Goal: Task Accomplishment & Management: Manage account settings

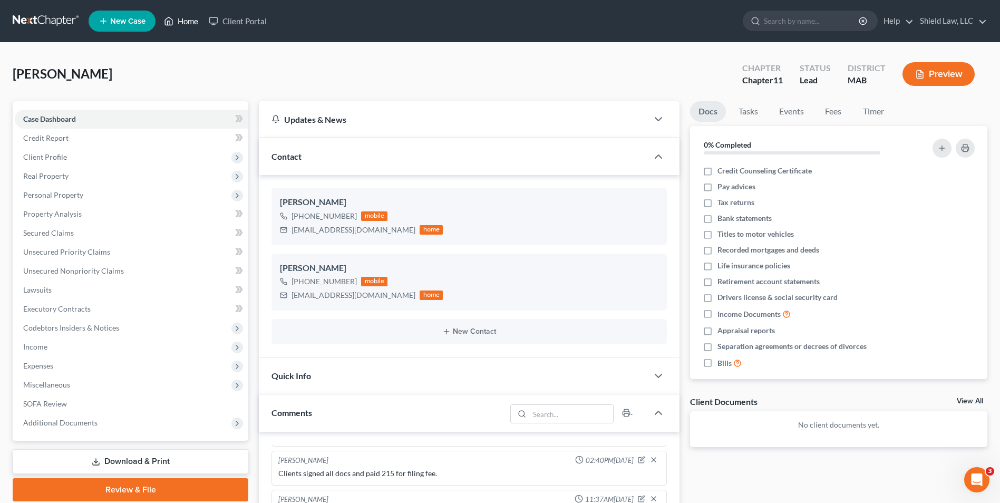
drag, startPoint x: 181, startPoint y: 23, endPoint x: 257, endPoint y: 40, distance: 78.3
click at [181, 23] on link "Home" at bounding box center [181, 21] width 45 height 19
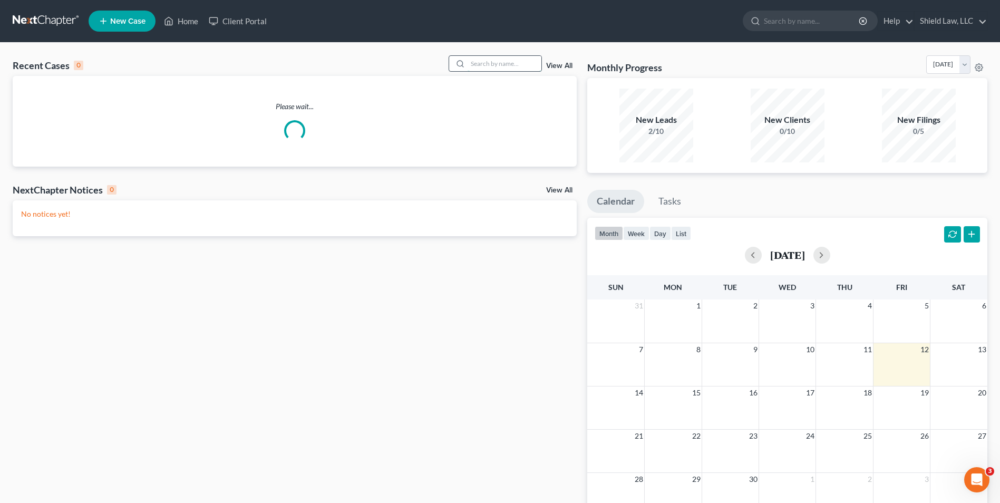
click at [493, 63] on input "search" at bounding box center [505, 63] width 74 height 15
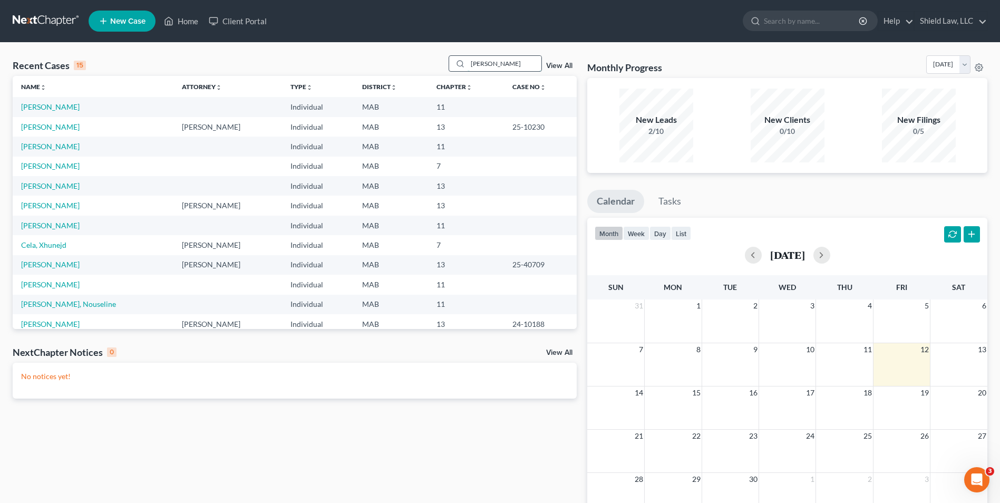
type input "[PERSON_NAME]"
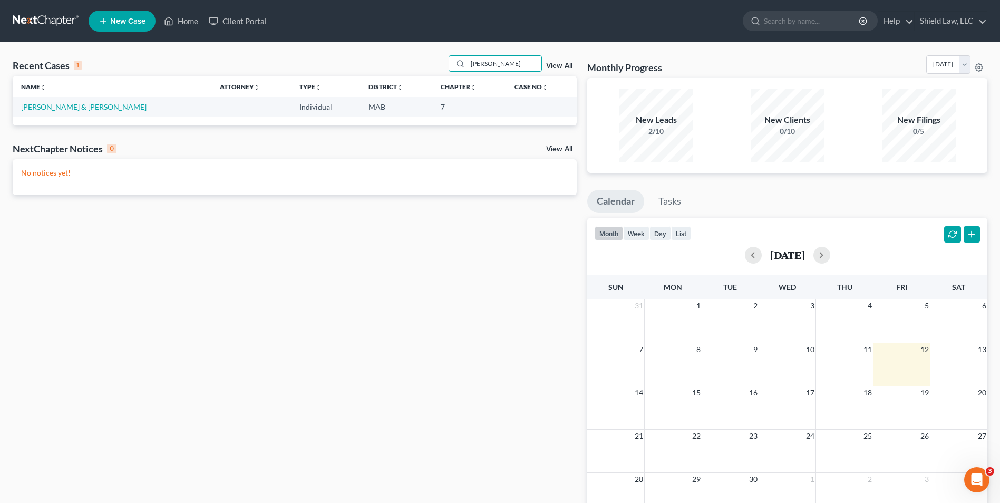
click at [39, 112] on td "[PERSON_NAME] & [PERSON_NAME]" at bounding box center [112, 107] width 199 height 20
click at [44, 109] on link "[PERSON_NAME] & [PERSON_NAME]" at bounding box center [84, 106] width 126 height 9
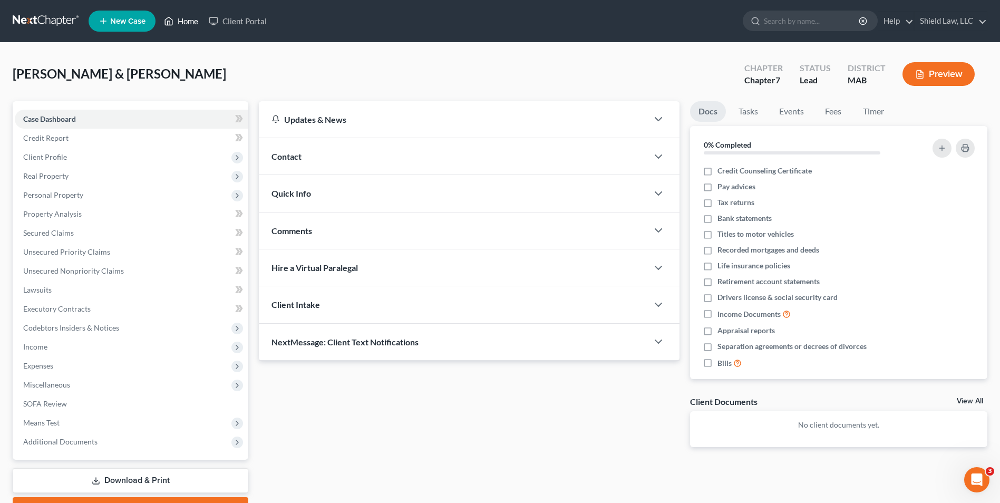
click at [175, 17] on link "Home" at bounding box center [181, 21] width 45 height 19
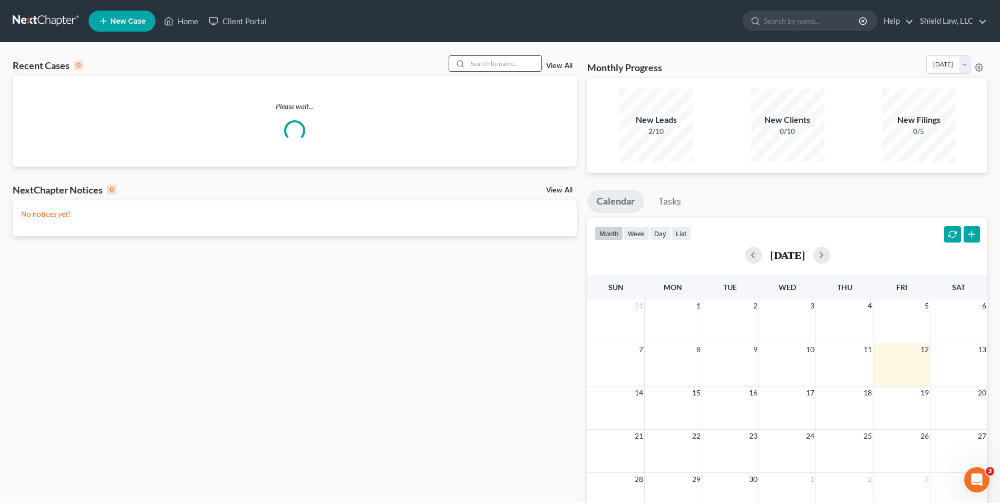
click at [493, 66] on input "search" at bounding box center [505, 63] width 74 height 15
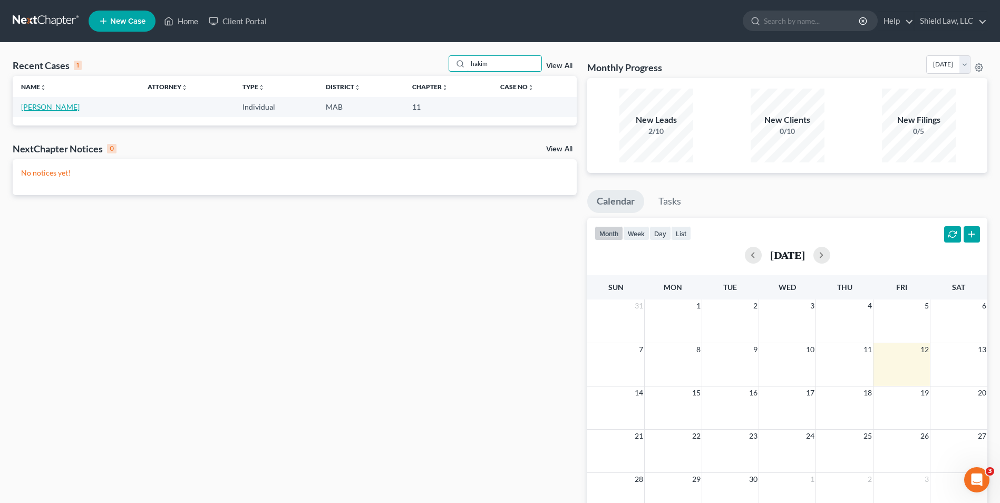
type input "hakim"
click at [44, 108] on link "[PERSON_NAME]" at bounding box center [50, 106] width 59 height 9
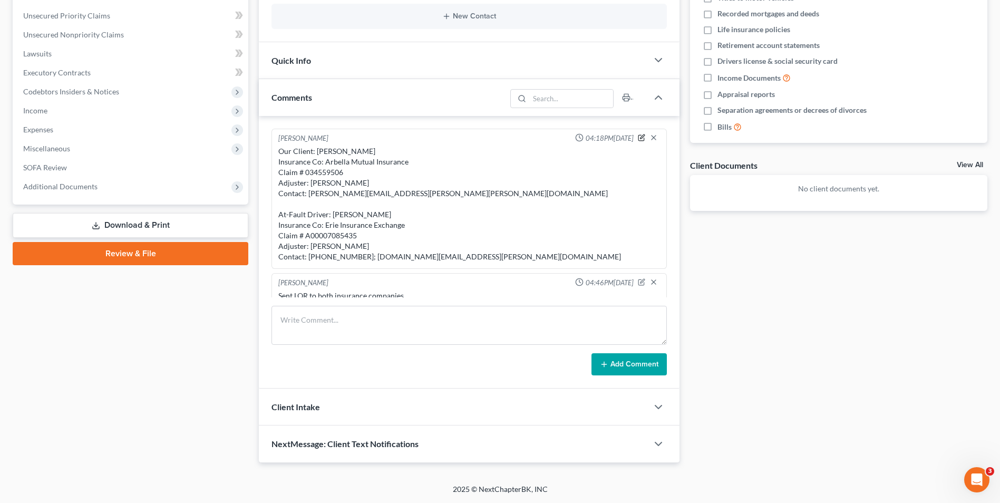
click at [493, 141] on icon "button" at bounding box center [642, 139] width 6 height 6
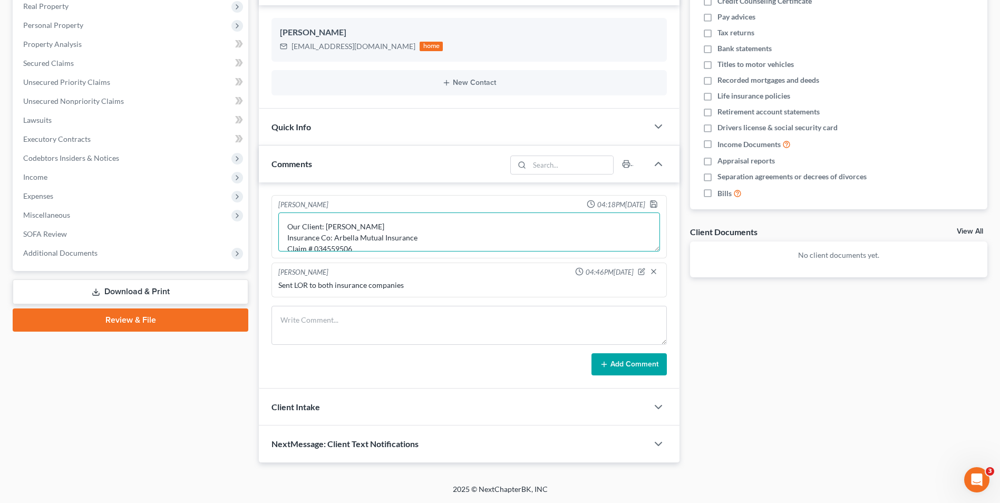
click at [437, 229] on textarea "Our Client: [PERSON_NAME] Insurance Co: Arbella Mutual Insurance Claim # 034559…" at bounding box center [469, 232] width 382 height 39
paste textarea "[PERSON_NAME]"
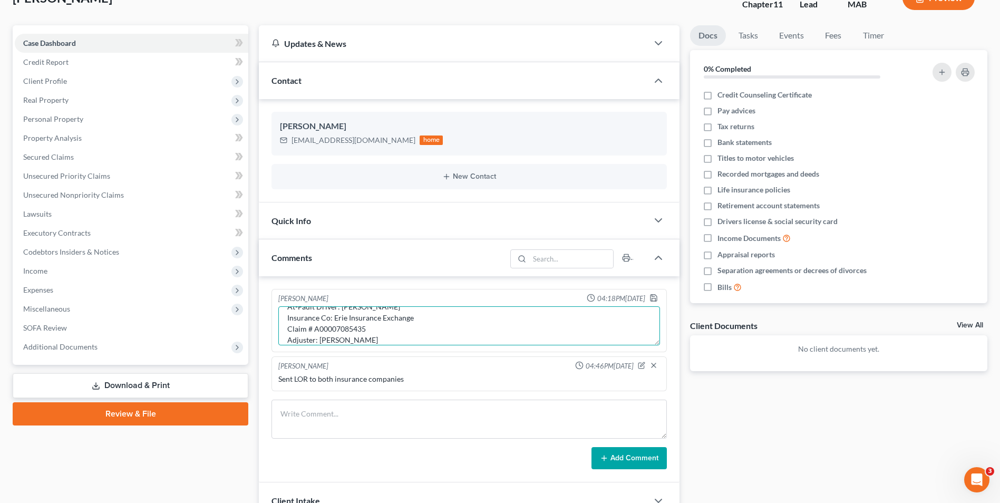
scroll to position [0, 0]
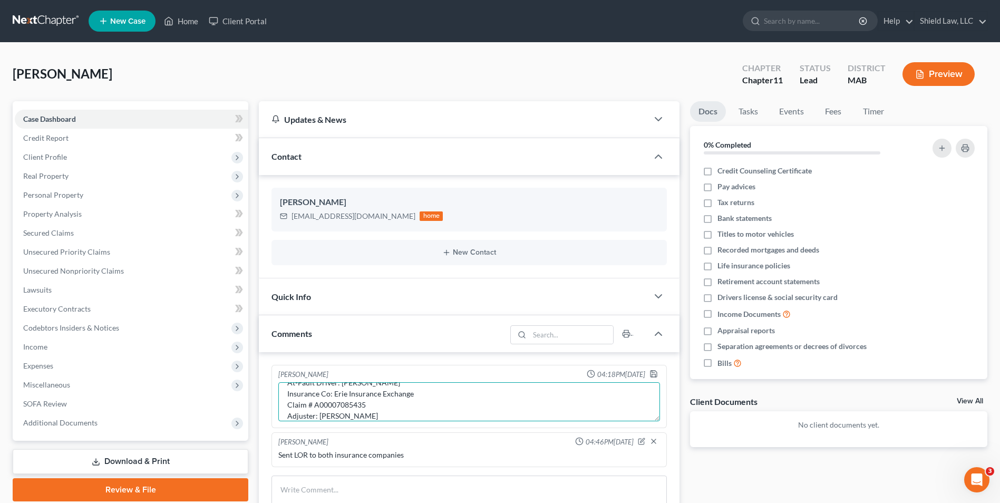
type textarea "Our Client: [PERSON_NAME] Insurance Co: Arbella Mutual Insurance Claim # 034559…"
click at [170, 7] on nav "Home New Case Client Portal Shield Law, LLC [EMAIL_ADDRESS][DOMAIN_NAME] My Acc…" at bounding box center [500, 21] width 1000 height 42
click at [177, 18] on link "Home" at bounding box center [181, 21] width 45 height 19
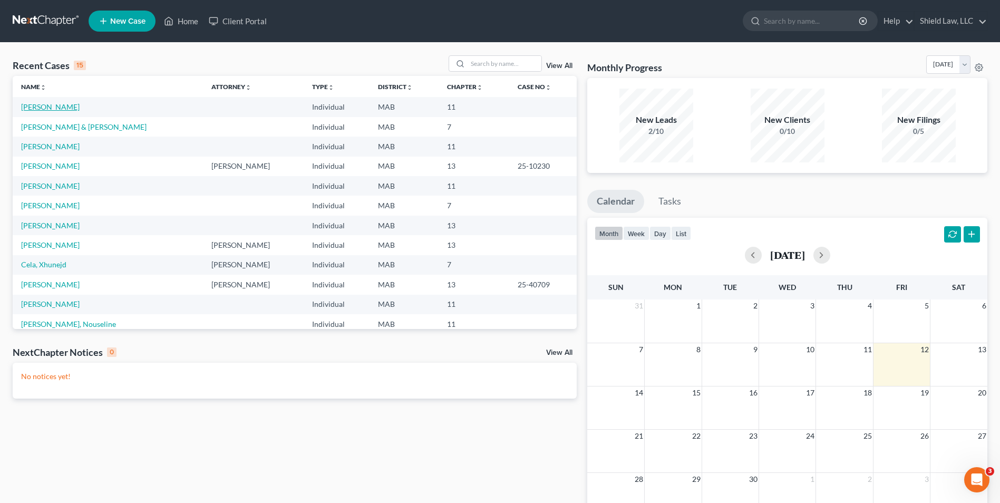
click at [45, 105] on link "[PERSON_NAME]" at bounding box center [50, 106] width 59 height 9
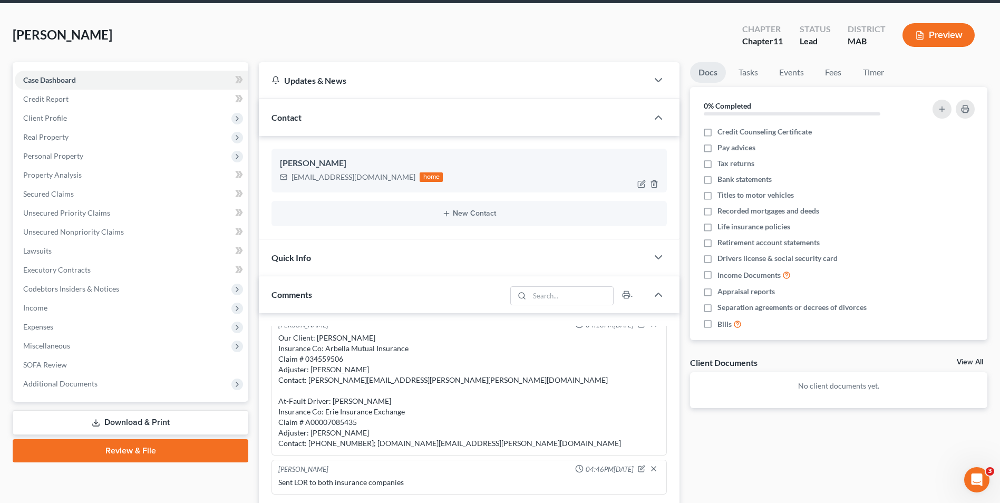
scroll to position [105, 0]
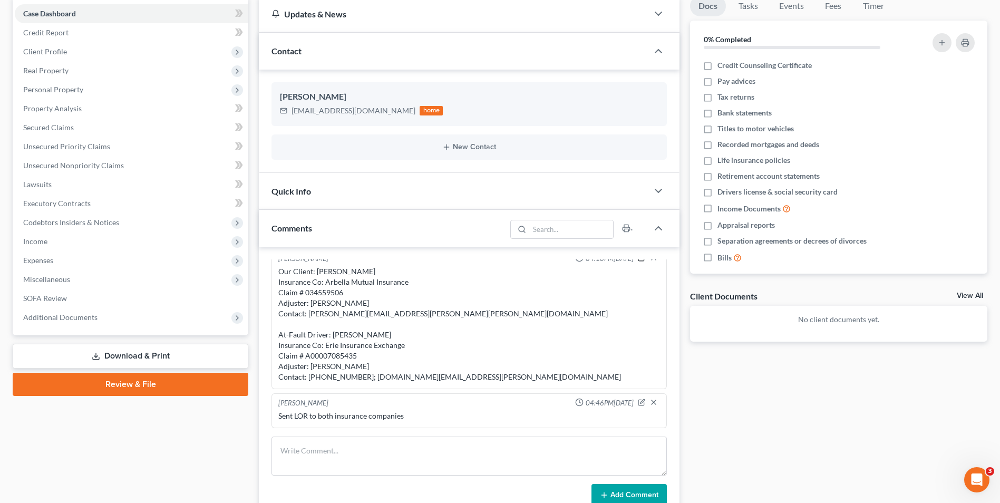
click at [493, 262] on icon "button" at bounding box center [641, 257] width 7 height 7
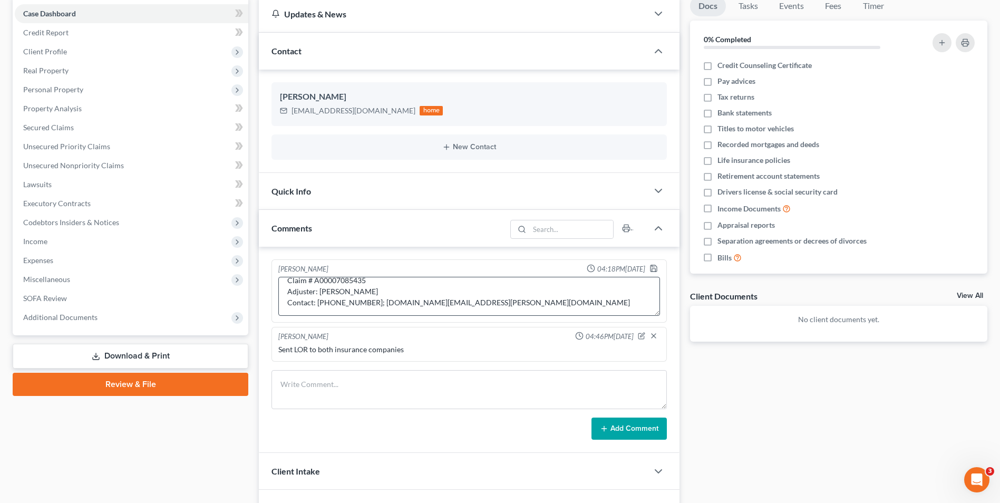
scroll to position [100, 0]
click at [413, 292] on textarea "Our Client: [PERSON_NAME] Insurance Co: Arbella Mutual Insurance Claim # 034559…" at bounding box center [469, 296] width 382 height 39
paste textarea "[PERSON_NAME]"
click at [491, 298] on textarea "Our Client: [PERSON_NAME] Insurance Co: Arbella Mutual Insurance Claim # 034559…" at bounding box center [469, 296] width 382 height 39
paste textarea "[PHONE_NUMBER]"
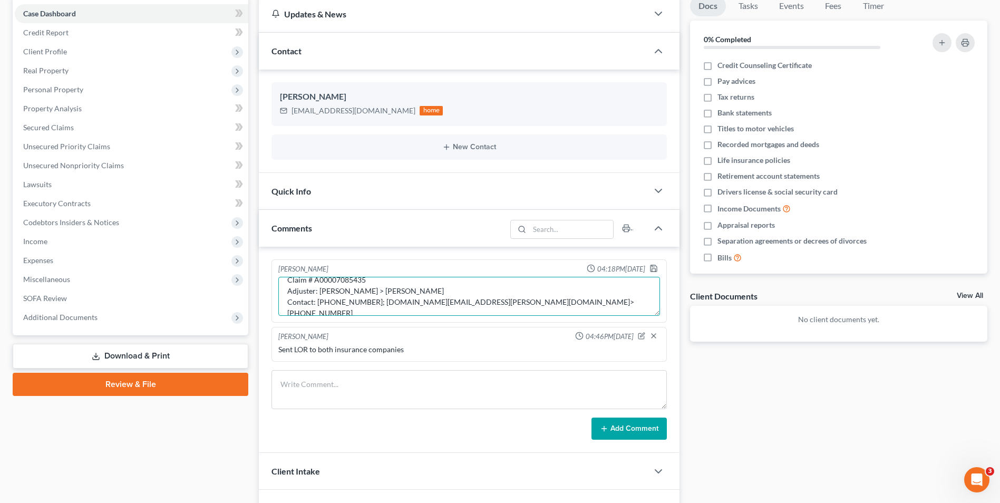
click at [487, 301] on textarea "Our Client: [PERSON_NAME] Insurance Co: Arbella Mutual Insurance Claim # 034559…" at bounding box center [469, 296] width 382 height 39
click at [481, 300] on textarea "Our Client: [PERSON_NAME] Insurance Co: Arbella Mutual Insurance Claim # 034559…" at bounding box center [469, 296] width 382 height 39
click at [485, 300] on textarea "Our Client: [PERSON_NAME] Insurance Co: Arbella Mutual Insurance Claim # 034559…" at bounding box center [469, 296] width 382 height 39
type textarea "Our Client: [PERSON_NAME] Insurance Co: Arbella Mutual Insurance Claim # 034559…"
click at [493, 269] on polyline "button" at bounding box center [654, 270] width 4 height 3
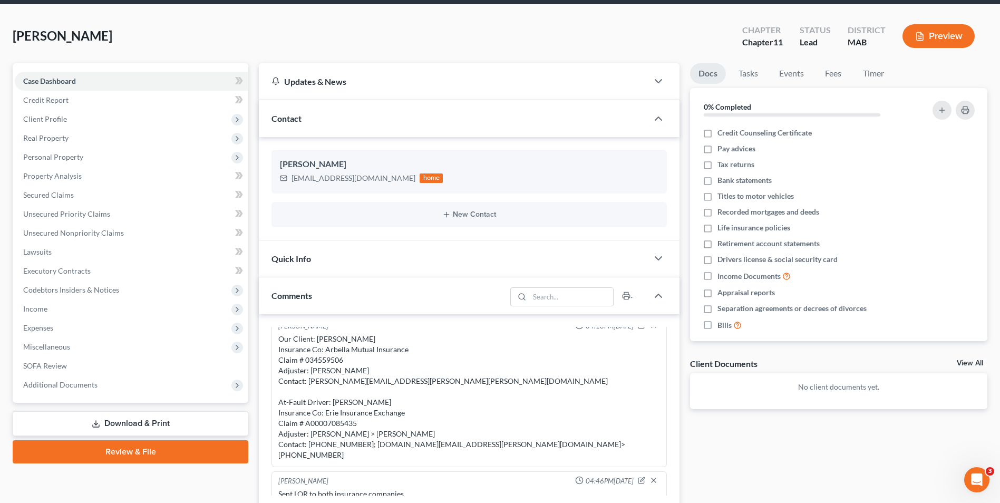
scroll to position [0, 0]
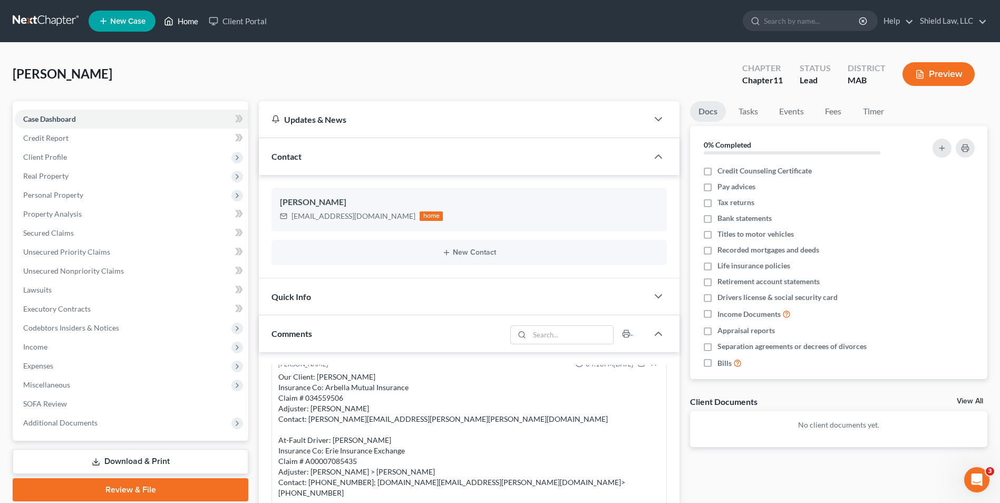
drag, startPoint x: 189, startPoint y: 27, endPoint x: 202, endPoint y: 26, distance: 13.2
click at [189, 27] on link "Home" at bounding box center [181, 21] width 45 height 19
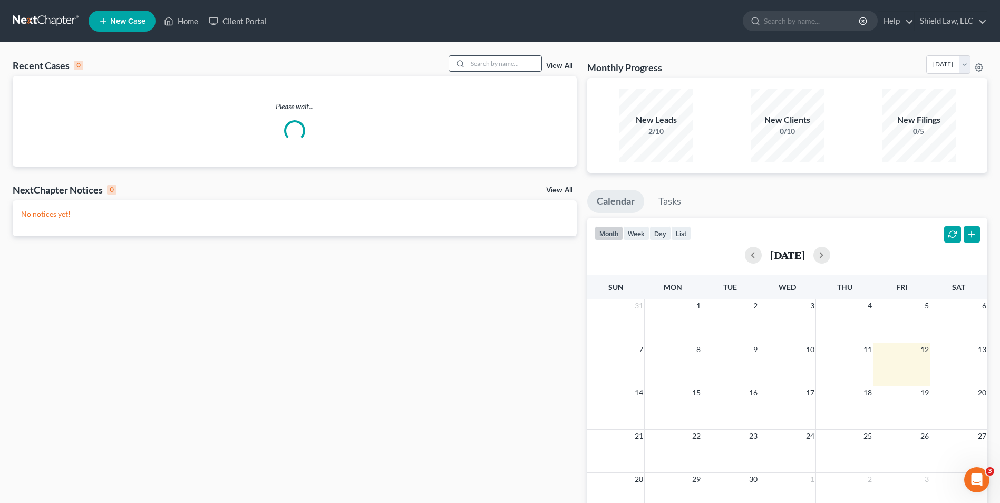
click at [478, 58] on input "search" at bounding box center [505, 63] width 74 height 15
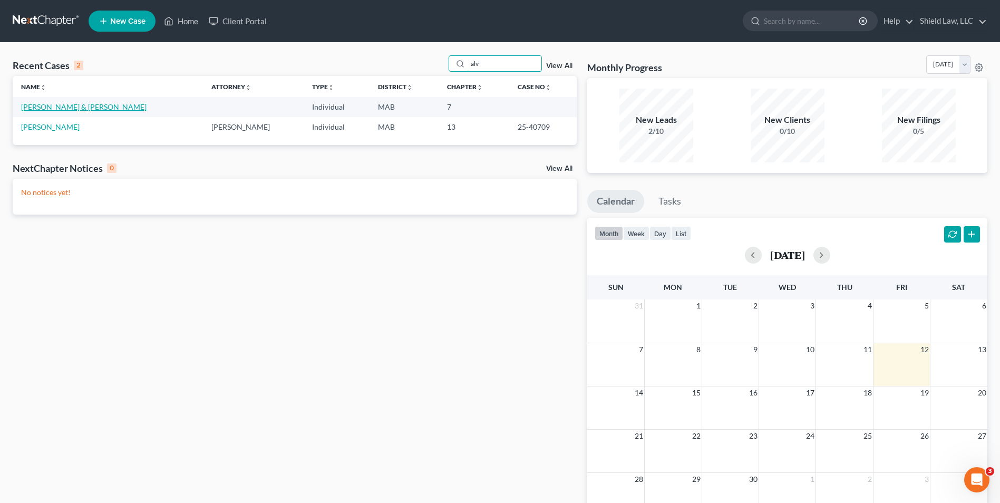
type input "alv"
click at [47, 105] on link "[PERSON_NAME] & [PERSON_NAME]" at bounding box center [84, 106] width 126 height 9
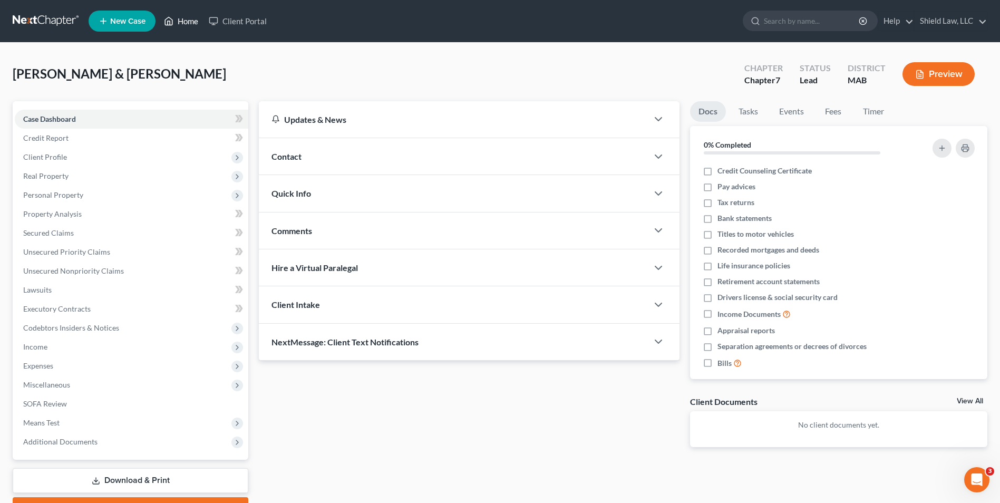
drag, startPoint x: 188, startPoint y: 21, endPoint x: 497, endPoint y: 67, distance: 312.9
click at [187, 21] on link "Home" at bounding box center [181, 21] width 45 height 19
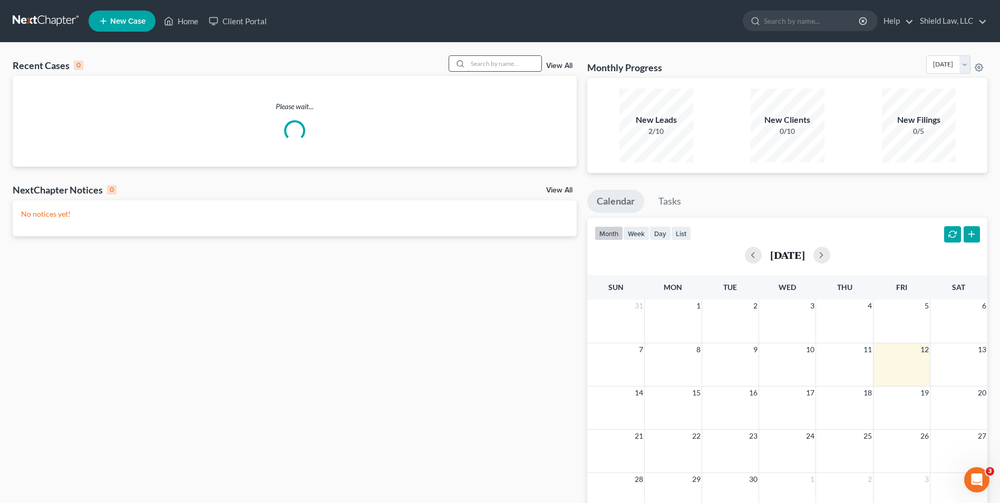
click at [493, 56] on input "search" at bounding box center [505, 63] width 74 height 15
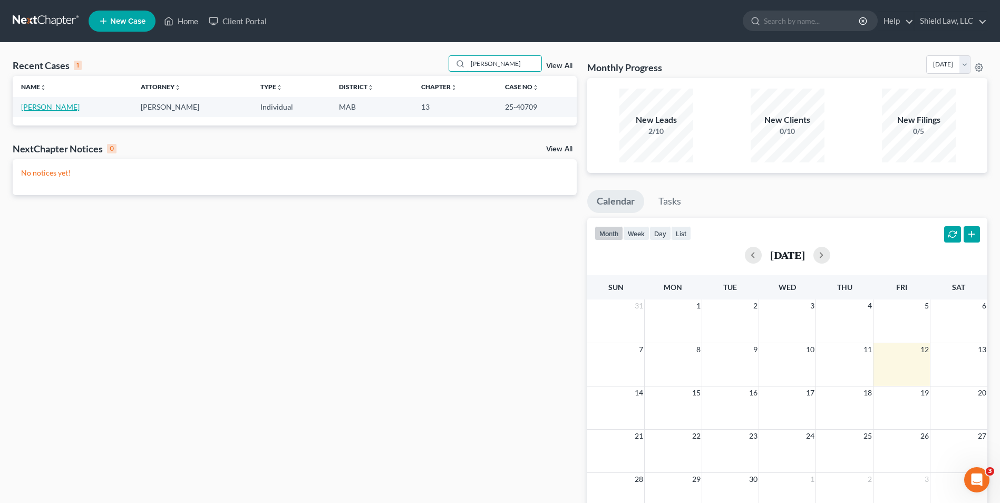
type input "[PERSON_NAME]"
click at [43, 109] on link "[PERSON_NAME]" at bounding box center [50, 106] width 59 height 9
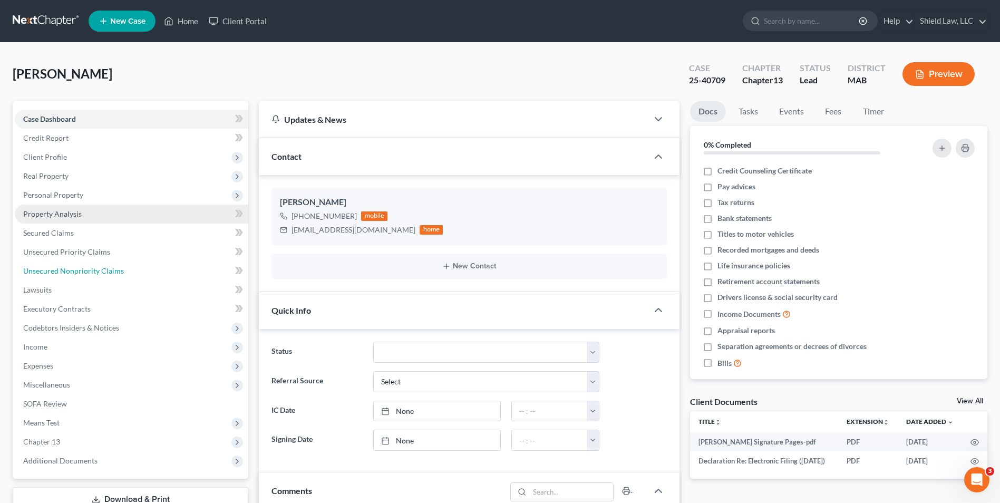
click at [115, 271] on span "Unsecured Nonpriority Claims" at bounding box center [73, 270] width 101 height 9
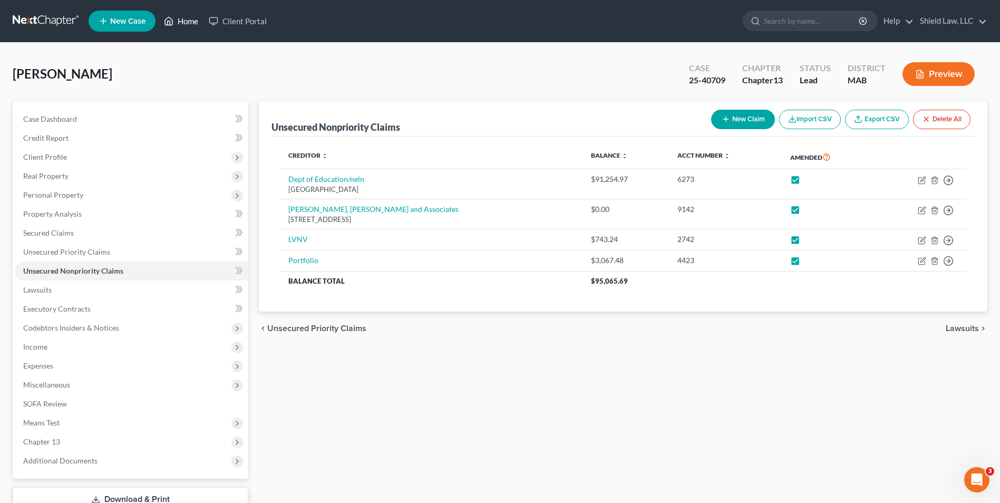
drag, startPoint x: 191, startPoint y: 22, endPoint x: 199, endPoint y: 21, distance: 8.1
click at [191, 22] on link "Home" at bounding box center [181, 21] width 45 height 19
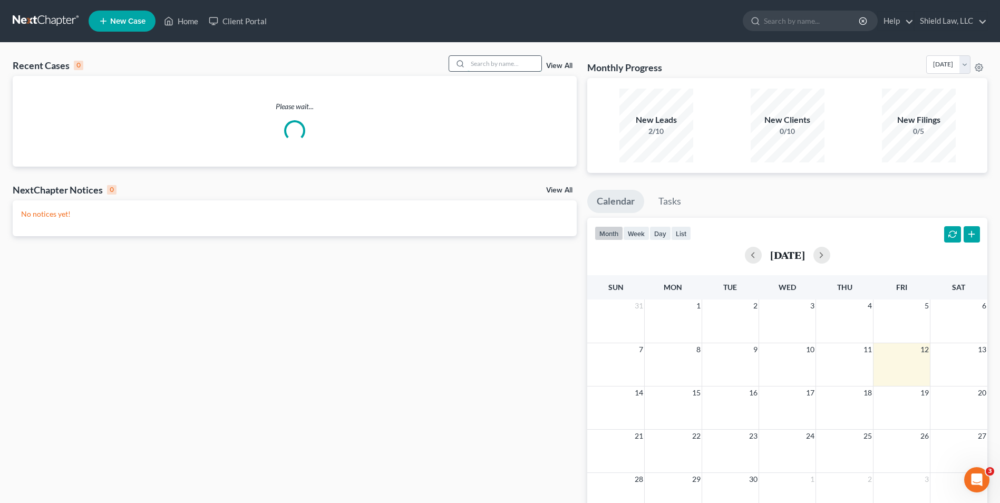
click at [493, 60] on input "search" at bounding box center [505, 63] width 74 height 15
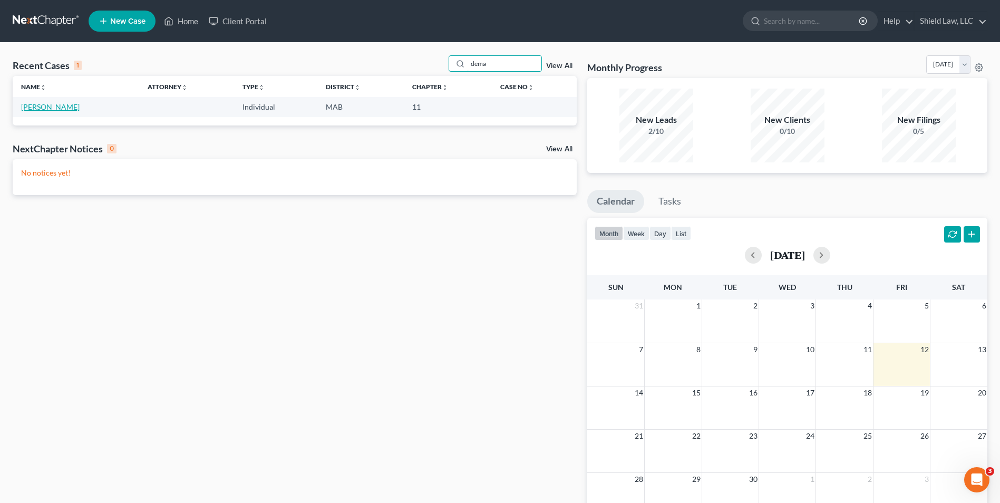
type input "dema"
drag, startPoint x: 56, startPoint y: 105, endPoint x: 181, endPoint y: 84, distance: 127.3
click at [55, 105] on link "[PERSON_NAME]" at bounding box center [50, 106] width 59 height 9
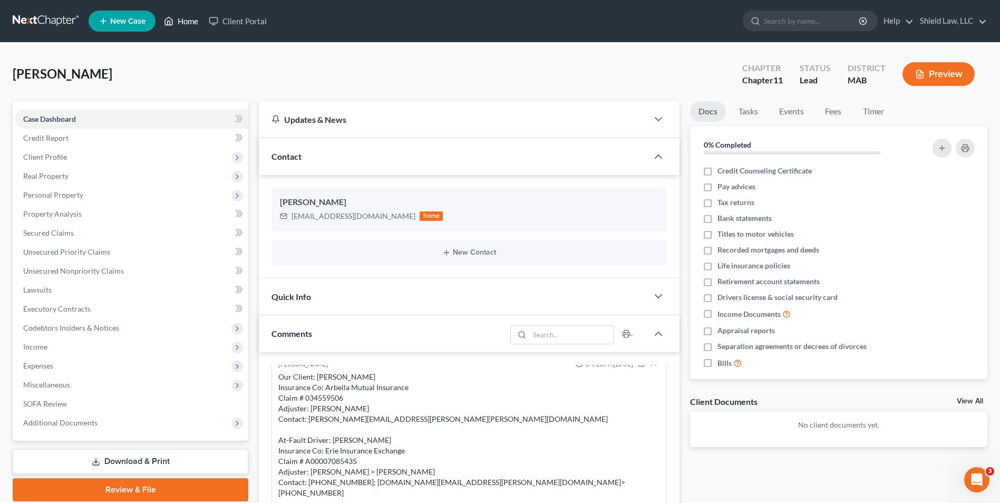
drag, startPoint x: 180, startPoint y: 25, endPoint x: 324, endPoint y: 56, distance: 147.7
click at [180, 25] on link "Home" at bounding box center [181, 21] width 45 height 19
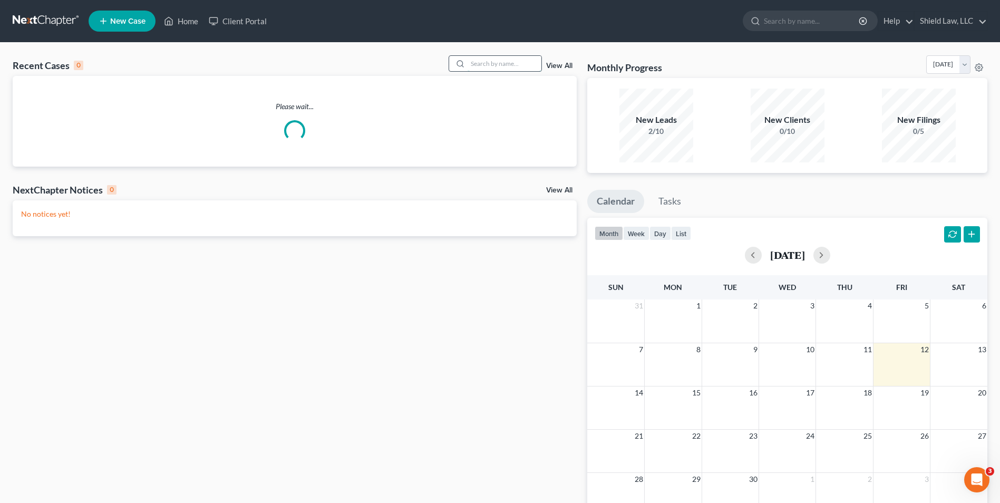
click at [493, 62] on input "search" at bounding box center [505, 63] width 74 height 15
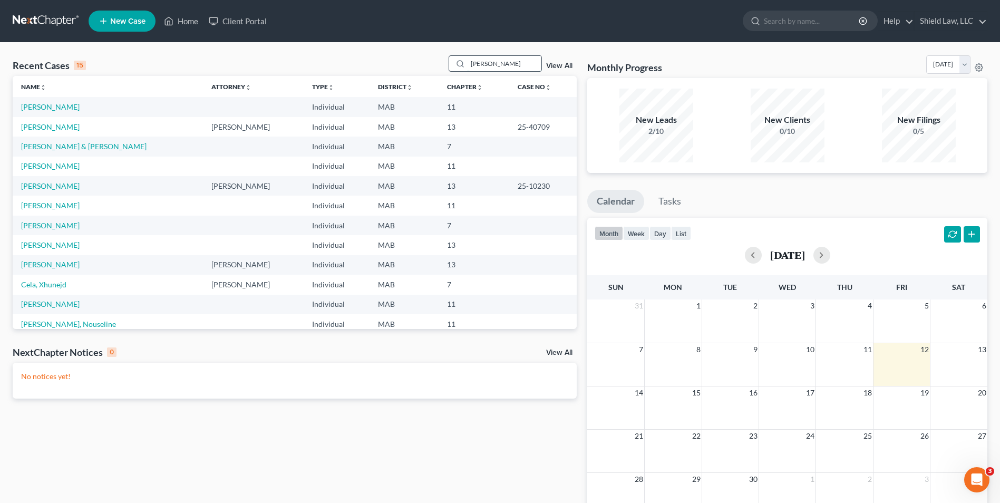
type input "[PERSON_NAME]"
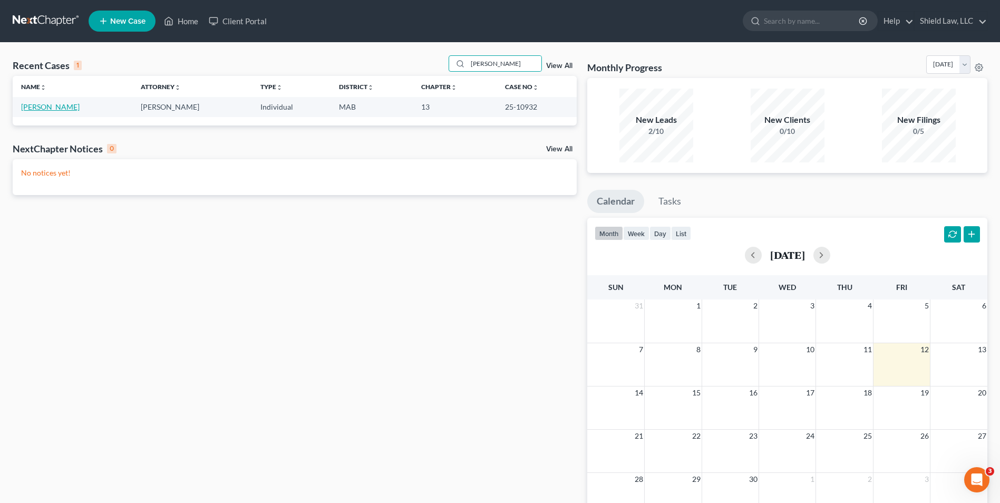
click at [64, 110] on link "[PERSON_NAME]" at bounding box center [50, 106] width 59 height 9
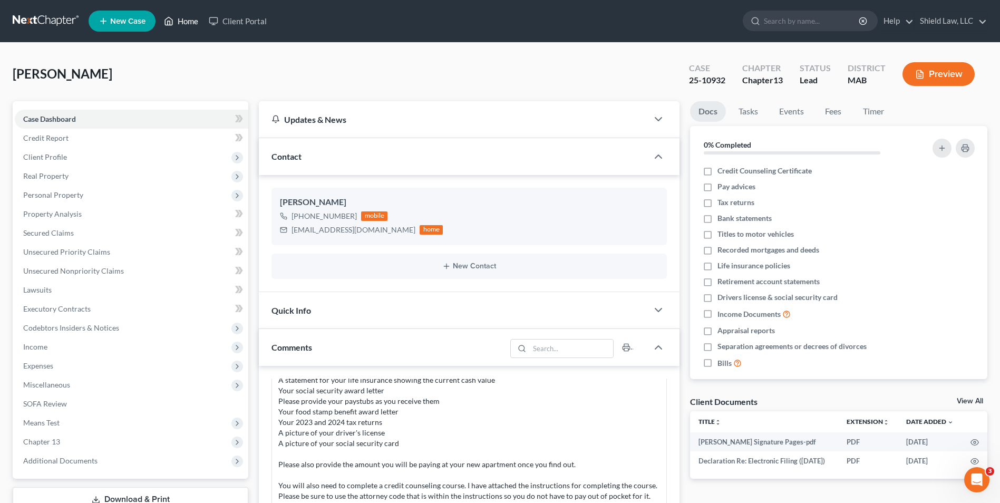
drag, startPoint x: 184, startPoint y: 22, endPoint x: 196, endPoint y: 73, distance: 51.9
click at [184, 22] on link "Home" at bounding box center [181, 21] width 45 height 19
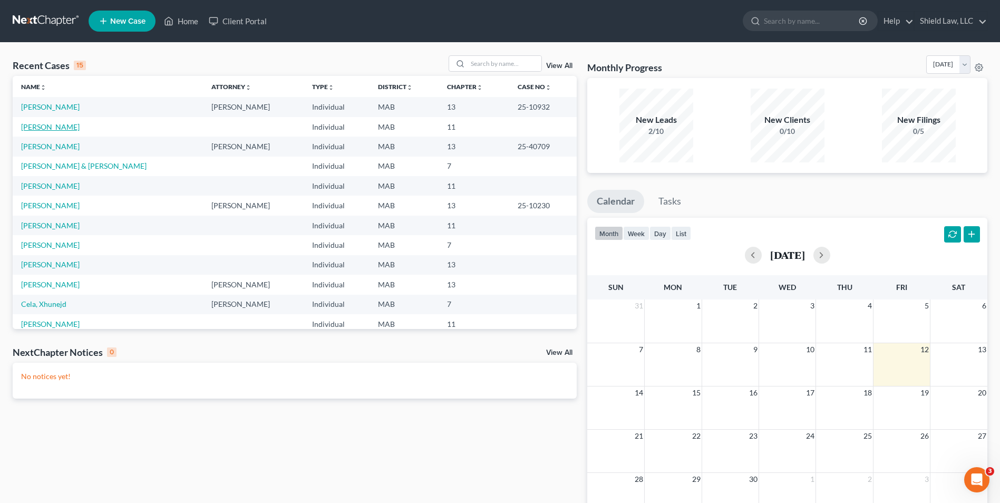
click at [55, 126] on link "[PERSON_NAME]" at bounding box center [50, 126] width 59 height 9
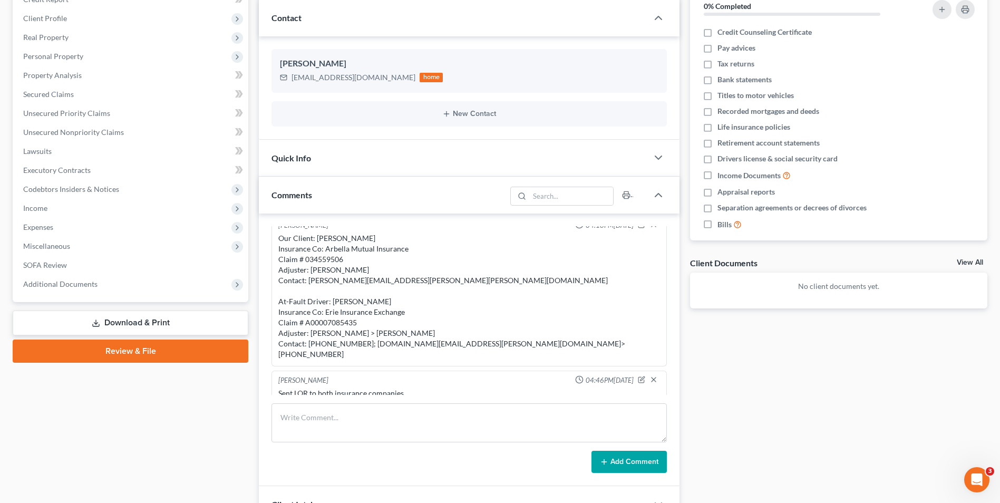
scroll to position [211, 0]
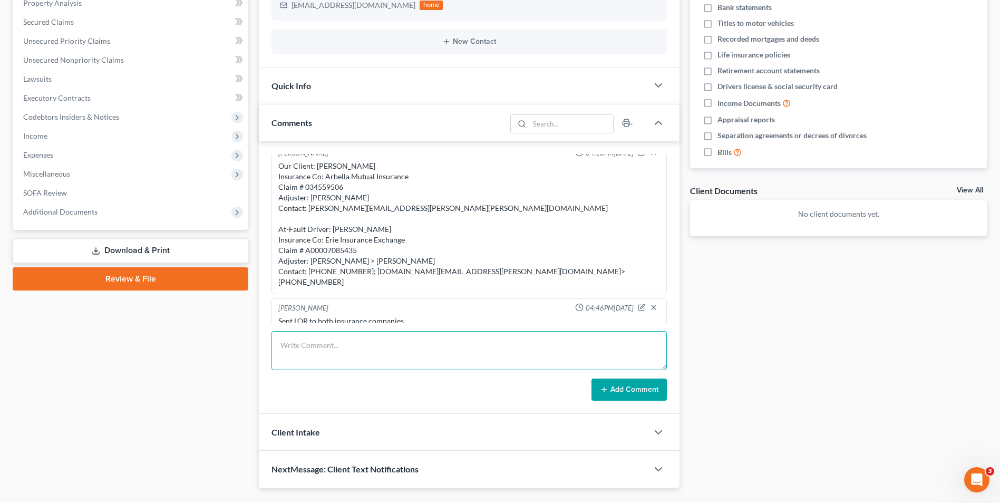
click at [395, 355] on textarea at bounding box center [469, 350] width 395 height 39
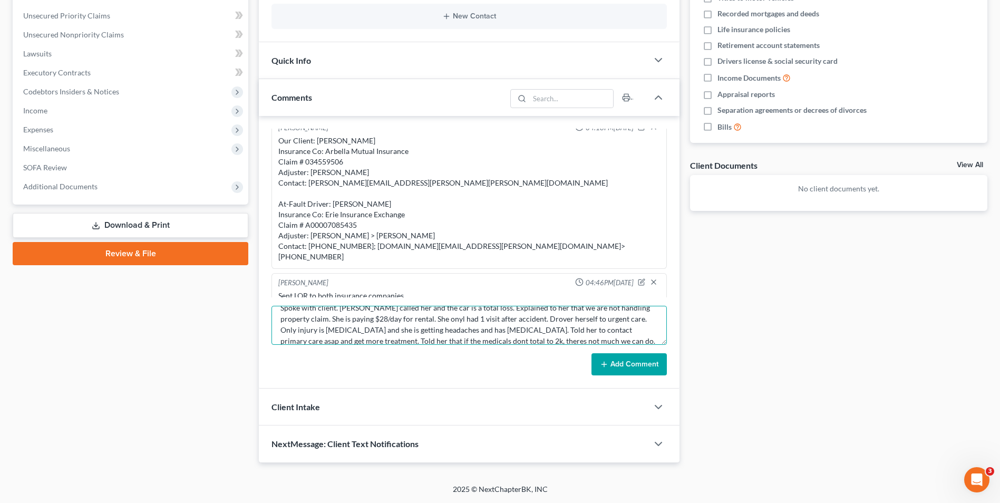
scroll to position [0, 0]
click at [493, 330] on textarea "Spoke with client. [PERSON_NAME] called her and the car is a total loss. Explai…" at bounding box center [469, 325] width 395 height 39
click at [493, 326] on textarea "Spoke with client. [PERSON_NAME] called her and the car is a total loss. Explai…" at bounding box center [469, 325] width 395 height 39
click at [429, 336] on textarea "Spoke with client. [PERSON_NAME] called her and the car is a total loss. Explai…" at bounding box center [469, 325] width 395 height 39
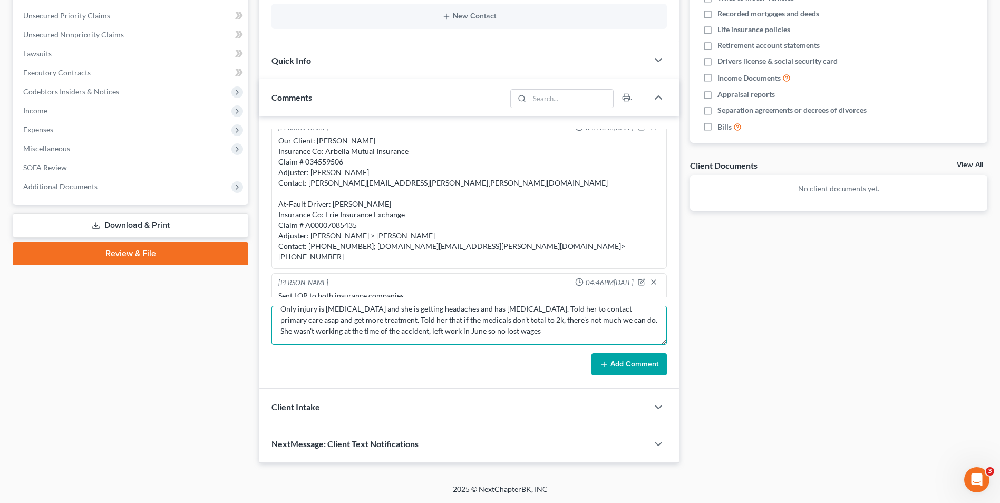
type textarea "Spoke with client. [PERSON_NAME] called her and the car is a total loss. Explai…"
click at [493, 361] on button "Add Comment" at bounding box center [629, 364] width 75 height 22
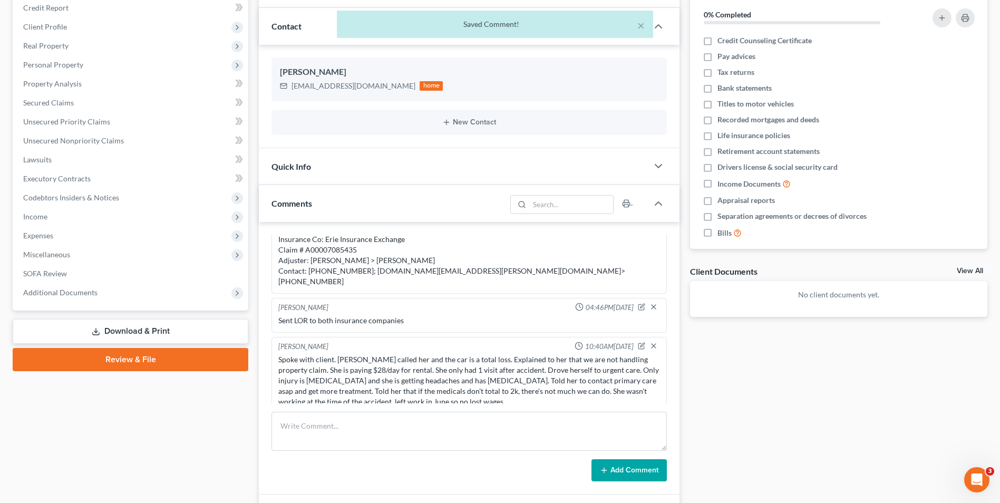
scroll to position [0, 0]
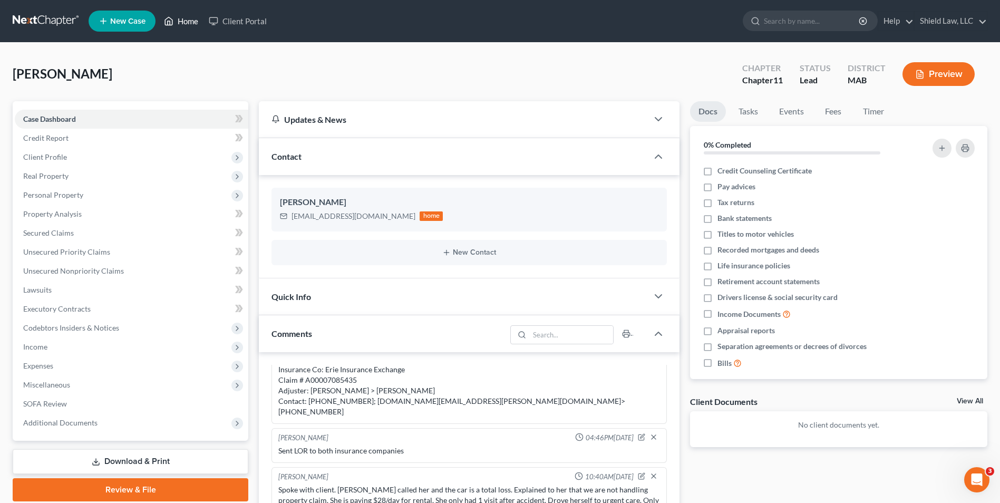
click at [189, 26] on link "Home" at bounding box center [181, 21] width 45 height 19
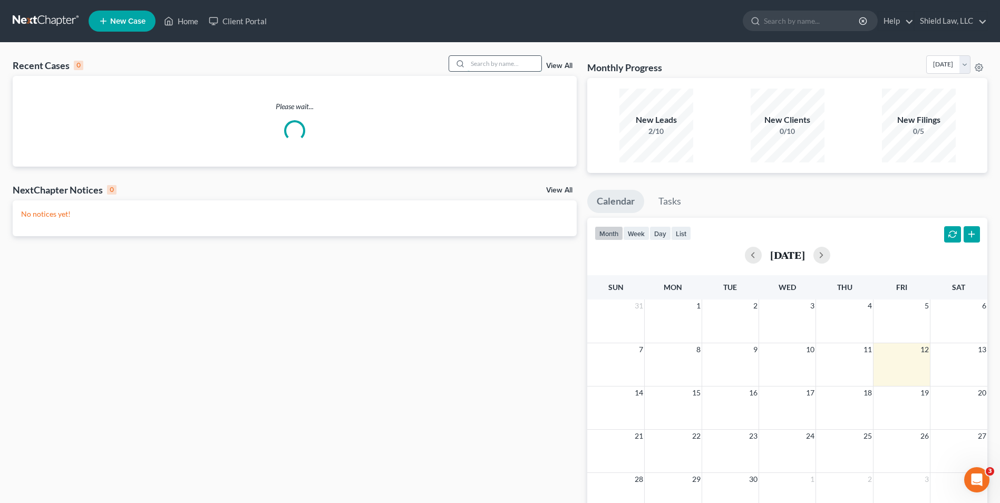
click at [493, 57] on input "search" at bounding box center [505, 63] width 74 height 15
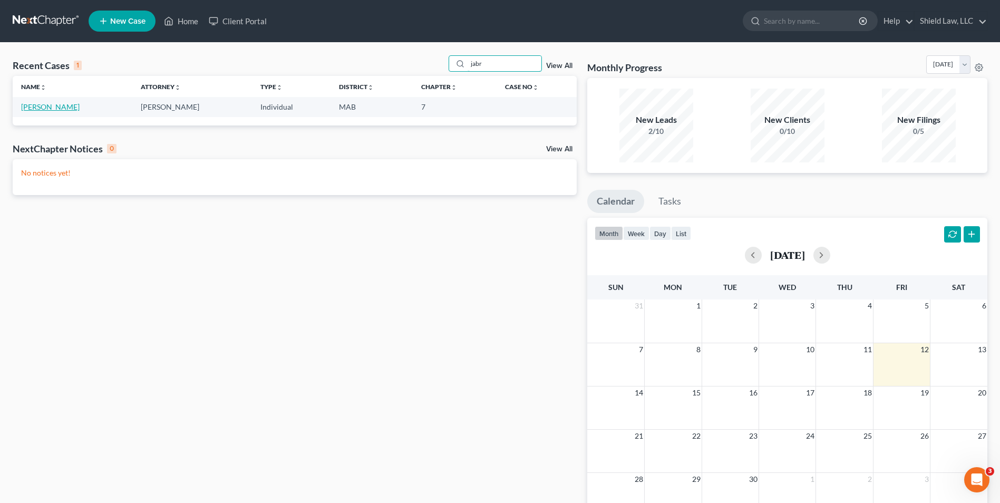
type input "jabr"
click at [40, 106] on link "[PERSON_NAME]" at bounding box center [50, 106] width 59 height 9
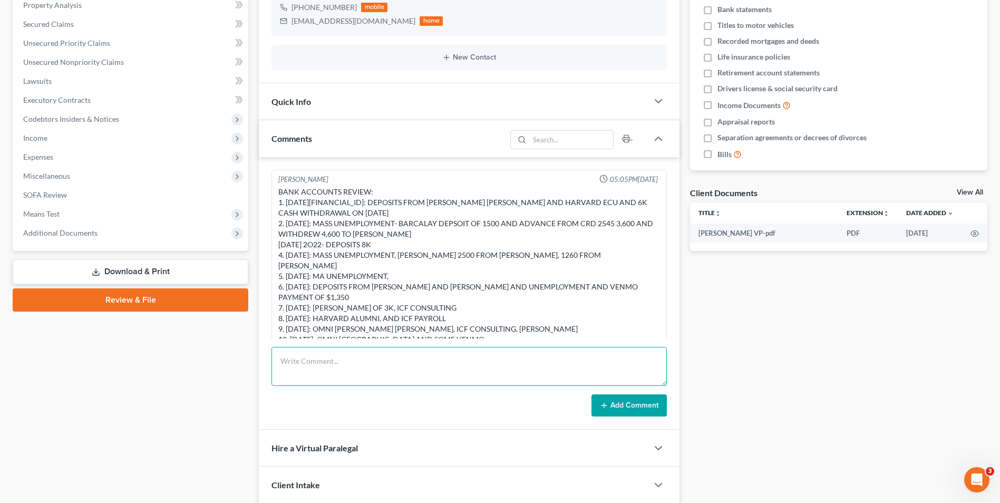
scroll to position [2115, 0]
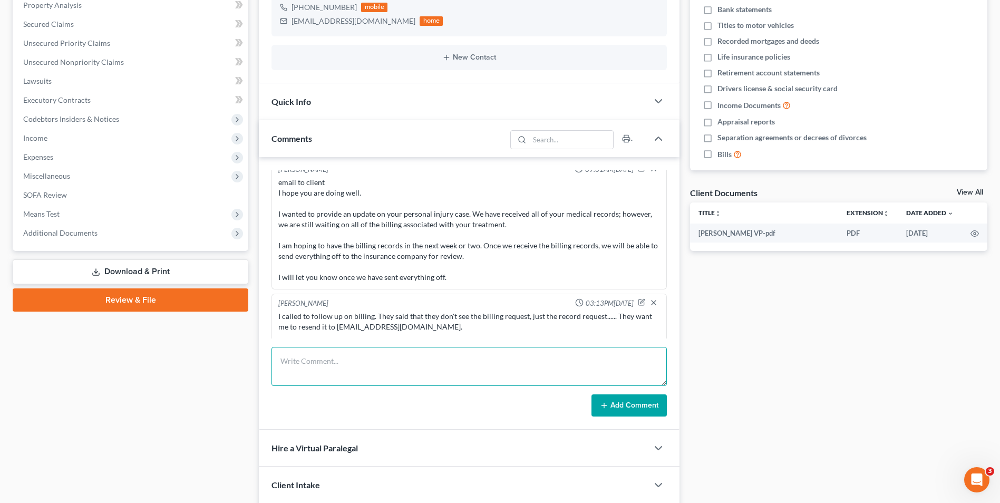
click at [375, 373] on textarea at bounding box center [469, 366] width 395 height 39
type textarea "Received $20 invoice for MGH bills"
click at [493, 404] on button "Add Comment" at bounding box center [629, 405] width 75 height 22
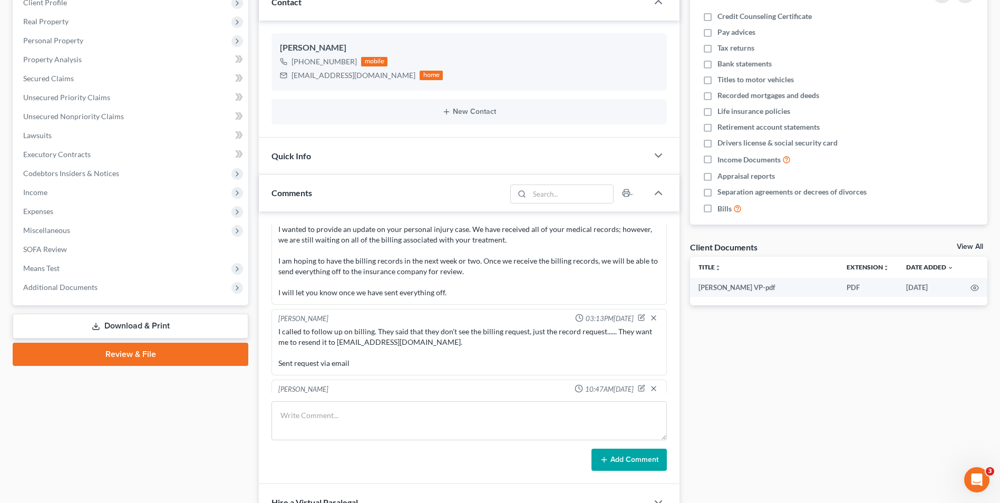
scroll to position [0, 0]
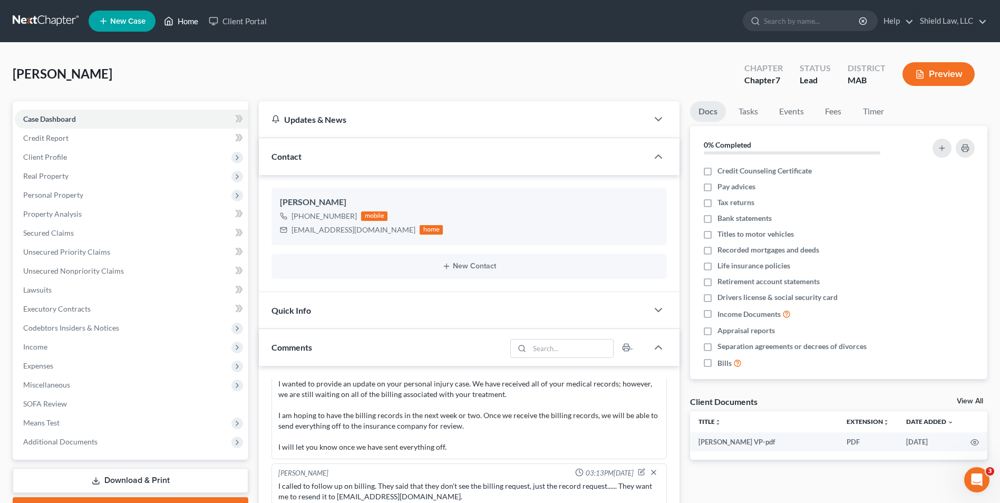
click at [163, 24] on link "Home" at bounding box center [181, 21] width 45 height 19
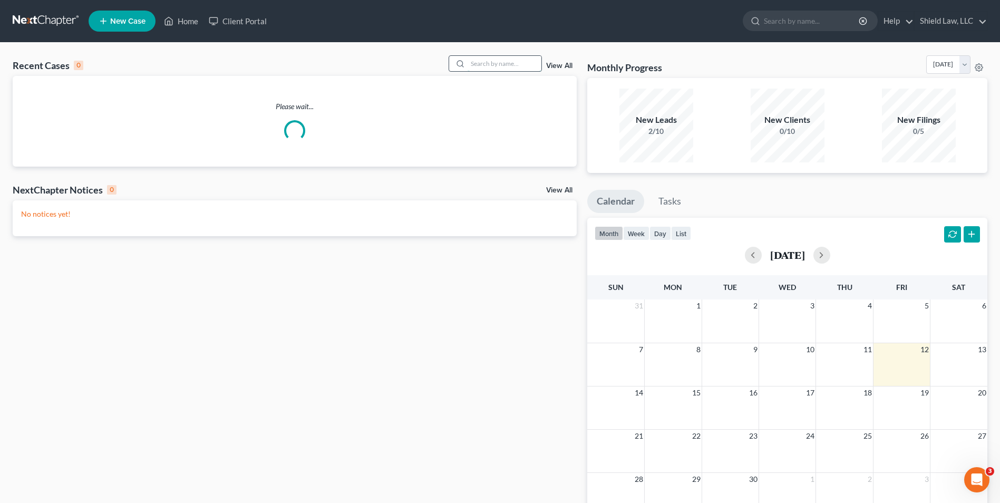
click at [493, 66] on input "search" at bounding box center [505, 63] width 74 height 15
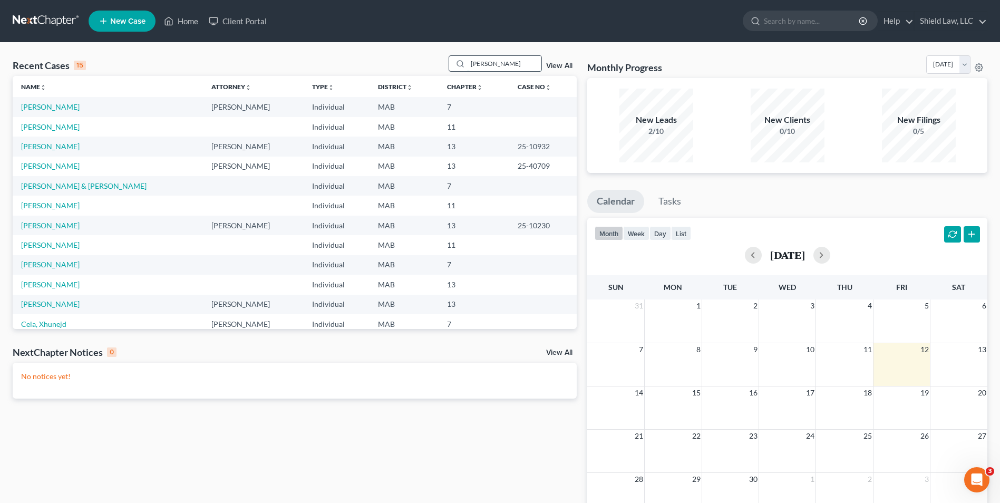
type input "[PERSON_NAME]"
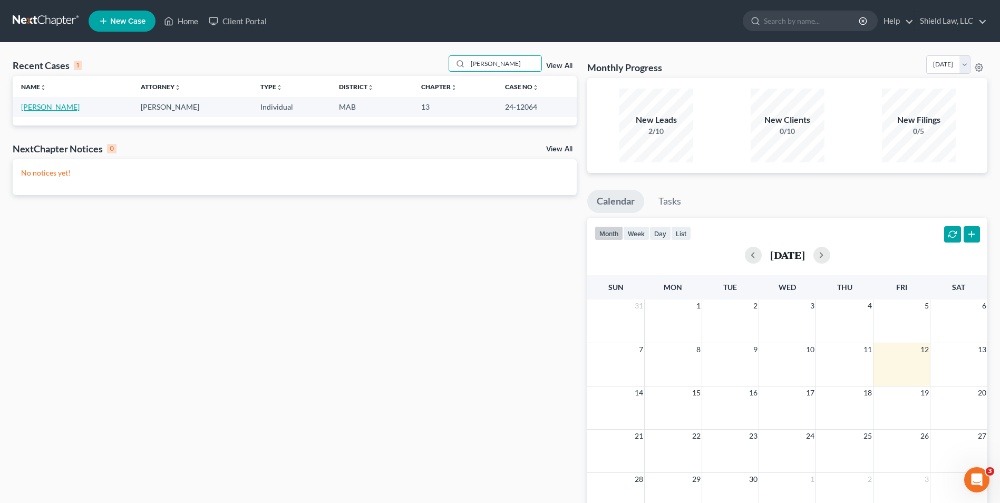
click at [34, 110] on link "[PERSON_NAME]" at bounding box center [50, 106] width 59 height 9
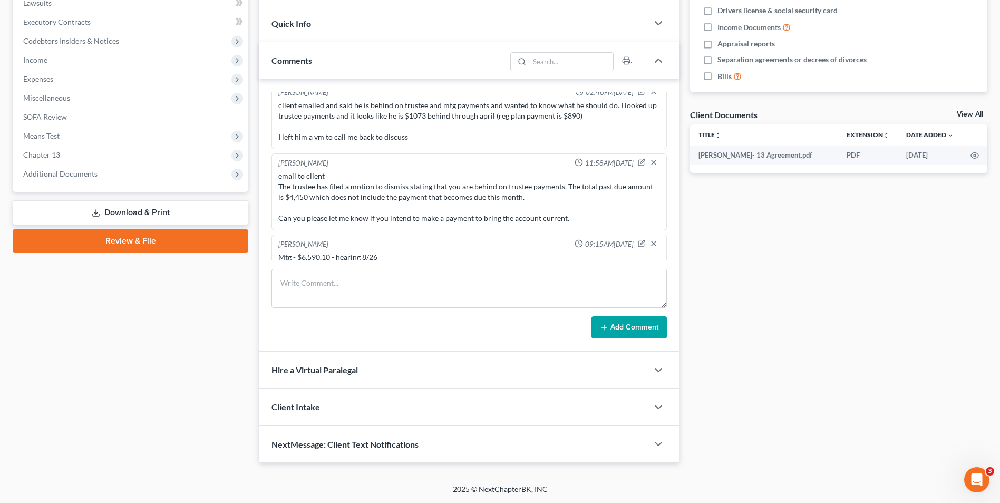
scroll to position [1049, 0]
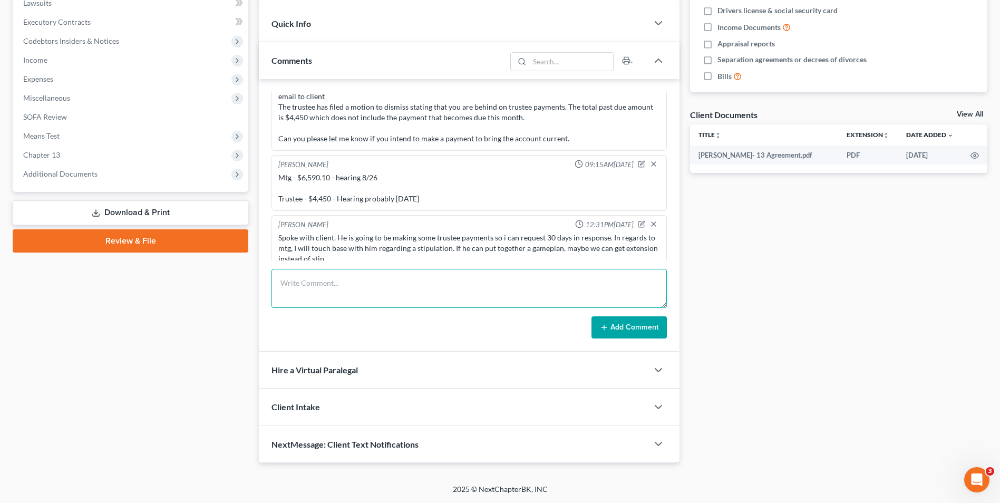
click at [399, 288] on textarea at bounding box center [469, 288] width 395 height 39
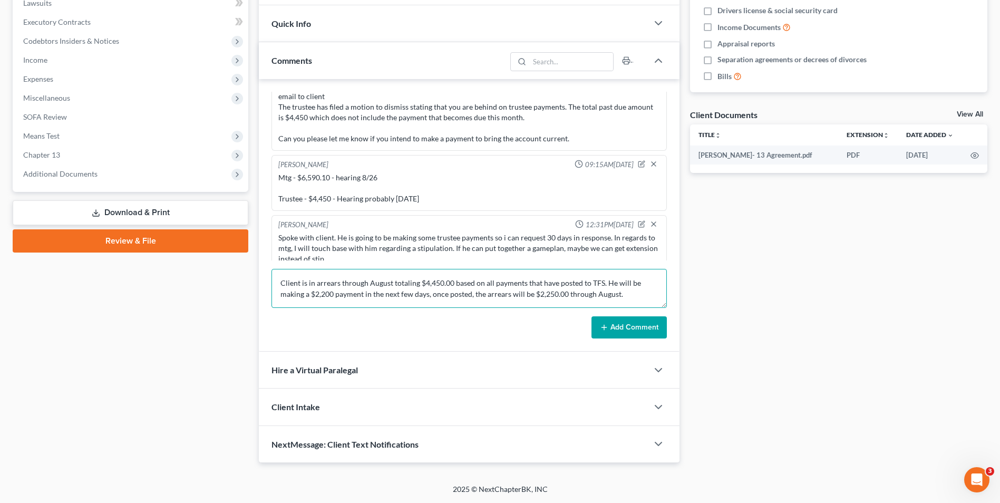
click at [381, 283] on textarea "Client is in arrears through August totaling $4,450.00 based on all payments th…" at bounding box center [469, 288] width 395 height 39
drag, startPoint x: 462, startPoint y: 282, endPoint x: 437, endPoint y: 282, distance: 25.3
click at [437, 282] on textarea "Client is in arrears through September totaling $4,450.00 based on all payments…" at bounding box center [469, 288] width 395 height 39
click at [493, 294] on textarea "Client is in arrears through September totaling $5,340.00 based on all payments…" at bounding box center [469, 288] width 395 height 39
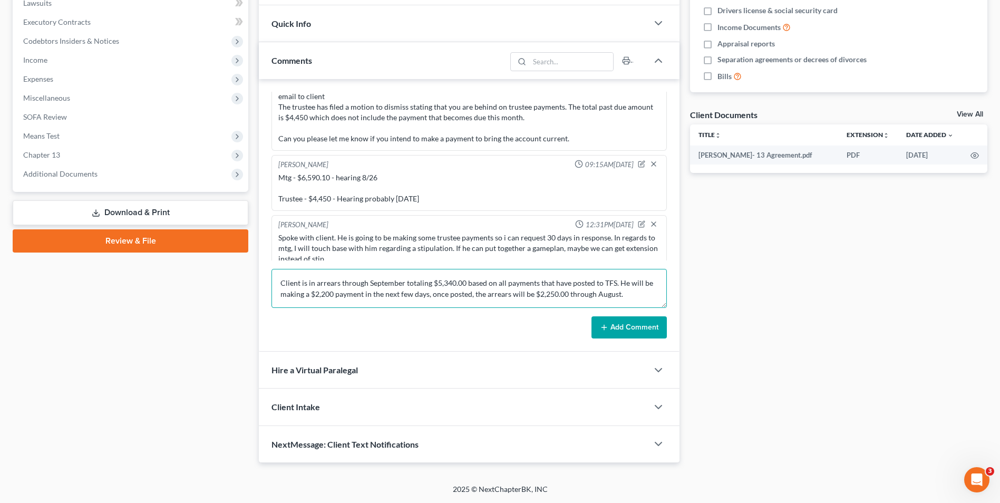
drag, startPoint x: 626, startPoint y: 292, endPoint x: 537, endPoint y: 295, distance: 89.2
click at [493, 295] on textarea "Client is in arrears through September totaling $5,340.00 based on all payments…" at bounding box center [469, 288] width 395 height 39
type textarea "Client is in arrears through September totaling $5,340.00 based on all payments…"
drag, startPoint x: 638, startPoint y: 331, endPoint x: 435, endPoint y: 331, distance: 203.0
click at [493, 331] on button "Add Comment" at bounding box center [629, 327] width 75 height 22
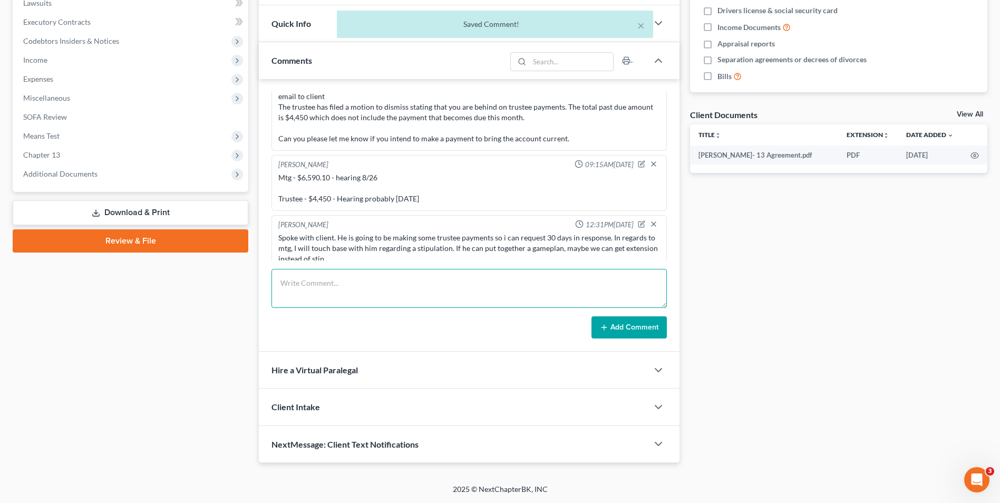
scroll to position [1098, 0]
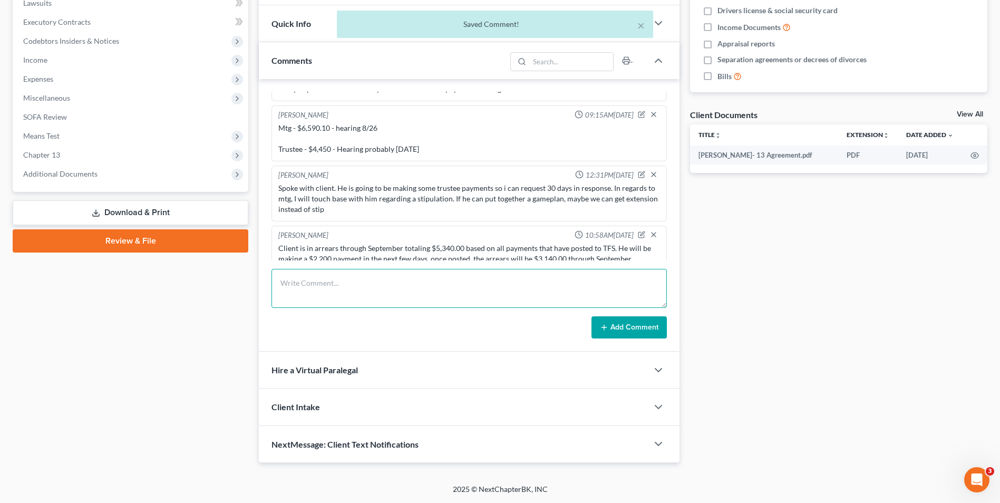
click at [334, 292] on textarea at bounding box center [469, 288] width 395 height 39
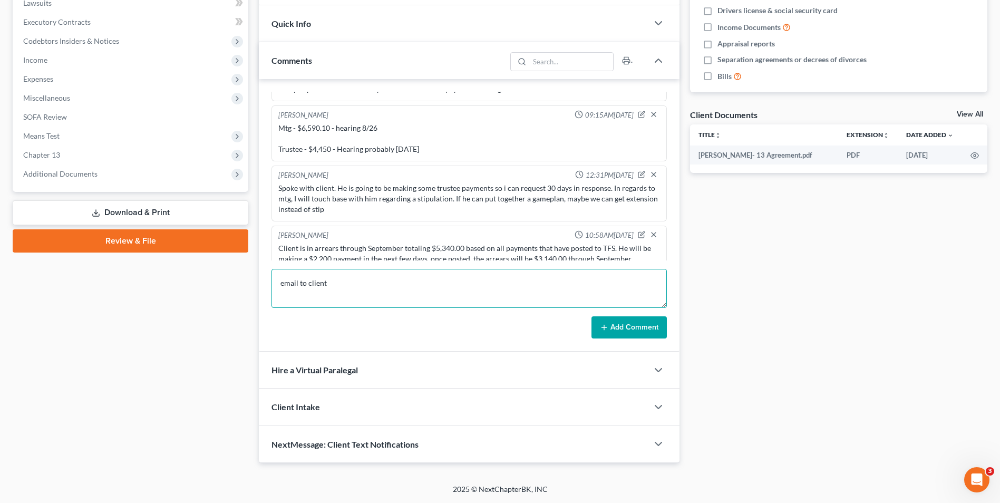
paste textarea "I have reviewed your trustee payments and your total past due balance through S…"
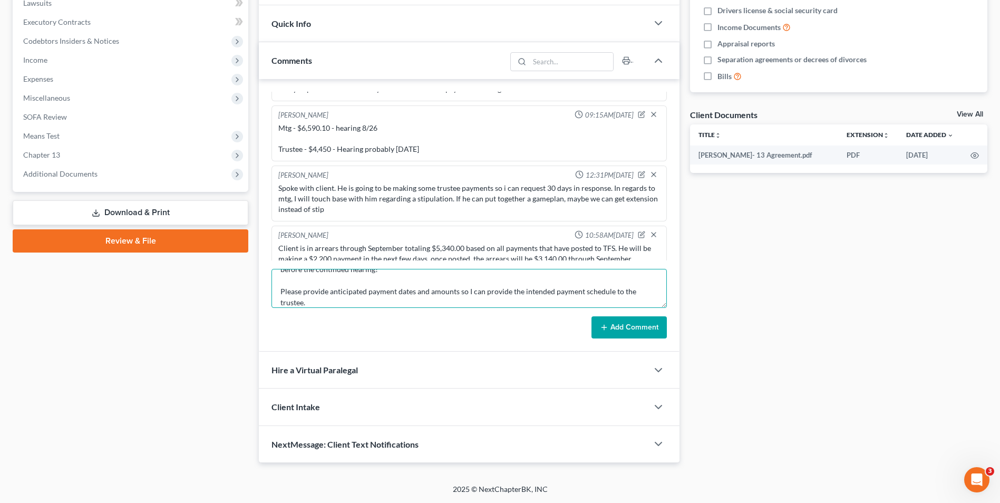
type textarea "email to client I have reviewed your trustee payments and your total past due b…"
click at [493, 322] on button "Add Comment" at bounding box center [629, 327] width 75 height 22
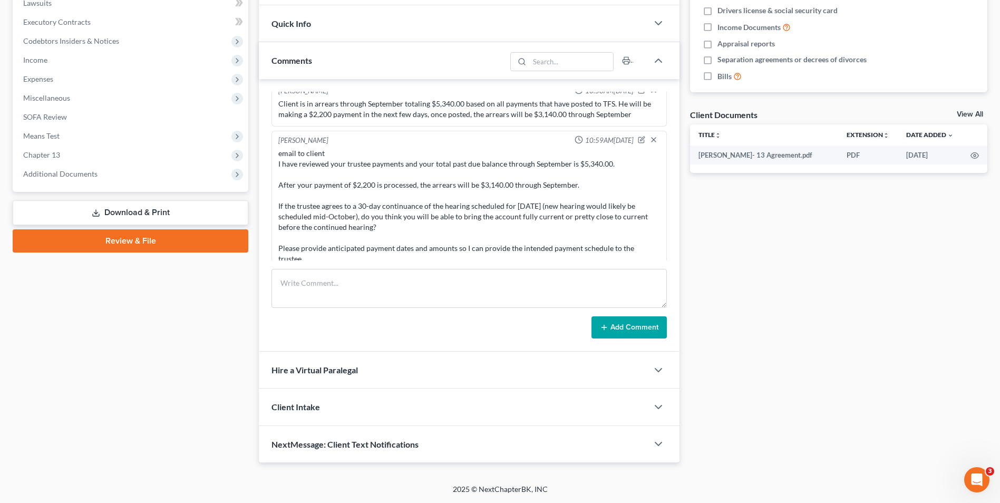
scroll to position [0, 0]
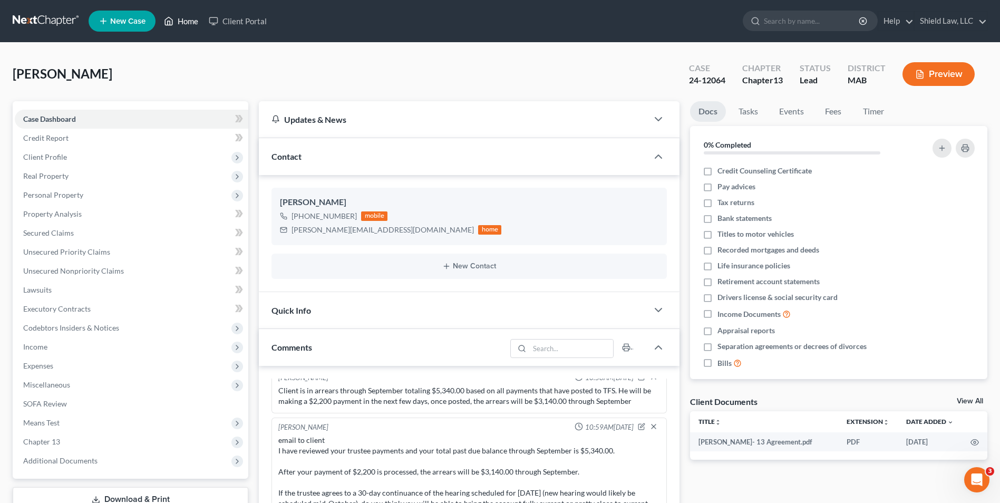
drag, startPoint x: 186, startPoint y: 18, endPoint x: 170, endPoint y: 1, distance: 23.9
click at [186, 18] on link "Home" at bounding box center [181, 21] width 45 height 19
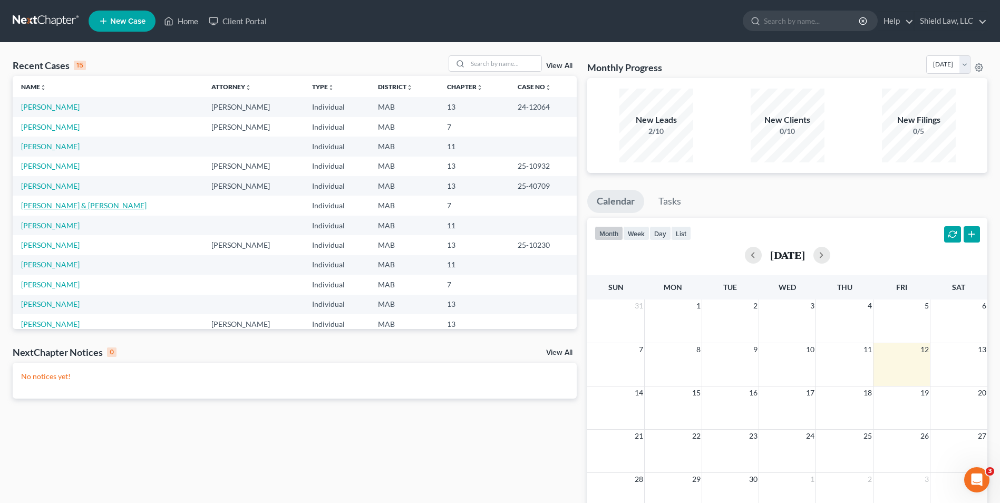
drag, startPoint x: 49, startPoint y: 204, endPoint x: 96, endPoint y: 204, distance: 48.0
click at [49, 204] on link "[PERSON_NAME] & [PERSON_NAME]" at bounding box center [84, 205] width 126 height 9
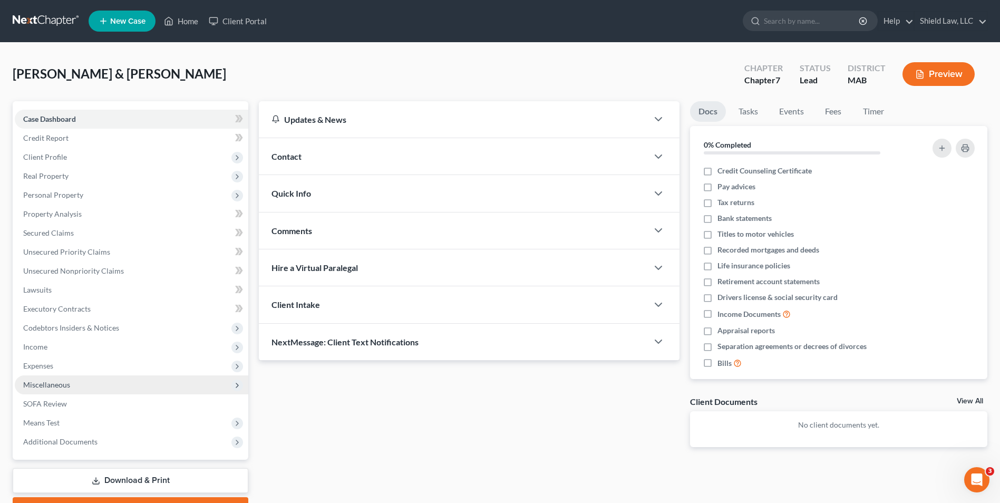
drag, startPoint x: 72, startPoint y: 389, endPoint x: 173, endPoint y: 385, distance: 101.3
click at [72, 389] on span "Miscellaneous" at bounding box center [132, 384] width 234 height 19
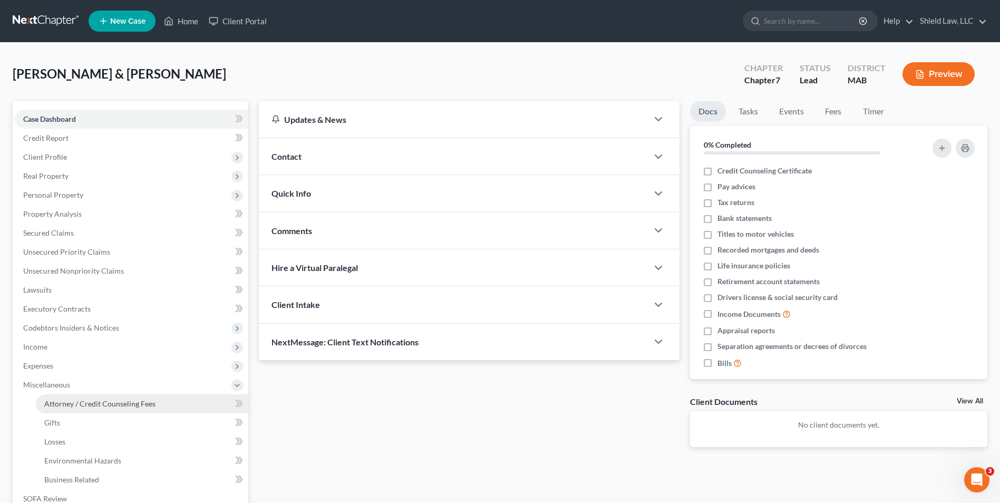
click at [144, 403] on span "Attorney / Credit Counseling Fees" at bounding box center [99, 403] width 111 height 9
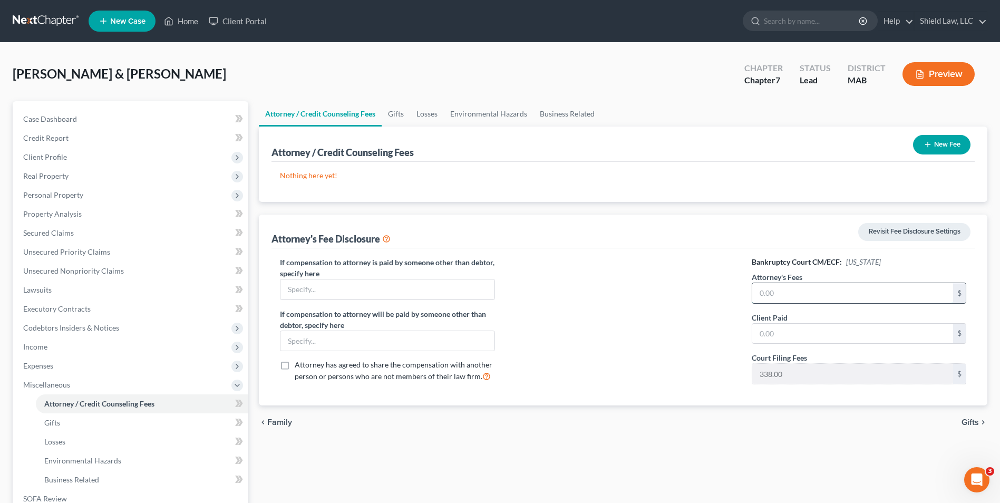
click at [493, 298] on input "text" at bounding box center [852, 293] width 201 height 20
type input "5,662"
click at [493, 328] on input "text" at bounding box center [852, 334] width 201 height 20
type input "5,662"
click at [493, 148] on button "New Fee" at bounding box center [941, 145] width 57 height 20
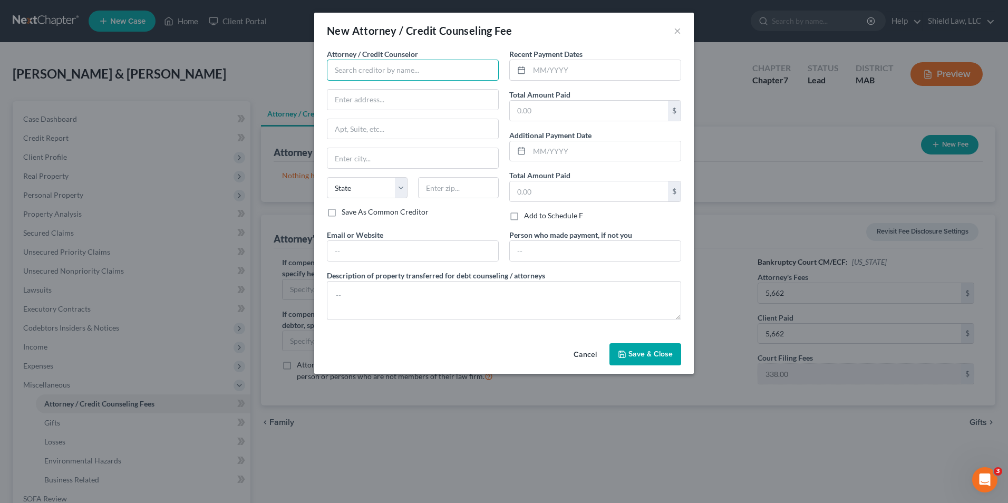
click at [352, 72] on input "text" at bounding box center [413, 70] width 172 height 21
type input "Shield Law, LLC"
type input "[STREET_ADDRESS]"
type input "Brockton"
select select "22"
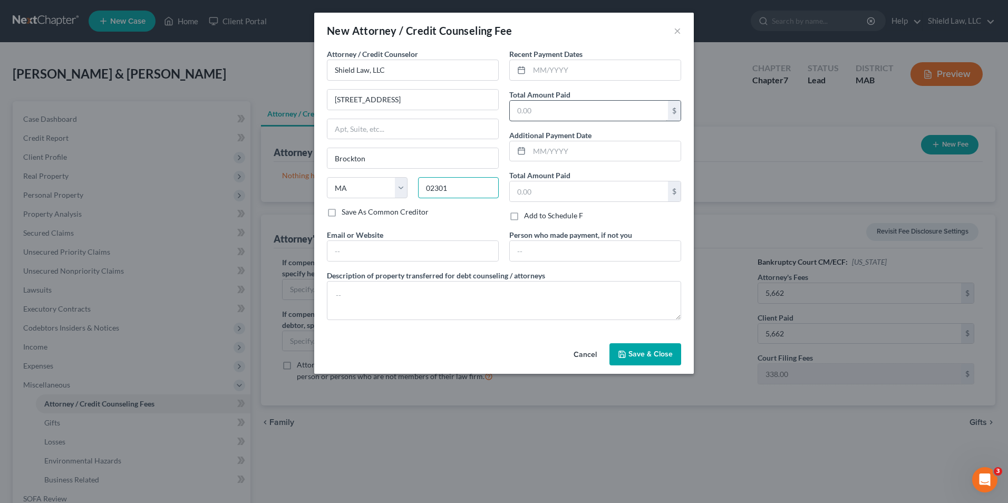
type input "02301"
click at [493, 112] on input "text" at bounding box center [589, 111] width 158 height 20
type input "5,662"
click at [452, 310] on textarea at bounding box center [504, 300] width 354 height 39
type textarea "Bankruptcy Fee"
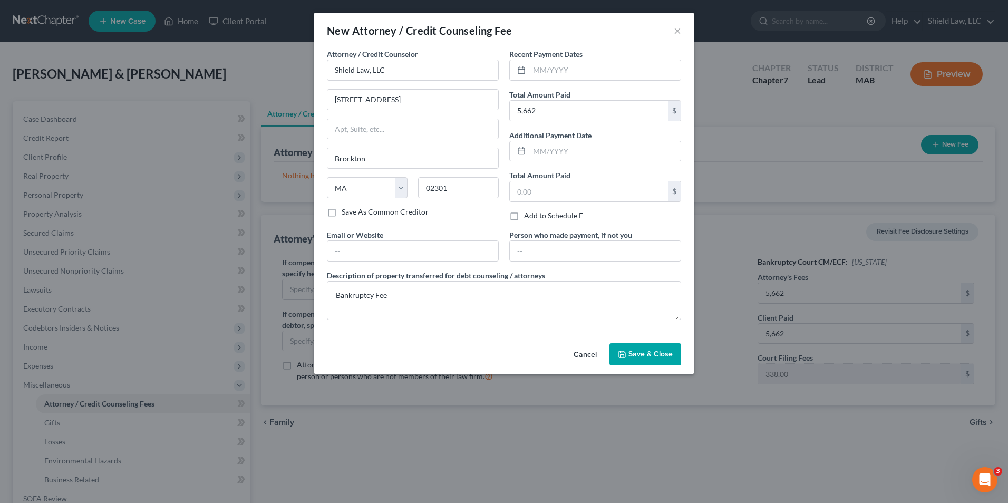
click at [493, 352] on span "Save & Close" at bounding box center [651, 354] width 44 height 9
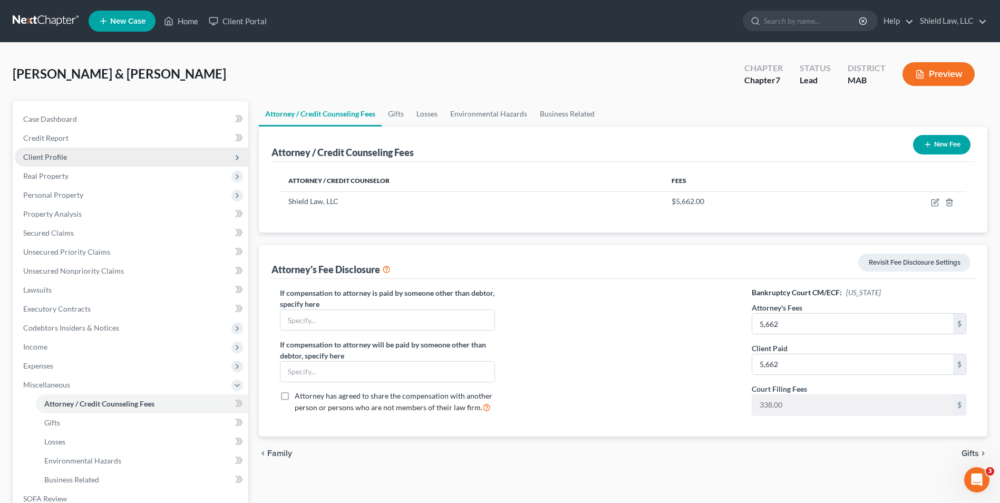
click at [86, 156] on span "Client Profile" at bounding box center [132, 157] width 234 height 19
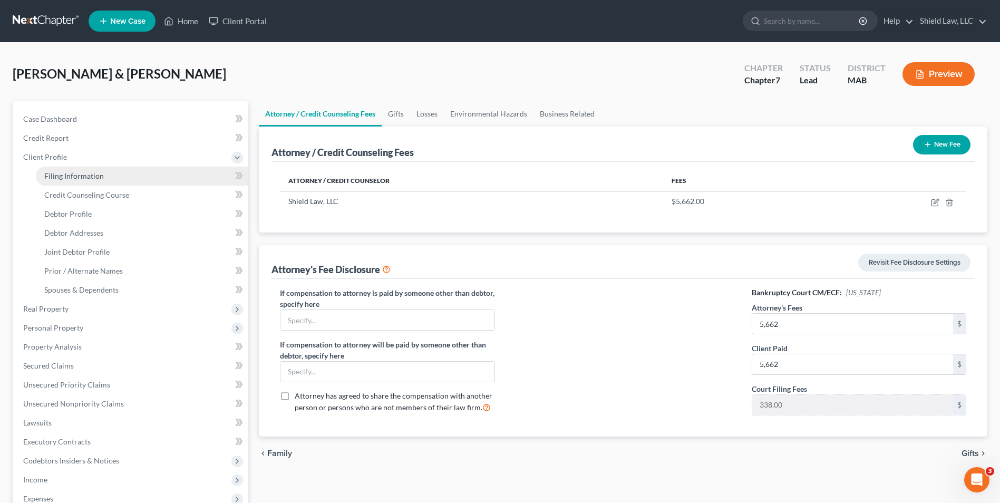
click at [92, 170] on link "Filing Information" at bounding box center [142, 176] width 213 height 19
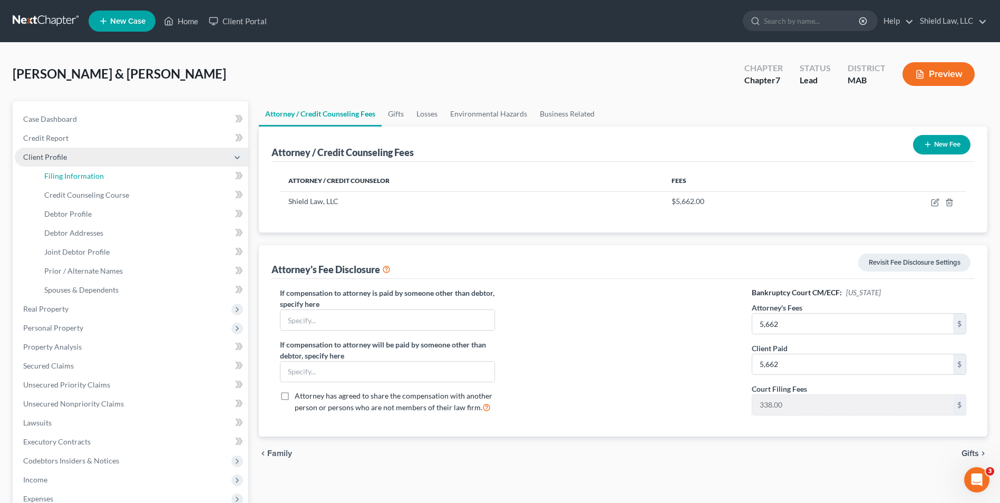
select select "1"
select select "0"
select select "22"
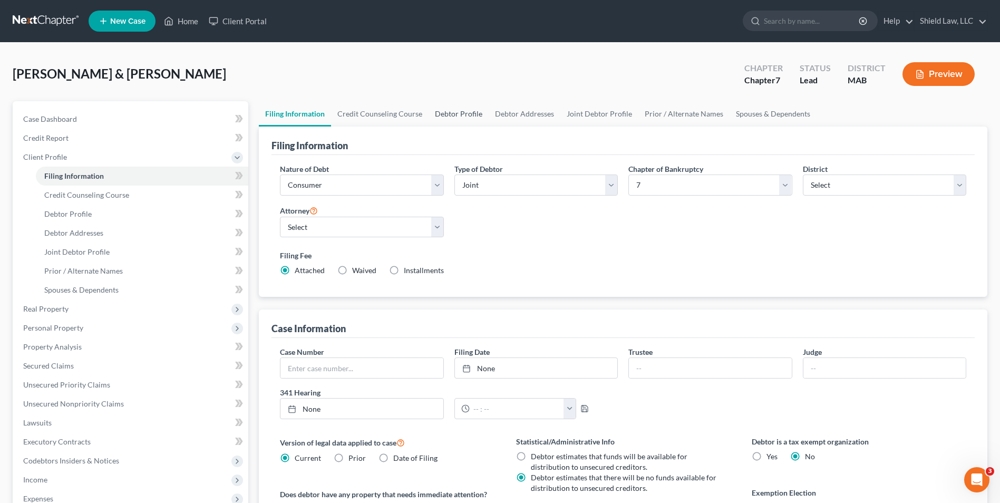
click at [443, 114] on link "Debtor Profile" at bounding box center [459, 113] width 60 height 25
select select "1"
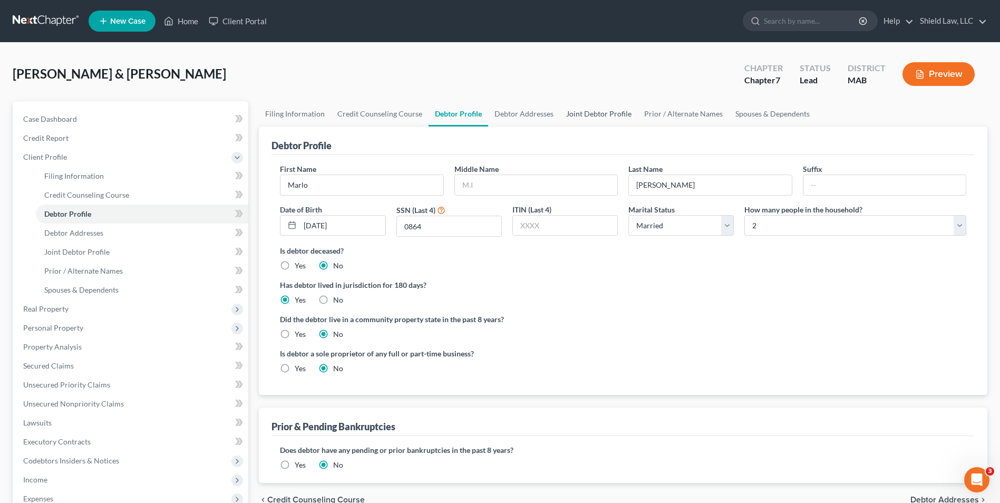
click at [493, 116] on link "Joint Debtor Profile" at bounding box center [599, 113] width 78 height 25
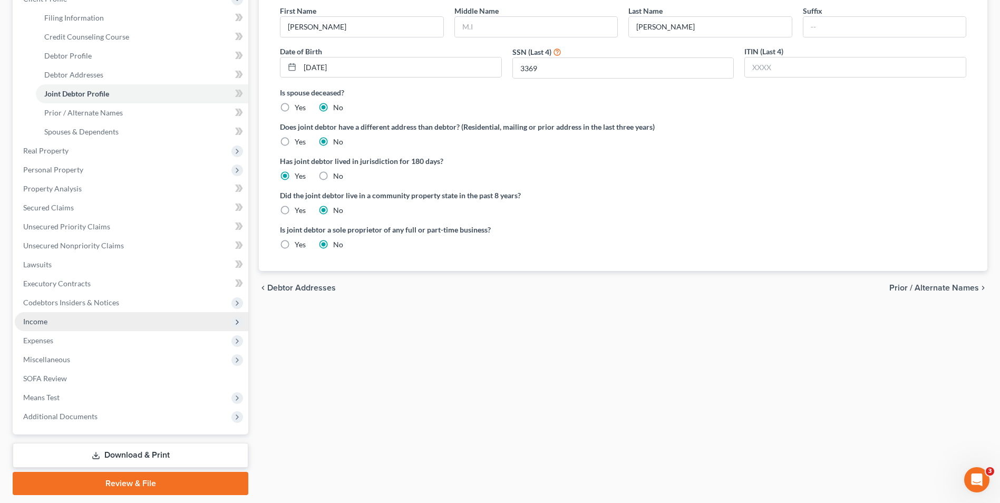
click at [40, 325] on span "Income" at bounding box center [35, 321] width 24 height 9
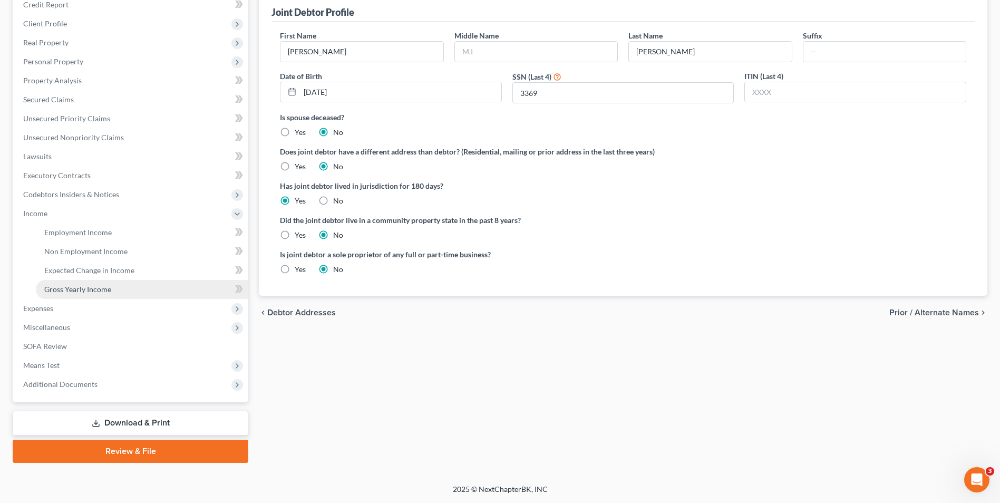
click at [85, 289] on span "Gross Yearly Income" at bounding box center [77, 289] width 67 height 9
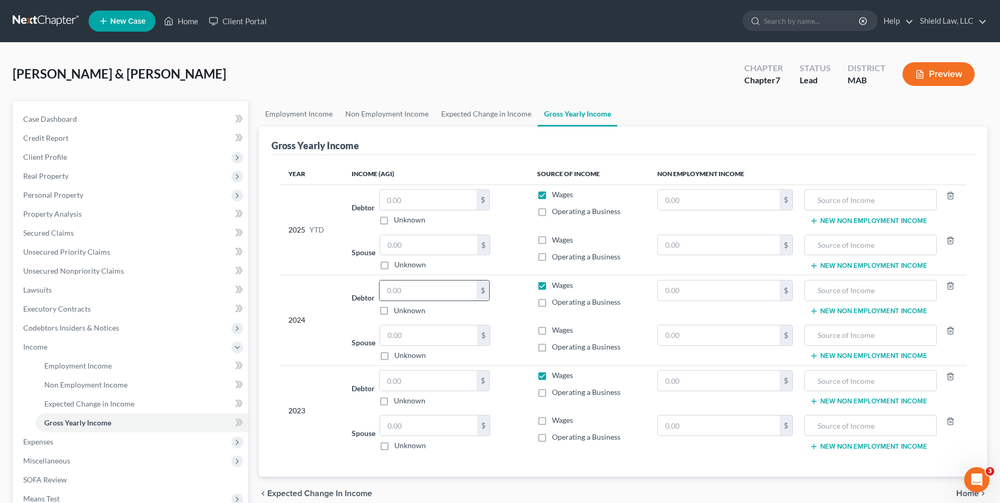
click at [433, 294] on input "text" at bounding box center [428, 291] width 97 height 20
type input "44,925"
click at [493, 302] on label "Operating a Business" at bounding box center [586, 302] width 69 height 11
click at [493, 302] on input "Operating a Business" at bounding box center [559, 300] width 7 height 7
checkbox input "true"
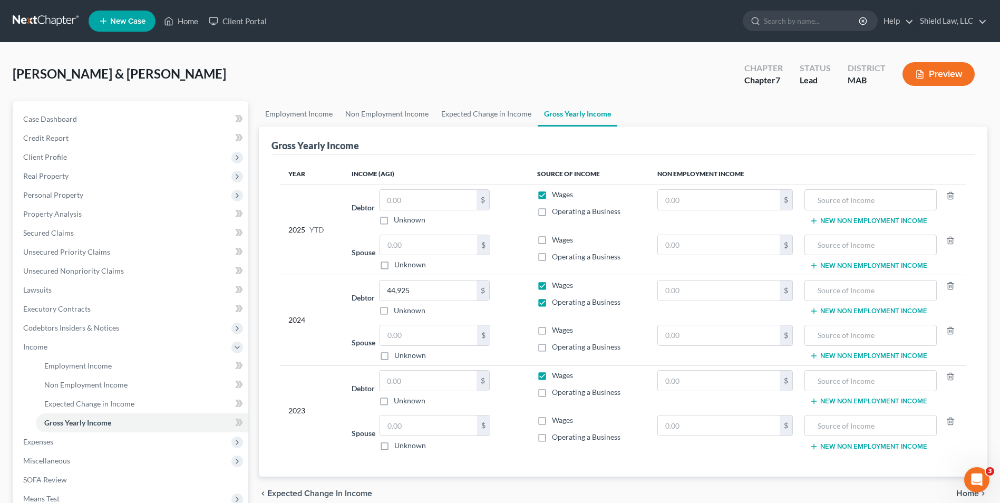
click at [493, 284] on label "Wages" at bounding box center [562, 285] width 21 height 11
click at [493, 284] on input "Wages" at bounding box center [559, 283] width 7 height 7
checkbox input "false"
click at [47, 161] on span "Client Profile" at bounding box center [132, 157] width 234 height 19
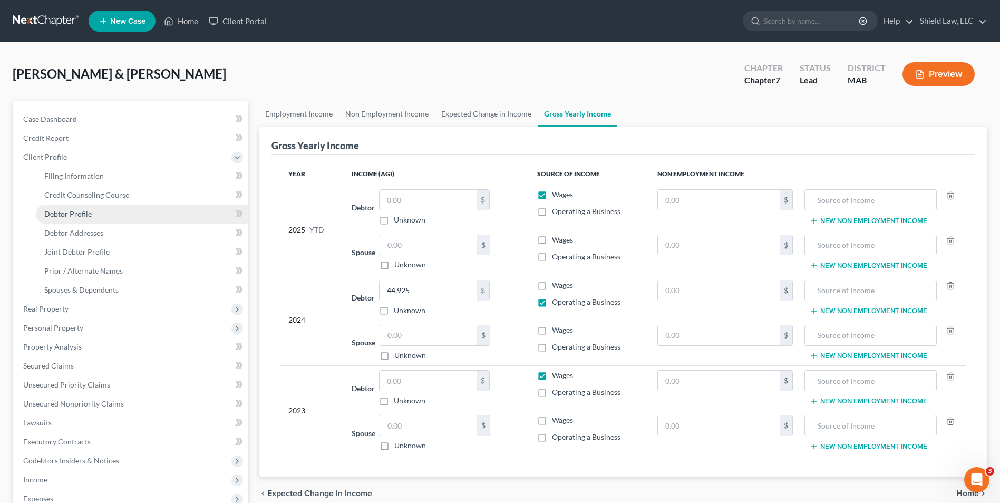
click at [107, 218] on link "Debtor Profile" at bounding box center [142, 214] width 213 height 19
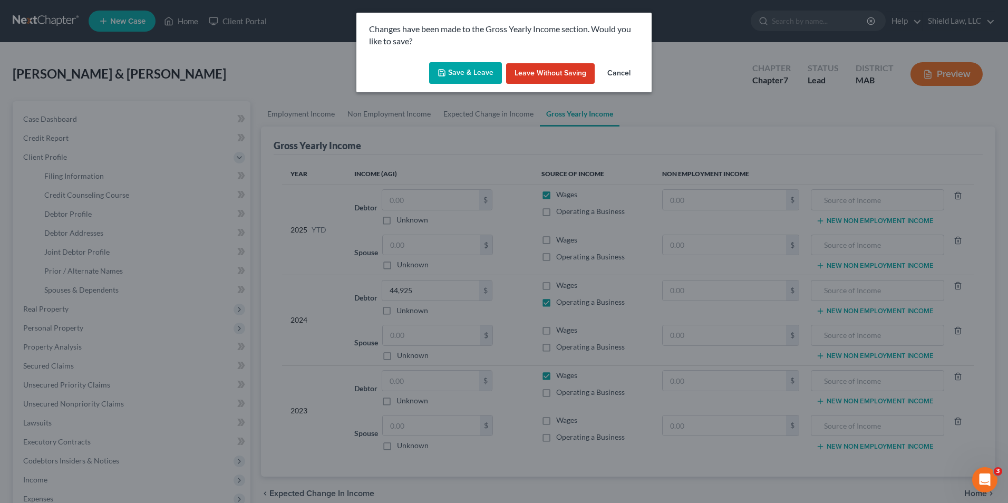
click at [437, 75] on button "Save & Leave" at bounding box center [465, 73] width 73 height 22
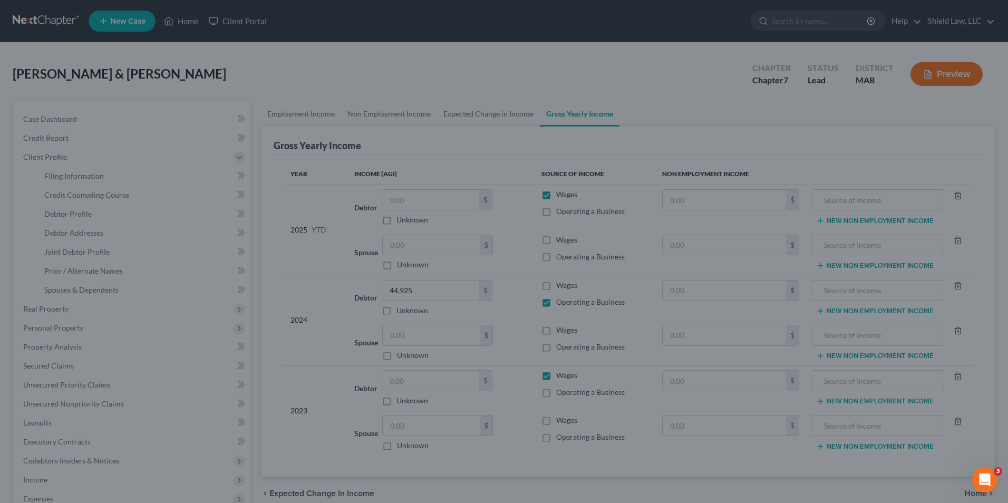
select select "1"
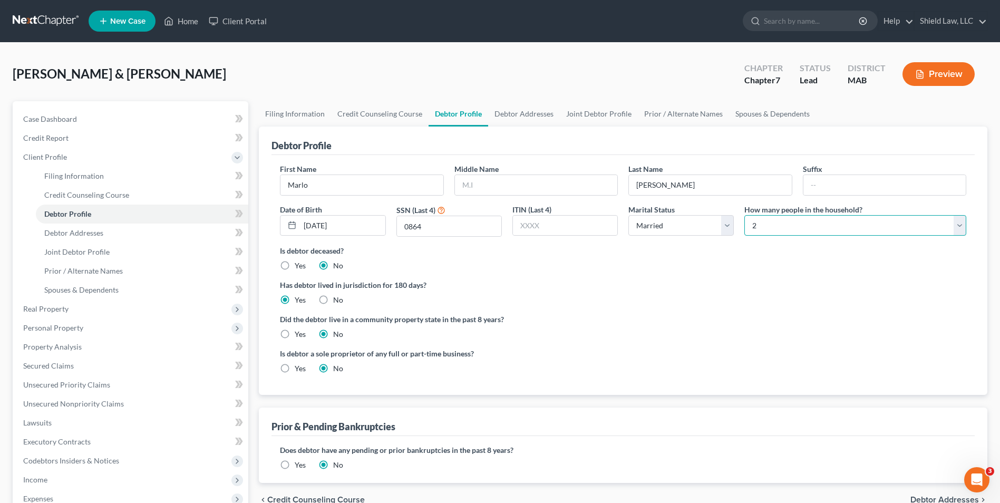
click at [493, 229] on select "Select 1 2 3 4 5 6 7 8 9 10 11 12 13 14 15 16 17 18 19 20" at bounding box center [856, 225] width 222 height 21
select select "3"
click at [493, 215] on select "Select 1 2 3 4 5 6 7 8 9 10 11 12 13 14 15 16 17 18 19 20" at bounding box center [856, 225] width 222 height 21
click at [493, 273] on ng-include "First Name [PERSON_NAME] Middle Name Last Name [PERSON_NAME] Date of Birth [DEM…" at bounding box center [623, 272] width 687 height 219
click at [493, 114] on link "Spouses & Dependents" at bounding box center [772, 113] width 87 height 25
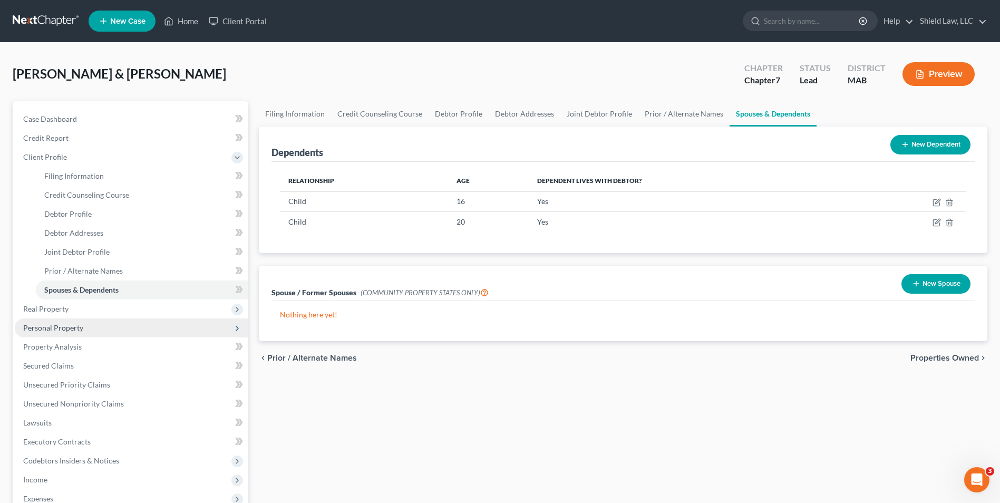
click at [80, 333] on span "Personal Property" at bounding box center [132, 327] width 234 height 19
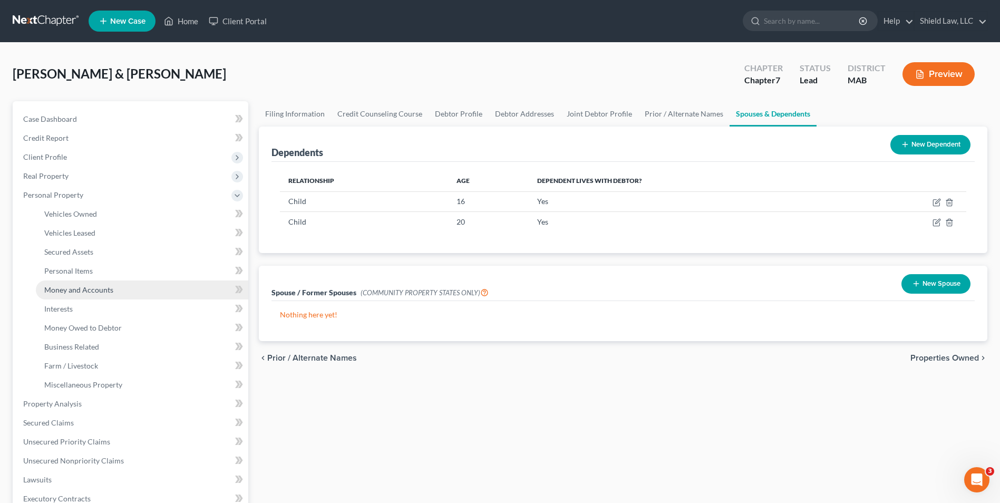
click at [102, 294] on link "Money and Accounts" at bounding box center [142, 290] width 213 height 19
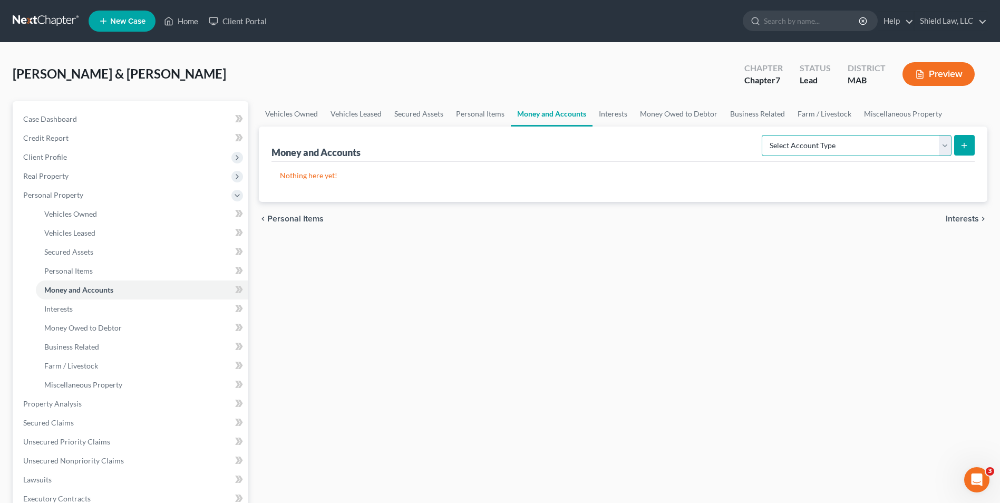
click at [493, 146] on select "Select Account Type Brokerage Cash on Hand Certificates of Deposit Checking Acc…" at bounding box center [857, 145] width 190 height 21
select select "checking"
click at [493, 135] on select "Select Account Type Brokerage Cash on Hand Certificates of Deposit Checking Acc…" at bounding box center [857, 145] width 190 height 21
click at [493, 141] on icon "submit" at bounding box center [964, 145] width 8 height 8
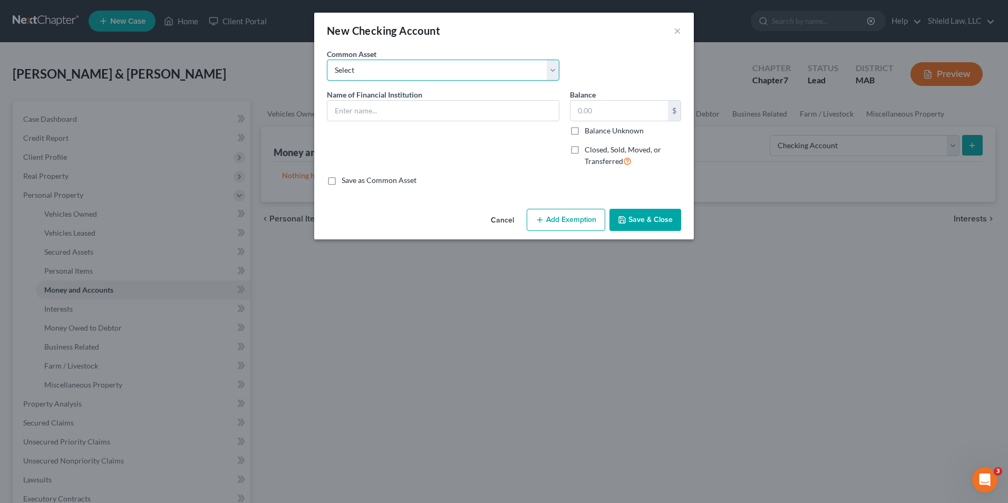
click at [363, 76] on select "Select Eastern Bank DCU" at bounding box center [443, 70] width 233 height 21
click at [379, 166] on div "Common Asset Select Eastern Bank DCU Name of Financial Institution * Balance $ …" at bounding box center [504, 117] width 354 height 137
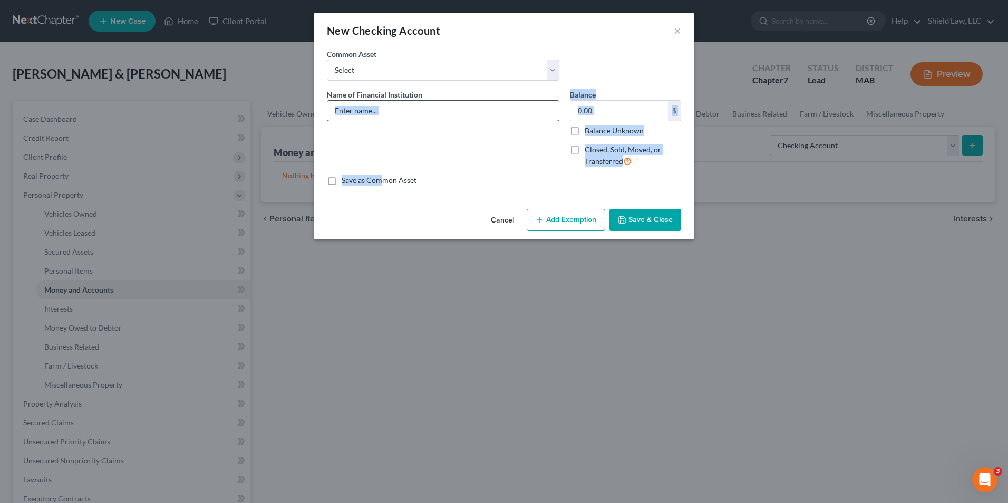
drag, startPoint x: 377, startPoint y: 144, endPoint x: 382, endPoint y: 110, distance: 34.6
click at [382, 110] on input "text" at bounding box center [442, 111] width 231 height 20
click at [405, 109] on input "text" at bounding box center [442, 111] width 231 height 20
type input "[PERSON_NAME] & Crescent Credit Union"
click at [493, 130] on label "Balance Unknown" at bounding box center [614, 131] width 59 height 11
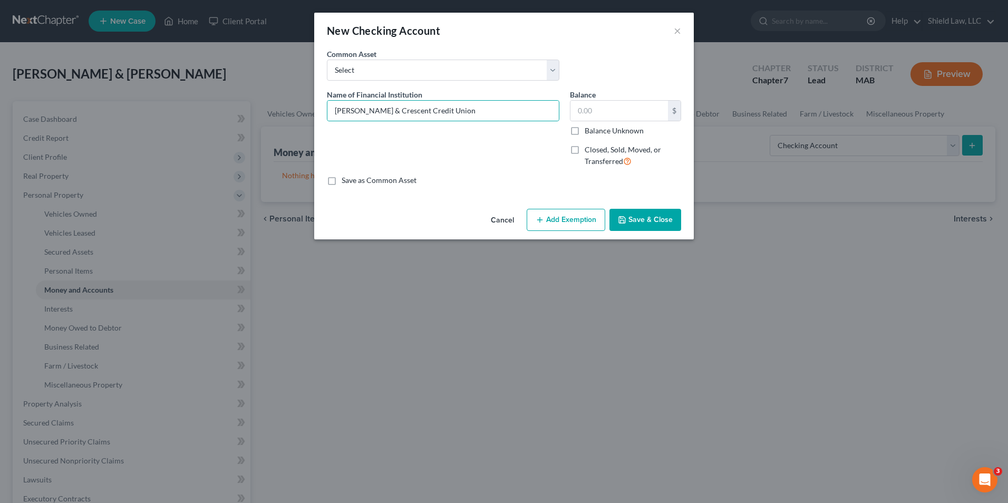
click at [493, 130] on input "Balance Unknown" at bounding box center [592, 129] width 7 height 7
checkbox input "true"
type input "0.00"
click at [493, 210] on button "Save & Close" at bounding box center [646, 220] width 72 height 22
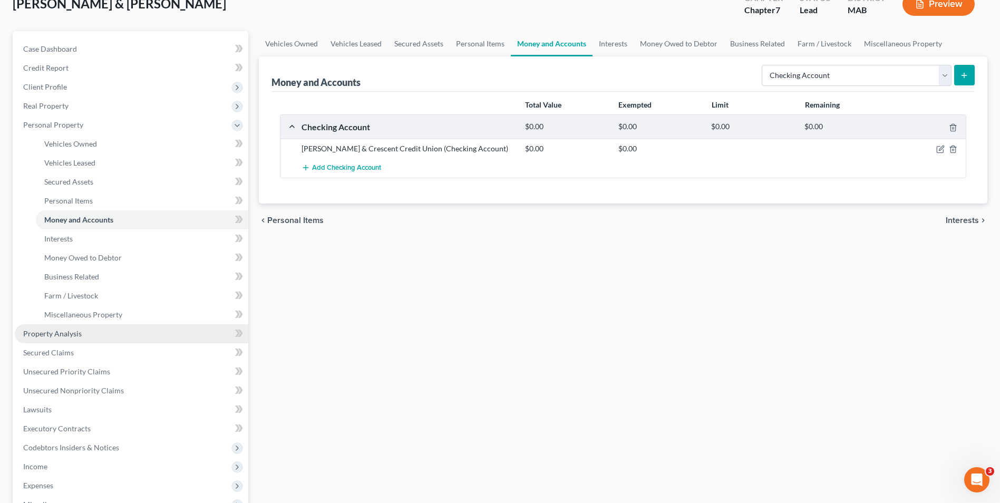
scroll to position [158, 0]
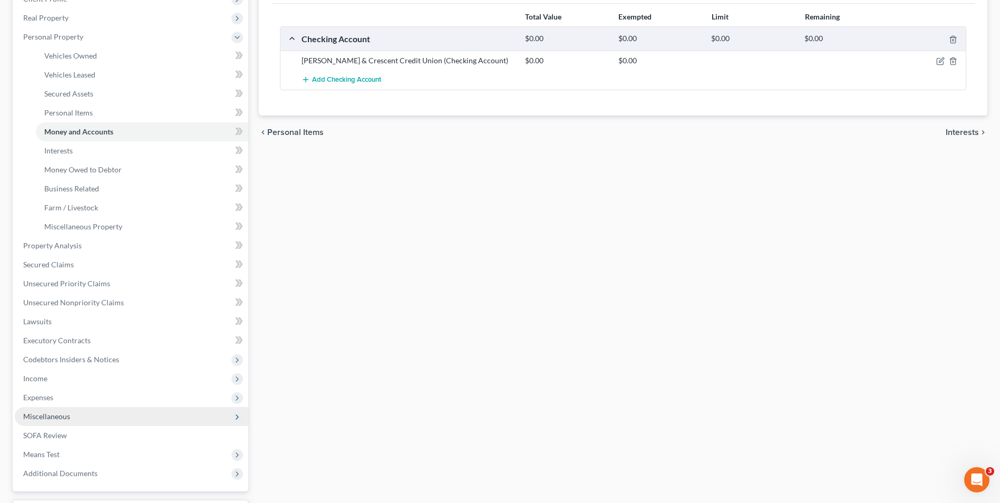
click at [62, 415] on span "Miscellaneous" at bounding box center [46, 416] width 47 height 9
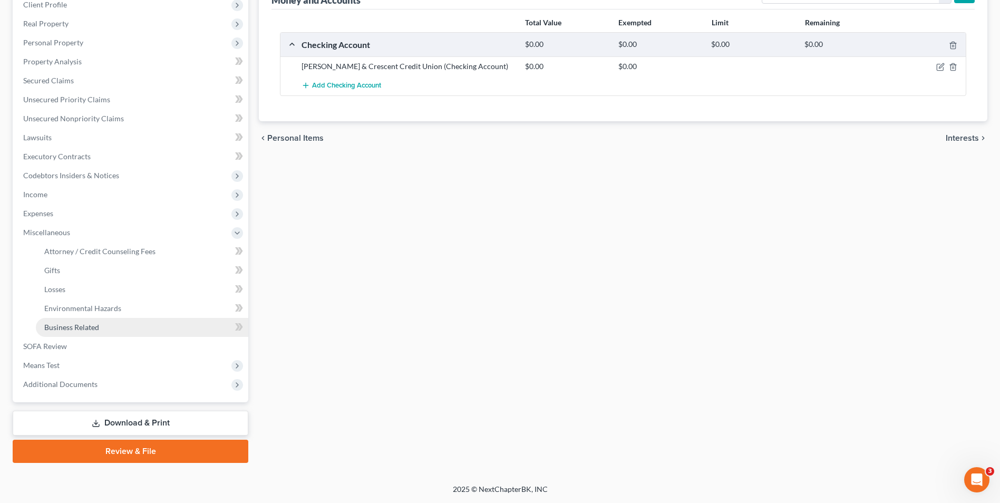
drag, startPoint x: 93, startPoint y: 329, endPoint x: 100, endPoint y: 325, distance: 7.5
click at [94, 328] on span "Business Related" at bounding box center [71, 327] width 55 height 9
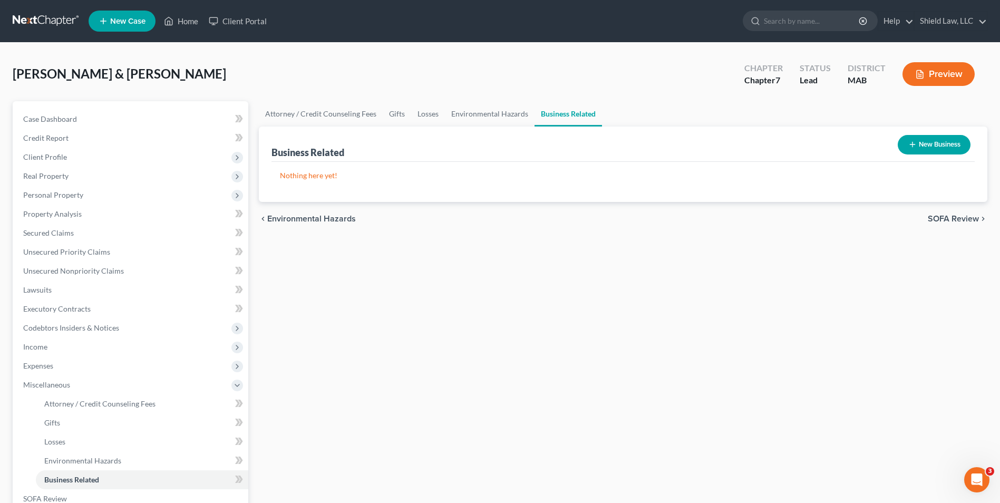
click at [493, 140] on button "New Business" at bounding box center [934, 145] width 73 height 20
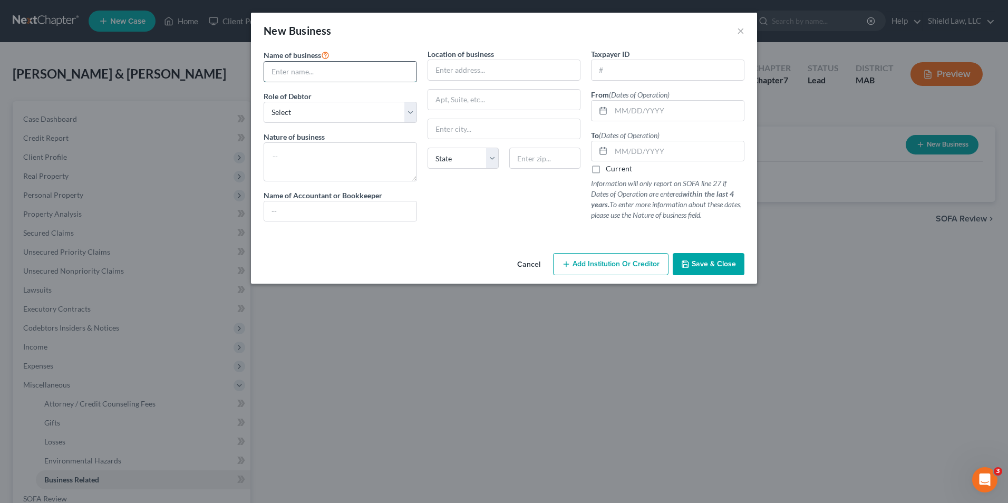
click at [336, 70] on input "text" at bounding box center [340, 72] width 152 height 20
click at [291, 67] on input "text" at bounding box center [340, 72] width 152 height 20
click at [493, 259] on button "Cancel" at bounding box center [529, 264] width 40 height 21
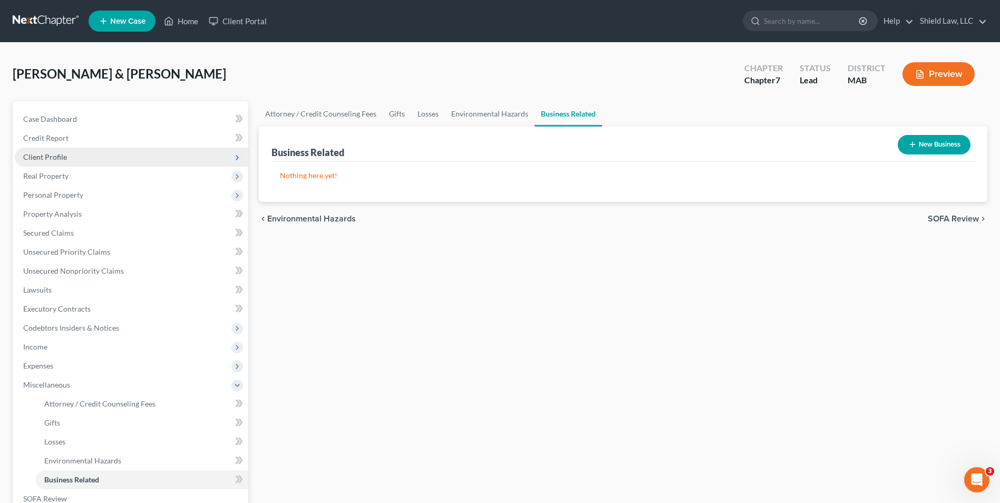
click at [115, 164] on span "Client Profile" at bounding box center [132, 157] width 234 height 19
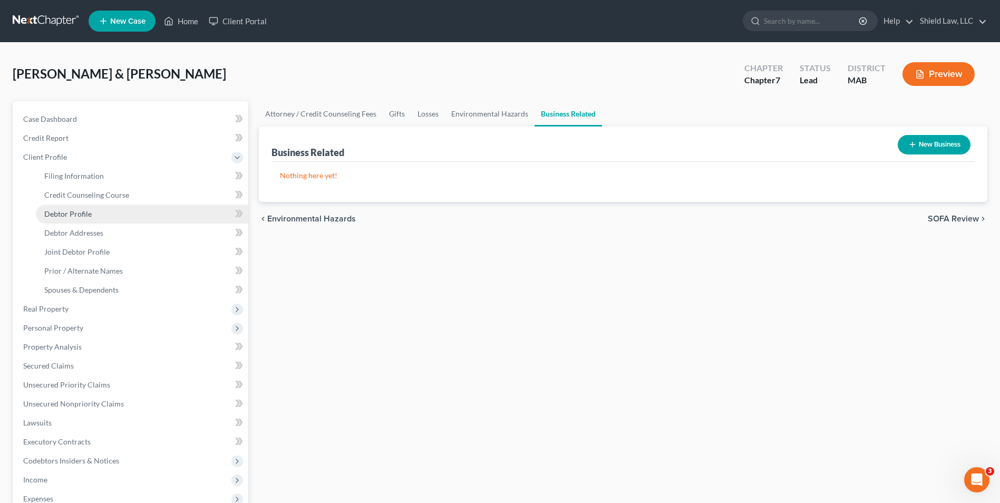
click at [107, 214] on link "Debtor Profile" at bounding box center [142, 214] width 213 height 19
select select "1"
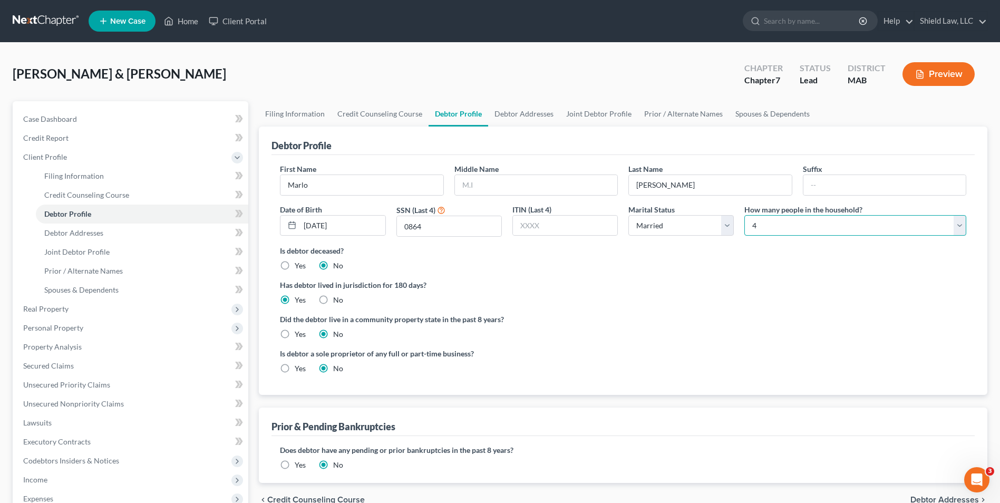
drag, startPoint x: 829, startPoint y: 223, endPoint x: 816, endPoint y: 234, distance: 17.3
click at [493, 224] on select "Select 1 2 3 4 5 6 7 8 9 10 11 12 13 14 15 16 17 18 19 20" at bounding box center [856, 225] width 222 height 21
select select "1"
click at [493, 215] on select "Select 1 2 3 4 5 6 7 8 9 10 11 12 13 14 15 16 17 18 19 20" at bounding box center [856, 225] width 222 height 21
click at [493, 257] on div "Is debtor deceased? Yes No" at bounding box center [623, 258] width 687 height 26
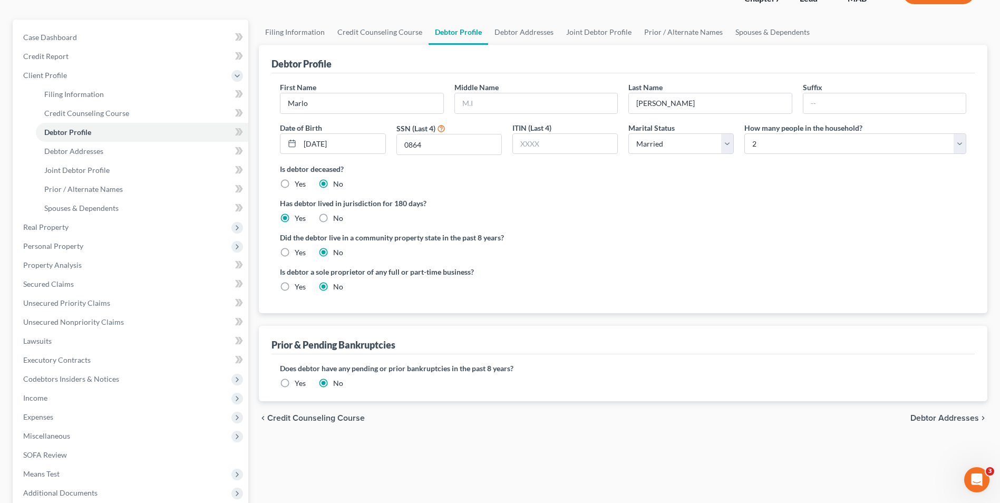
scroll to position [190, 0]
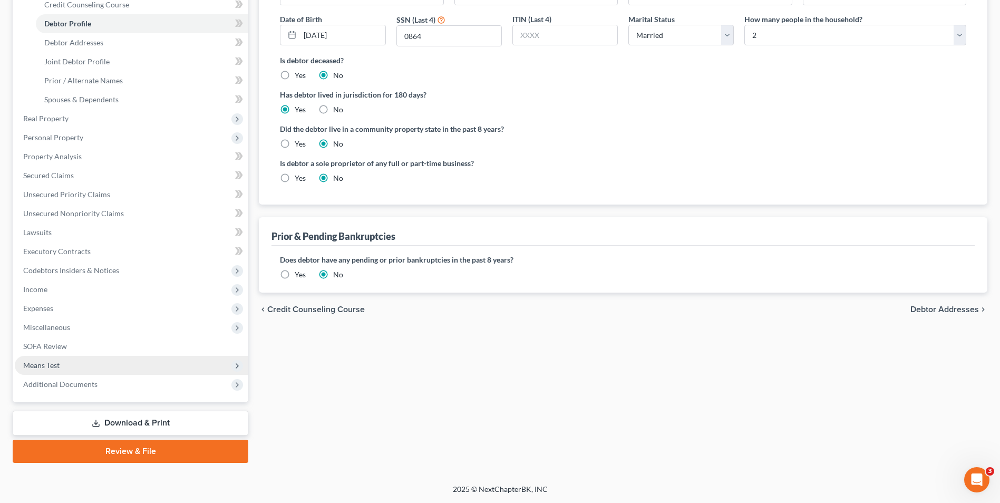
click at [56, 361] on span "Means Test" at bounding box center [41, 365] width 36 height 9
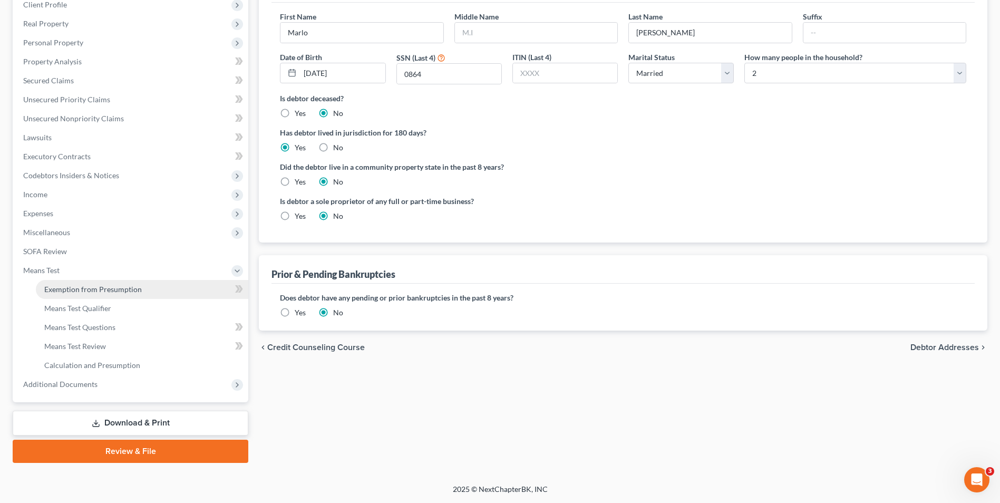
click at [104, 296] on link "Exemption from Presumption" at bounding box center [142, 289] width 213 height 19
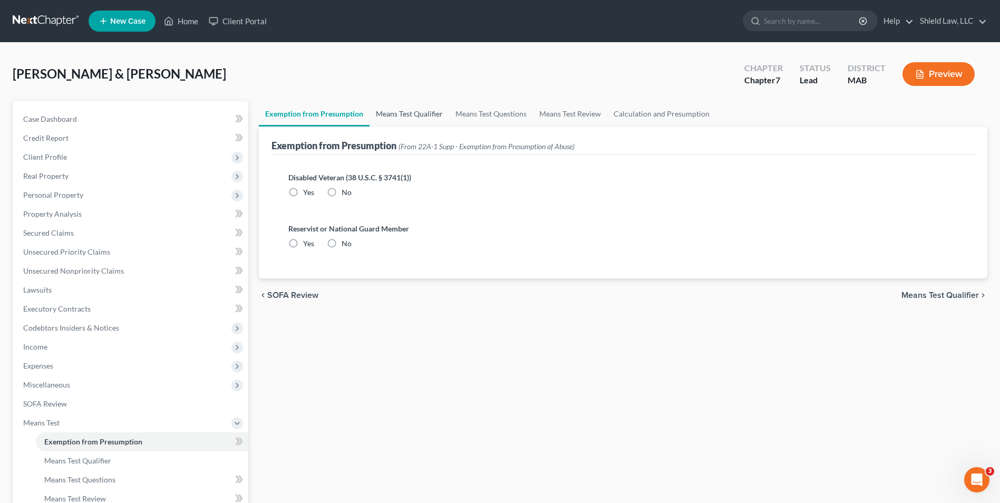
click at [420, 109] on link "Means Test Qualifier" at bounding box center [410, 113] width 80 height 25
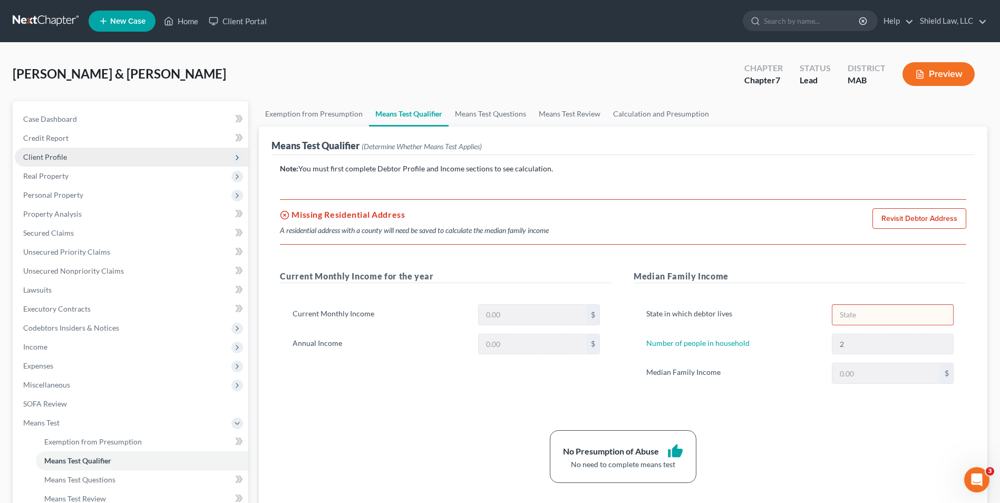
click at [57, 161] on span "Client Profile" at bounding box center [132, 157] width 234 height 19
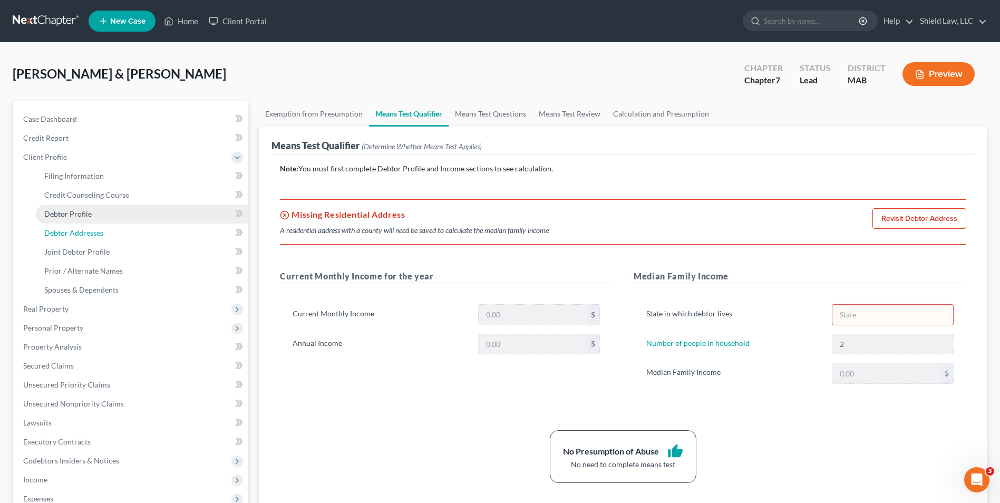
click at [80, 229] on span "Debtor Addresses" at bounding box center [73, 232] width 59 height 9
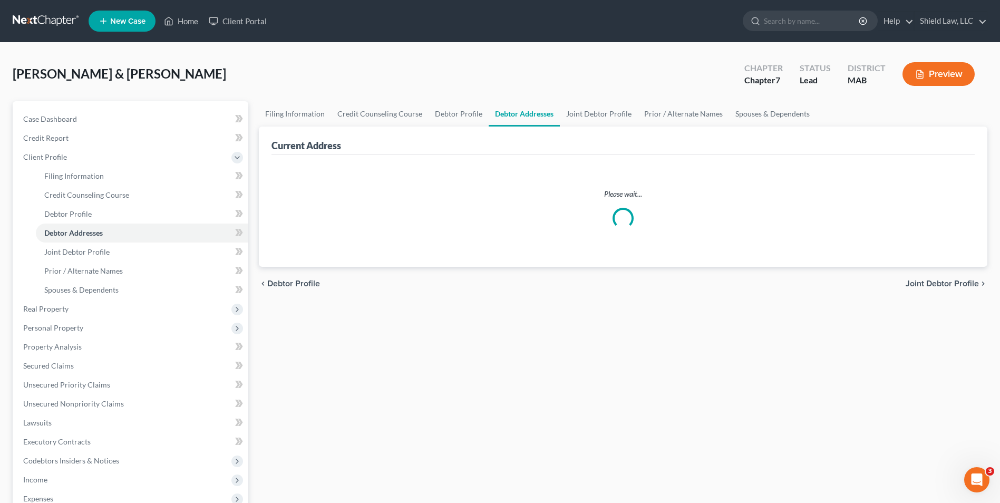
select select "0"
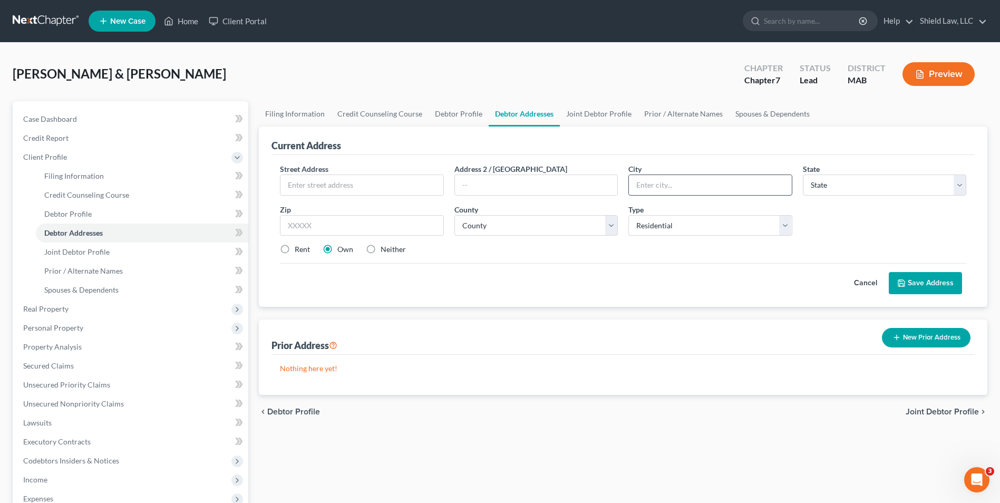
click at [493, 182] on input "text" at bounding box center [710, 185] width 162 height 20
type input "brockton"
click at [332, 192] on input "text" at bounding box center [362, 185] width 162 height 20
click at [329, 192] on input "157" at bounding box center [362, 185] width 162 height 20
type input "[STREET_ADDRESS]"
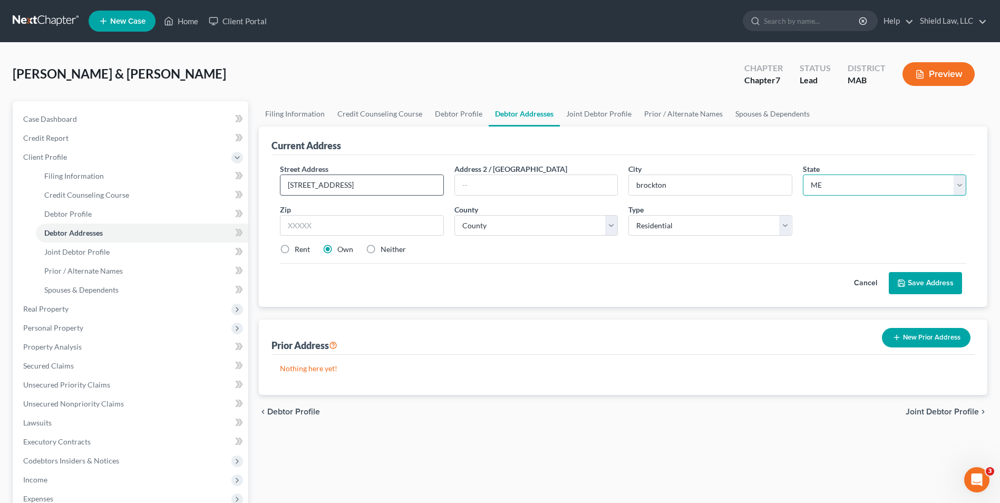
select select "22"
type input "02301"
click at [493, 226] on select "County [GEOGRAPHIC_DATA] [GEOGRAPHIC_DATA] [GEOGRAPHIC_DATA] [GEOGRAPHIC_DATA] …" at bounding box center [536, 225] width 163 height 21
type input "Brockton"
select select "11"
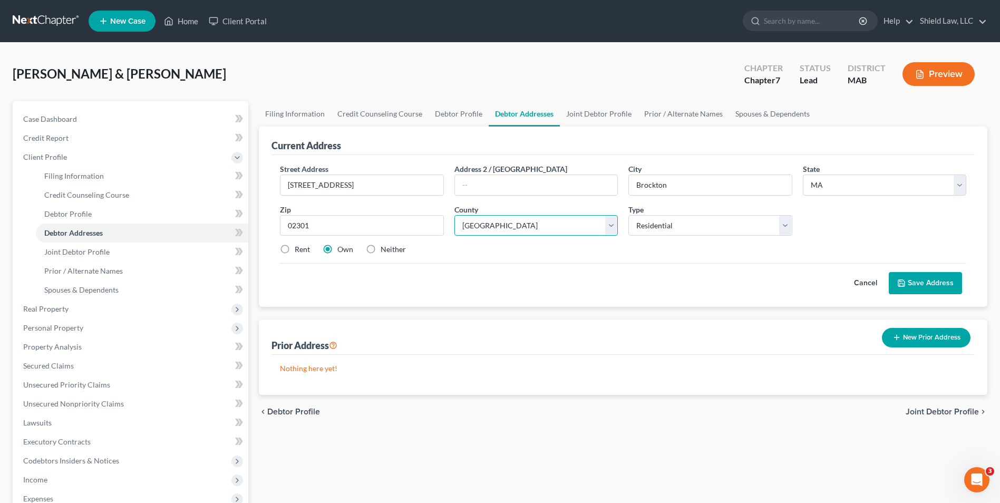
click at [455, 215] on select "County [GEOGRAPHIC_DATA] [GEOGRAPHIC_DATA] [GEOGRAPHIC_DATA] [GEOGRAPHIC_DATA] …" at bounding box center [536, 225] width 163 height 21
click at [493, 280] on button "Save Address" at bounding box center [925, 283] width 73 height 22
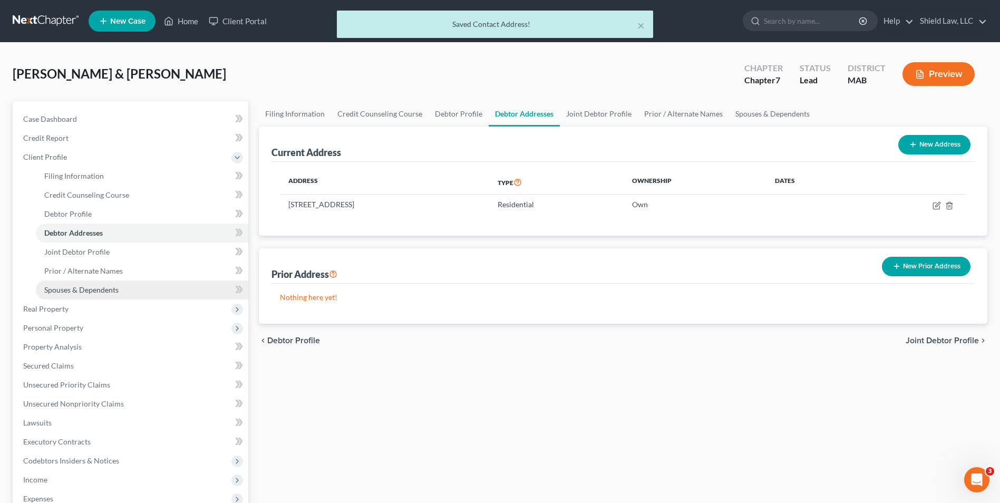
scroll to position [190, 0]
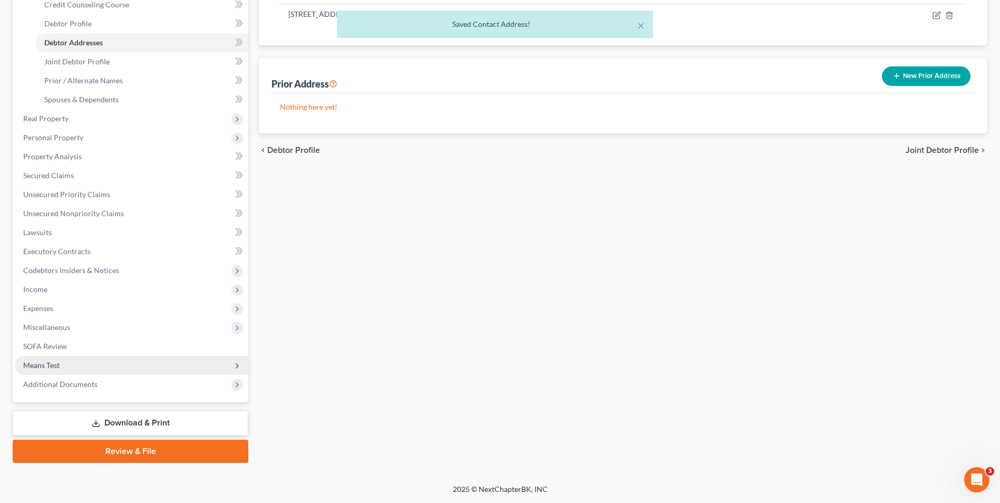
click at [84, 362] on span "Means Test" at bounding box center [132, 365] width 234 height 19
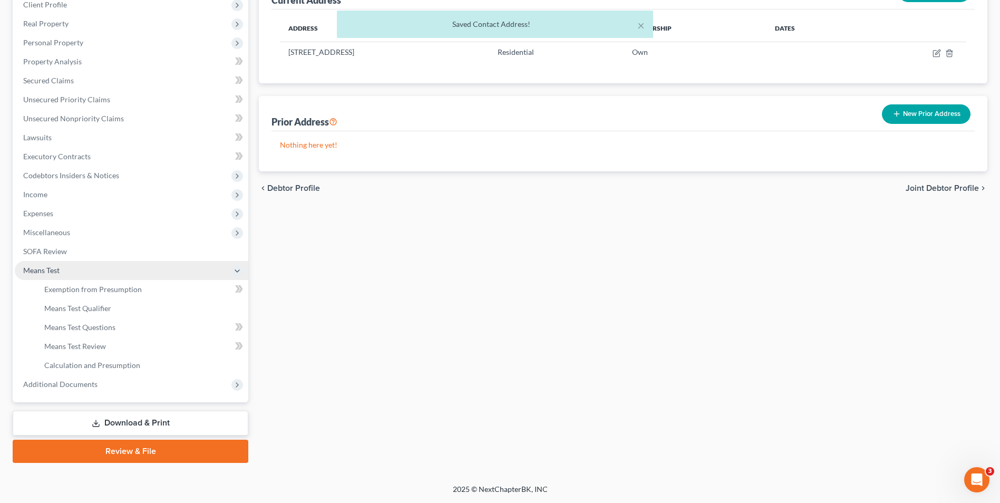
scroll to position [152, 0]
click at [126, 279] on span "Means Test" at bounding box center [132, 270] width 234 height 19
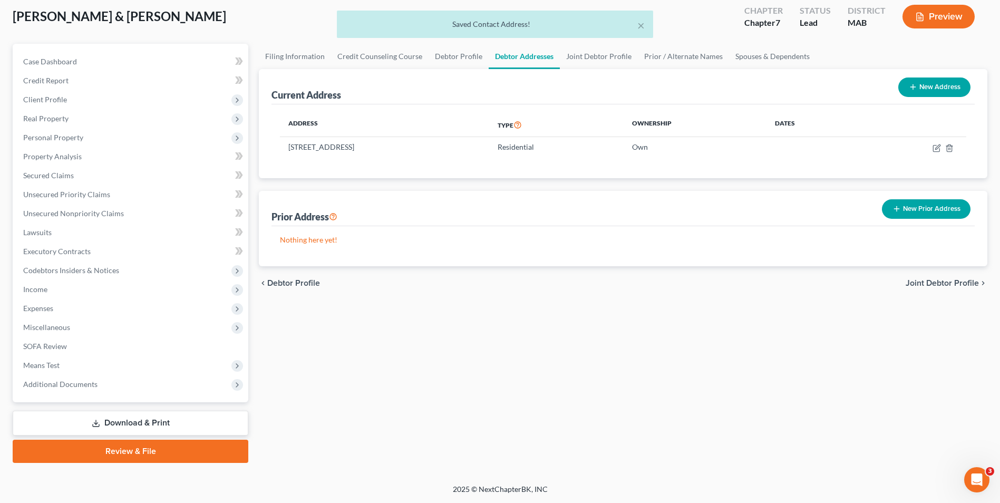
scroll to position [57, 0]
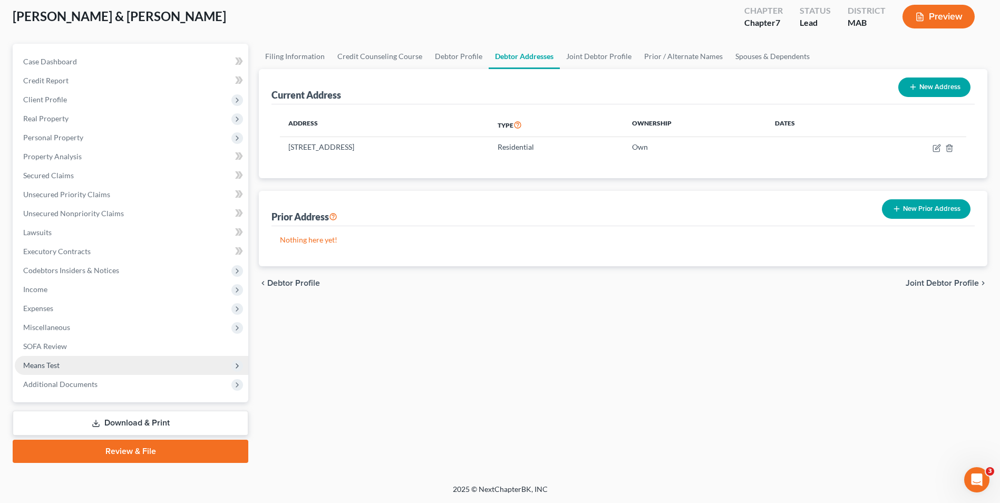
click at [63, 366] on span "Means Test" at bounding box center [132, 365] width 234 height 19
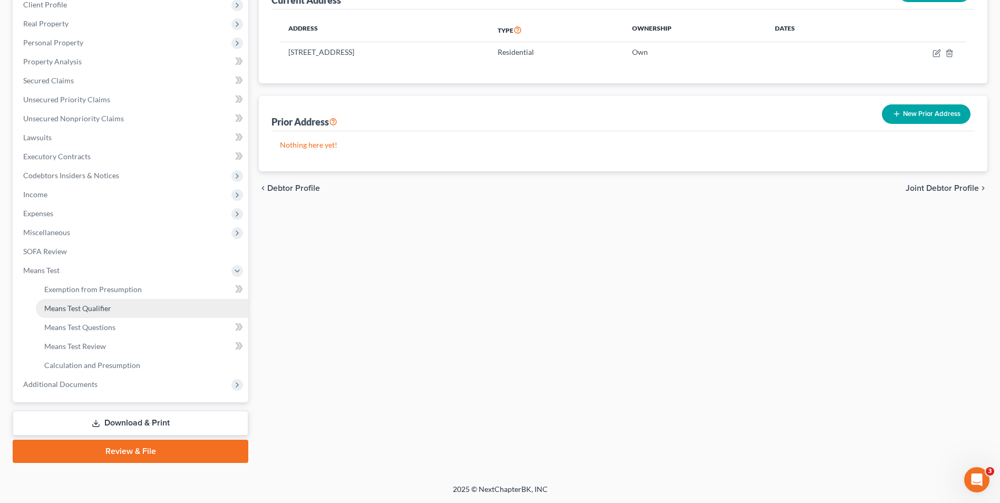
click at [81, 313] on link "Means Test Qualifier" at bounding box center [142, 308] width 213 height 19
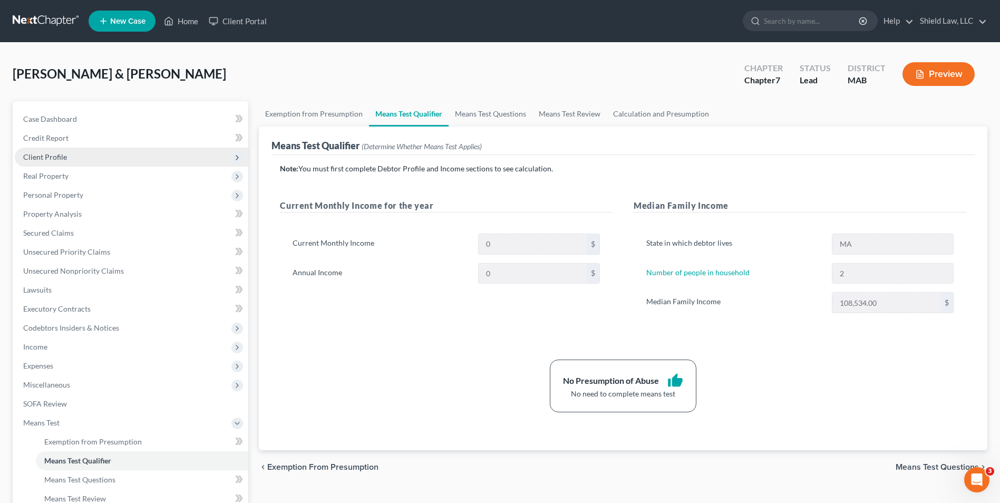
click at [79, 150] on span "Client Profile" at bounding box center [132, 157] width 234 height 19
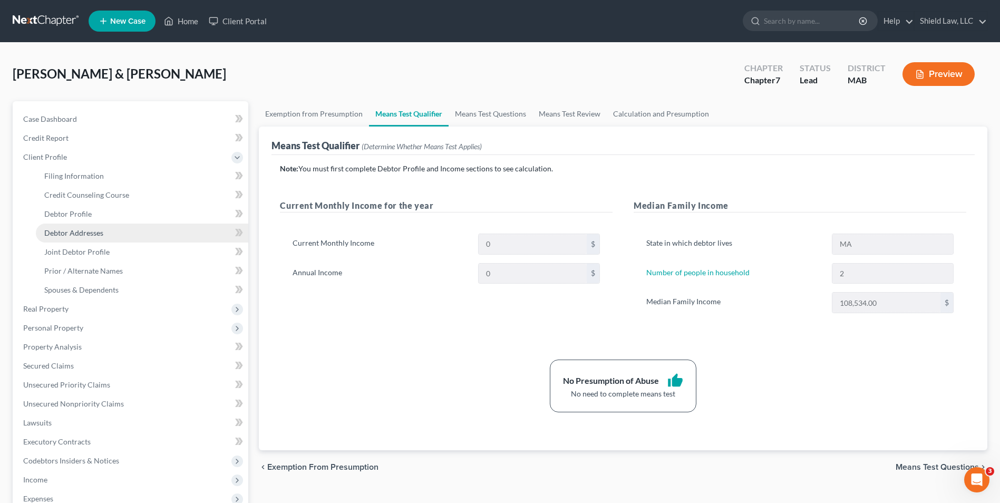
click at [100, 231] on span "Debtor Addresses" at bounding box center [73, 232] width 59 height 9
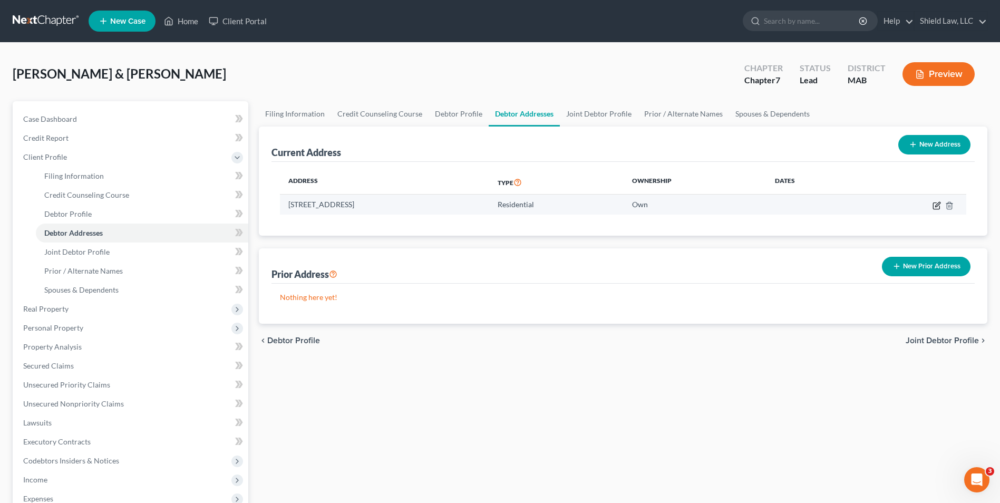
click at [493, 205] on icon "button" at bounding box center [937, 205] width 8 height 8
select select "22"
select select "11"
select select "0"
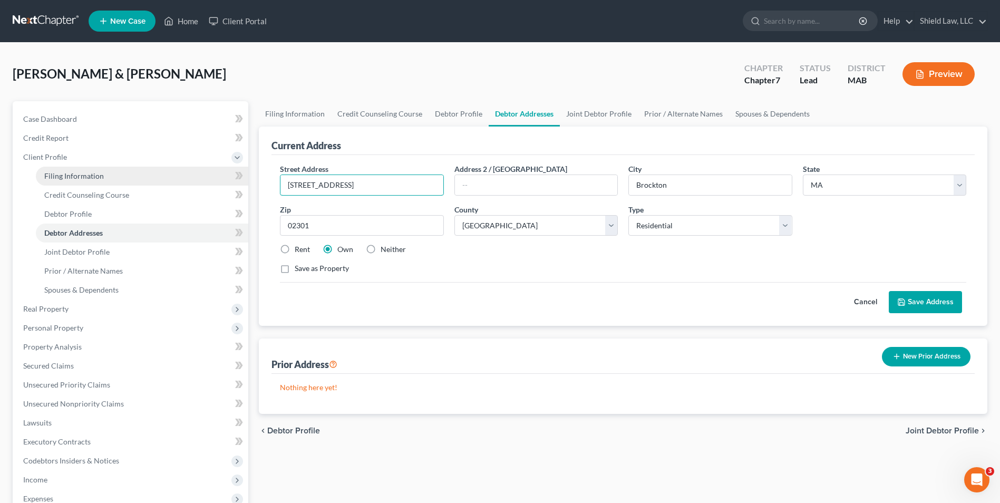
drag, startPoint x: 384, startPoint y: 177, endPoint x: 208, endPoint y: 180, distance: 176.7
click at [210, 180] on div "Petition Navigation Case Dashboard Payments Invoices Payments Payments Credit R…" at bounding box center [500, 377] width 986 height 552
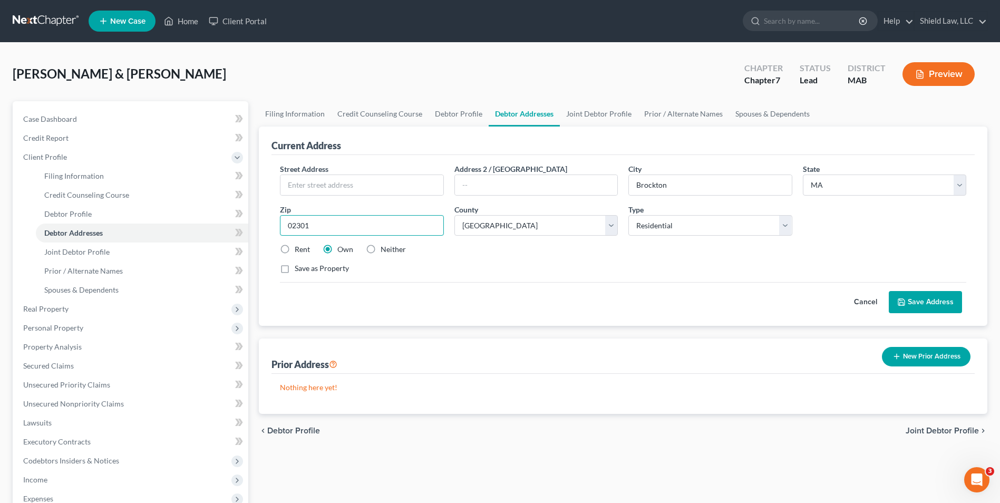
drag, startPoint x: 315, startPoint y: 226, endPoint x: 287, endPoint y: 226, distance: 27.9
click at [287, 226] on input "02301" at bounding box center [361, 225] width 163 height 21
click at [493, 226] on select "County [GEOGRAPHIC_DATA] [GEOGRAPHIC_DATA] [GEOGRAPHIC_DATA] [GEOGRAPHIC_DATA] …" at bounding box center [536, 225] width 163 height 21
select select
click at [455, 215] on select "County [GEOGRAPHIC_DATA] [GEOGRAPHIC_DATA] [GEOGRAPHIC_DATA] [GEOGRAPHIC_DATA] …" at bounding box center [536, 225] width 163 height 21
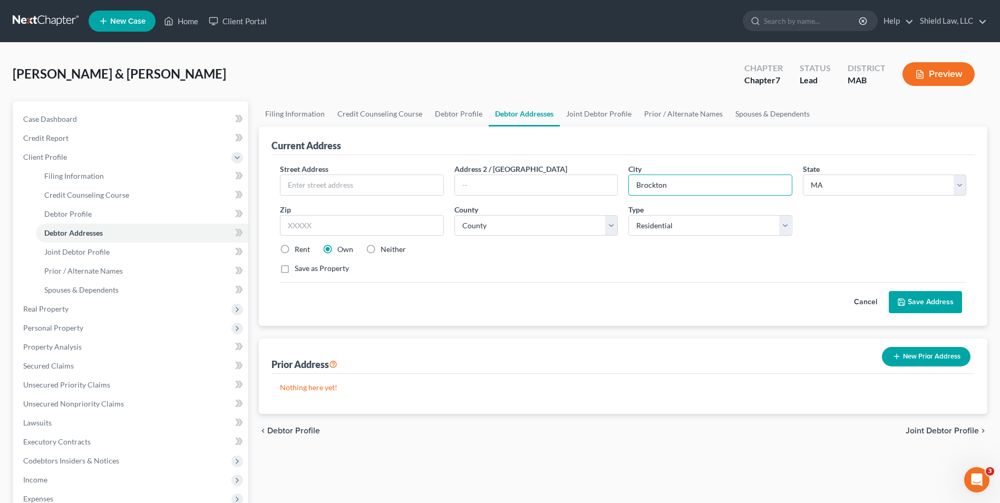
drag, startPoint x: 685, startPoint y: 182, endPoint x: 619, endPoint y: 179, distance: 66.5
click at [493, 178] on div "Street Address * Address 2 / [GEOGRAPHIC_DATA] * [GEOGRAPHIC_DATA] * State [US_…" at bounding box center [623, 222] width 697 height 119
click at [493, 177] on select "State [US_STATE] AK AR AZ CA CO CT DE DC [GEOGRAPHIC_DATA] [GEOGRAPHIC_DATA] GU…" at bounding box center [884, 185] width 163 height 21
select select
click at [493, 175] on select "State [US_STATE] AK AR AZ CA CO CT DE DC [GEOGRAPHIC_DATA] [GEOGRAPHIC_DATA] GU…" at bounding box center [884, 185] width 163 height 21
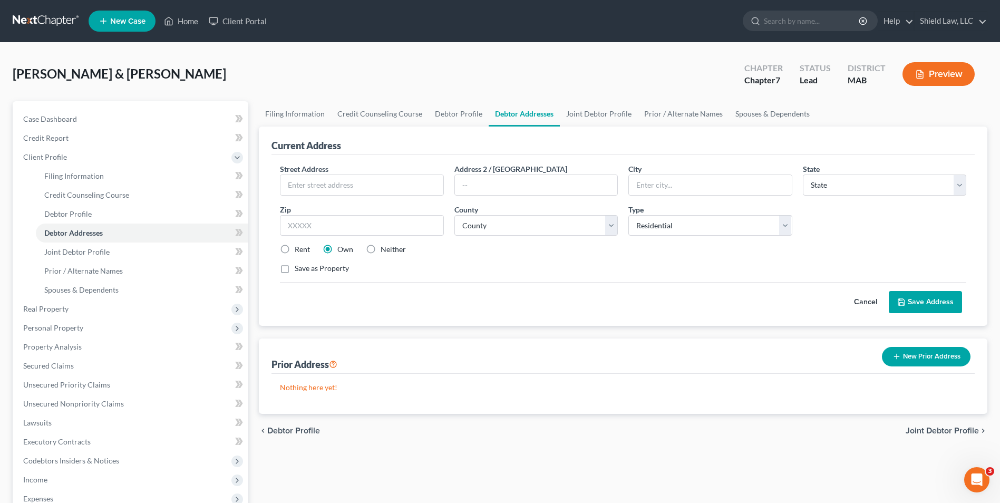
click at [493, 298] on button "Save Address" at bounding box center [925, 302] width 73 height 22
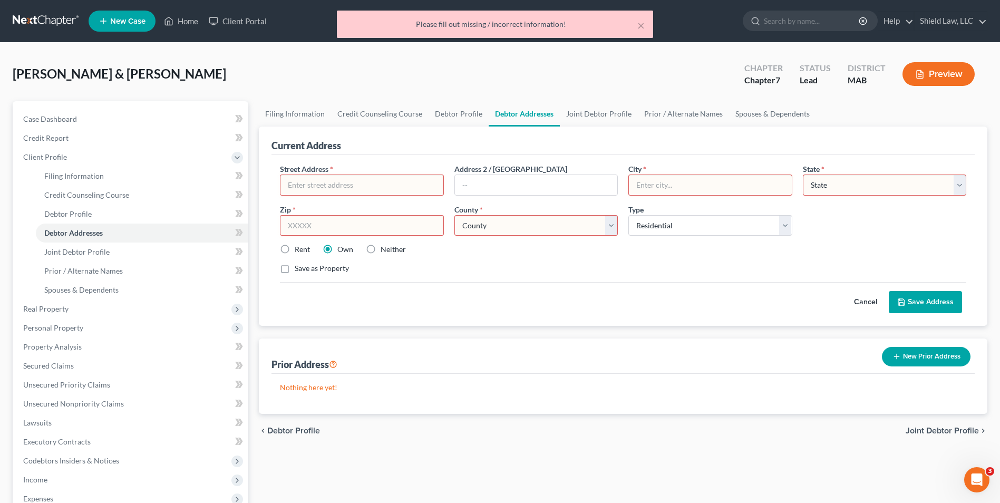
click at [493, 302] on button "Cancel" at bounding box center [866, 302] width 46 height 21
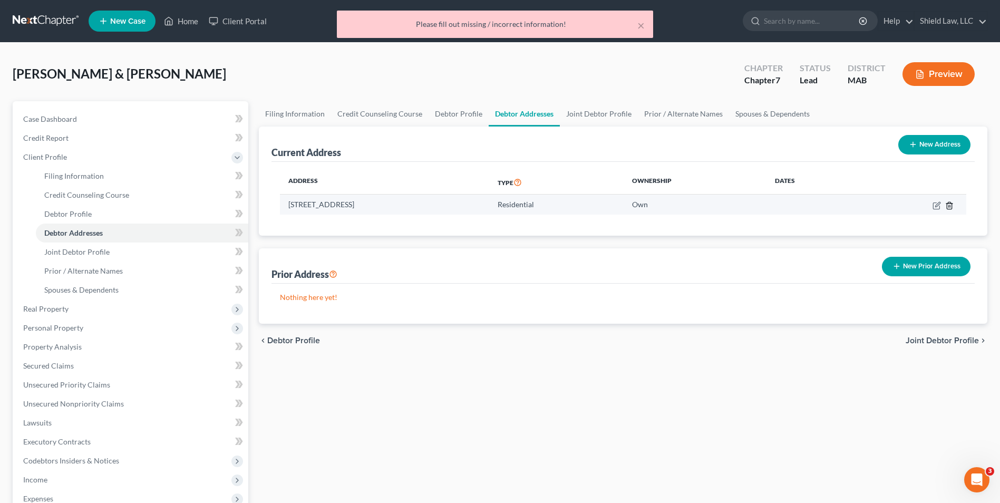
click at [493, 206] on line "button" at bounding box center [950, 206] width 0 height 2
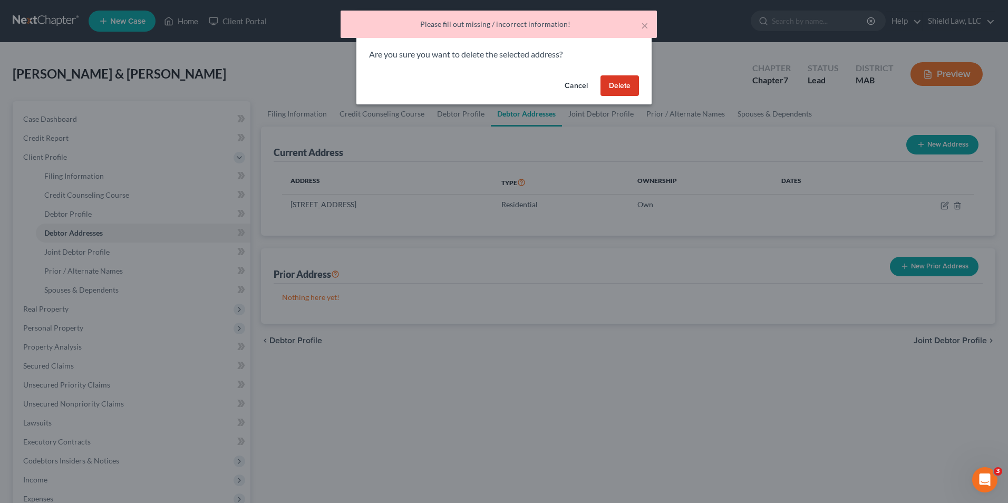
click at [493, 83] on button "Delete" at bounding box center [620, 85] width 38 height 21
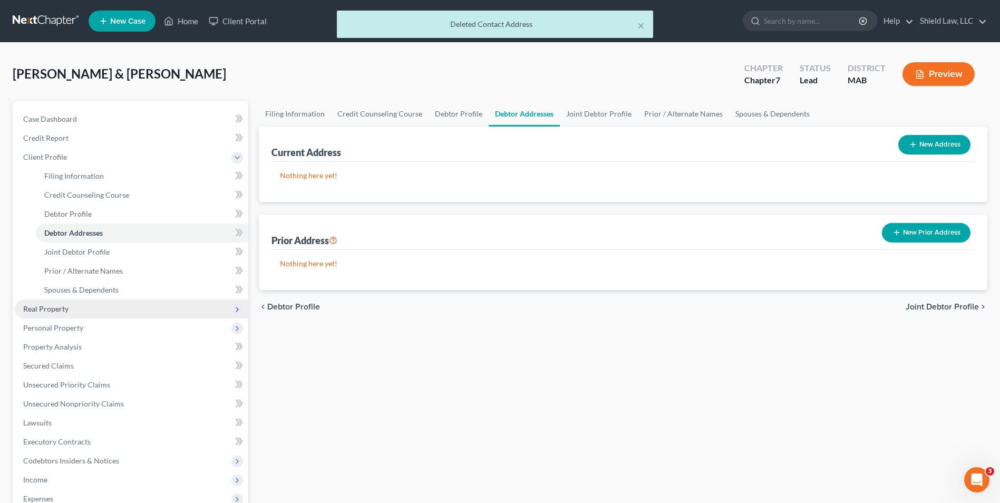
click at [103, 303] on span "Real Property" at bounding box center [132, 309] width 234 height 19
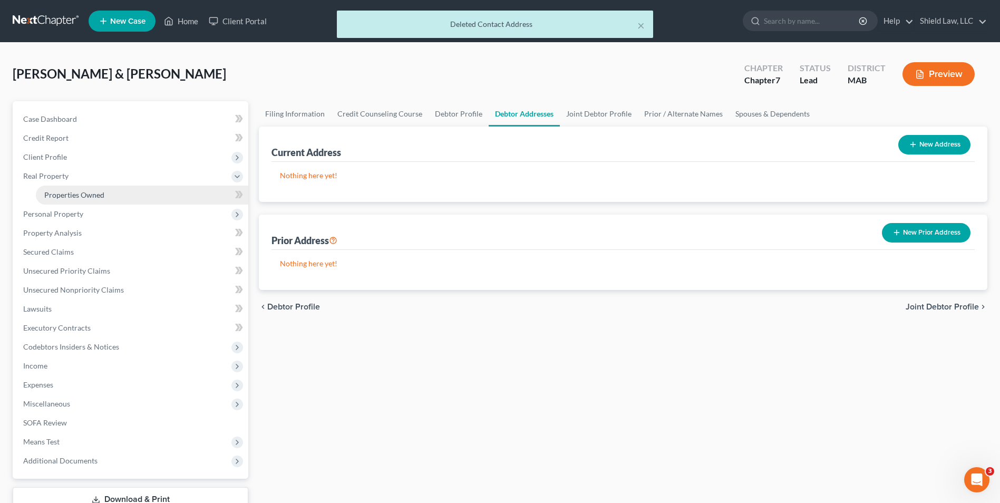
click at [75, 187] on link "Properties Owned" at bounding box center [142, 195] width 213 height 19
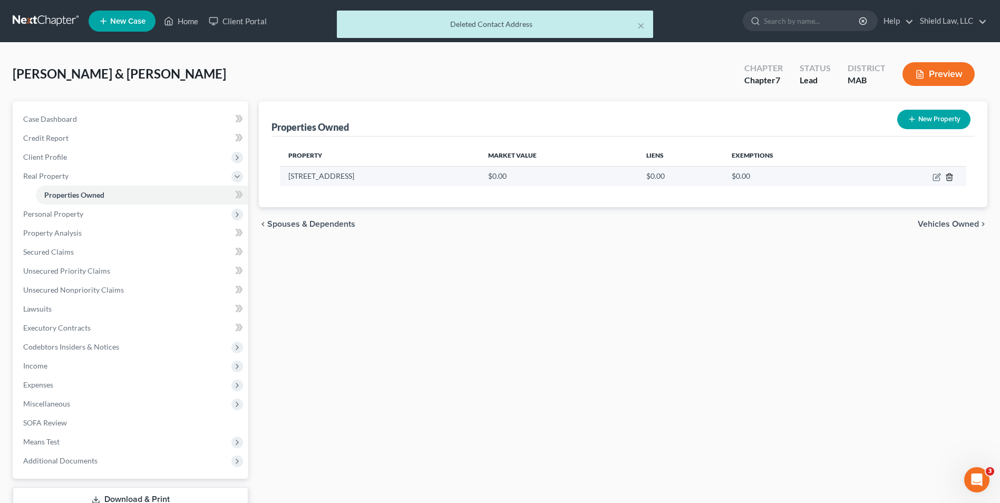
click at [493, 176] on icon "button" at bounding box center [949, 177] width 8 height 8
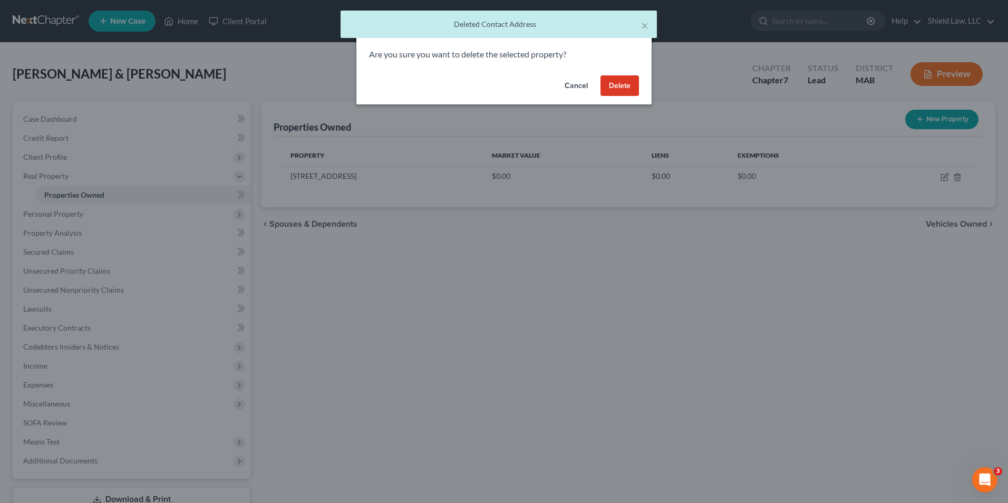
click at [493, 83] on button "Delete" at bounding box center [620, 85] width 38 height 21
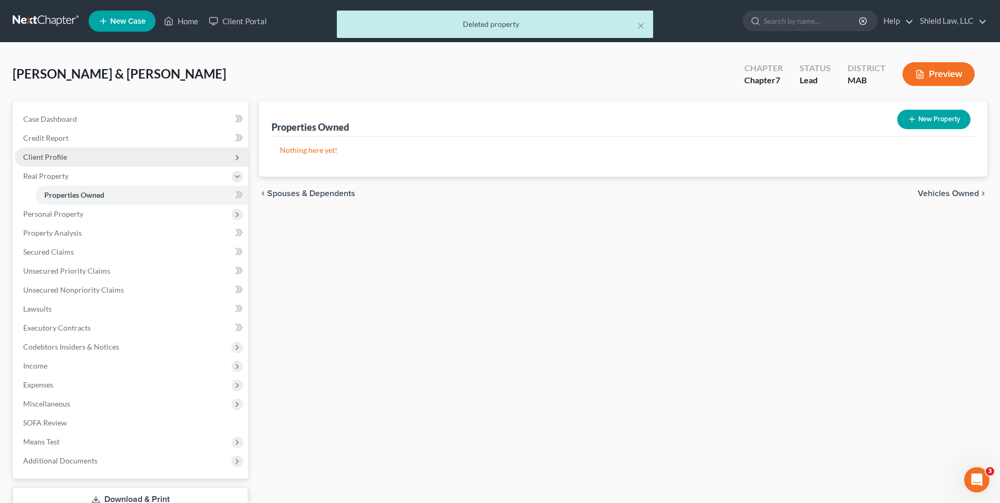
click at [70, 162] on span "Client Profile" at bounding box center [132, 157] width 234 height 19
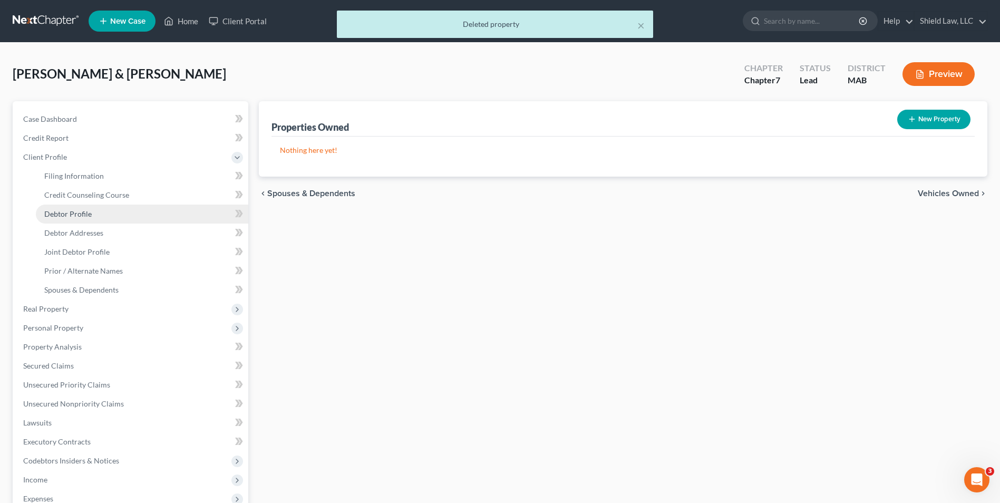
click at [95, 209] on link "Debtor Profile" at bounding box center [142, 214] width 213 height 19
select select "1"
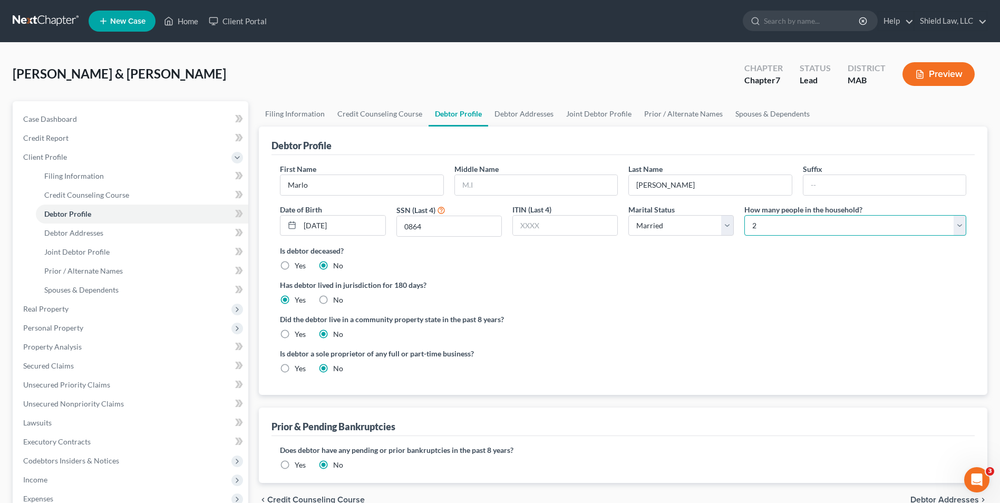
drag, startPoint x: 812, startPoint y: 234, endPoint x: 805, endPoint y: 236, distance: 7.2
click at [493, 234] on select "Select 1 2 3 4 5 6 7 8 9 10 11 12 13 14 15 16 17 18 19 20" at bounding box center [856, 225] width 222 height 21
select select "3"
click at [493, 215] on select "Select 1 2 3 4 5 6 7 8 9 10 11 12 13 14 15 16 17 18 19 20" at bounding box center [856, 225] width 222 height 21
click at [493, 272] on ng-include "First Name [PERSON_NAME] Middle Name Last Name [PERSON_NAME] Date of Birth [DEM…" at bounding box center [623, 272] width 687 height 219
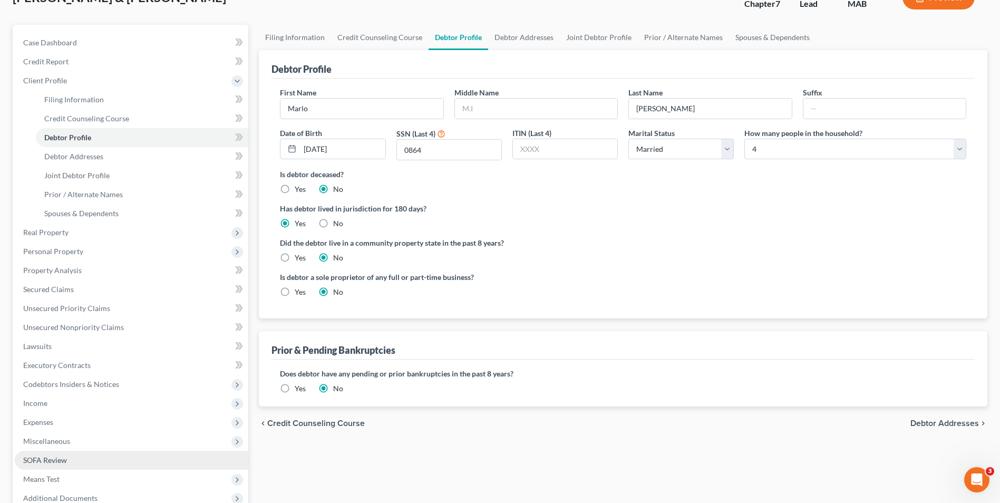
scroll to position [158, 0]
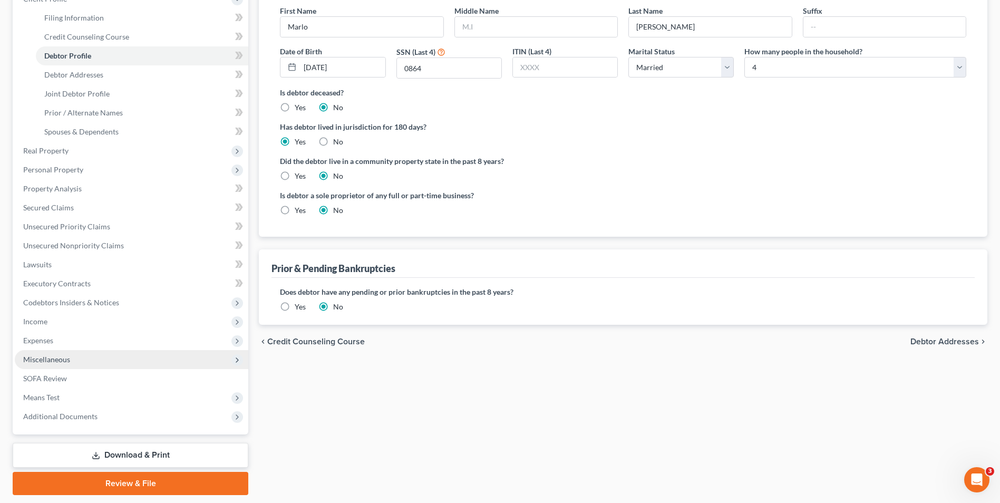
click at [70, 366] on span "Miscellaneous" at bounding box center [132, 359] width 234 height 19
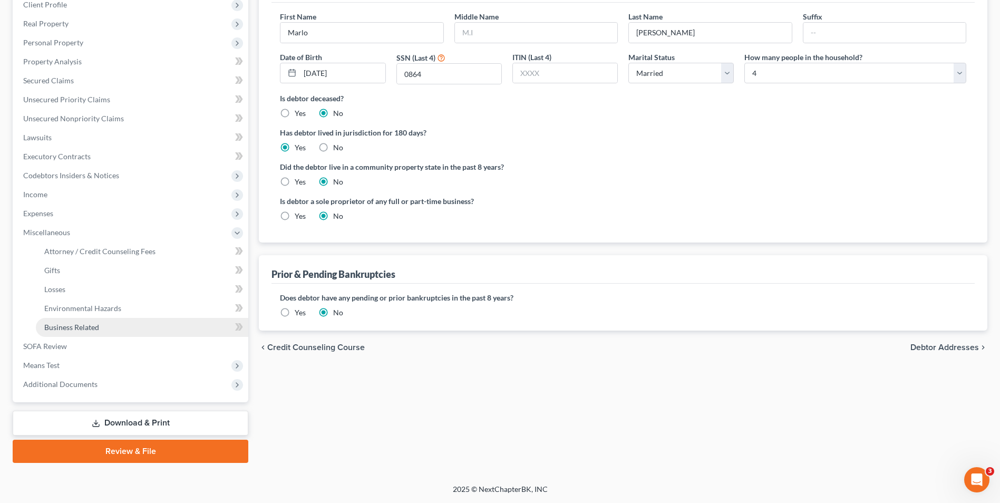
click at [98, 325] on span "Business Related" at bounding box center [71, 327] width 55 height 9
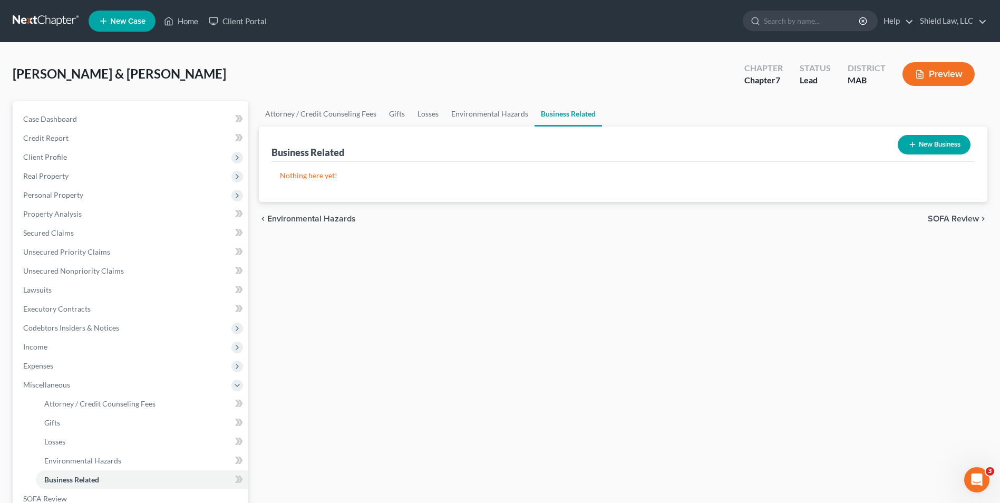
click at [493, 145] on button "New Business" at bounding box center [934, 145] width 73 height 20
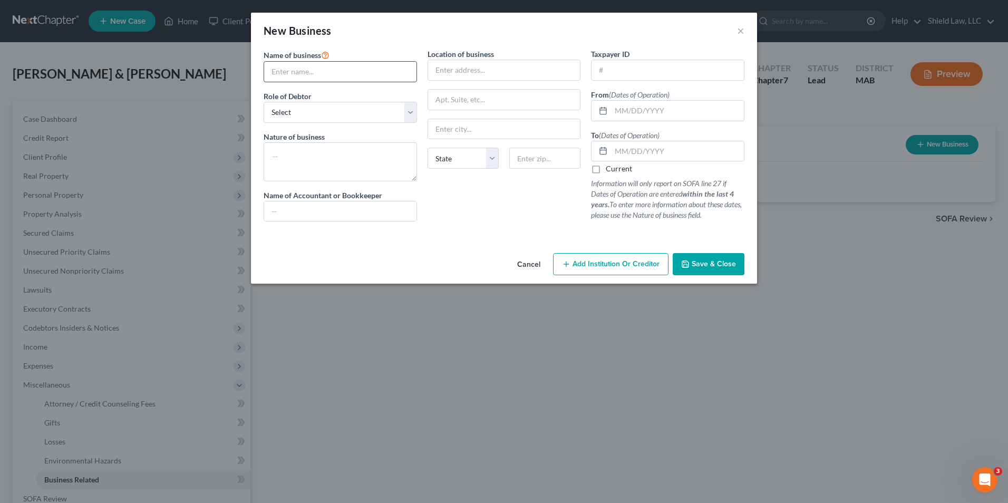
click at [325, 72] on input "text" at bounding box center [340, 72] width 152 height 20
type input "Galvadore Enterprises LLC"
click at [324, 105] on select "Select A member of a limited liability company (LLC) or limited liability partn…" at bounding box center [340, 112] width 153 height 21
select select "sole_proprietor"
click at [264, 102] on select "Select A member of a limited liability company (LLC) or limited liability partn…" at bounding box center [340, 112] width 153 height 21
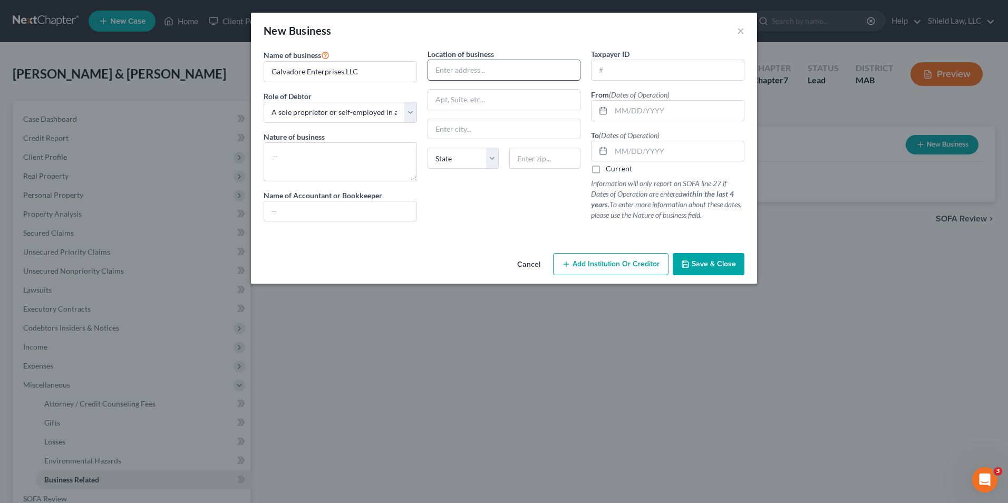
click at [489, 70] on input "text" at bounding box center [504, 70] width 152 height 20
type input "[STREET_ADDRESS]"
type input "Brockton"
select select "22"
type input "02302"
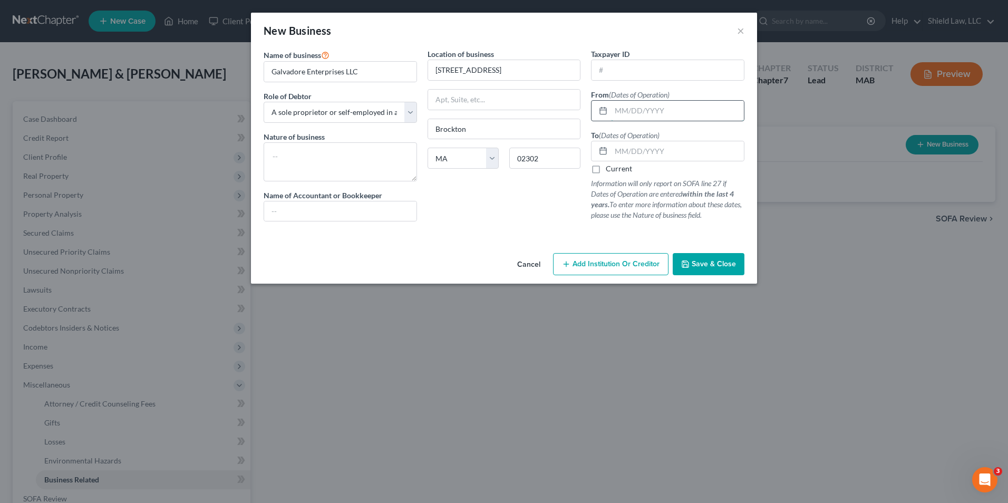
click at [493, 111] on input "text" at bounding box center [677, 111] width 133 height 20
type input "[DATE]"
click at [493, 170] on label "Current" at bounding box center [619, 168] width 26 height 11
click at [493, 170] on input "Current" at bounding box center [613, 166] width 7 height 7
checkbox input "true"
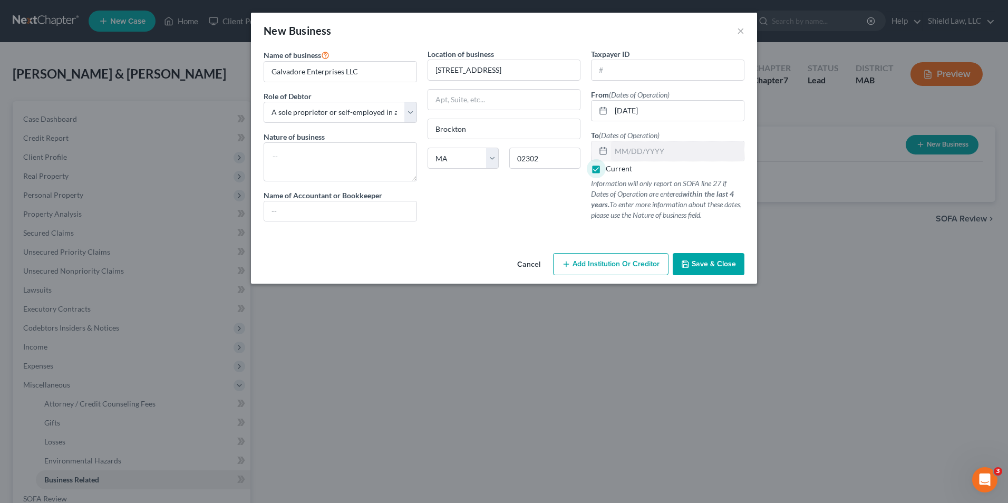
click at [493, 260] on span "Save & Close" at bounding box center [714, 263] width 44 height 9
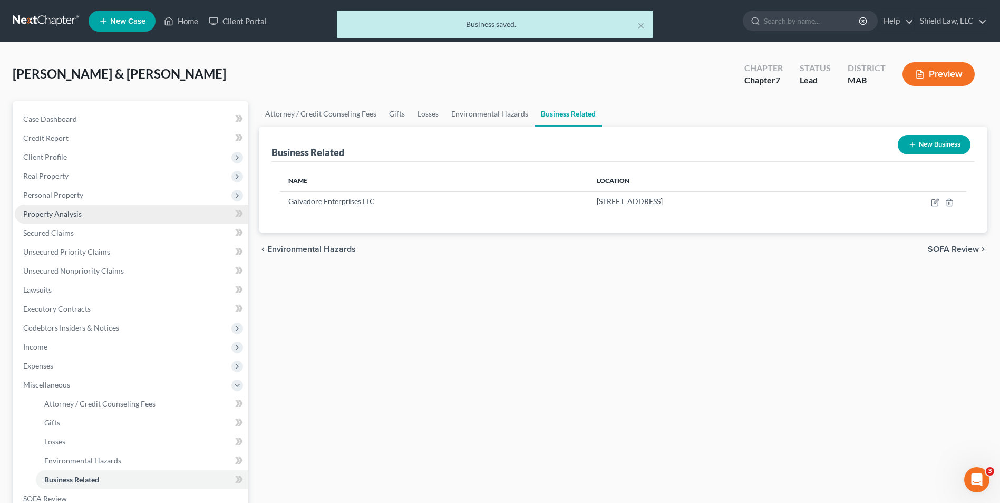
click at [65, 214] on span "Property Analysis" at bounding box center [52, 213] width 59 height 9
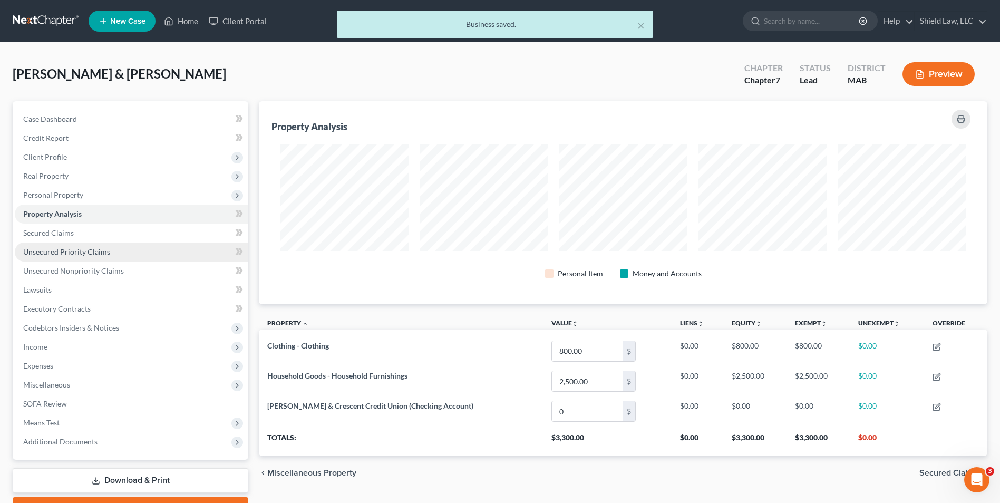
scroll to position [203, 729]
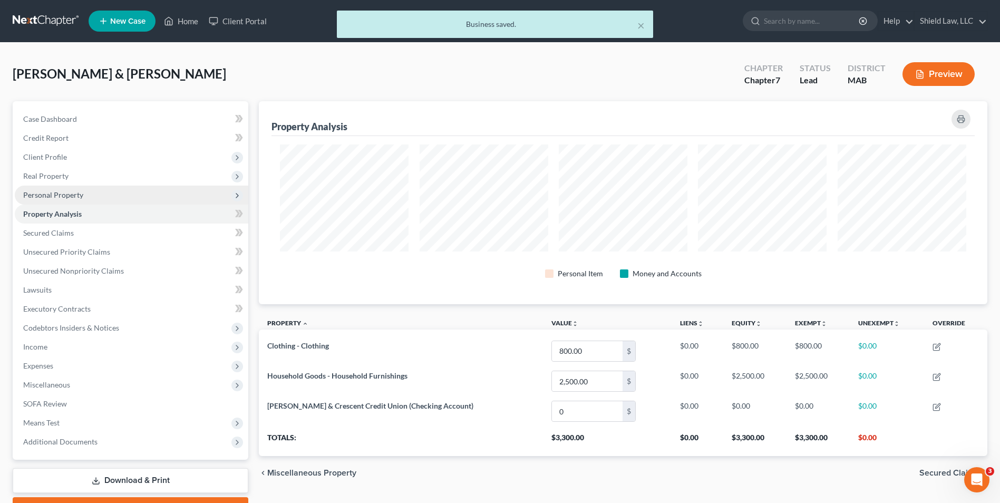
click at [79, 199] on span "Personal Property" at bounding box center [53, 194] width 60 height 9
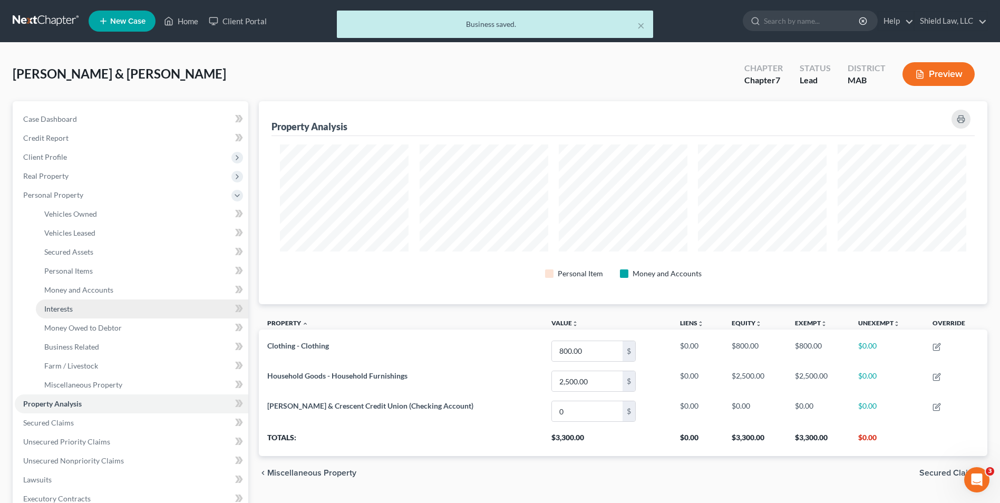
click at [95, 312] on link "Interests" at bounding box center [142, 309] width 213 height 19
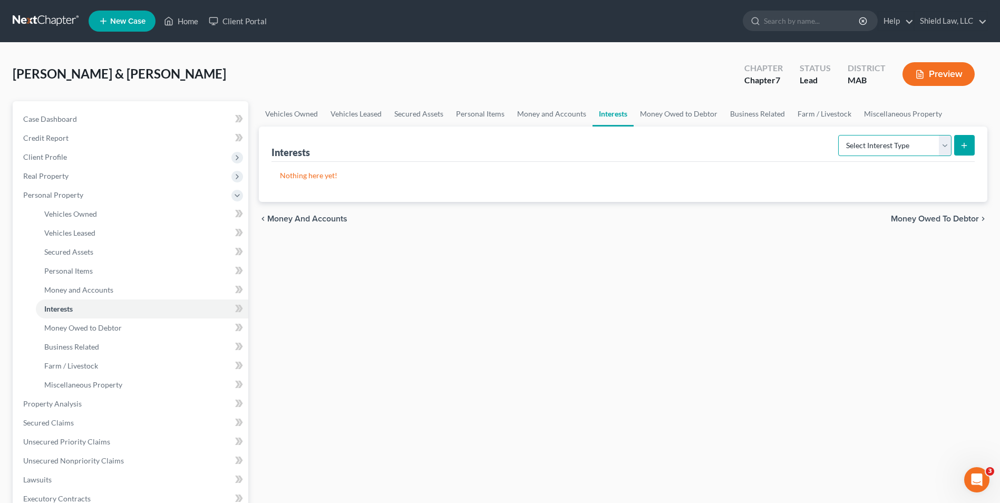
click at [493, 147] on select "Select Interest Type 401K Annuity Bond Education IRA Government Bond Government…" at bounding box center [894, 145] width 113 height 21
select select "incorporated_business"
click at [493, 135] on select "Select Interest Type 401K Annuity Bond Education IRA Government Bond Government…" at bounding box center [894, 145] width 113 height 21
click at [493, 146] on button "submit" at bounding box center [964, 145] width 21 height 21
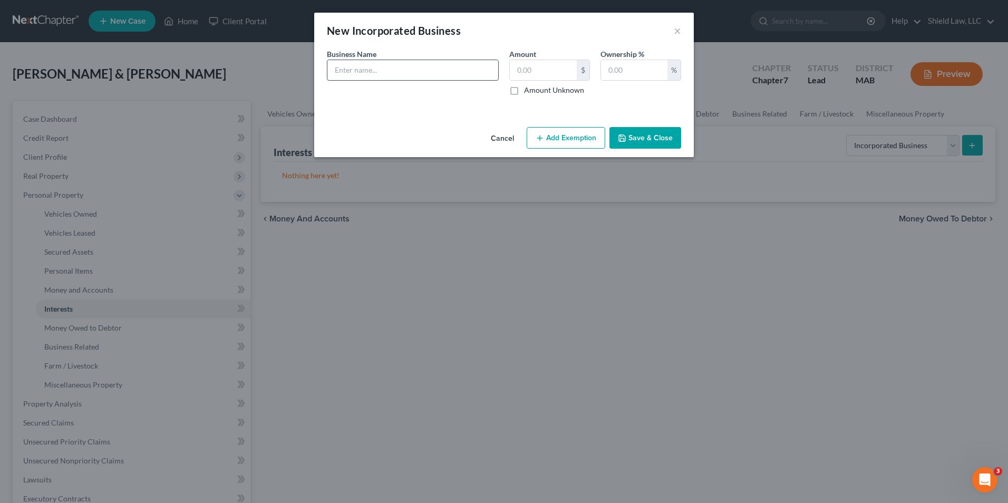
click at [377, 63] on input "text" at bounding box center [412, 70] width 171 height 20
type input "Galvadore Enterprises LLC"
click at [493, 69] on div "$" at bounding box center [549, 70] width 81 height 21
click at [493, 66] on input "text" at bounding box center [543, 70] width 67 height 20
type input "0"
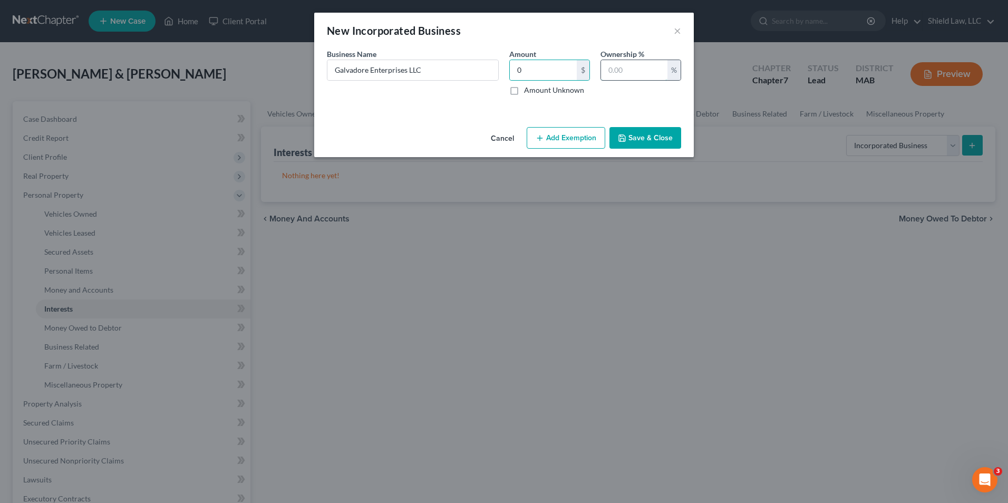
click at [493, 74] on input "text" at bounding box center [634, 70] width 66 height 20
type input "100"
click at [493, 133] on button "Save & Close" at bounding box center [646, 138] width 72 height 22
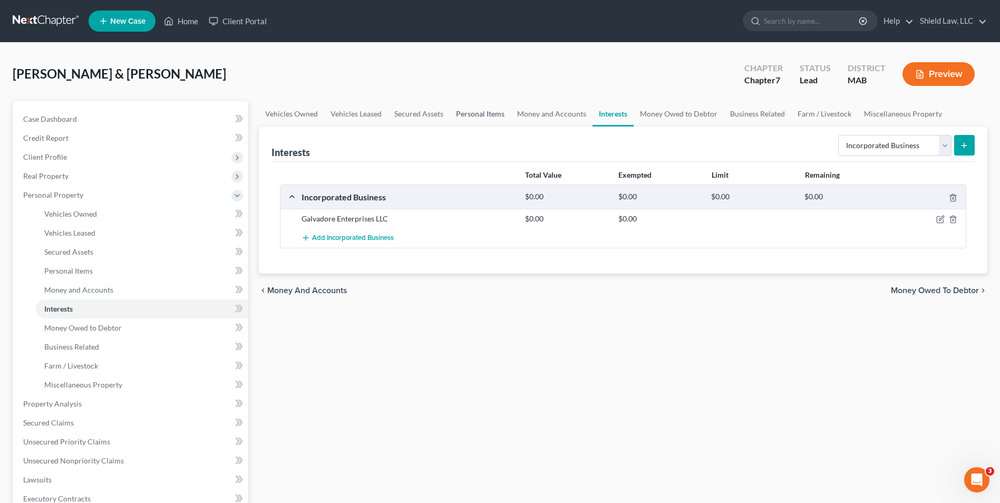
click at [490, 114] on link "Personal Items" at bounding box center [480, 113] width 61 height 25
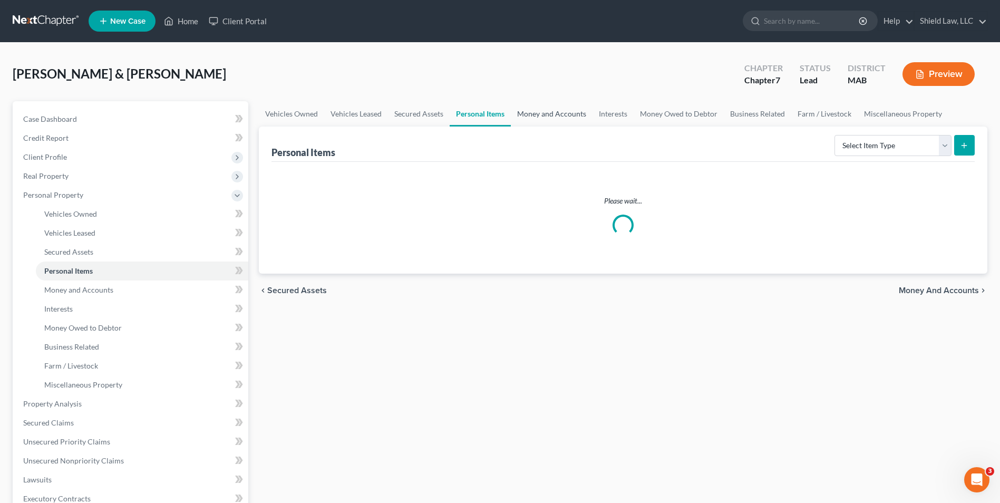
click at [493, 112] on link "Money and Accounts" at bounding box center [552, 113] width 82 height 25
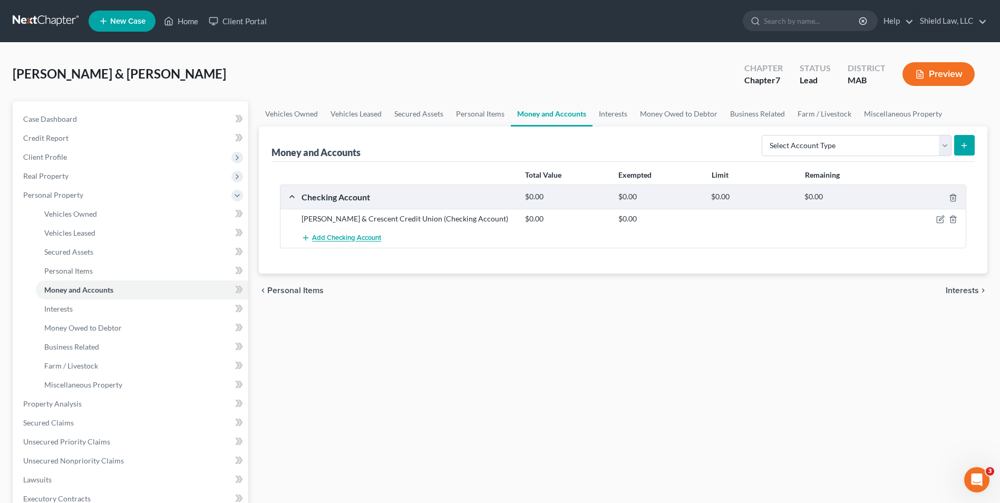
click at [331, 237] on span "Add Checking Account" at bounding box center [346, 238] width 69 height 8
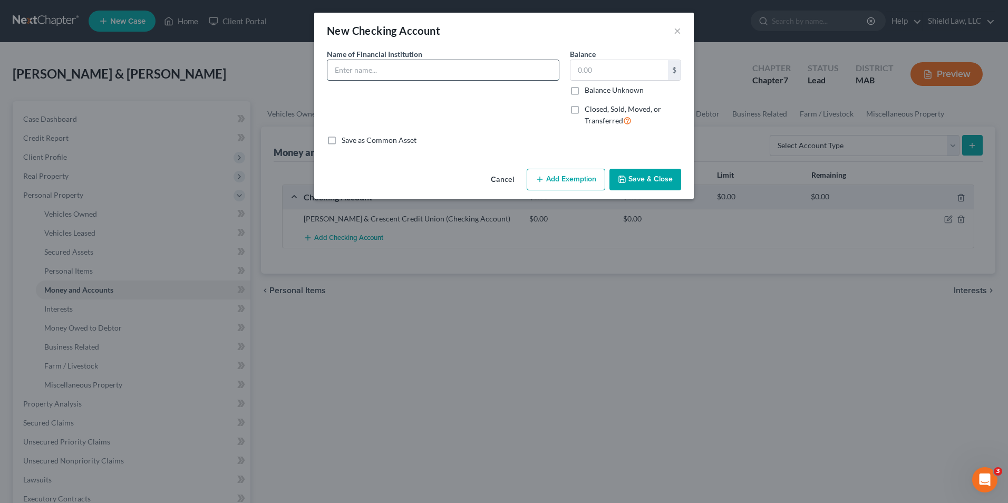
click at [429, 74] on input "text" at bounding box center [442, 70] width 231 height 20
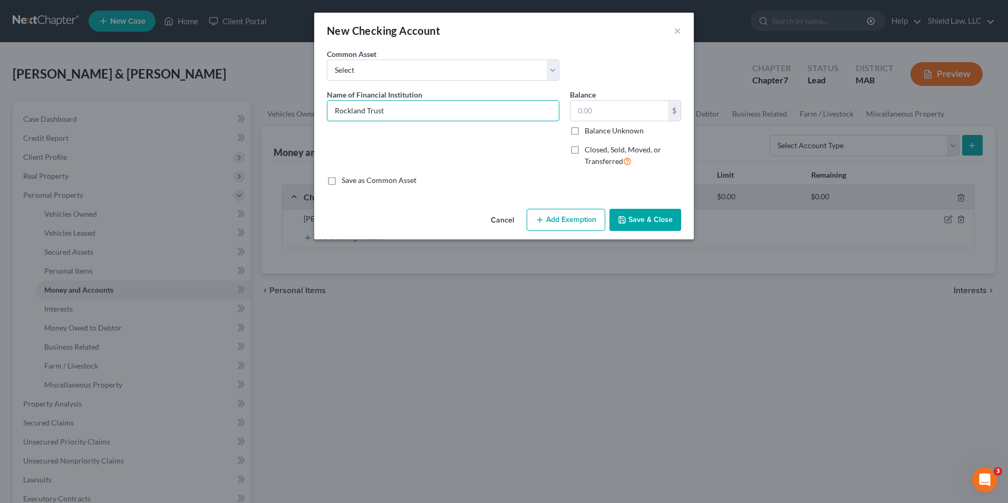
type input "Rockland Trust"
click at [493, 130] on label "Balance Unknown" at bounding box center [614, 131] width 59 height 11
click at [493, 130] on input "Balance Unknown" at bounding box center [592, 129] width 7 height 7
checkbox input "true"
type input "0.00"
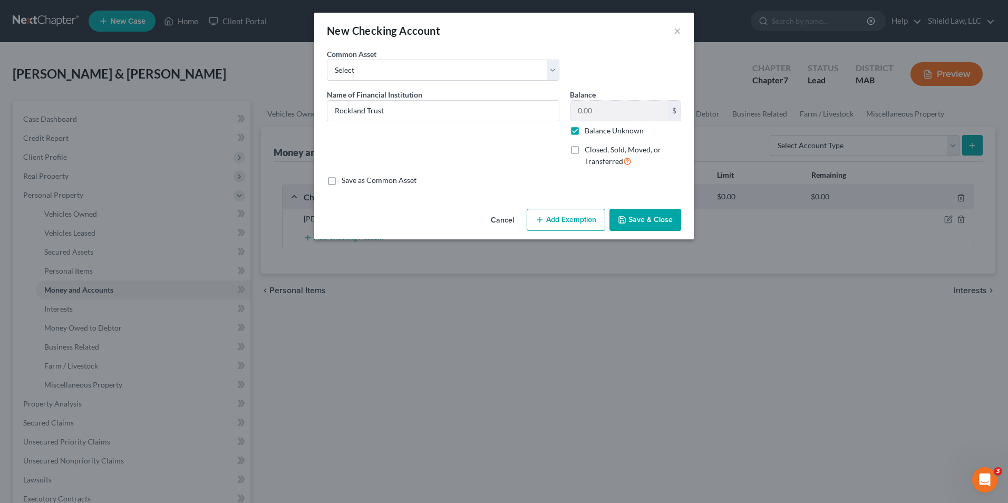
click at [493, 222] on button "Save & Close" at bounding box center [646, 220] width 72 height 22
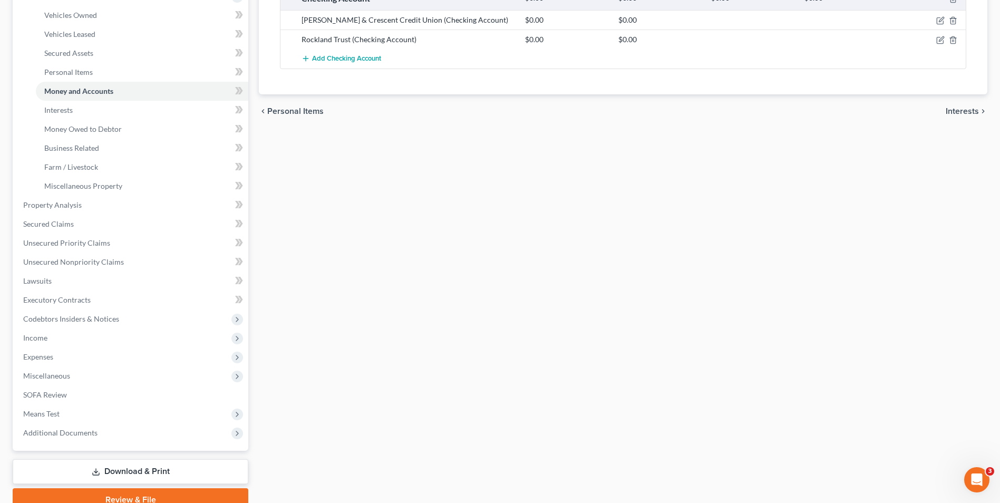
scroll to position [247, 0]
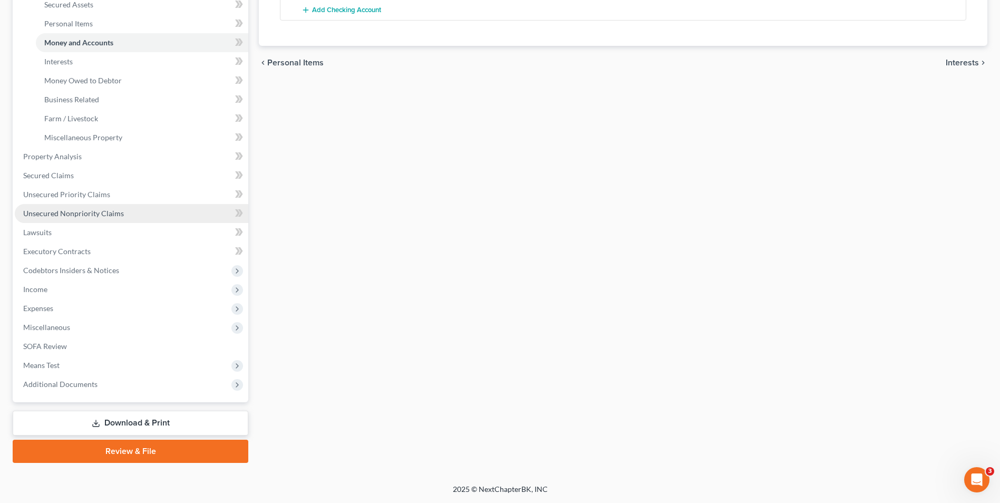
click at [117, 217] on span "Unsecured Nonpriority Claims" at bounding box center [73, 213] width 101 height 9
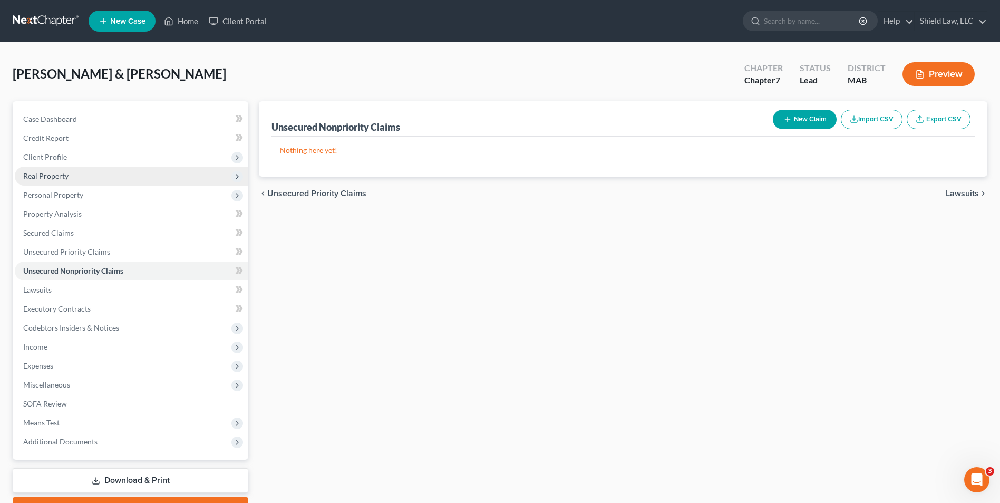
click at [65, 176] on span "Real Property" at bounding box center [45, 175] width 45 height 9
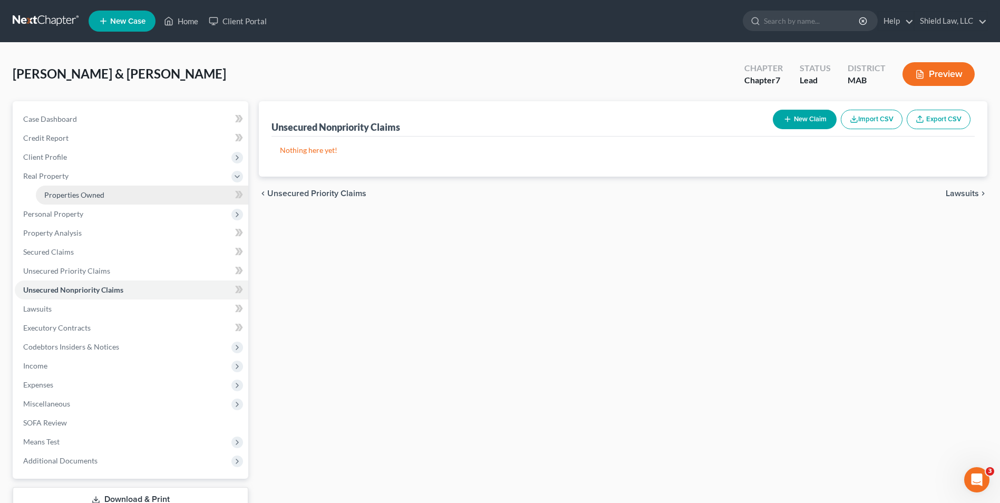
click at [81, 188] on link "Properties Owned" at bounding box center [142, 195] width 213 height 19
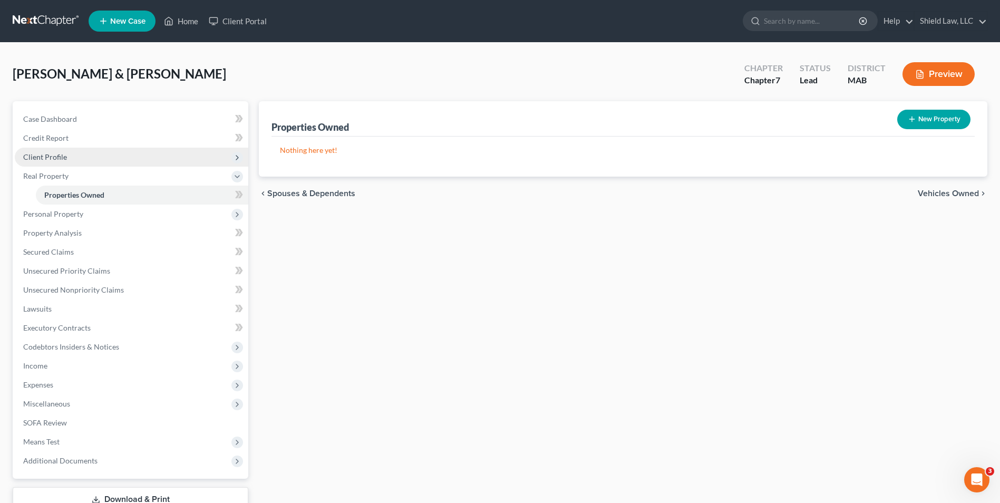
click at [64, 151] on span "Client Profile" at bounding box center [132, 157] width 234 height 19
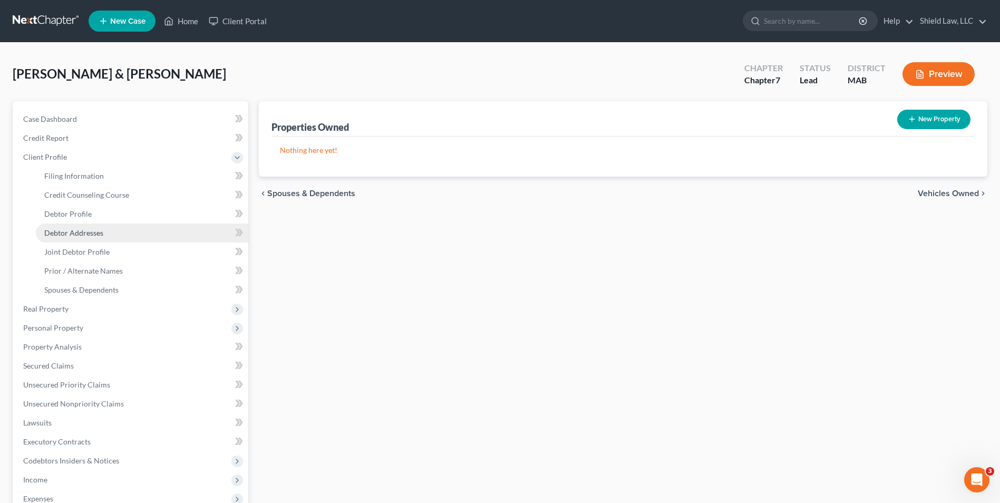
click at [107, 229] on link "Debtor Addresses" at bounding box center [142, 233] width 213 height 19
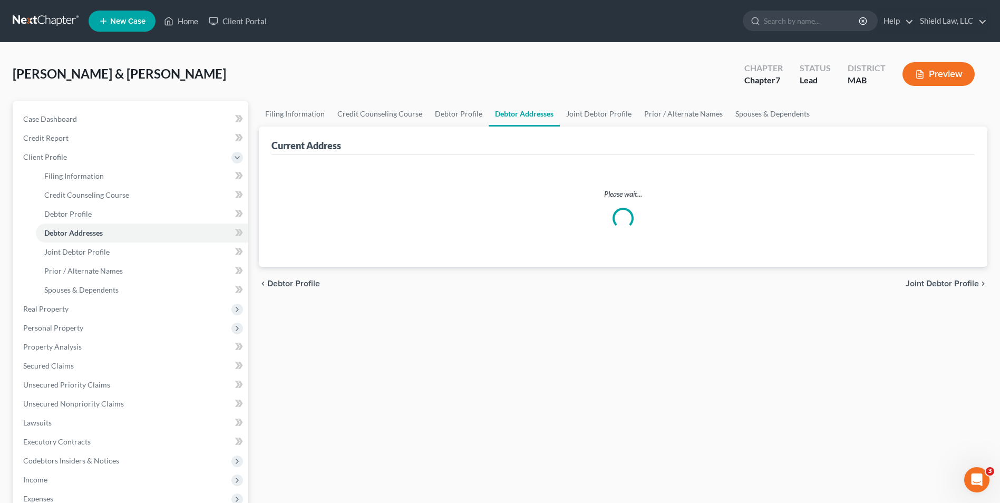
select select "0"
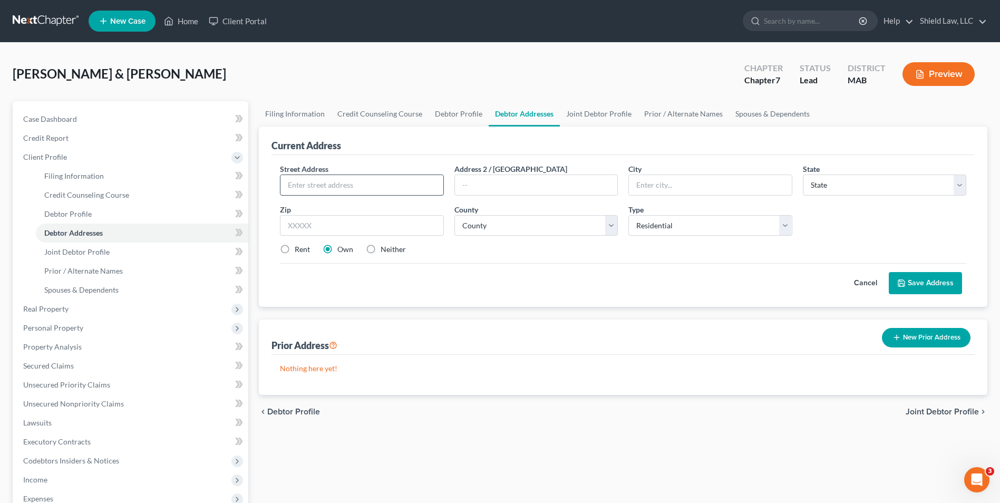
click at [370, 177] on input "text" at bounding box center [362, 185] width 162 height 20
type input "[STREET_ADDRESS][PERSON_NAME]"
type input "Brockton"
click at [493, 185] on select "State [US_STATE] AK AR AZ CA CO CT DE DC [GEOGRAPHIC_DATA] [GEOGRAPHIC_DATA] GU…" at bounding box center [884, 185] width 163 height 21
select select "22"
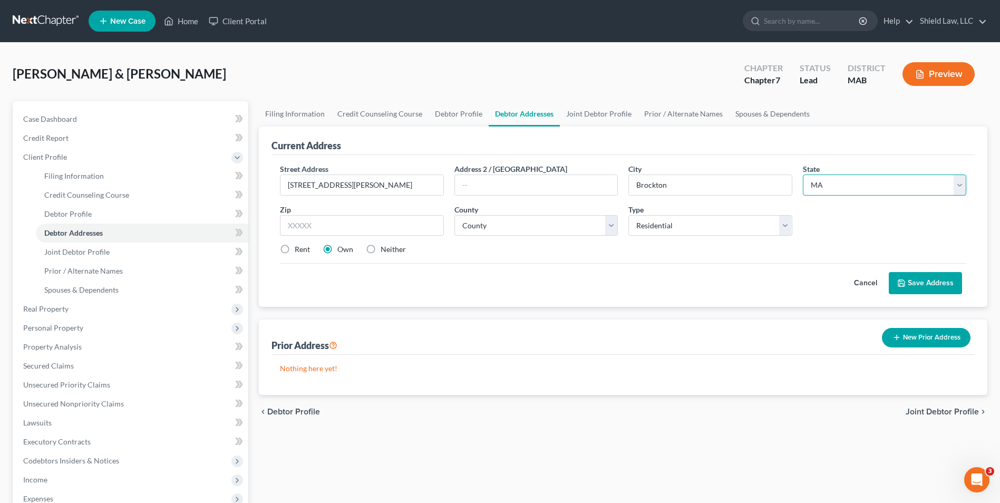
click at [493, 175] on select "State [US_STATE] AK AR AZ CA CO CT DE DC [GEOGRAPHIC_DATA] [GEOGRAPHIC_DATA] GU…" at bounding box center [884, 185] width 163 height 21
click at [393, 222] on input "text" at bounding box center [361, 225] width 163 height 21
type input "02301"
click at [455, 231] on select "County [GEOGRAPHIC_DATA] [GEOGRAPHIC_DATA] [GEOGRAPHIC_DATA] [GEOGRAPHIC_DATA] …" at bounding box center [536, 225] width 163 height 21
select select "11"
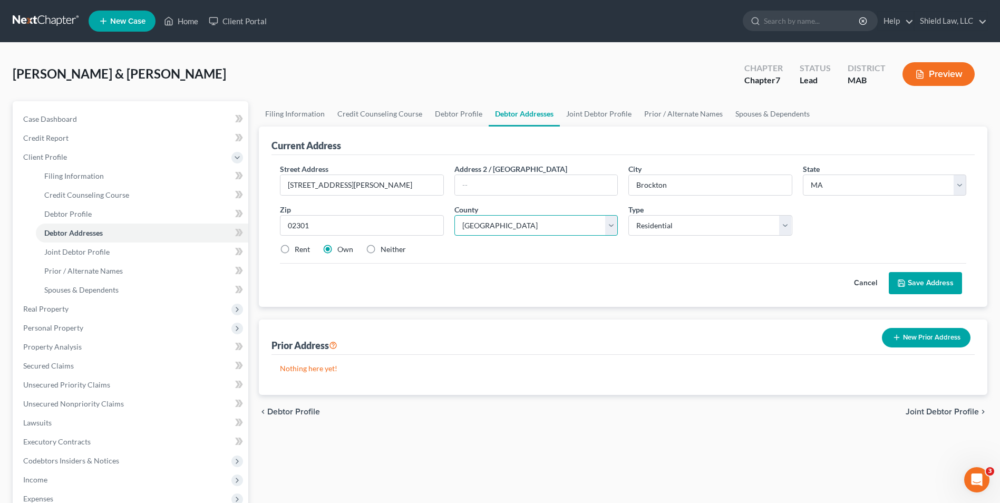
click at [455, 215] on select "County [GEOGRAPHIC_DATA] [GEOGRAPHIC_DATA] [GEOGRAPHIC_DATA] [GEOGRAPHIC_DATA] …" at bounding box center [536, 225] width 163 height 21
click at [493, 291] on button "Save Address" at bounding box center [925, 283] width 73 height 22
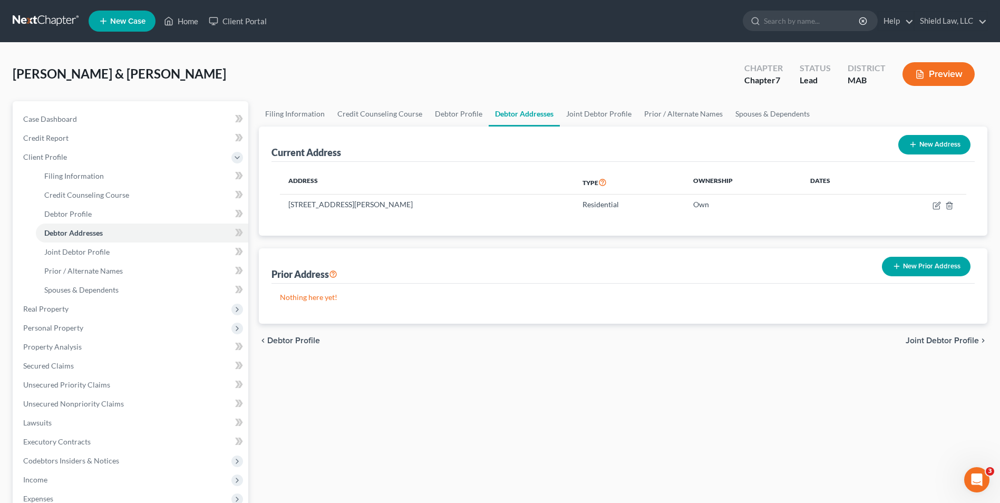
click at [493, 384] on div "Filing Information Credit Counseling Course Debtor Profile Debtor Addresses Joi…" at bounding box center [623, 377] width 739 height 552
click at [109, 308] on span "Real Property" at bounding box center [132, 309] width 234 height 19
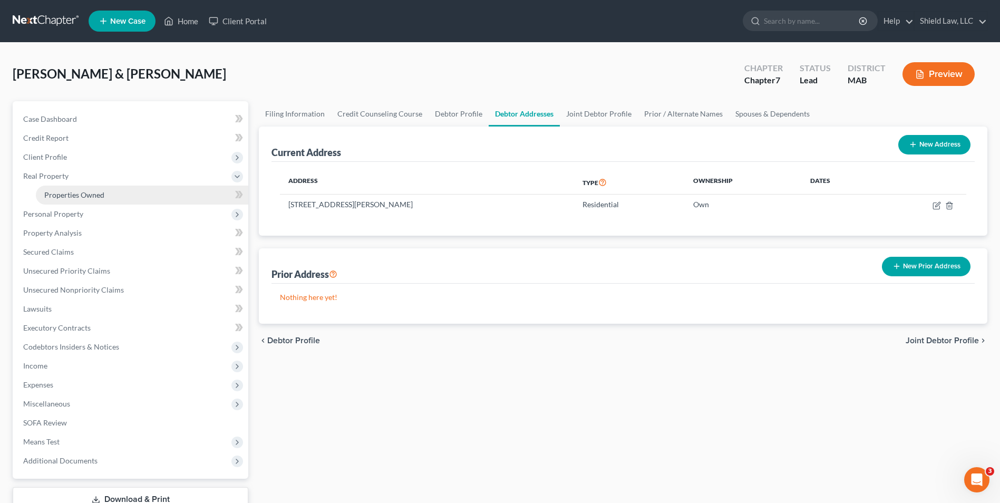
click at [82, 194] on span "Properties Owned" at bounding box center [74, 194] width 60 height 9
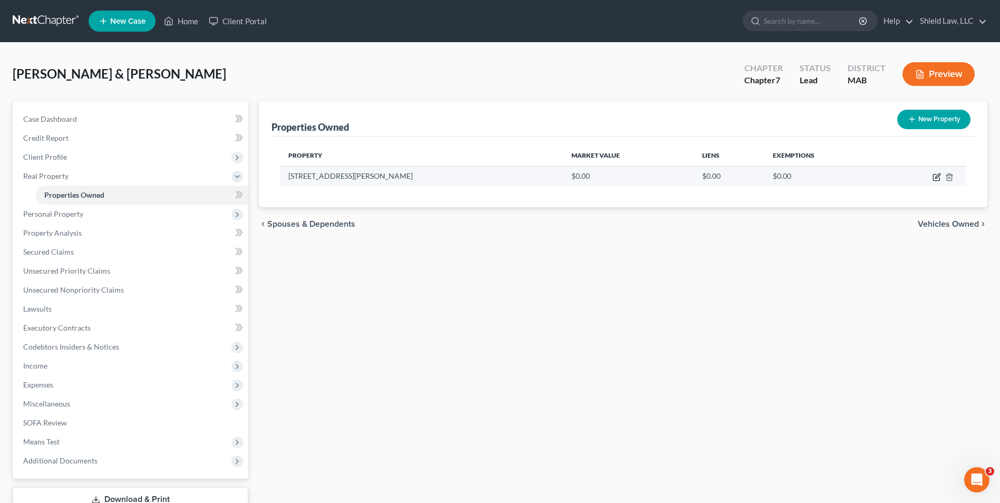
click at [493, 177] on icon "button" at bounding box center [937, 177] width 8 height 8
select select "22"
select select "11"
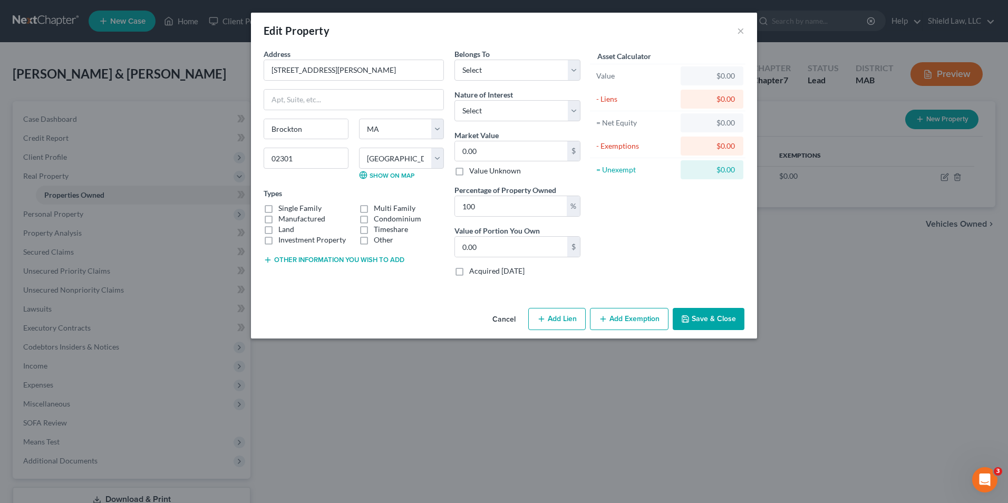
click at [278, 208] on label "Single Family" at bounding box center [299, 208] width 43 height 11
click at [283, 208] on input "Single Family" at bounding box center [286, 206] width 7 height 7
checkbox input "true"
click at [493, 71] on select "Select Debtor 1 Only Debtor 2 Only Debtor 1 And Debtor 2 Only At Least One Of T…" at bounding box center [518, 70] width 126 height 21
select select "2"
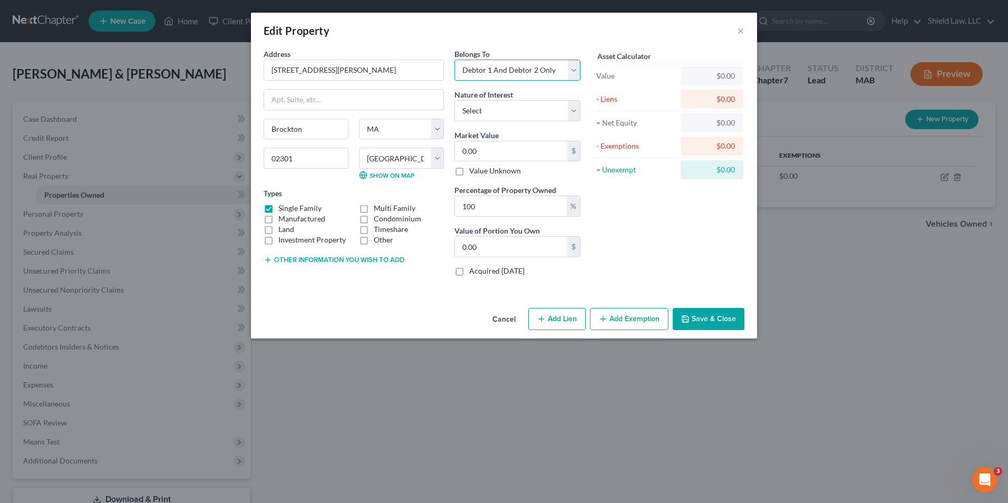
click at [455, 60] on select "Select Debtor 1 Only Debtor 2 Only Debtor 1 And Debtor 2 Only At Least One Of T…" at bounding box center [518, 70] width 126 height 21
click at [493, 156] on input "0.00" at bounding box center [511, 151] width 112 height 20
type input "7"
type input "7.00"
type input "76"
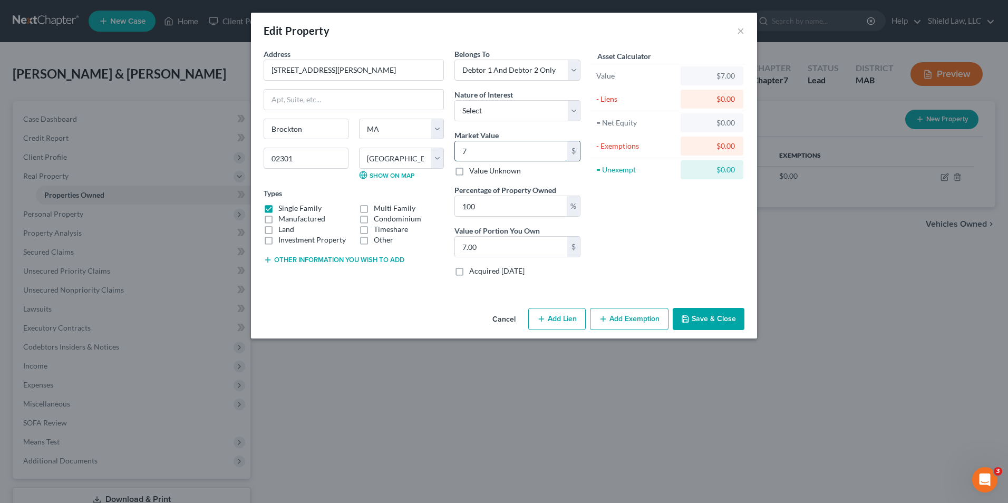
type input "76.00"
type input "768"
type input "768.00"
type input "7683"
type input "7,683.00"
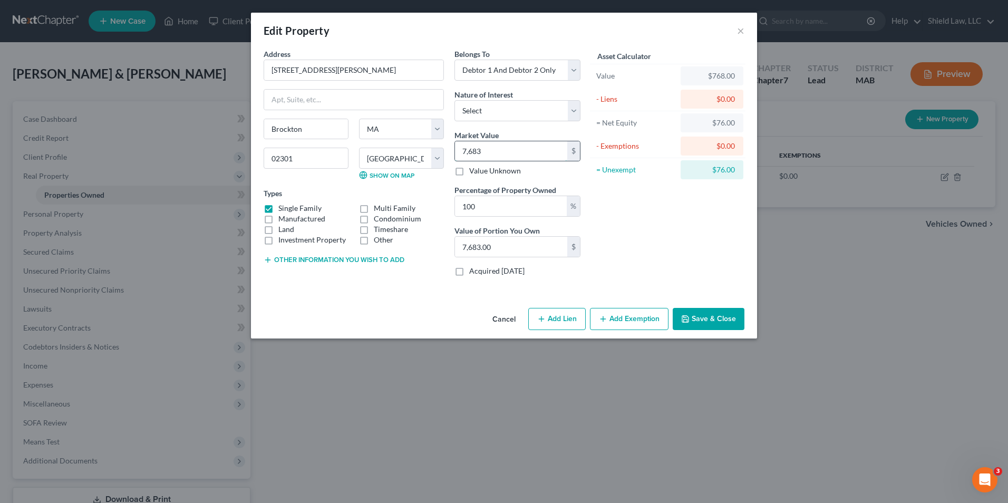
type input "7,6830"
type input "76,830.00"
type input "76,8300"
type input "768,300.00"
type input "768,300"
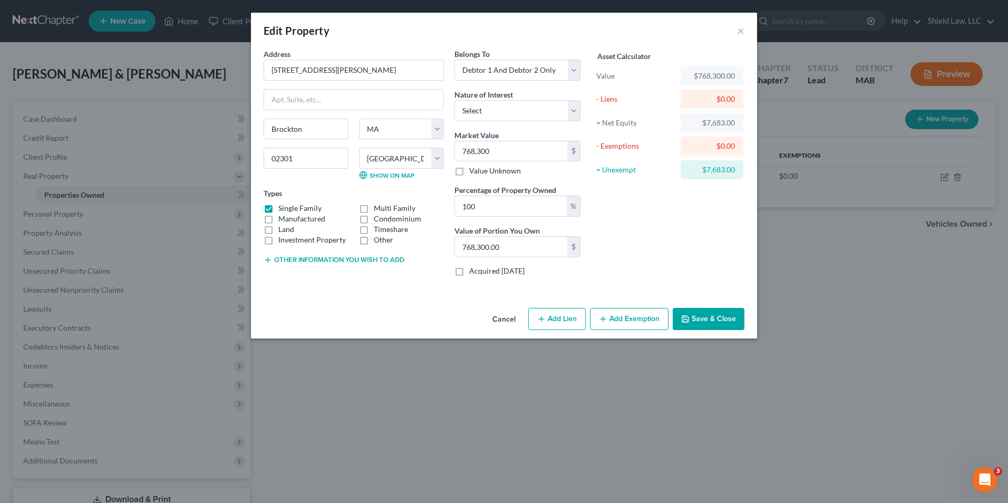
drag, startPoint x: 562, startPoint y: 317, endPoint x: 952, endPoint y: 317, distance: 389.7
click at [493, 317] on button "Add Lien" at bounding box center [556, 319] width 57 height 22
select select "2"
select select "0"
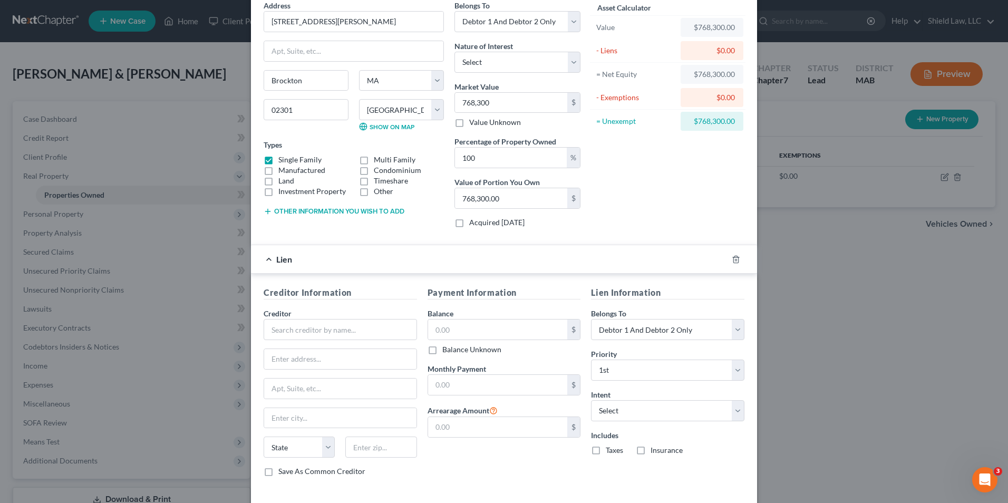
scroll to position [97, 0]
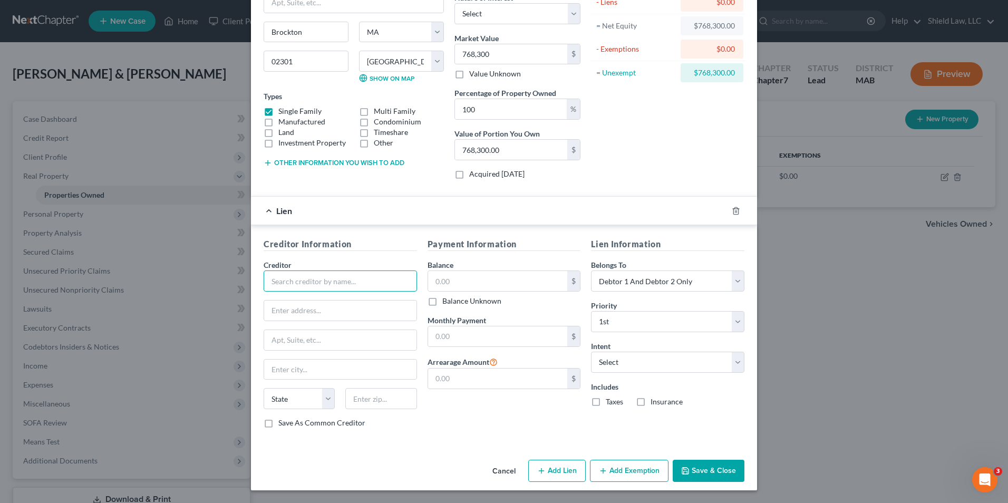
click at [298, 279] on input "text" at bounding box center [340, 281] width 153 height 21
type input "Select Portfolio Servicing"
type input "PO Box 65250"
type input "84165"
click at [468, 287] on input "text" at bounding box center [498, 281] width 140 height 20
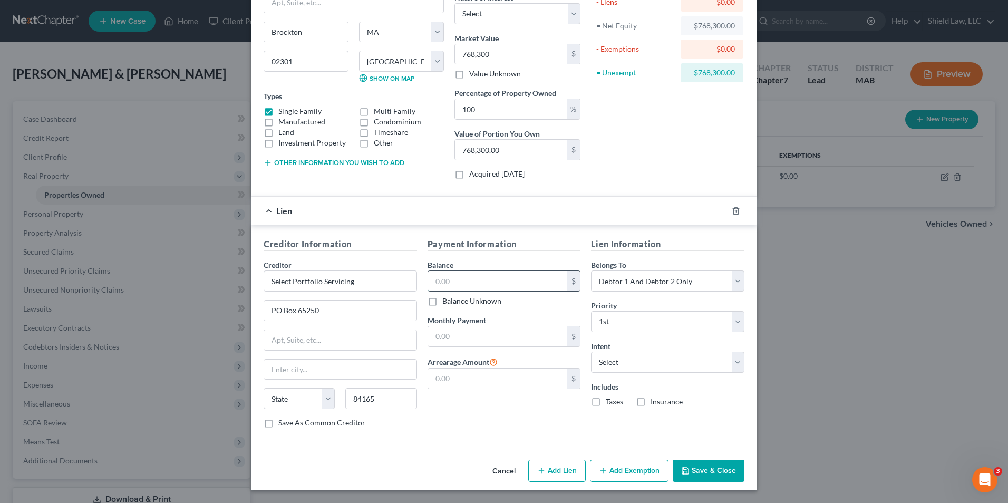
type input "[GEOGRAPHIC_DATA]"
select select "46"
type input "194,630"
click at [490, 342] on input "text" at bounding box center [498, 336] width 140 height 20
type input "1,925"
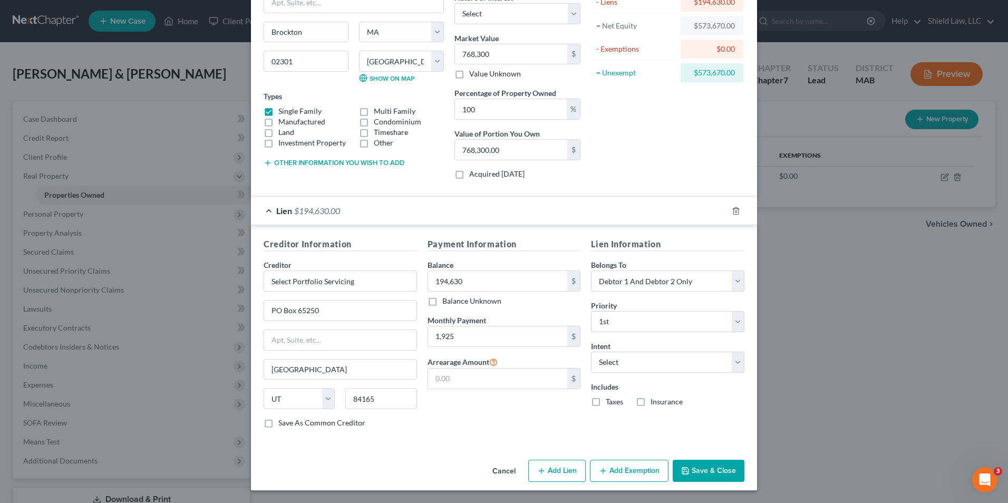
drag, startPoint x: 626, startPoint y: 467, endPoint x: 658, endPoint y: 416, distance: 60.1
click at [493, 467] on button "Add Exemption" at bounding box center [629, 471] width 79 height 22
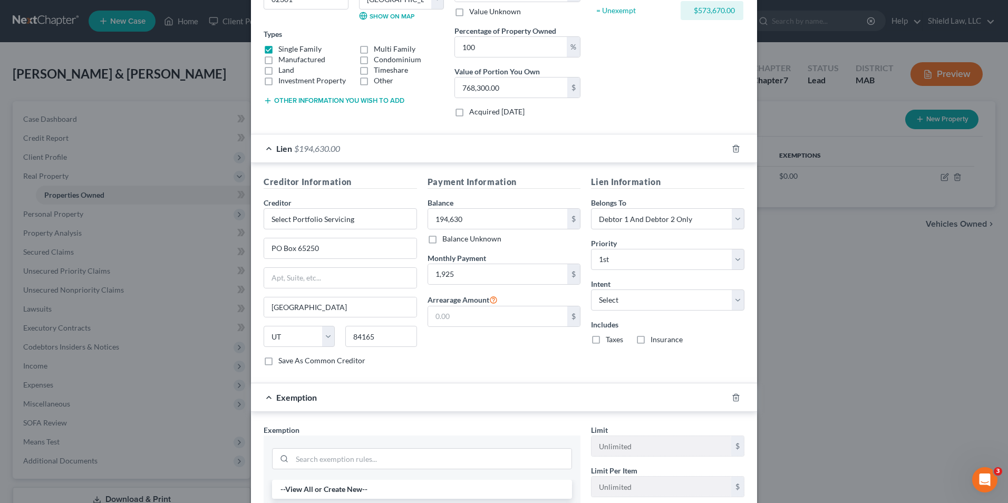
scroll to position [361, 0]
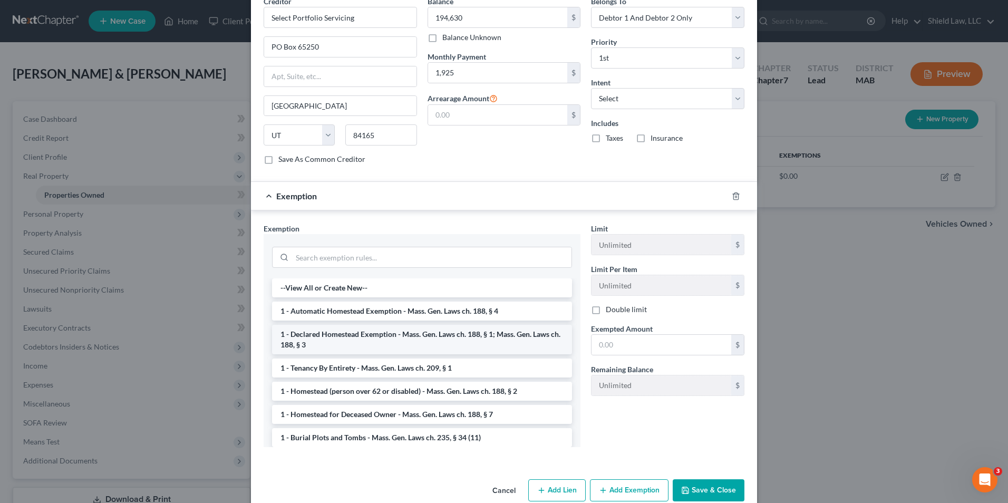
click at [361, 333] on li "1 - Declared Homestead Exemption - Mass. Gen. Laws ch. 188, § 1; Mass. Gen. Law…" at bounding box center [422, 340] width 300 height 30
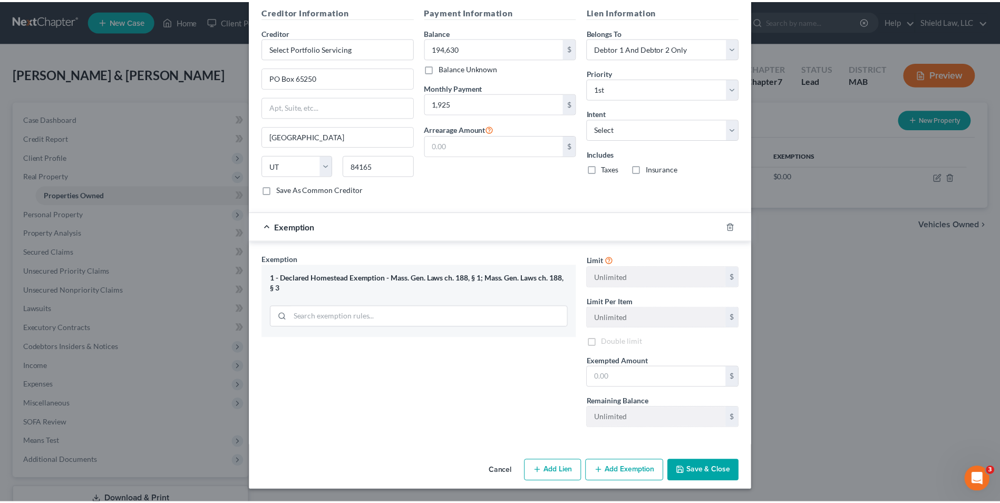
scroll to position [330, 0]
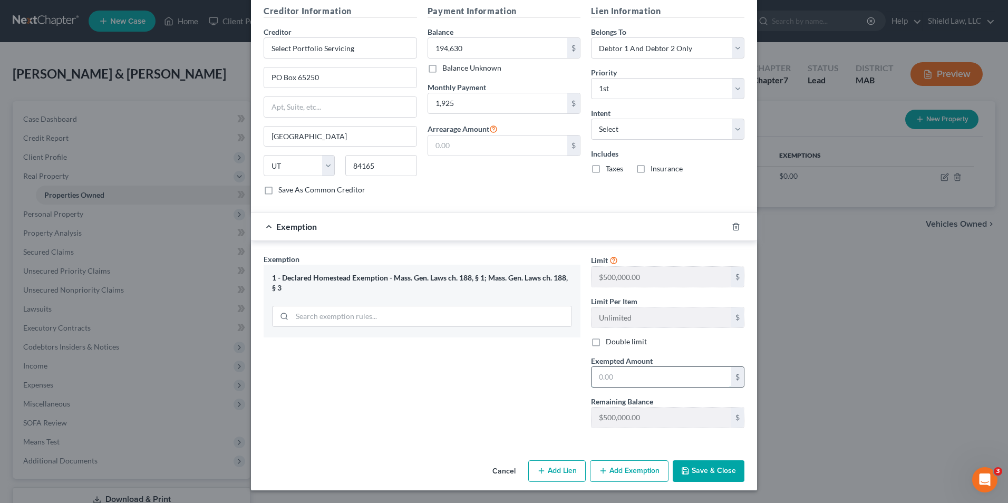
click at [493, 374] on input "text" at bounding box center [662, 377] width 140 height 20
type input "1,000,000"
click at [493, 471] on button "Save & Close" at bounding box center [709, 471] width 72 height 22
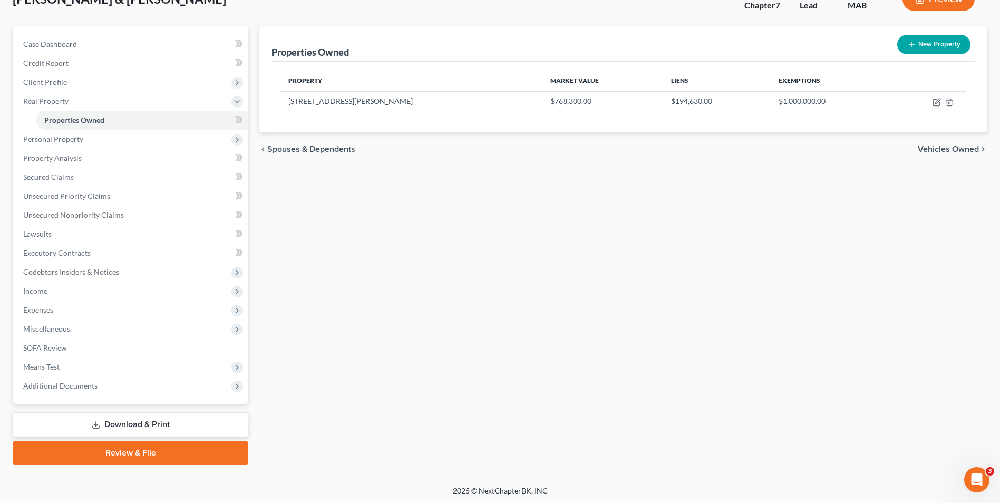
scroll to position [76, 0]
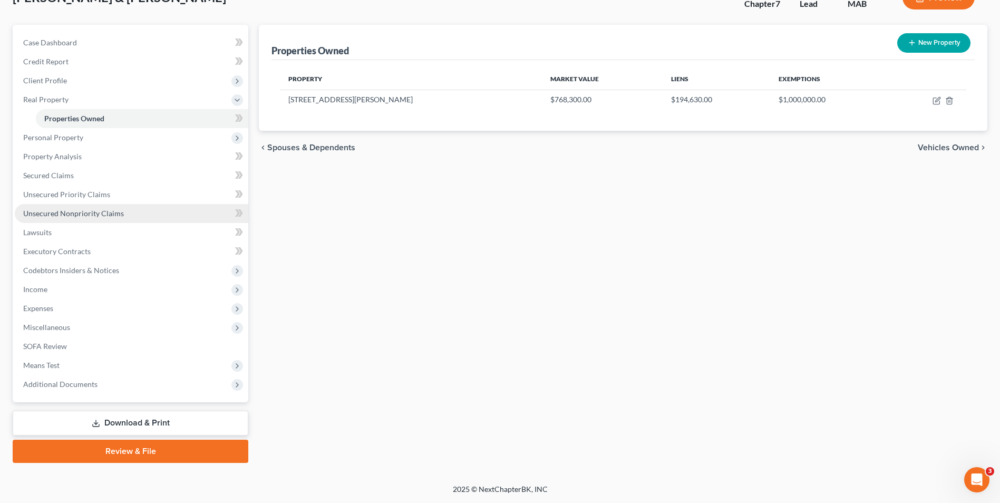
click at [141, 211] on link "Unsecured Nonpriority Claims" at bounding box center [132, 213] width 234 height 19
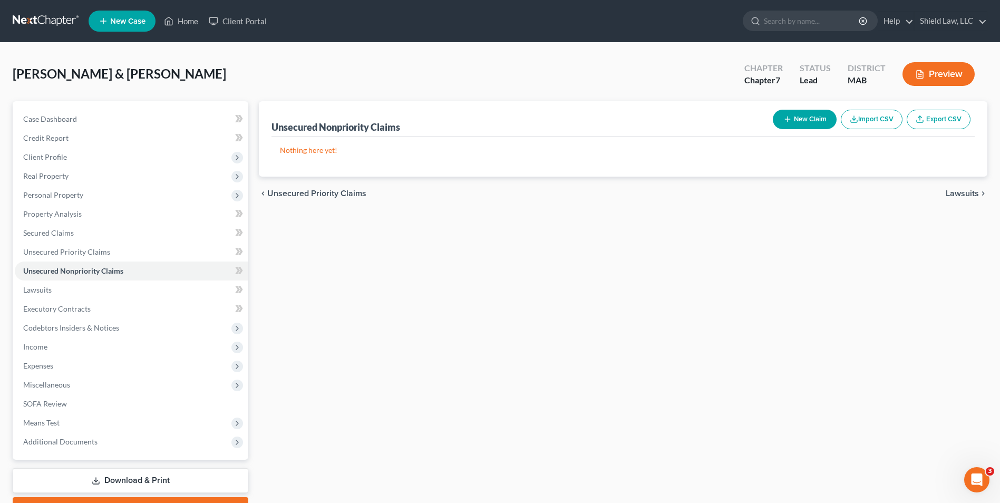
click at [493, 122] on icon "button" at bounding box center [788, 119] width 8 height 8
select select "2"
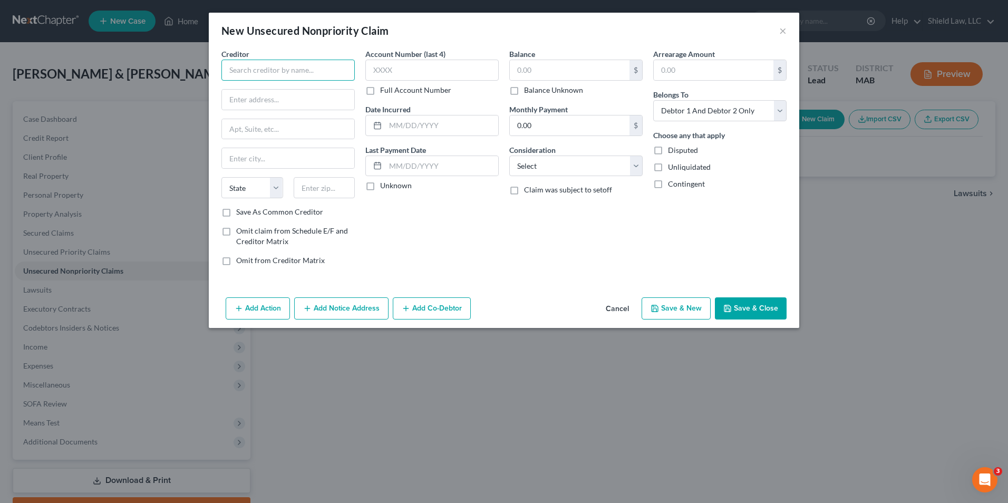
click at [312, 70] on input "text" at bounding box center [287, 70] width 133 height 21
type input "Mohela"
type input "[STREET_ADDRESS]"
type input "63005"
click at [378, 68] on input "text" at bounding box center [431, 70] width 133 height 21
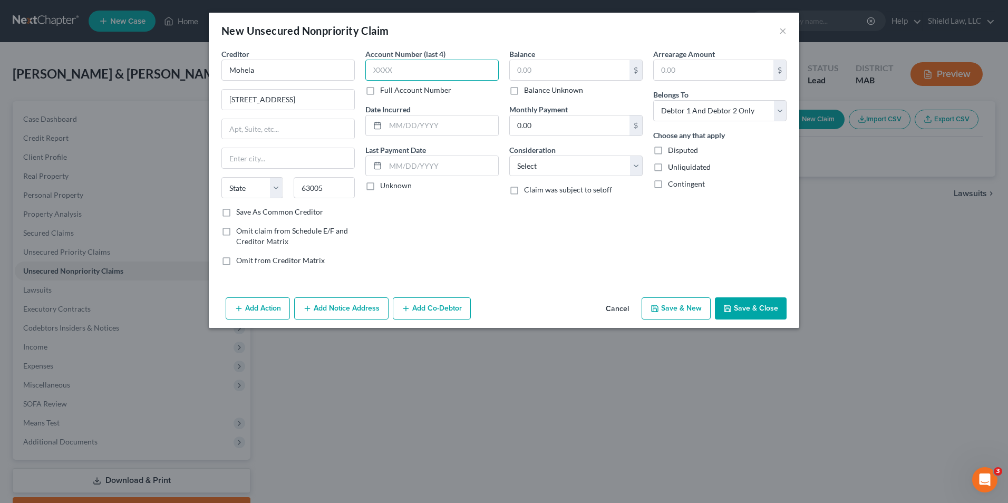
type input "Chesterfield"
select select "26"
type input "0604"
click at [493, 69] on input "text" at bounding box center [570, 70] width 120 height 20
type input "284,039"
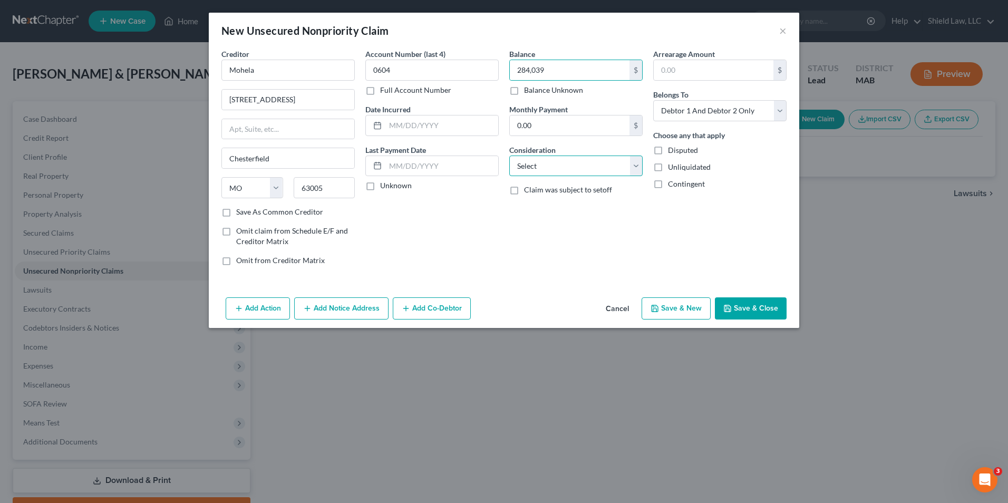
click at [493, 157] on select "Select Cable / Satellite Services Collection Agency Credit Card Debt Debt Couns…" at bounding box center [575, 166] width 133 height 21
select select "17"
click at [493, 156] on select "Select Cable / Satellite Services Collection Agency Credit Card Debt Debt Couns…" at bounding box center [575, 166] width 133 height 21
click at [493, 305] on button "Save & Close" at bounding box center [751, 308] width 72 height 22
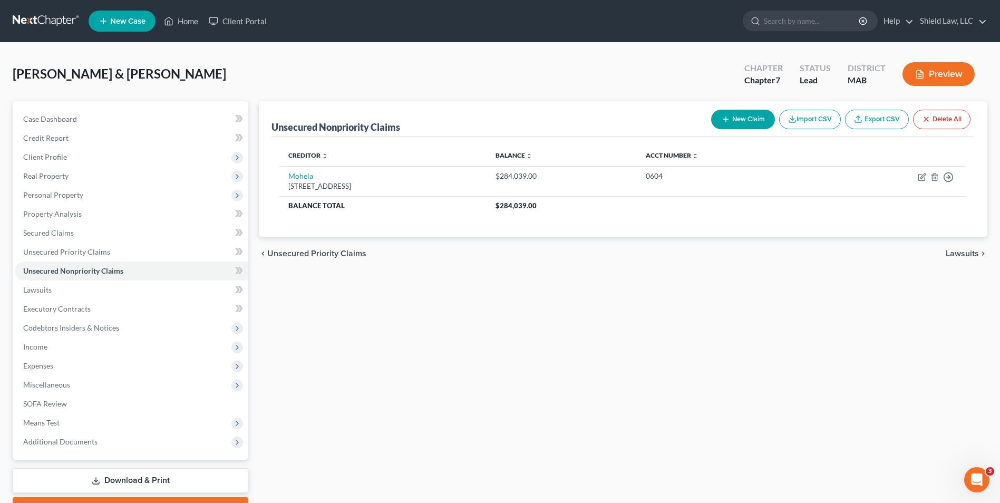
click at [493, 118] on button "New Claim" at bounding box center [743, 120] width 64 height 20
select select "2"
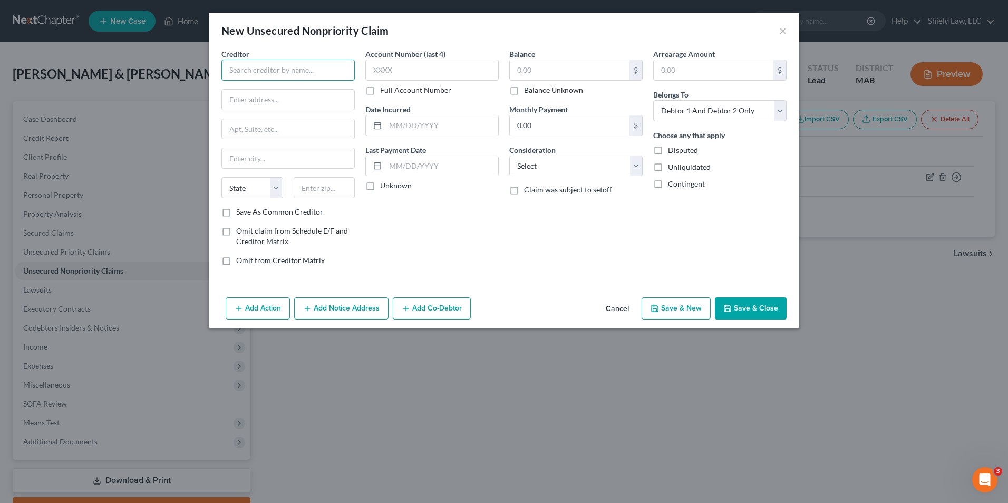
click at [236, 65] on input "text" at bounding box center [287, 70] width 133 height 21
type input "Dept of Ed/Aidvantage"
click at [284, 93] on input "PO Box" at bounding box center [288, 100] width 132 height 20
type input "PO Box 300001"
click at [330, 185] on input "text" at bounding box center [325, 187] width 62 height 21
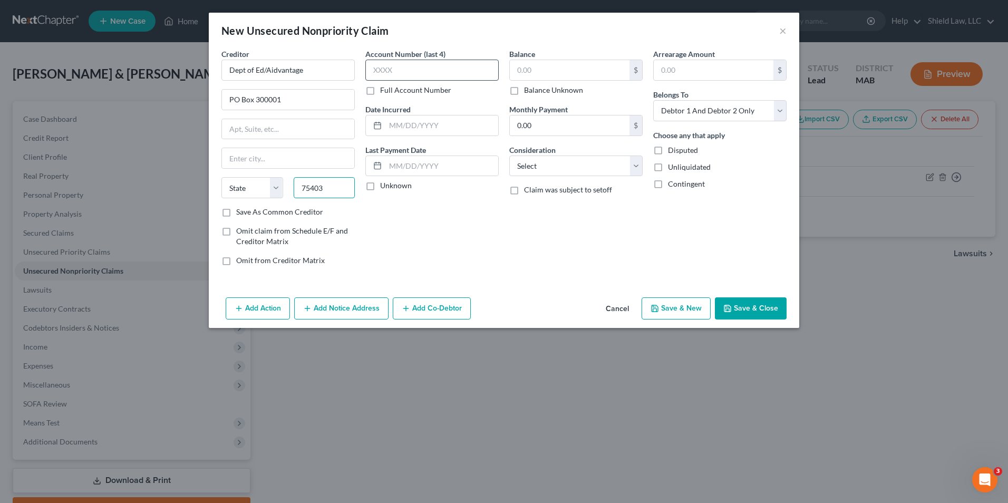
type input "75403"
drag, startPoint x: 418, startPoint y: 67, endPoint x: 755, endPoint y: 175, distance: 353.9
click at [419, 67] on input "text" at bounding box center [431, 70] width 133 height 21
type input "[GEOGRAPHIC_DATA]"
select select "45"
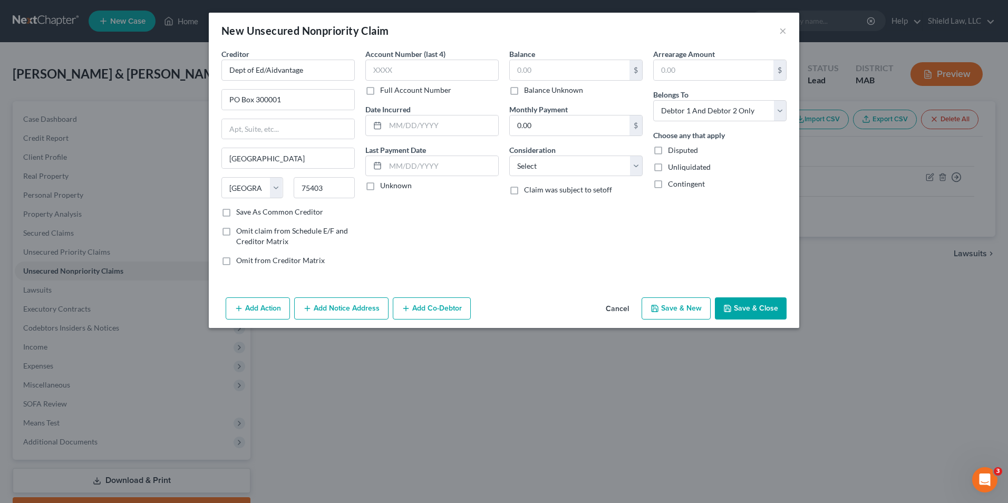
click at [493, 81] on div "$ Balance Unknown" at bounding box center [575, 78] width 133 height 36
click at [493, 76] on input "text" at bounding box center [570, 70] width 120 height 20
click at [493, 62] on input "text" at bounding box center [570, 70] width 120 height 20
type input "100,077"
click at [493, 173] on select "Select Cable / Satellite Services Collection Agency Credit Card Debt Debt Couns…" at bounding box center [575, 166] width 133 height 21
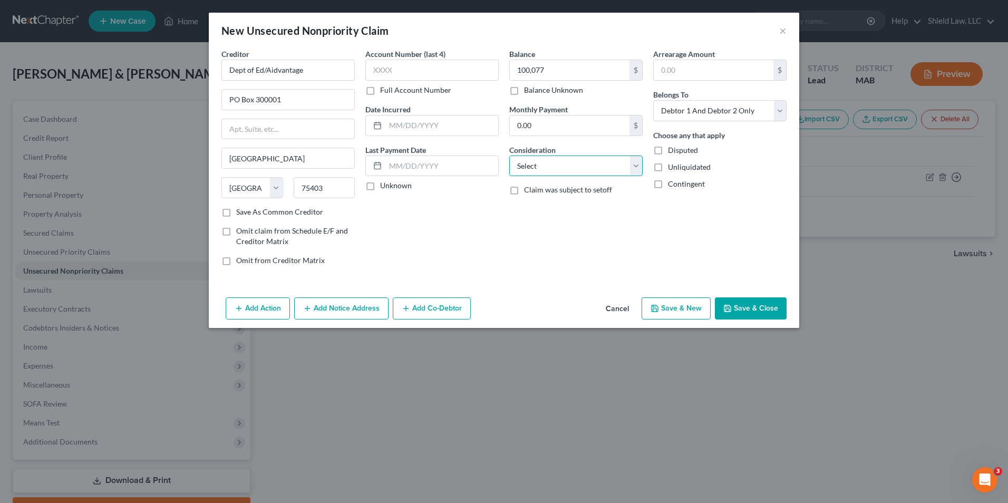
select select "17"
click at [493, 156] on select "Select Cable / Satellite Services Collection Agency Credit Card Debt Debt Couns…" at bounding box center [575, 166] width 133 height 21
click at [493, 302] on button "Save & Close" at bounding box center [751, 308] width 72 height 22
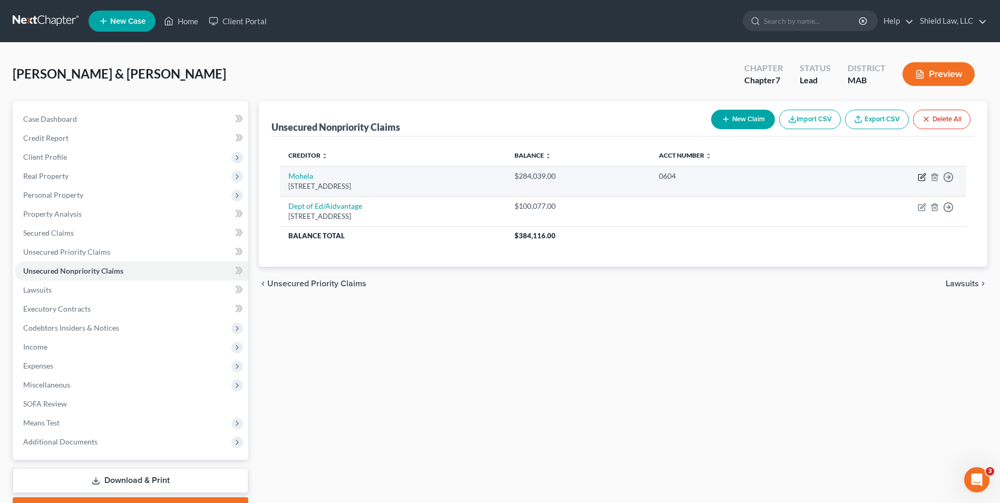
click at [493, 180] on icon "button" at bounding box center [922, 178] width 6 height 6
select select "26"
select select "17"
select select "2"
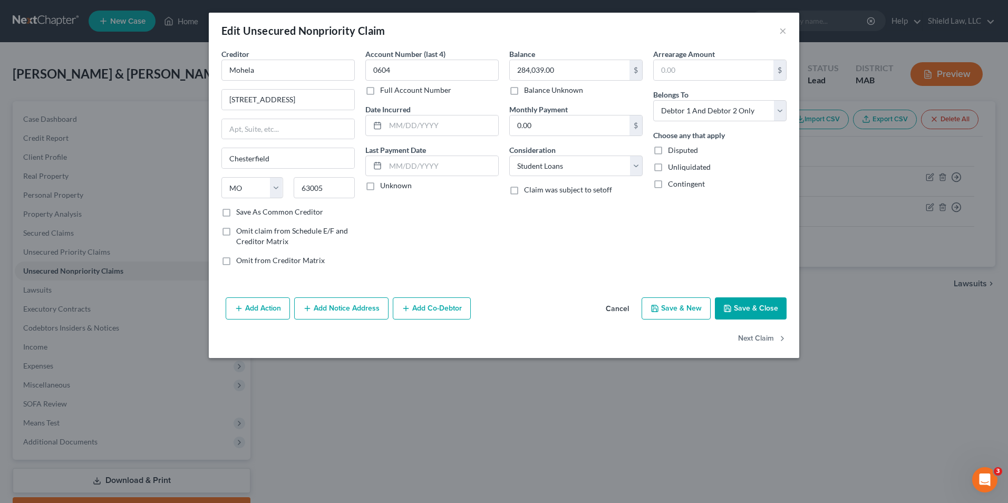
click at [493, 310] on button "Cancel" at bounding box center [617, 308] width 40 height 21
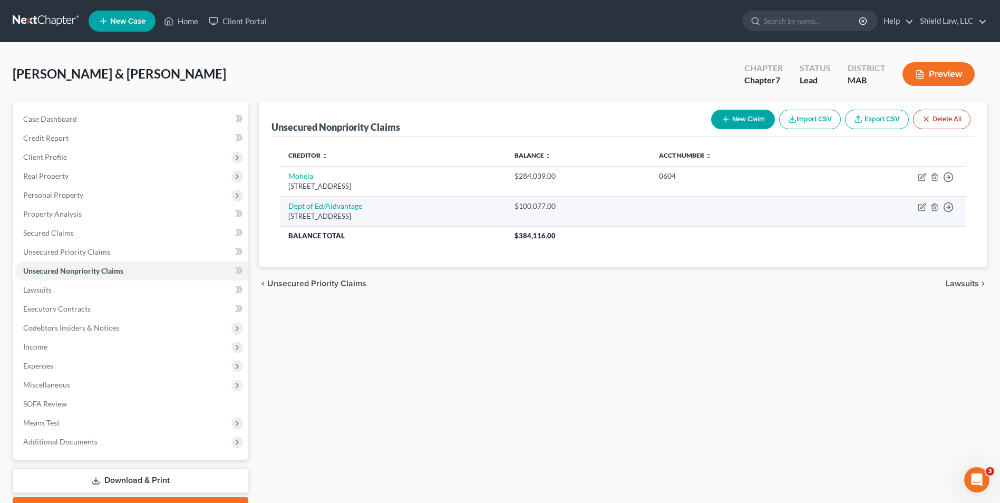
click at [493, 206] on td "Move to D Move to E Move to G Move to Notice Only" at bounding box center [896, 211] width 142 height 30
click at [493, 208] on icon "button" at bounding box center [922, 207] width 8 height 8
select select "45"
select select "17"
select select "2"
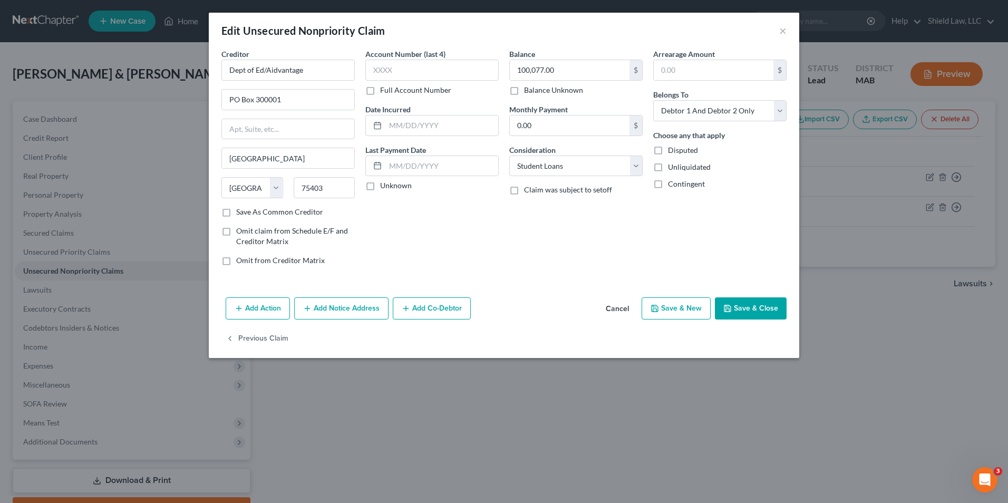
click at [493, 313] on button "Cancel" at bounding box center [617, 308] width 40 height 21
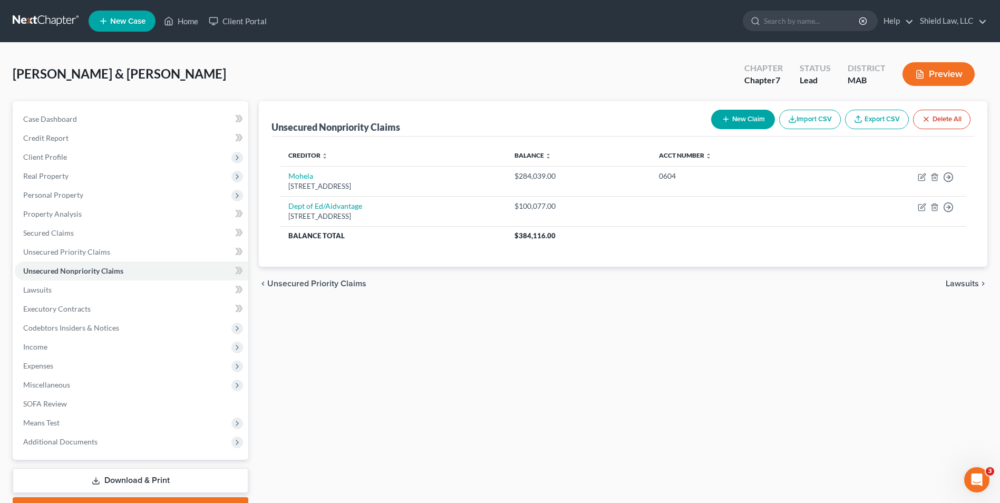
click at [493, 113] on button "New Claim" at bounding box center [743, 120] width 64 height 20
select select "2"
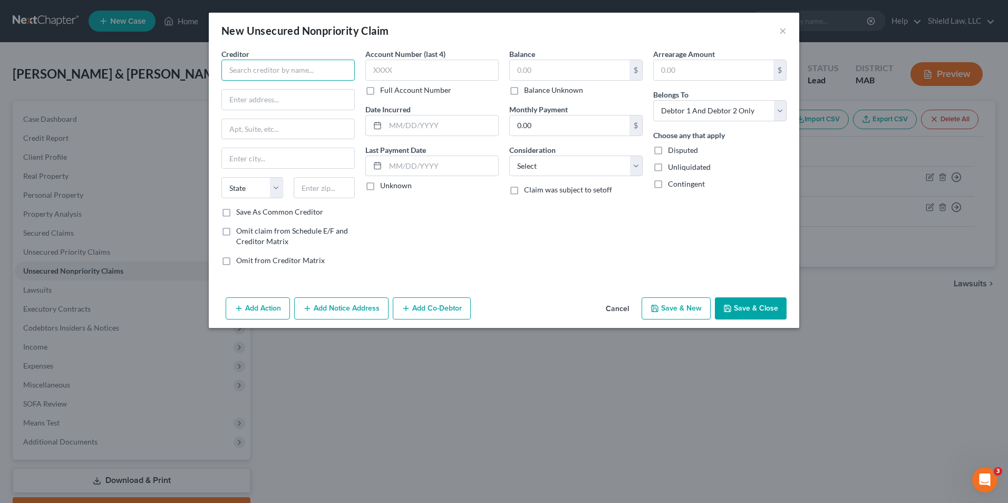
click at [314, 70] on input "text" at bounding box center [287, 70] width 133 height 21
type input "Amex"
type input "PO Box 981535"
type input "79998"
drag, startPoint x: 408, startPoint y: 76, endPoint x: 411, endPoint y: 69, distance: 8.3
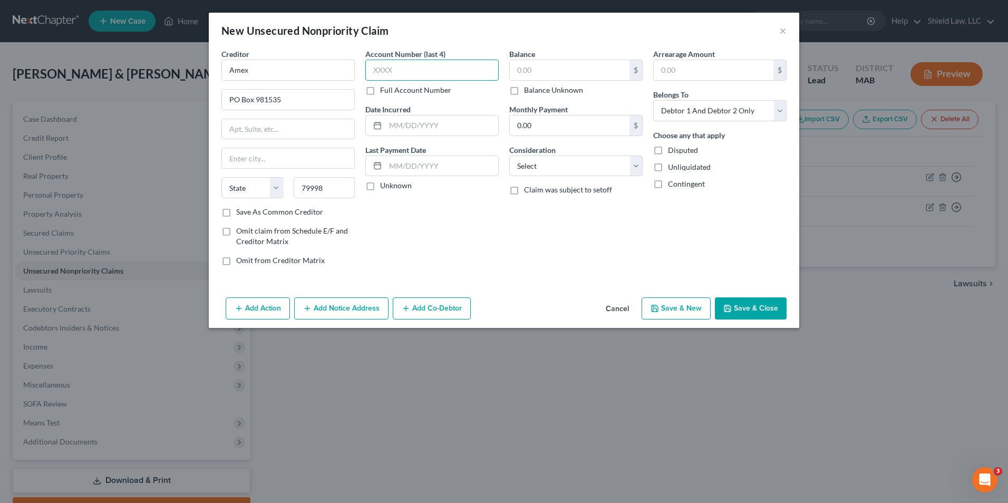
click at [409, 76] on input "text" at bounding box center [431, 70] width 133 height 21
type input "[GEOGRAPHIC_DATA]"
select select "45"
type input "0103"
click at [493, 56] on div "Balance $ Balance Unknown Balance Undetermined $ Balance Unknown" at bounding box center [575, 72] width 133 height 47
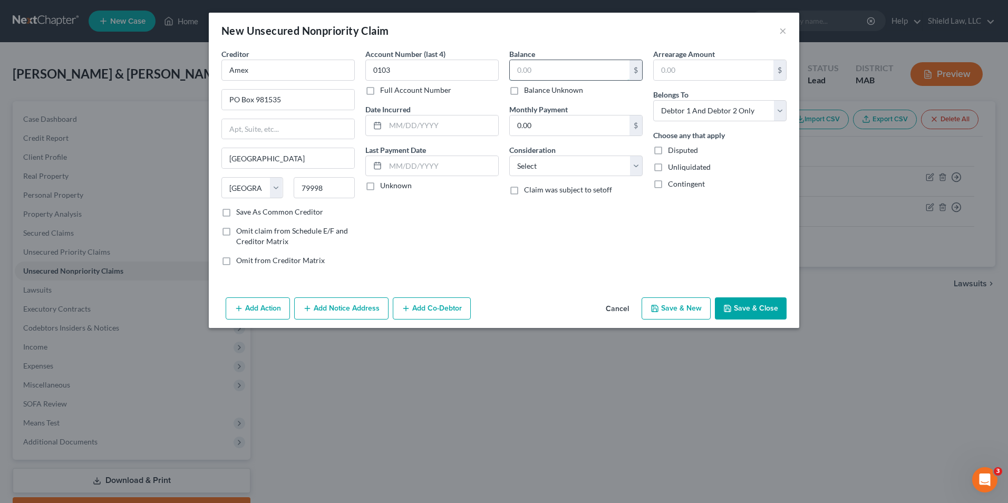
click at [493, 64] on input "text" at bounding box center [570, 70] width 120 height 20
type input "24,596"
click at [493, 302] on button "Save & New" at bounding box center [676, 308] width 69 height 22
select select "2"
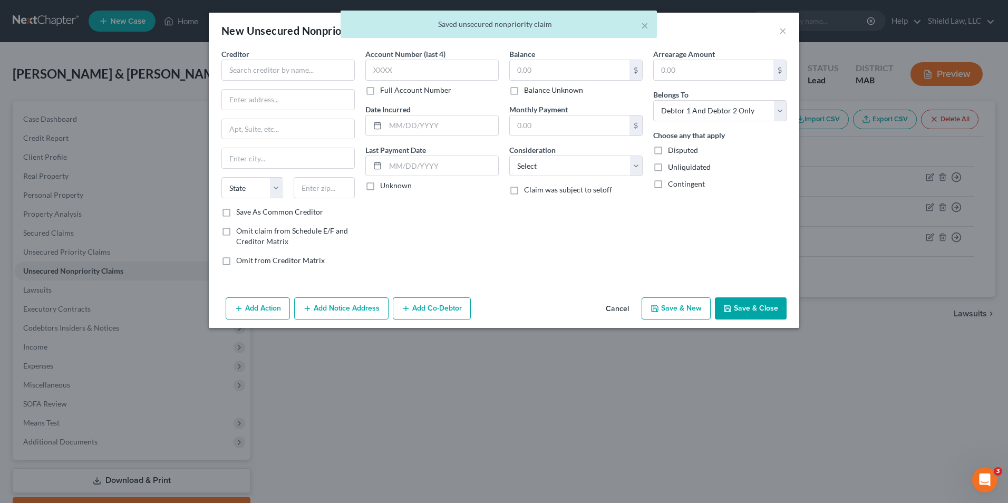
type input "24,596.00"
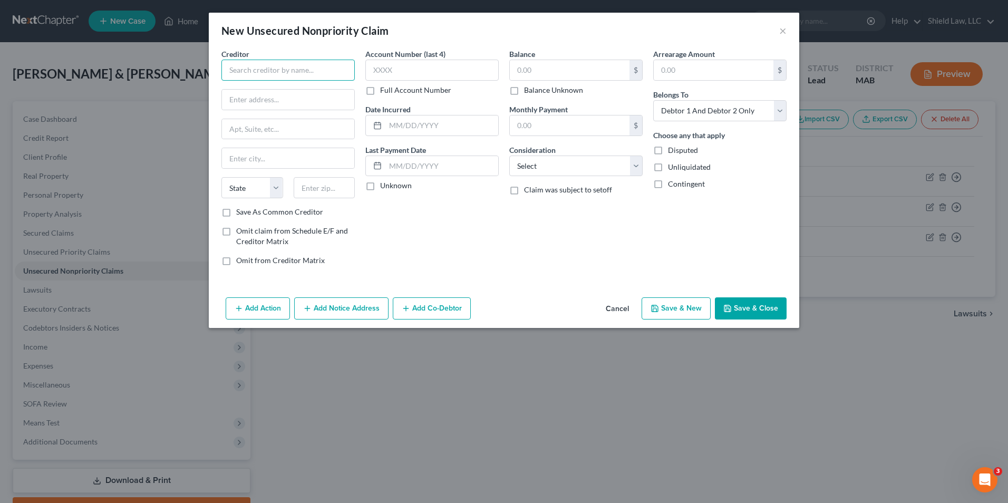
click at [354, 67] on input "text" at bounding box center [287, 70] width 133 height 21
type input "Chase Card Services"
type input "PO Box 15299"
type input "19850"
click at [371, 73] on input "text" at bounding box center [431, 70] width 133 height 21
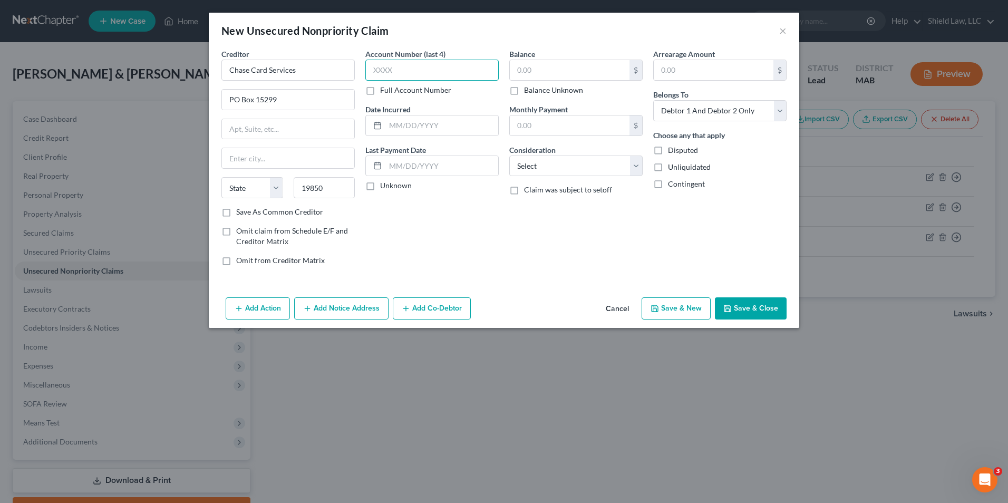
type input "Wilmington"
select select "7"
type input "3407"
click at [493, 65] on input "text" at bounding box center [570, 70] width 120 height 20
type input "23,093"
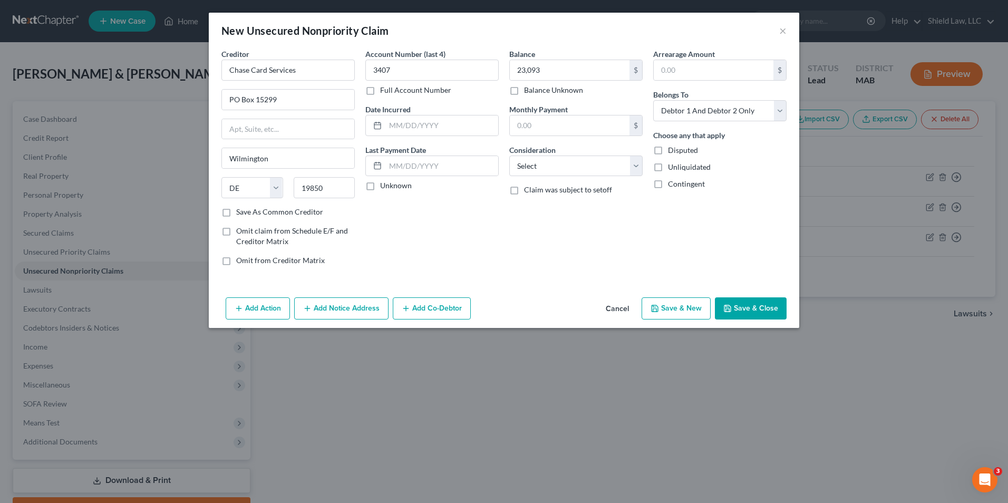
click at [493, 298] on button "Save & New" at bounding box center [676, 308] width 69 height 22
select select "2"
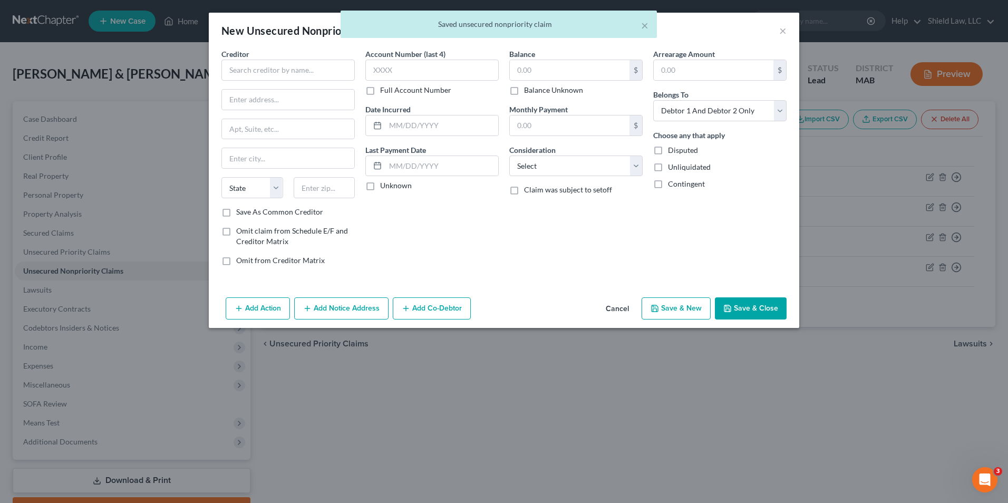
type input "23,093.00"
type input "0.00"
click at [250, 70] on input "text" at bounding box center [287, 70] width 133 height 21
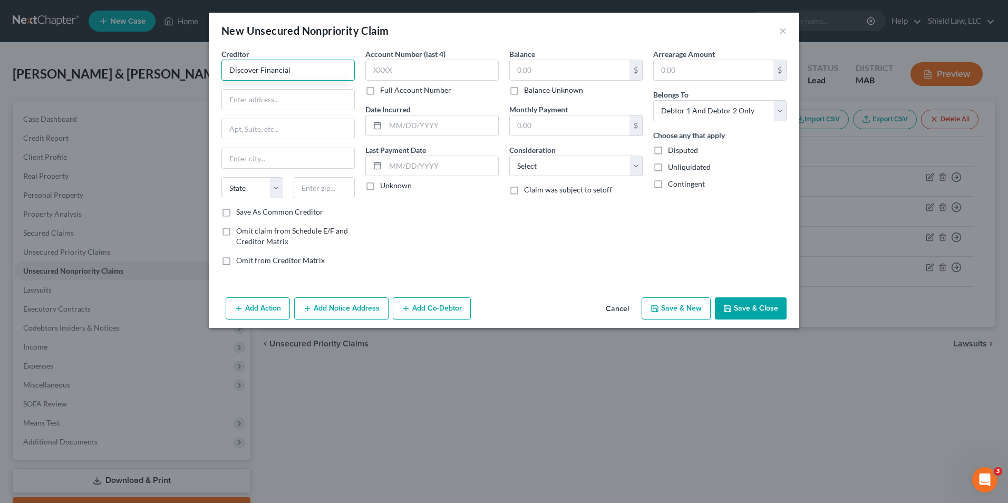
type input "Discover Financial"
type input "PO Box 30943"
click at [305, 190] on input "text" at bounding box center [325, 187] width 62 height 21
type input "84130"
click at [407, 72] on input "text" at bounding box center [431, 70] width 133 height 21
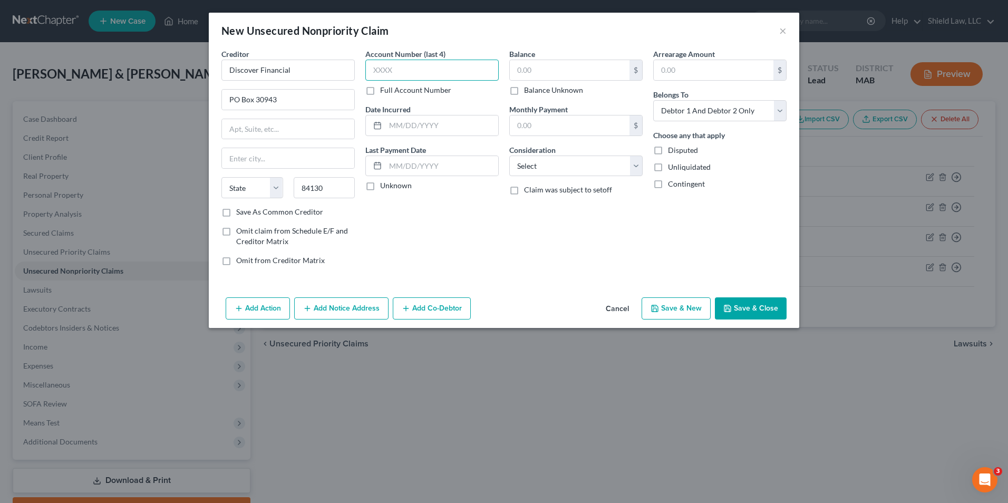
type input "[GEOGRAPHIC_DATA]"
select select "46"
type input "7526"
click at [493, 81] on div "$ Balance Unknown" at bounding box center [575, 78] width 133 height 36
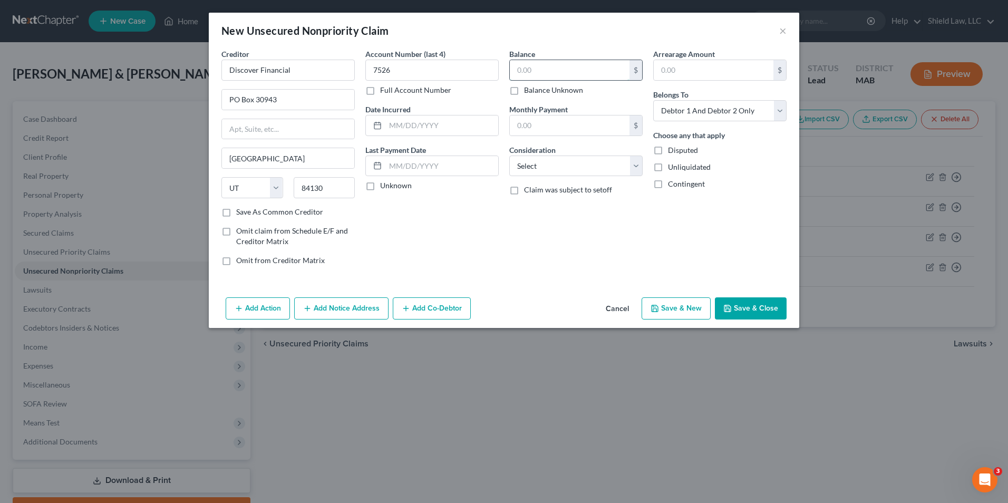
click at [493, 76] on input "text" at bounding box center [570, 70] width 120 height 20
type input "21,916"
click at [493, 304] on button "Save & New" at bounding box center [676, 308] width 69 height 22
select select "2"
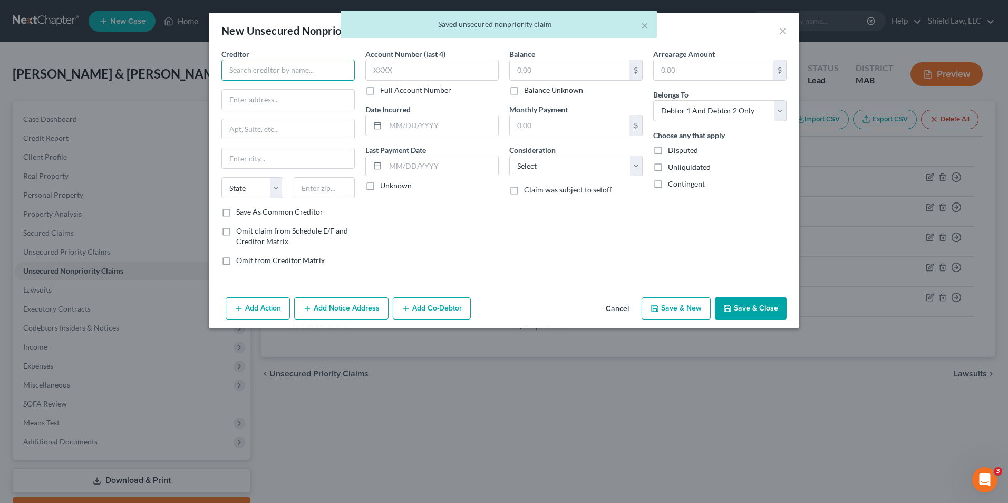
click at [315, 60] on input "text" at bounding box center [287, 70] width 133 height 21
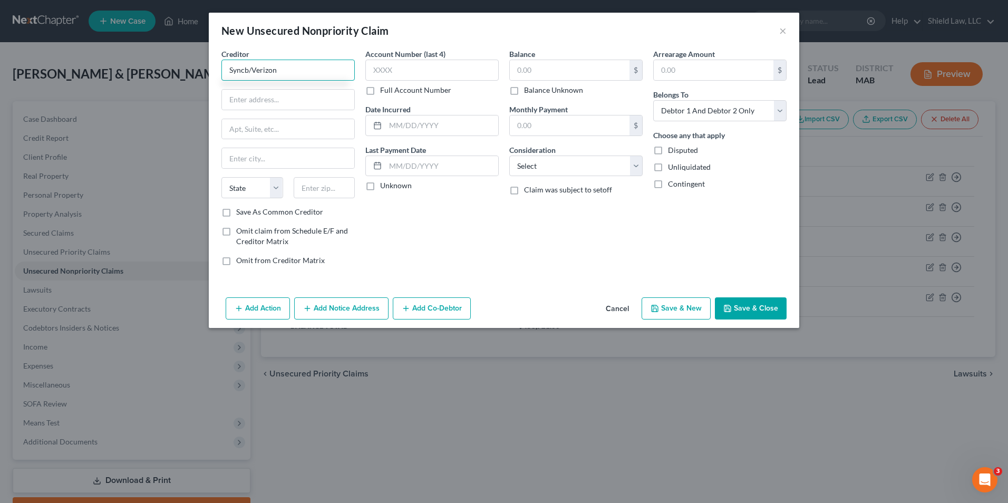
type input "Syncb/Verizon"
type input "PO box 965065"
type input "32896"
click at [371, 68] on input "text" at bounding box center [431, 70] width 133 height 21
type input "Orlando"
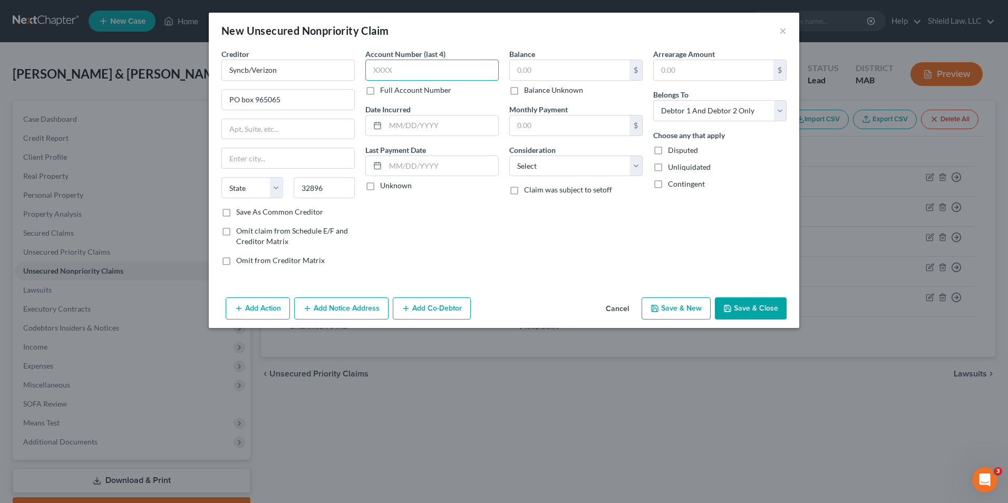
select select "9"
type input "2298"
click at [493, 63] on input "text" at bounding box center [570, 70] width 120 height 20
type input "21,744"
click at [493, 307] on button "Save & New" at bounding box center [676, 308] width 69 height 22
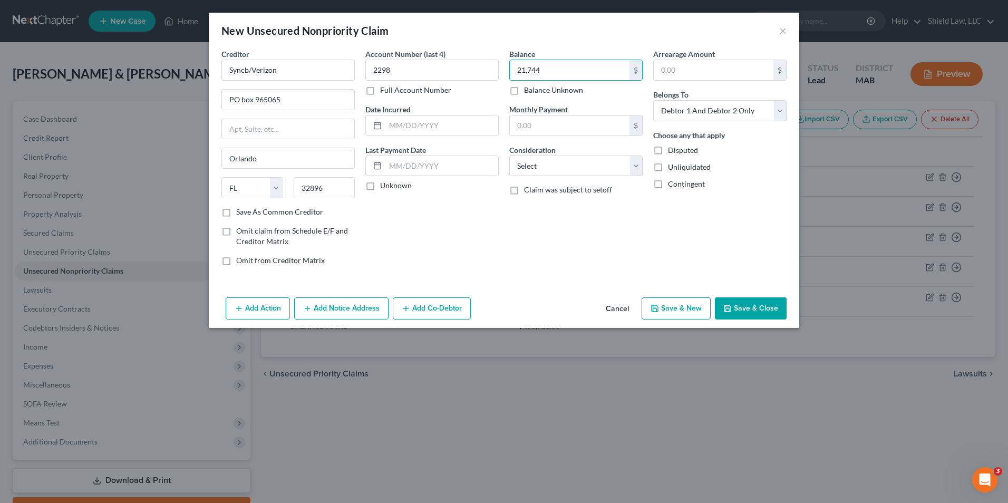
select select "2"
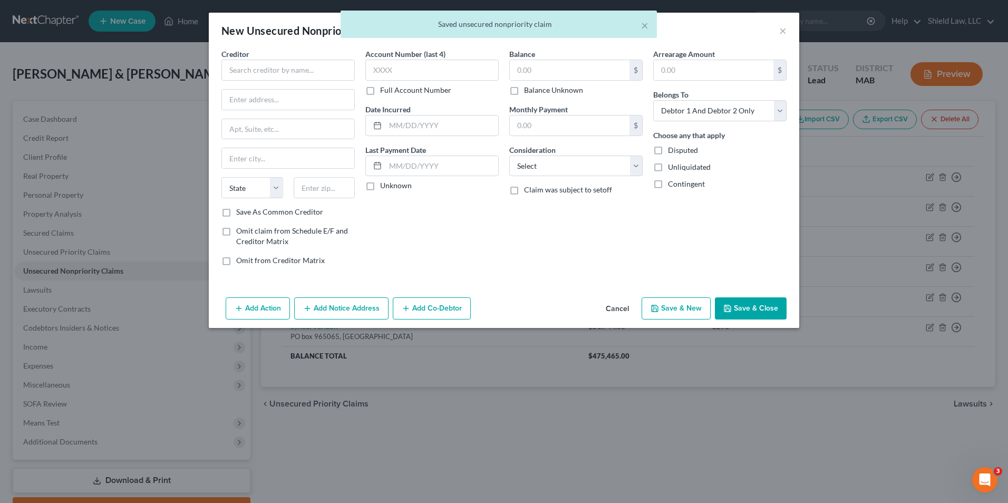
type input "21,744.00"
type input "0.00"
click at [253, 69] on input "text" at bounding box center [287, 70] width 133 height 21
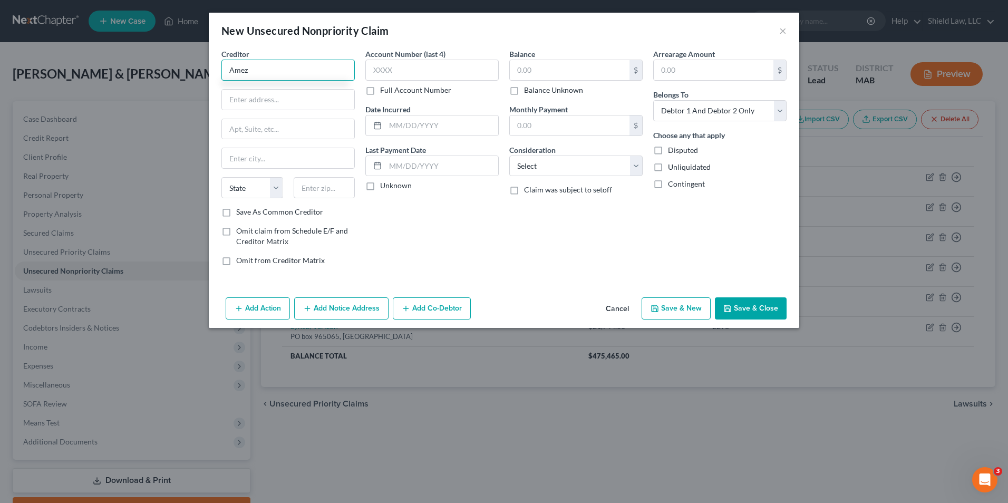
type input "Amez"
type input "PO Box 981540"
type input "79998"
click at [493, 75] on input "text" at bounding box center [570, 70] width 120 height 20
type input "[GEOGRAPHIC_DATA]"
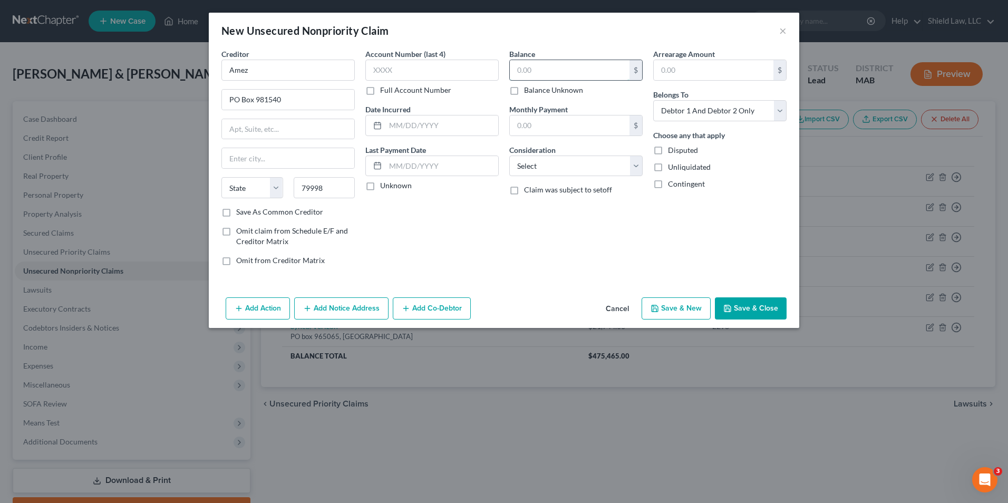
select select "45"
click at [470, 74] on input "text" at bounding box center [431, 70] width 133 height 21
type input "3828"
click at [493, 68] on input "text" at bounding box center [570, 70] width 120 height 20
type input "17,871"
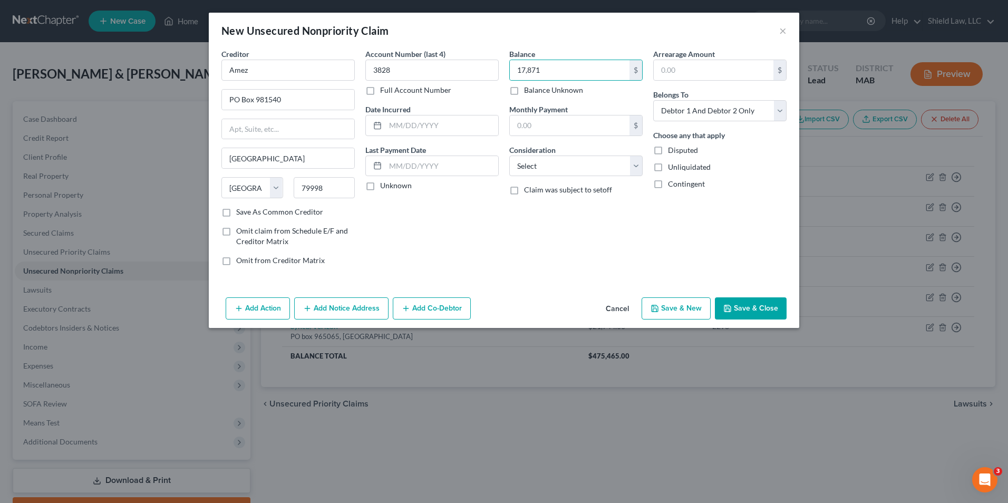
click at [493, 311] on icon "button" at bounding box center [655, 308] width 8 height 8
select select "2"
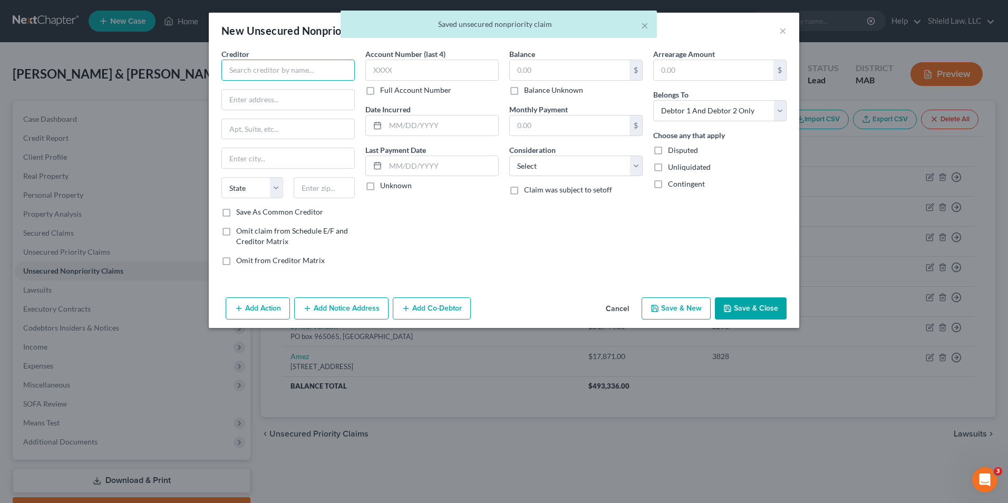
click at [306, 63] on input "text" at bounding box center [287, 70] width 133 height 21
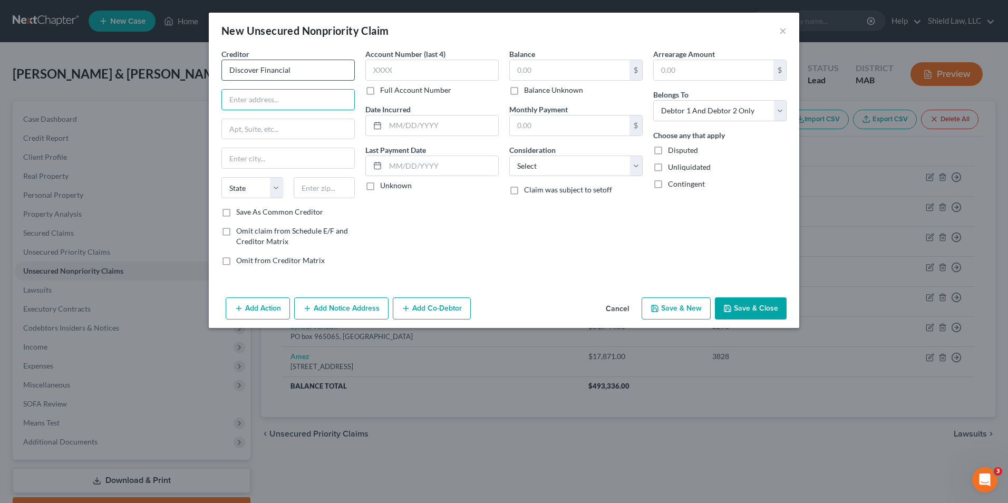
type input "Discover Financial"
type input "PO Box 30943"
type input "84130"
click at [395, 78] on input "text" at bounding box center [431, 70] width 133 height 21
type input "[GEOGRAPHIC_DATA]"
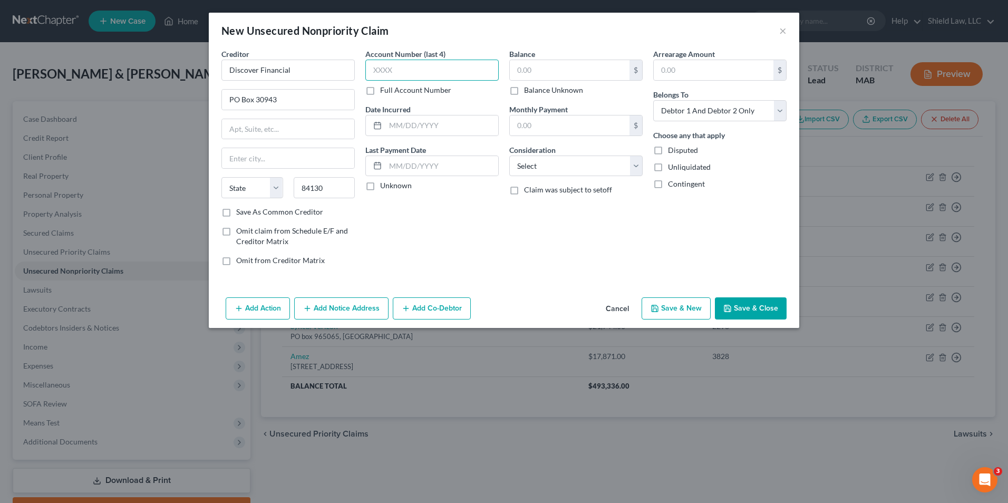
select select "46"
type input "6138"
click at [493, 66] on input "text" at bounding box center [570, 70] width 120 height 20
type input "15,833"
click at [493, 306] on button "Save & New" at bounding box center [676, 308] width 69 height 22
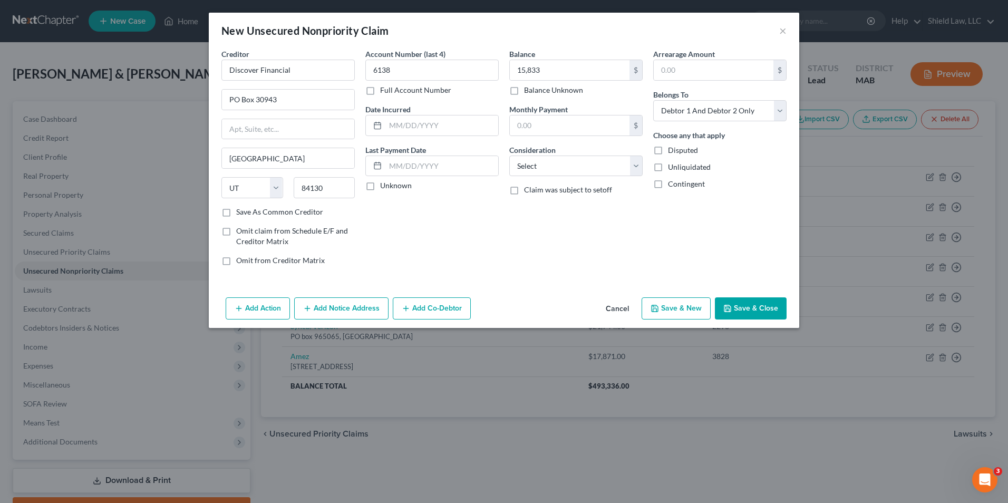
select select "2"
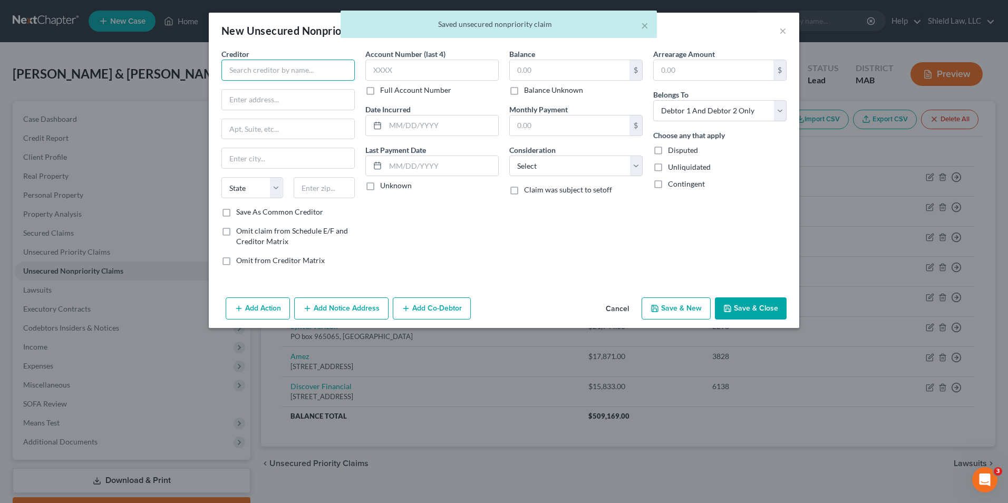
click at [294, 74] on input "text" at bounding box center [287, 70] width 133 height 21
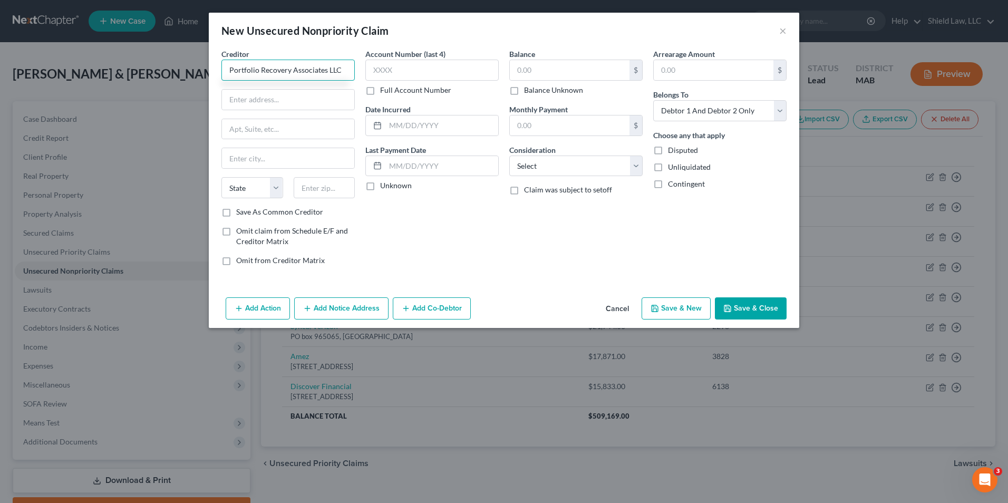
type input "Portfolio Recovery Associates LLC"
type input "[STREET_ADDRESS]"
type input "23502"
click at [397, 77] on input "text" at bounding box center [431, 70] width 133 height 21
type input "[GEOGRAPHIC_DATA]"
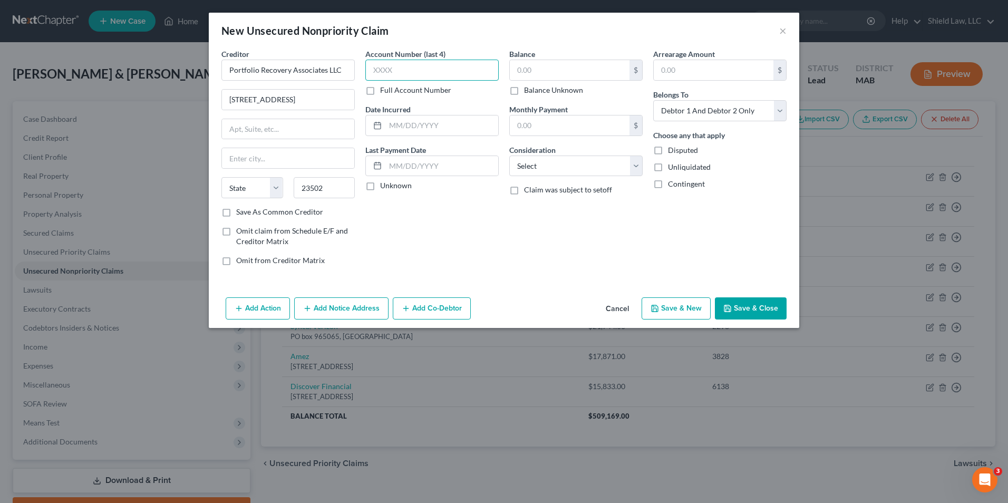
select select "48"
type input "9730"
click at [493, 70] on input "text" at bounding box center [570, 70] width 120 height 20
type input "15,238"
click at [493, 308] on button "Save & New" at bounding box center [676, 308] width 69 height 22
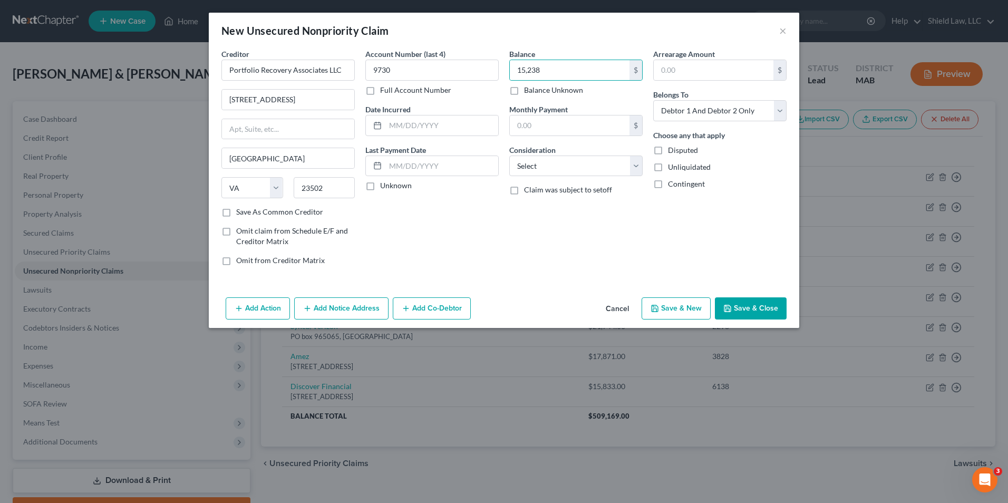
select select "2"
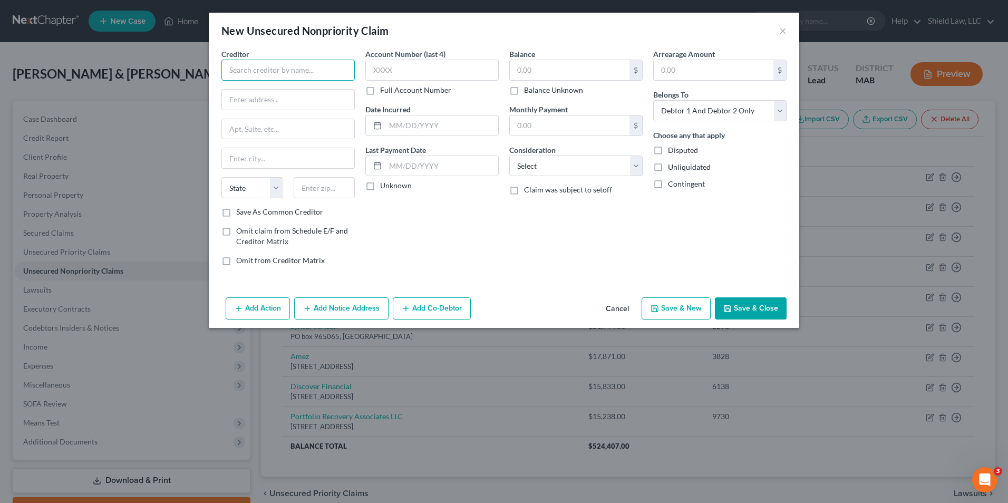
click at [286, 72] on input "text" at bounding box center [287, 70] width 133 height 21
type input "J"
type input "Chase Card Services"
type input "PO Box 15299"
type input "19850"
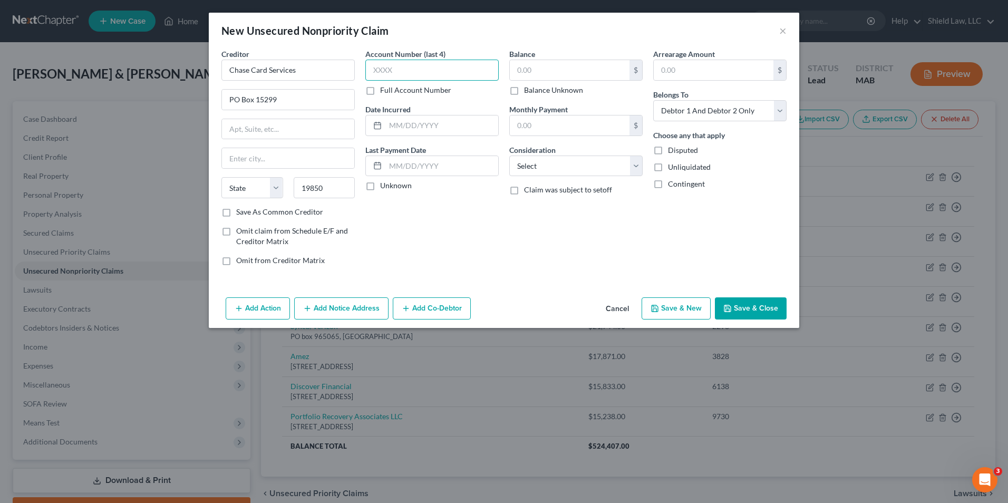
click at [399, 74] on input "text" at bounding box center [431, 70] width 133 height 21
type input "Wilmington"
select select "7"
type input "2422"
click at [493, 76] on input "text" at bounding box center [570, 70] width 120 height 20
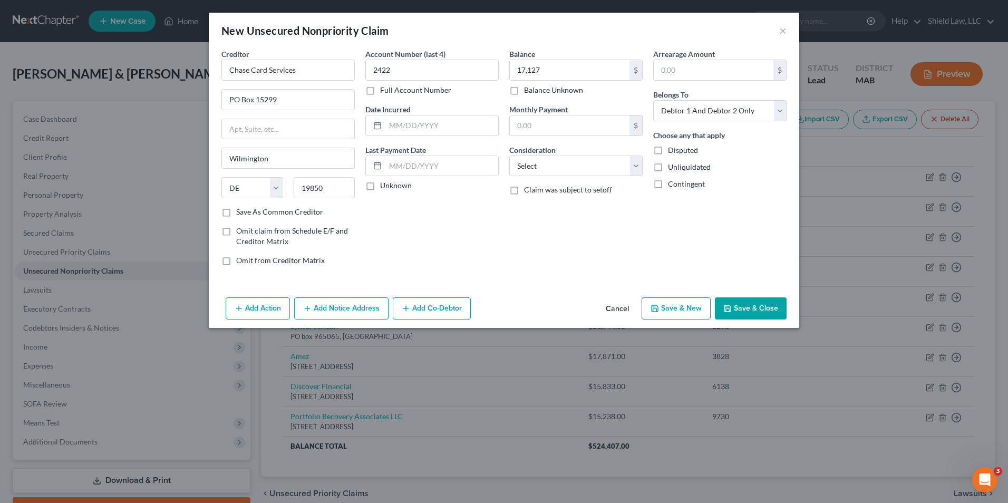
click at [493, 310] on button "Save & New" at bounding box center [676, 308] width 69 height 22
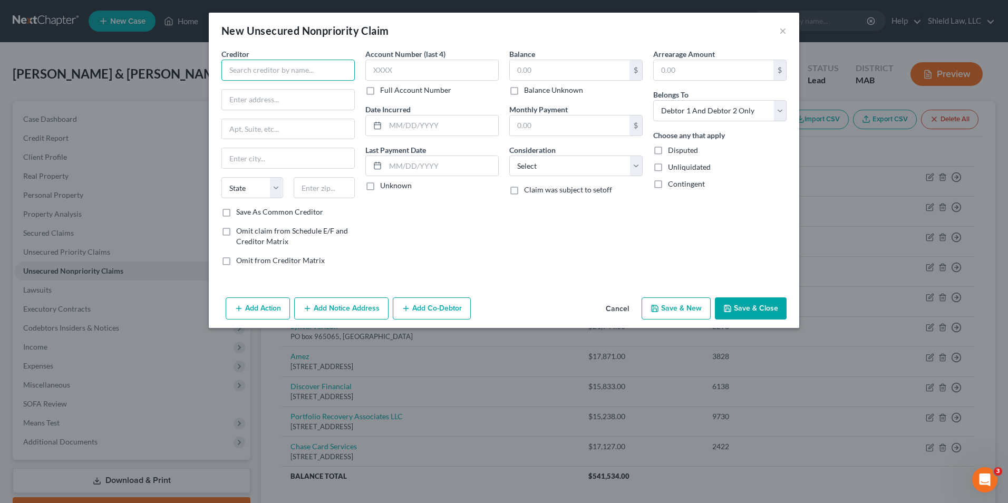
click at [242, 61] on input "text" at bounding box center [287, 70] width 133 height 21
click at [407, 74] on input "text" at bounding box center [431, 70] width 133 height 21
click at [493, 75] on input "text" at bounding box center [570, 70] width 120 height 20
click at [493, 303] on button "Save & Close" at bounding box center [751, 308] width 72 height 22
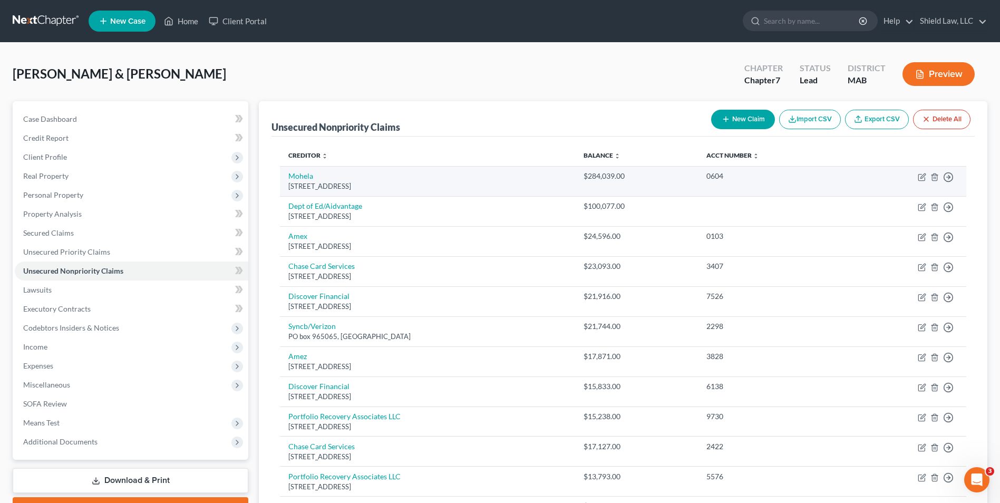
scroll to position [108, 0]
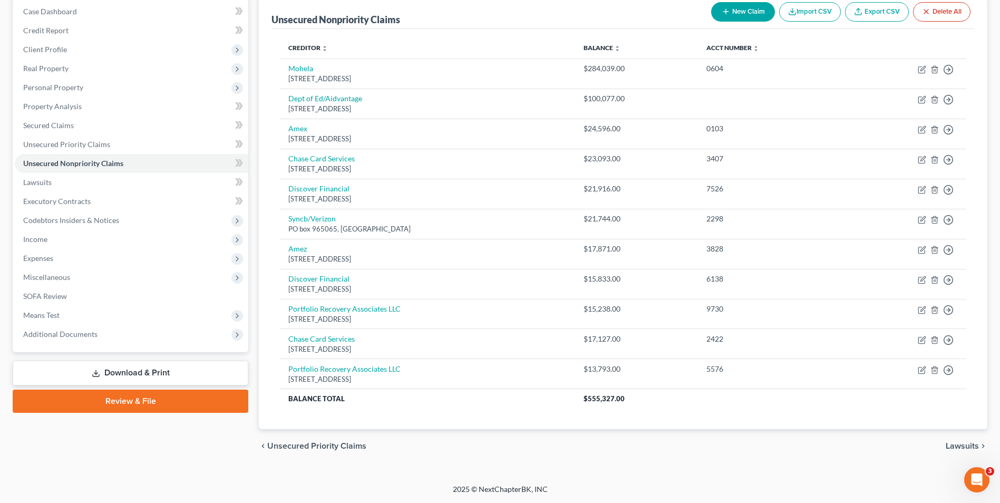
click at [493, 9] on icon "button" at bounding box center [726, 11] width 8 height 8
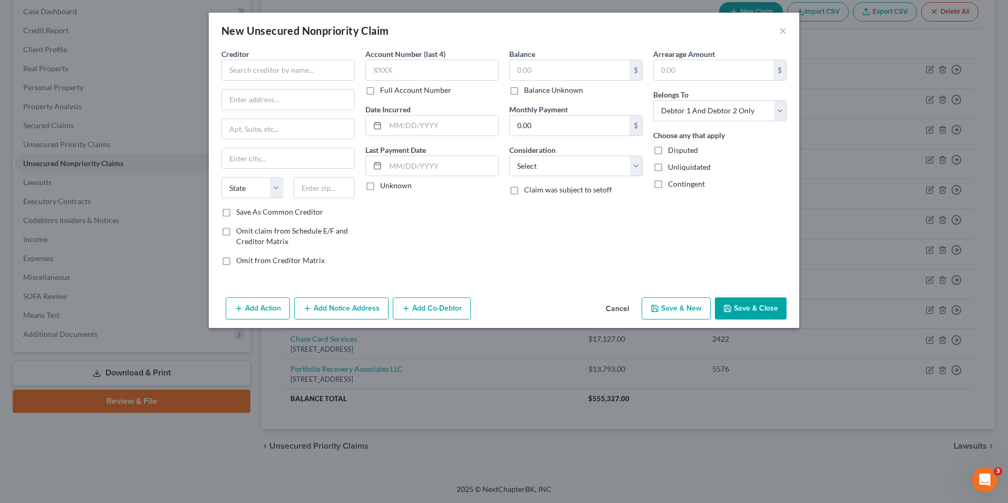
click at [493, 310] on button "Cancel" at bounding box center [617, 308] width 40 height 21
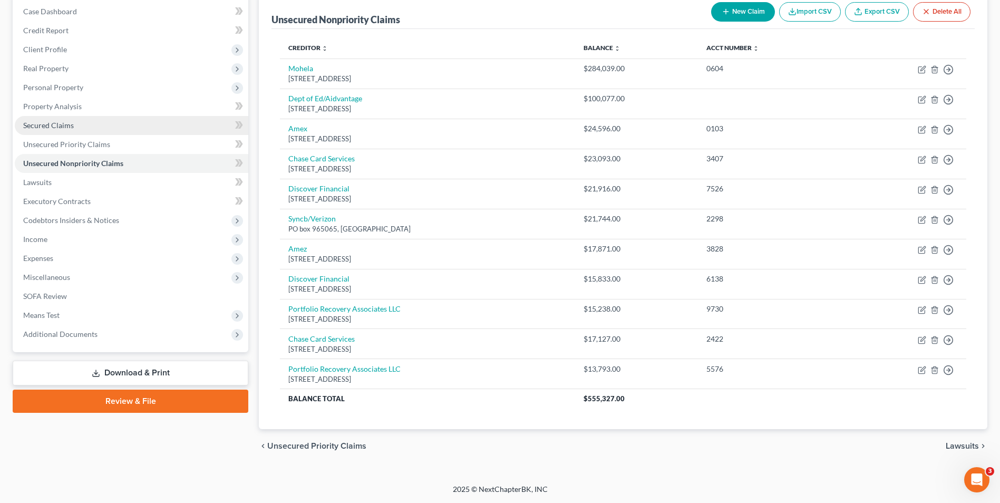
click at [63, 129] on span "Secured Claims" at bounding box center [48, 125] width 51 height 9
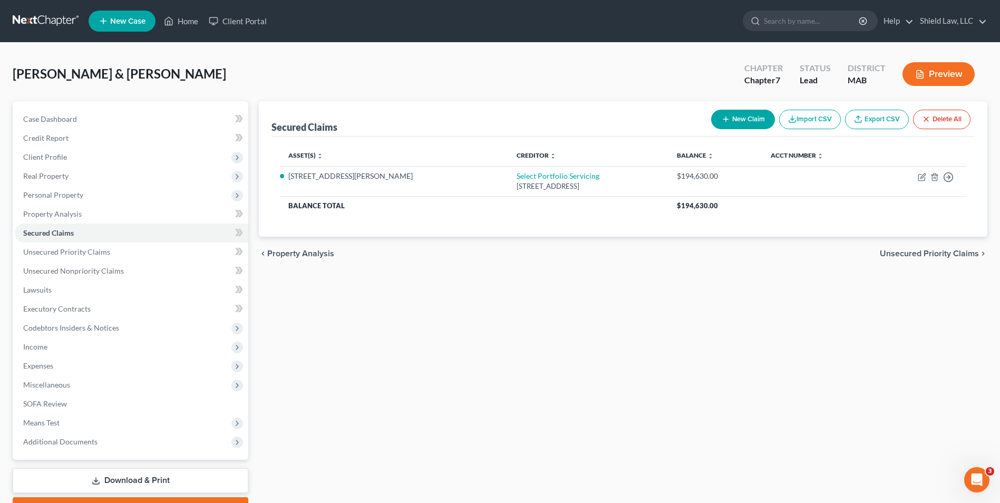
click at [493, 117] on button "New Claim" at bounding box center [743, 120] width 64 height 20
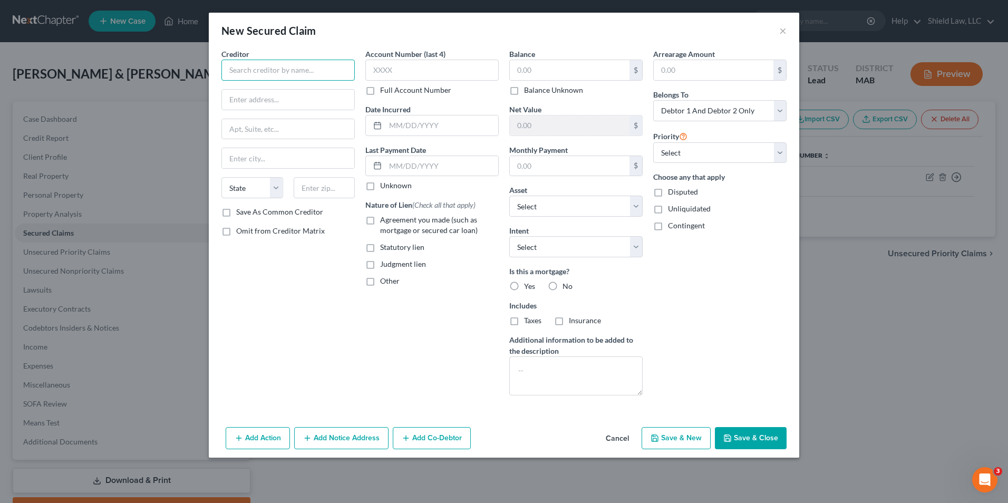
click at [296, 69] on input "text" at bounding box center [287, 70] width 133 height 21
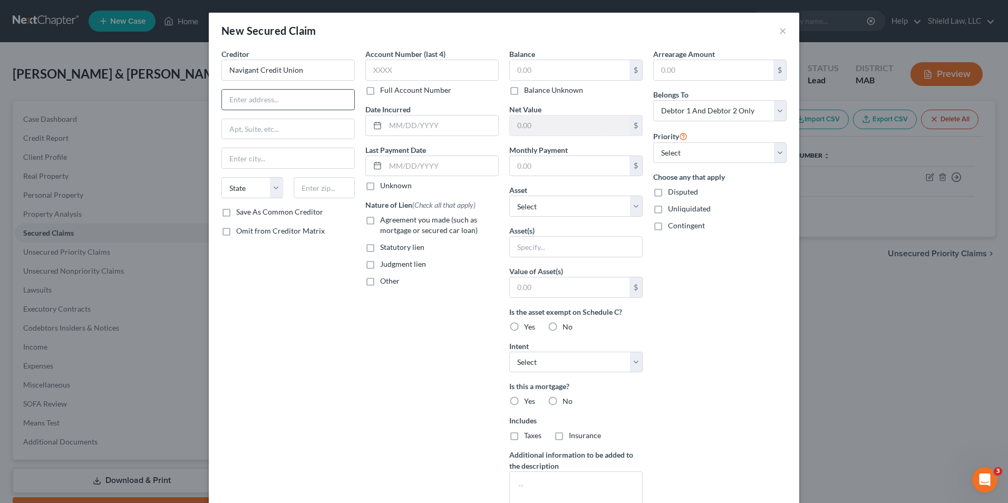
click at [307, 112] on div "Creditor * Navigant Credit Union State [US_STATE] AK AR AZ CA CO [GEOGRAPHIC_DA…" at bounding box center [287, 128] width 133 height 158
click at [305, 105] on input "text" at bounding box center [288, 100] width 132 height 20
click at [455, 68] on input "text" at bounding box center [431, 70] width 133 height 21
click at [428, 72] on input "text" at bounding box center [431, 70] width 133 height 21
click at [493, 68] on input "text" at bounding box center [570, 70] width 120 height 20
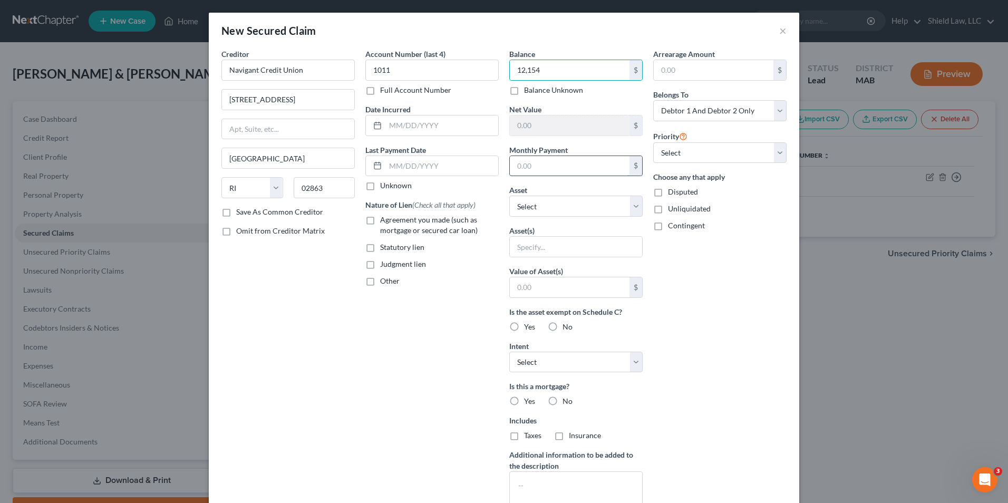
click at [493, 171] on input "text" at bounding box center [570, 166] width 120 height 20
click at [493, 277] on div "Arrearage Amount $ Belongs To * Select Debtor 1 Only Debtor 2 Only Debtor 1 And…" at bounding box center [720, 284] width 144 height 470
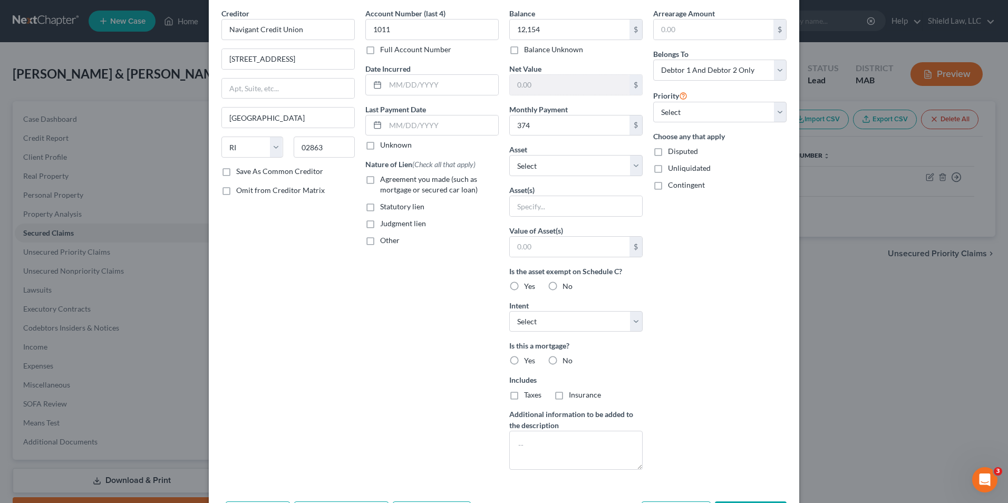
scroll to position [82, 0]
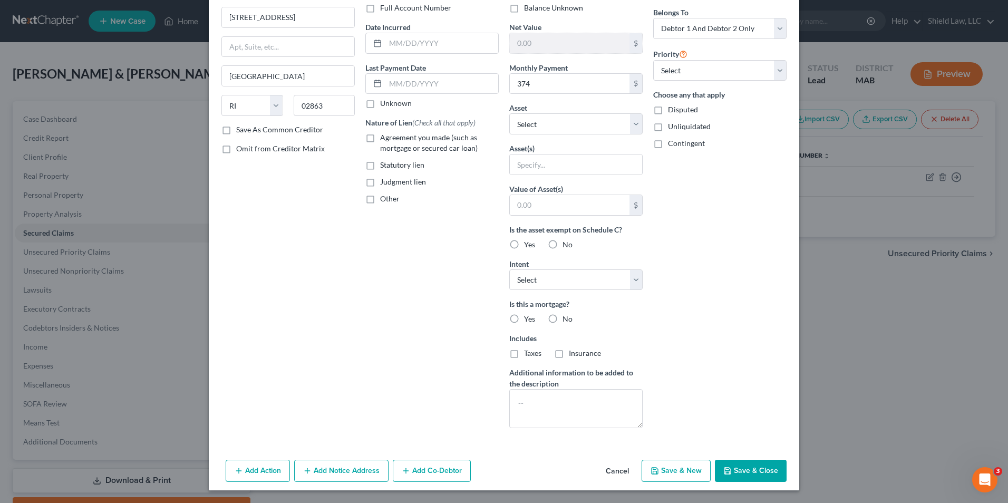
click at [493, 463] on button "Save & Close" at bounding box center [751, 471] width 72 height 22
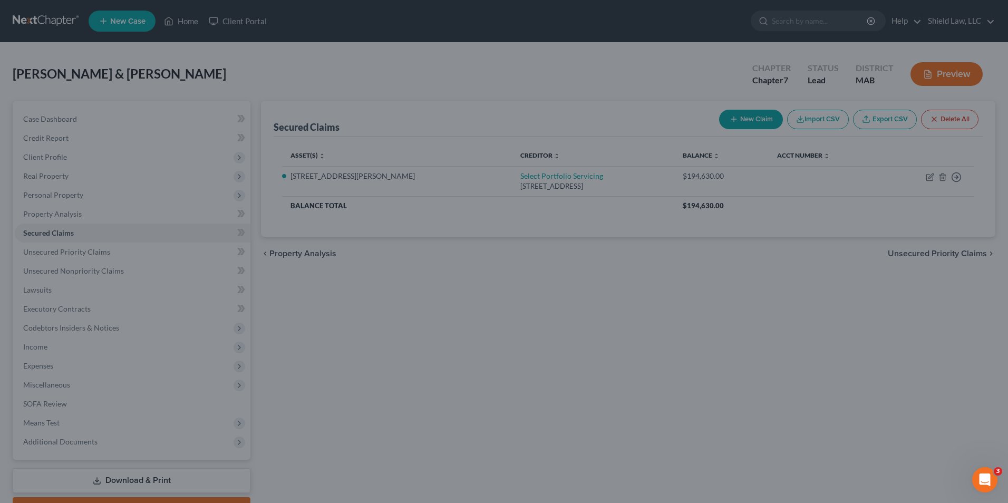
scroll to position [0, 0]
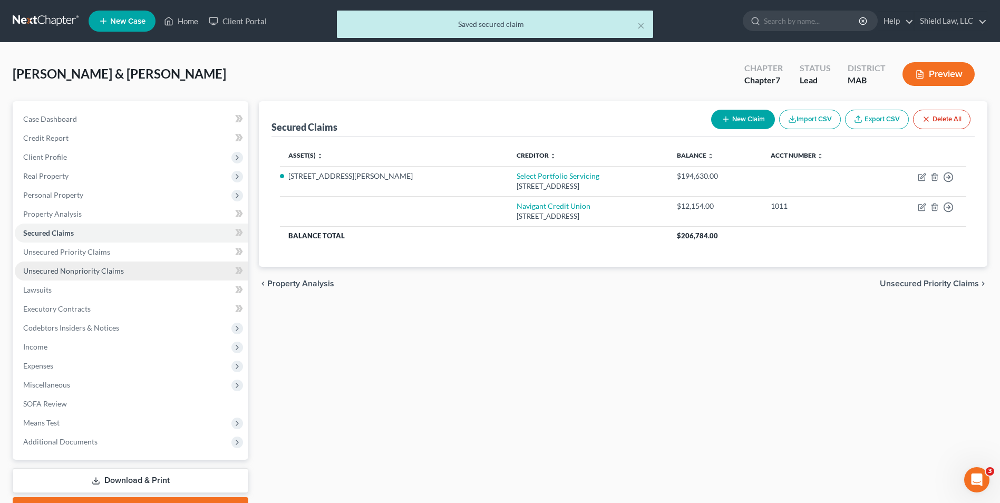
click at [153, 275] on link "Unsecured Nonpriority Claims" at bounding box center [132, 271] width 234 height 19
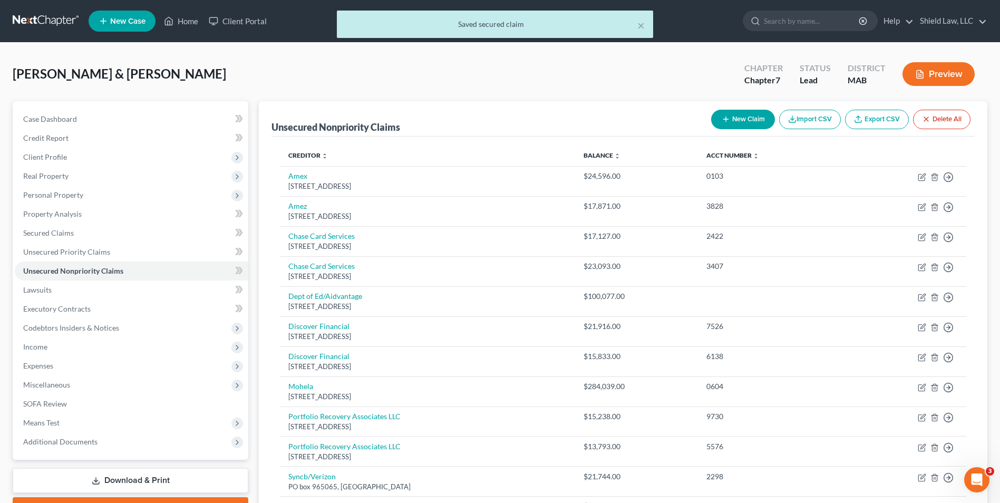
click at [493, 121] on button "New Claim" at bounding box center [743, 120] width 64 height 20
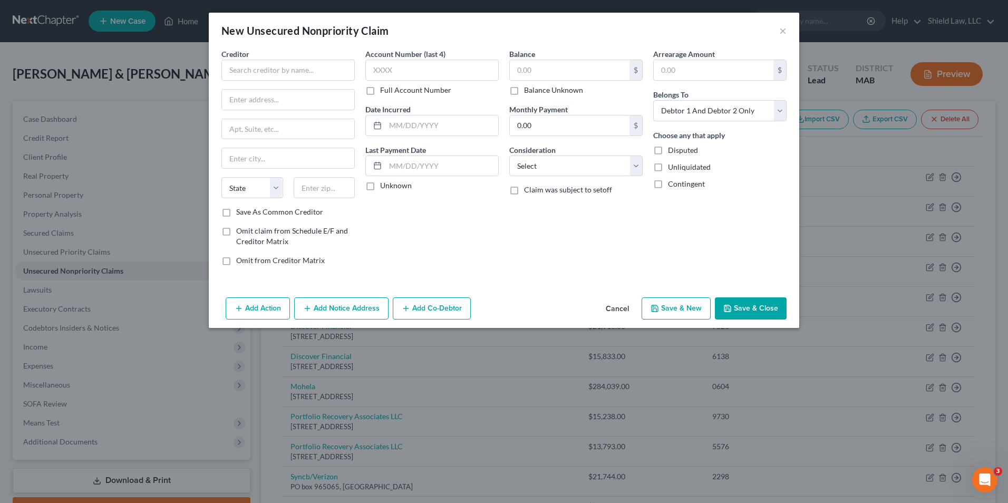
click at [294, 83] on div "Creditor * State [US_STATE] AK AR AZ CA CO [GEOGRAPHIC_DATA] DE DC [GEOGRAPHIC_…" at bounding box center [287, 128] width 133 height 158
click at [296, 77] on input "text" at bounding box center [287, 70] width 133 height 21
click at [436, 74] on input "text" at bounding box center [431, 70] width 133 height 21
click at [493, 75] on input "text" at bounding box center [570, 70] width 120 height 20
click at [493, 306] on button "Save & New" at bounding box center [676, 308] width 69 height 22
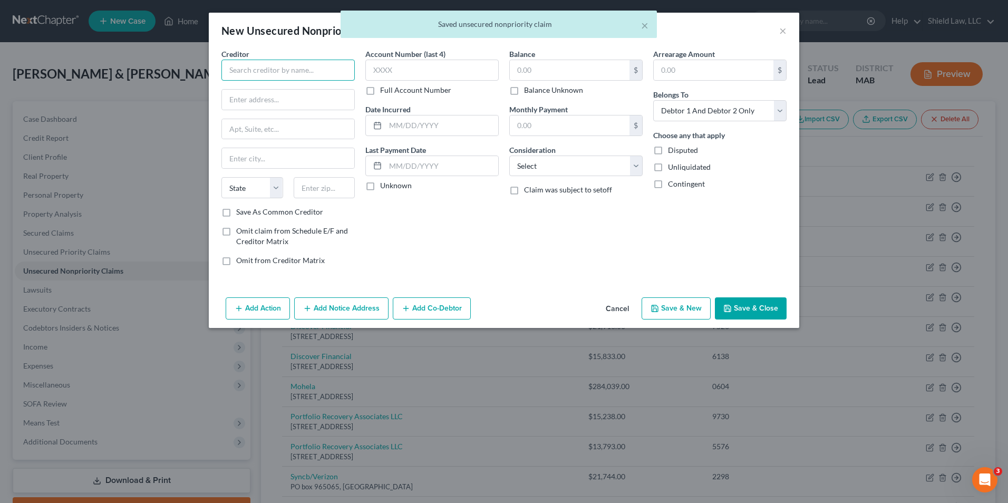
click at [308, 60] on input "text" at bounding box center [287, 70] width 133 height 21
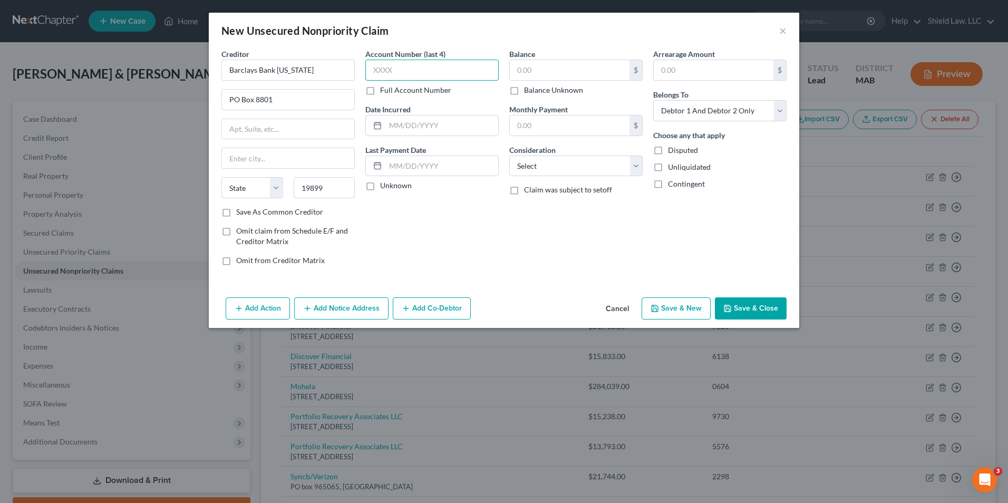
click at [395, 71] on input "text" at bounding box center [431, 70] width 133 height 21
click at [493, 74] on input "text" at bounding box center [570, 70] width 120 height 20
click at [493, 303] on button "Save & New" at bounding box center [676, 308] width 69 height 22
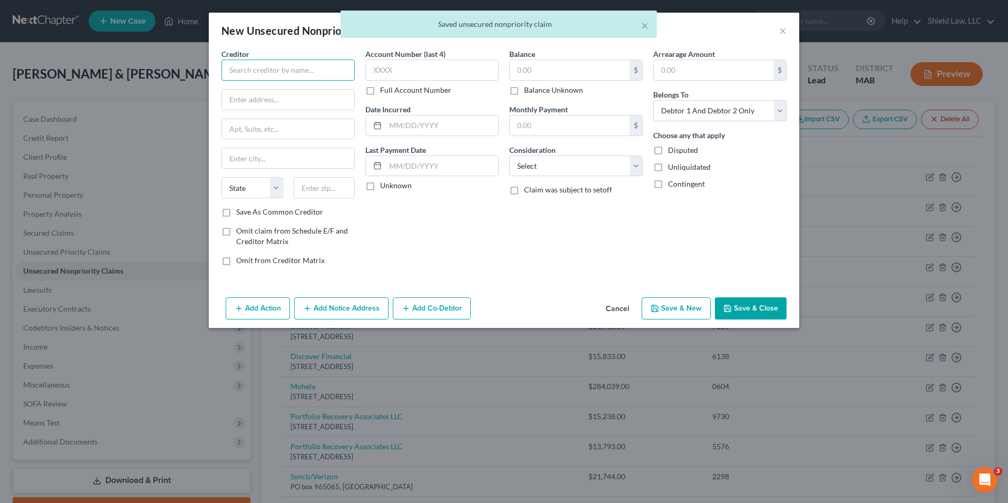
click at [280, 65] on input "text" at bounding box center [287, 70] width 133 height 21
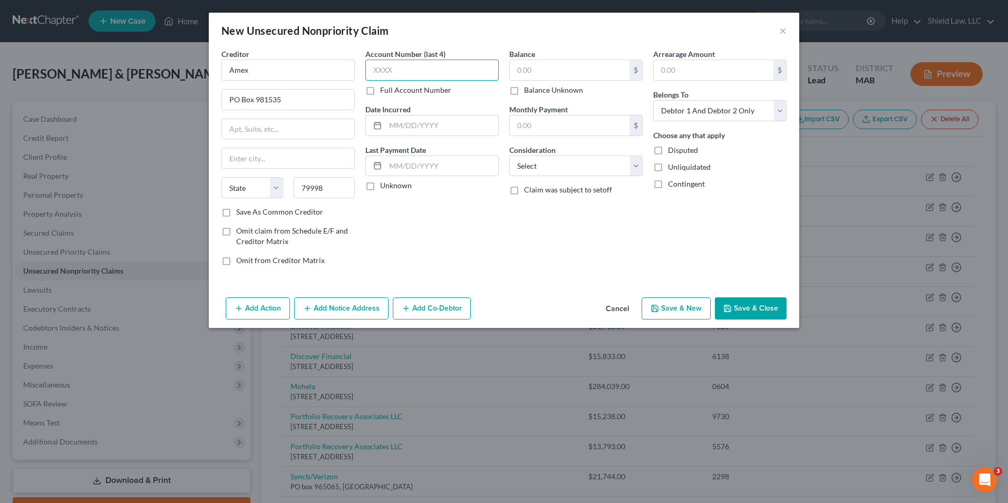
click at [409, 67] on input "text" at bounding box center [431, 70] width 133 height 21
click at [493, 73] on input "text" at bounding box center [570, 70] width 120 height 20
click at [493, 304] on button "Save & New" at bounding box center [676, 308] width 69 height 22
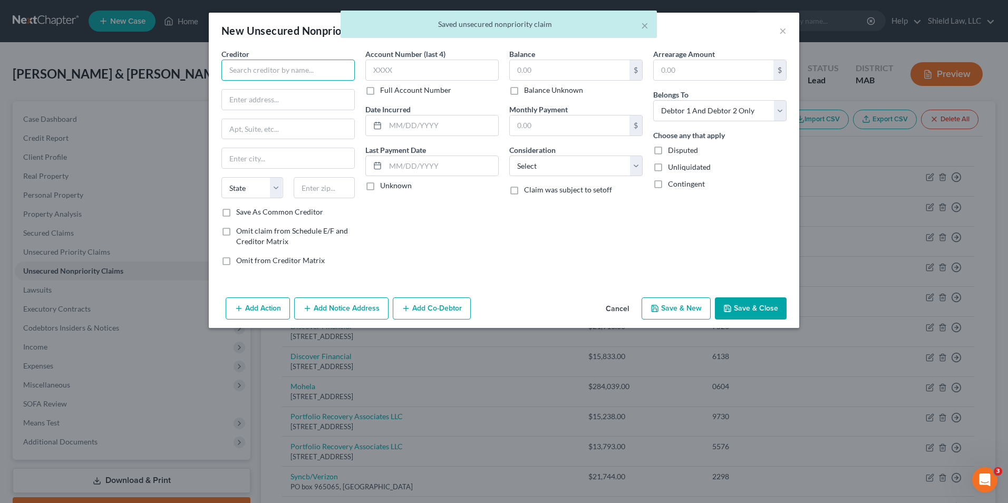
click at [300, 66] on input "text" at bounding box center [287, 70] width 133 height 21
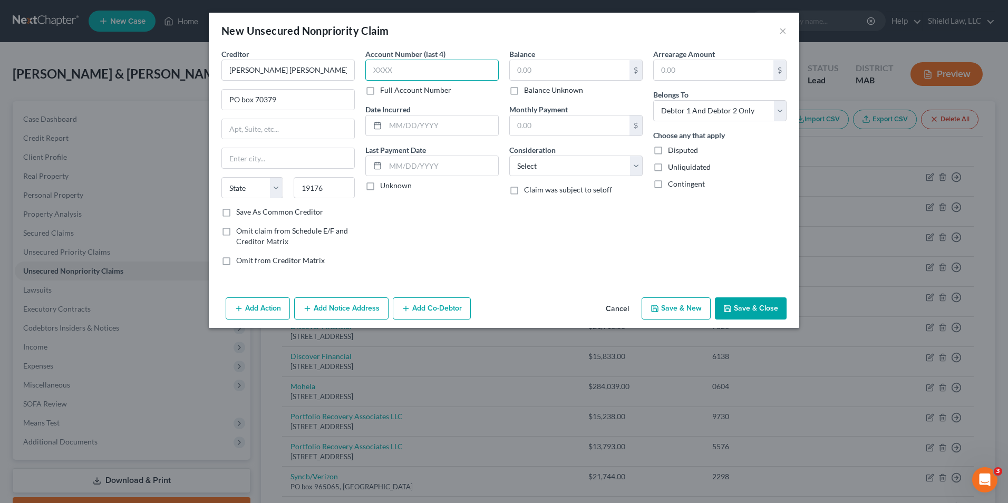
click at [403, 60] on input "text" at bounding box center [431, 70] width 133 height 21
click at [493, 76] on input "text" at bounding box center [570, 70] width 120 height 20
click at [493, 304] on button "Save & New" at bounding box center [676, 308] width 69 height 22
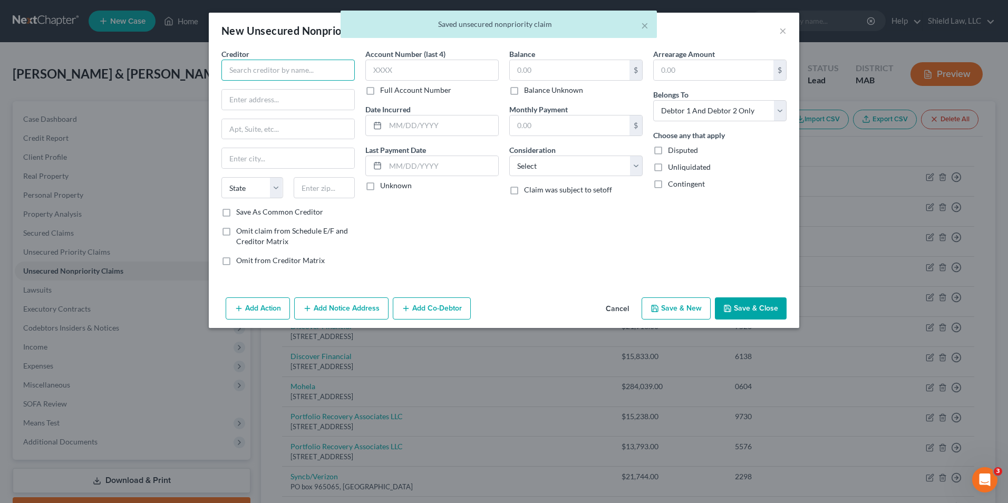
click at [312, 73] on input "text" at bounding box center [287, 70] width 133 height 21
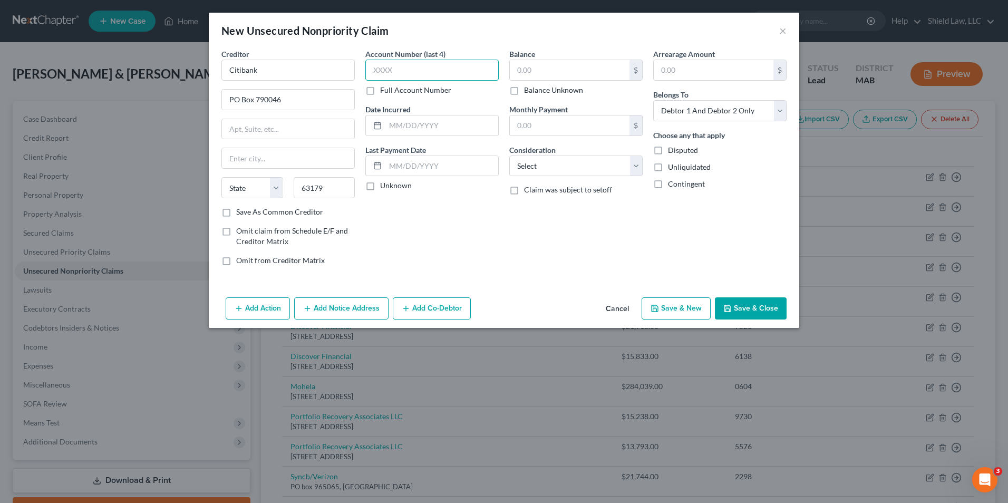
click at [403, 69] on input "text" at bounding box center [431, 70] width 133 height 21
click at [493, 67] on input "text" at bounding box center [570, 70] width 120 height 20
click at [493, 313] on button "Save & New" at bounding box center [676, 308] width 69 height 22
click at [297, 80] on input "text" at bounding box center [287, 70] width 133 height 21
click at [396, 75] on input "text" at bounding box center [431, 70] width 133 height 21
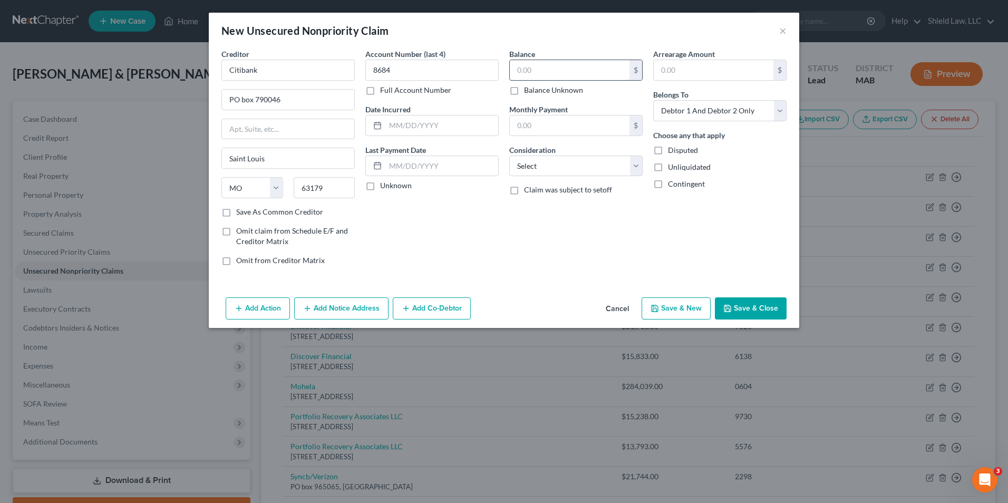
click at [493, 62] on input "text" at bounding box center [570, 70] width 120 height 20
click at [493, 298] on button "Save & New" at bounding box center [676, 308] width 69 height 22
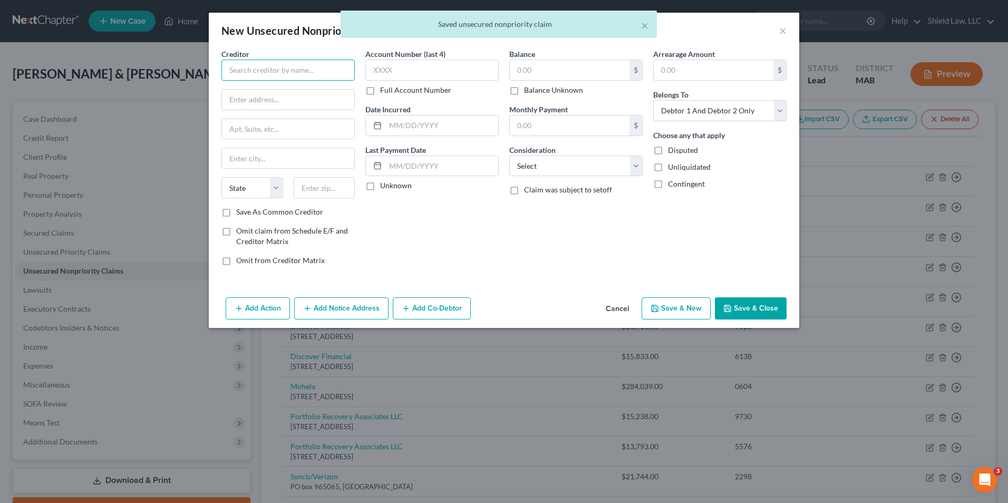
click at [295, 69] on input "text" at bounding box center [287, 70] width 133 height 21
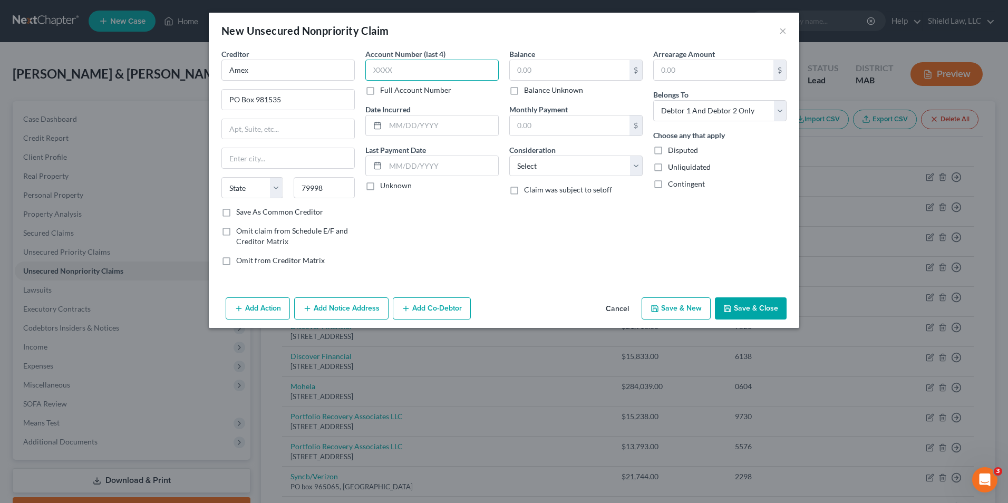
click at [419, 60] on input "text" at bounding box center [431, 70] width 133 height 21
click at [493, 64] on input "text" at bounding box center [570, 70] width 120 height 20
click at [493, 306] on button "Save & New" at bounding box center [676, 308] width 69 height 22
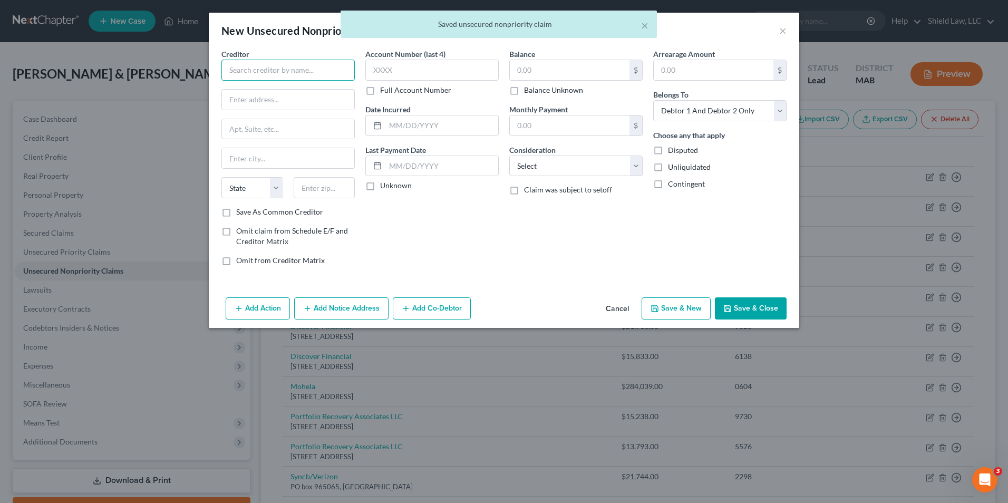
click at [274, 76] on input "text" at bounding box center [287, 70] width 133 height 21
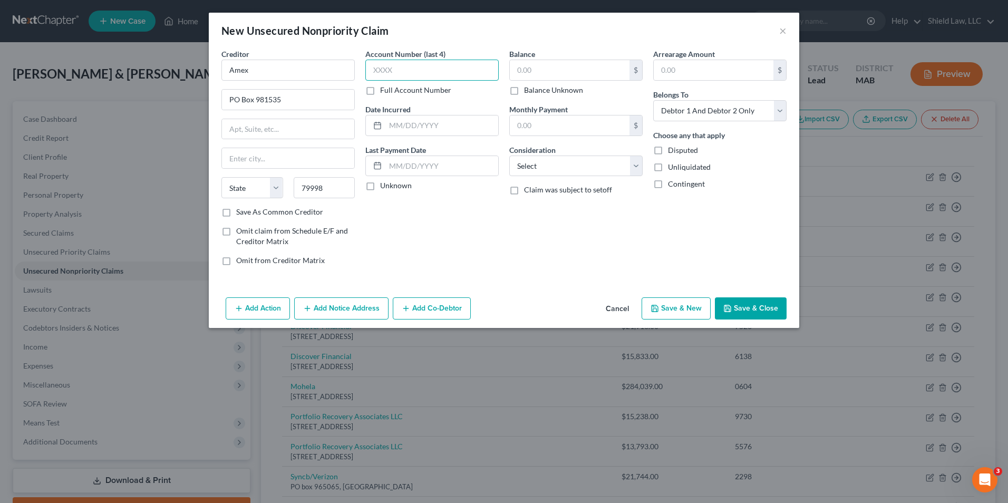
click at [424, 62] on input "text" at bounding box center [431, 70] width 133 height 21
click at [493, 63] on input "text" at bounding box center [570, 70] width 120 height 20
click at [493, 308] on button "Save & New" at bounding box center [676, 308] width 69 height 22
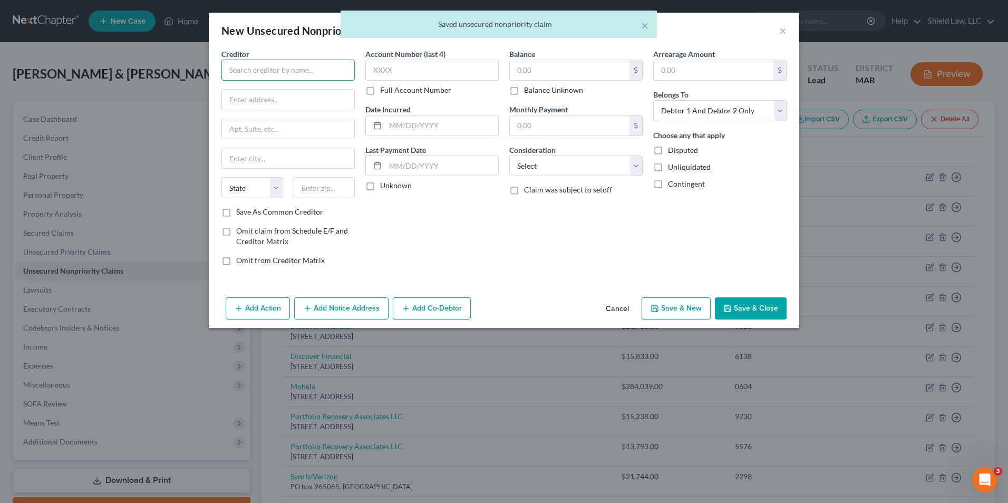
click at [348, 66] on input "text" at bounding box center [287, 70] width 133 height 21
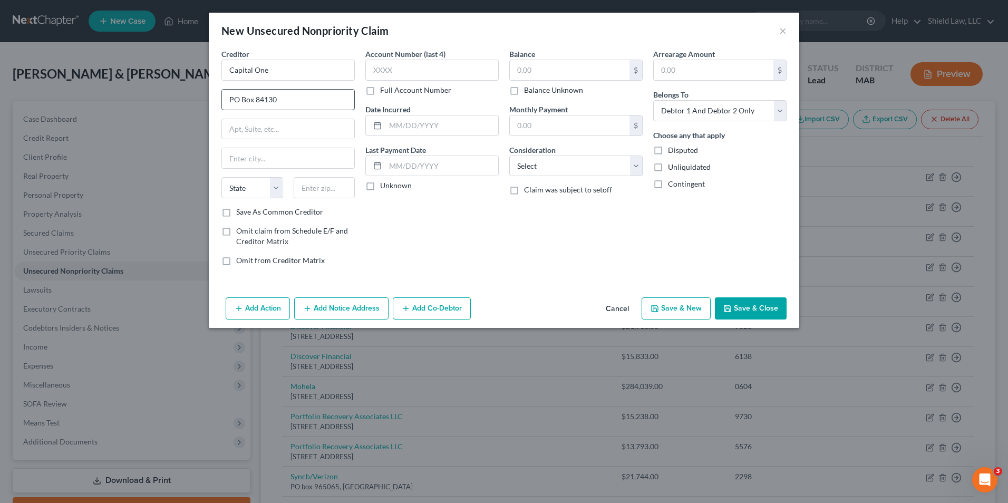
drag, startPoint x: 318, startPoint y: 101, endPoint x: 254, endPoint y: 100, distance: 63.8
click at [255, 100] on input "PO Box 84130" at bounding box center [288, 100] width 132 height 20
click at [373, 69] on input "text" at bounding box center [431, 70] width 133 height 21
drag, startPoint x: 560, startPoint y: 67, endPoint x: 554, endPoint y: 67, distance: 6.3
click at [493, 67] on input "text" at bounding box center [570, 70] width 120 height 20
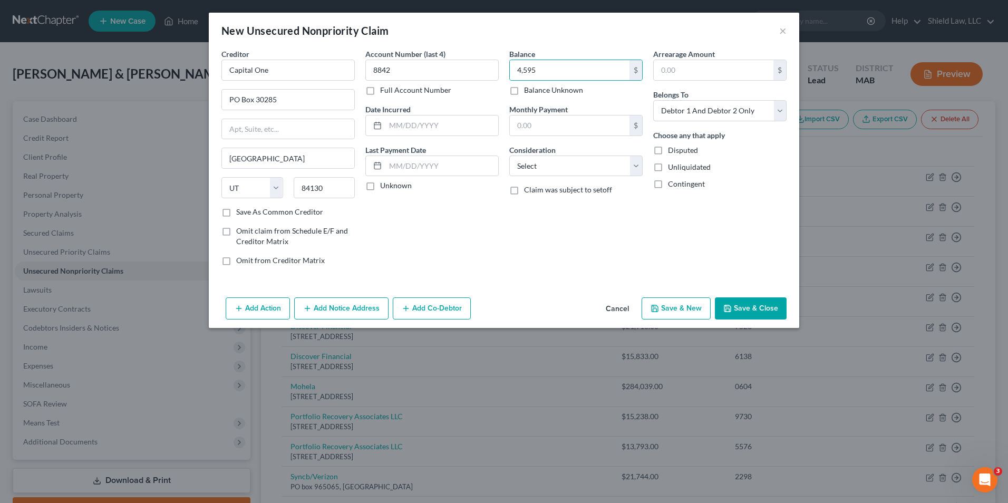
click at [493, 301] on button "Save & New" at bounding box center [676, 308] width 69 height 22
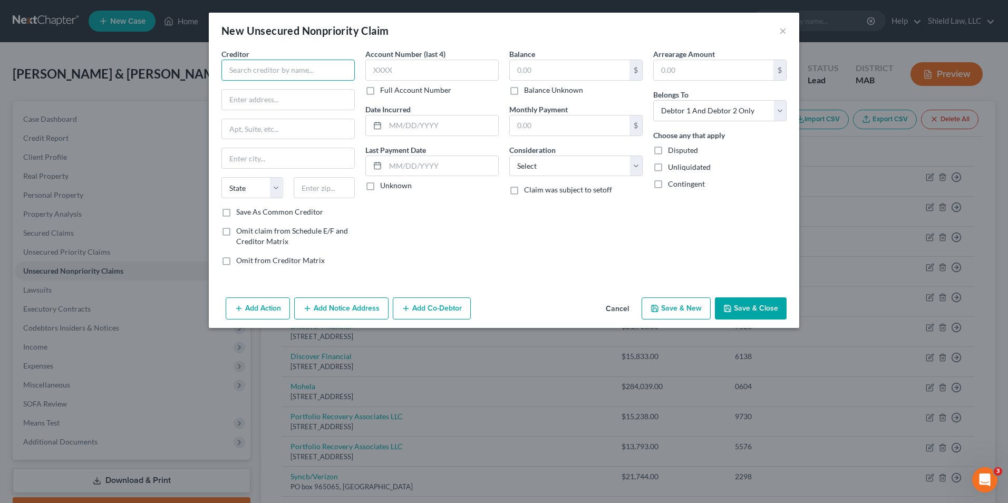
click at [304, 65] on input "text" at bounding box center [287, 70] width 133 height 21
click at [317, 103] on div "Attn: Bankruptcy [STREET_ADDRESS]" at bounding box center [285, 98] width 110 height 9
drag, startPoint x: 296, startPoint y: 127, endPoint x: 257, endPoint y: 126, distance: 39.0
click at [257, 126] on input "PO Box 10497" at bounding box center [288, 129] width 132 height 20
drag, startPoint x: 335, startPoint y: 187, endPoint x: 320, endPoint y: 186, distance: 15.3
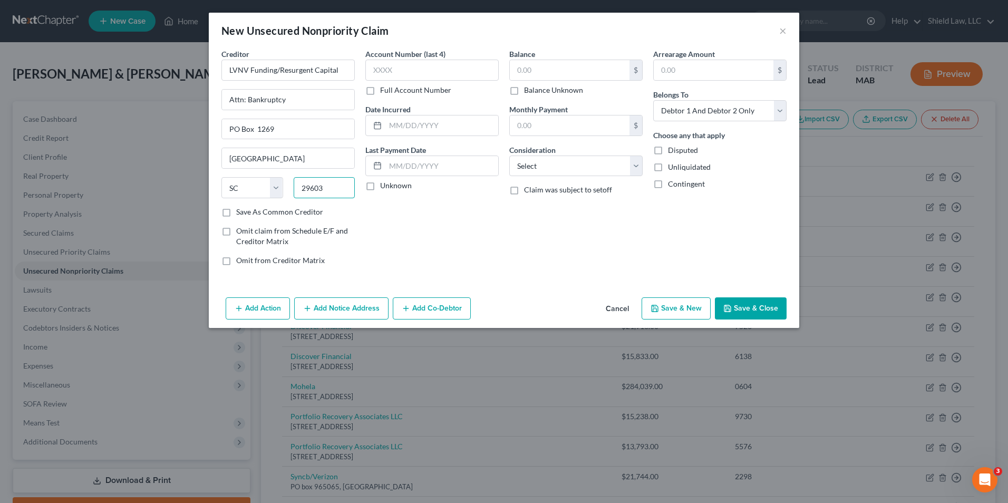
click at [320, 186] on input "29603" at bounding box center [325, 187] width 62 height 21
click at [409, 241] on div "Account Number (last 4) Full Account Number Date Incurred Last Payment Date Unk…" at bounding box center [432, 162] width 144 height 226
click at [401, 74] on input "text" at bounding box center [431, 70] width 133 height 21
click at [493, 73] on input "text" at bounding box center [570, 70] width 120 height 20
click at [493, 302] on button "Save & New" at bounding box center [676, 308] width 69 height 22
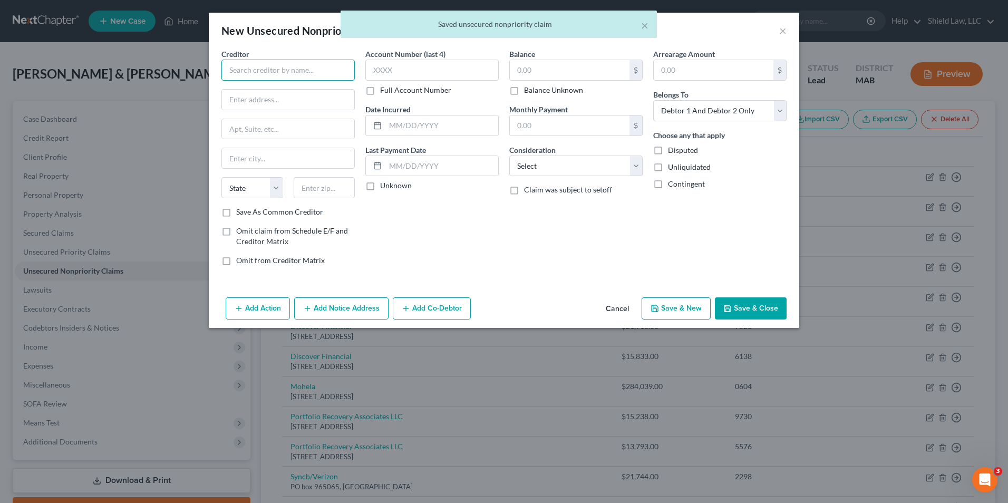
click at [292, 65] on input "text" at bounding box center [287, 70] width 133 height 21
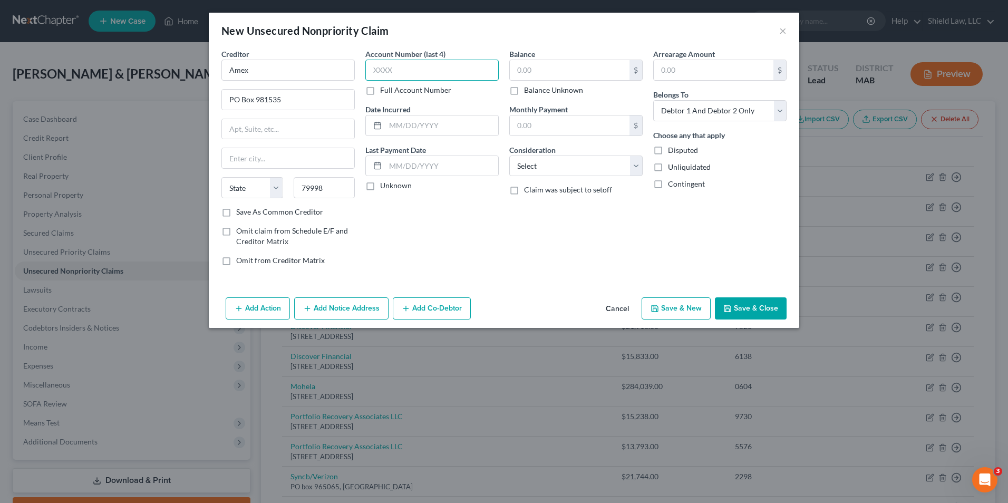
click at [432, 76] on input "text" at bounding box center [431, 70] width 133 height 21
click at [493, 62] on input "text" at bounding box center [570, 70] width 120 height 20
click at [493, 305] on button "Save & New" at bounding box center [676, 308] width 69 height 22
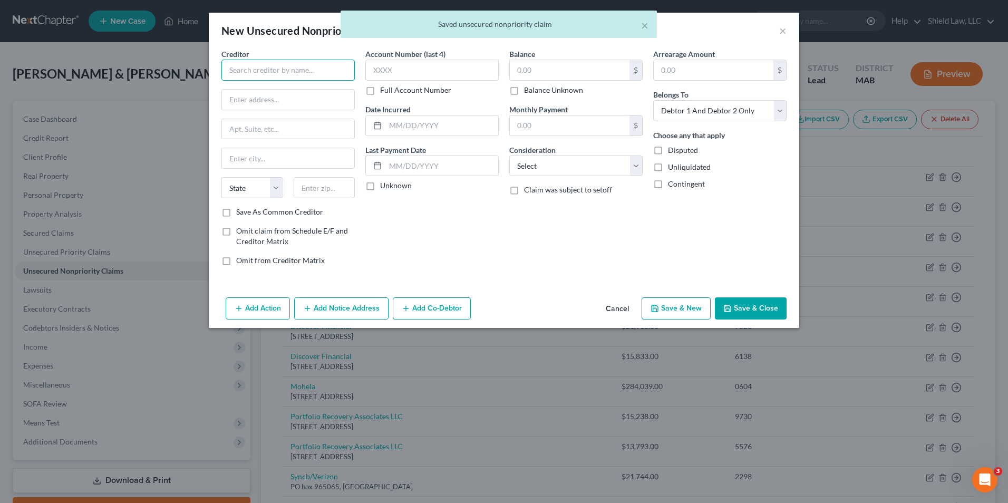
click at [264, 69] on input "text" at bounding box center [287, 70] width 133 height 21
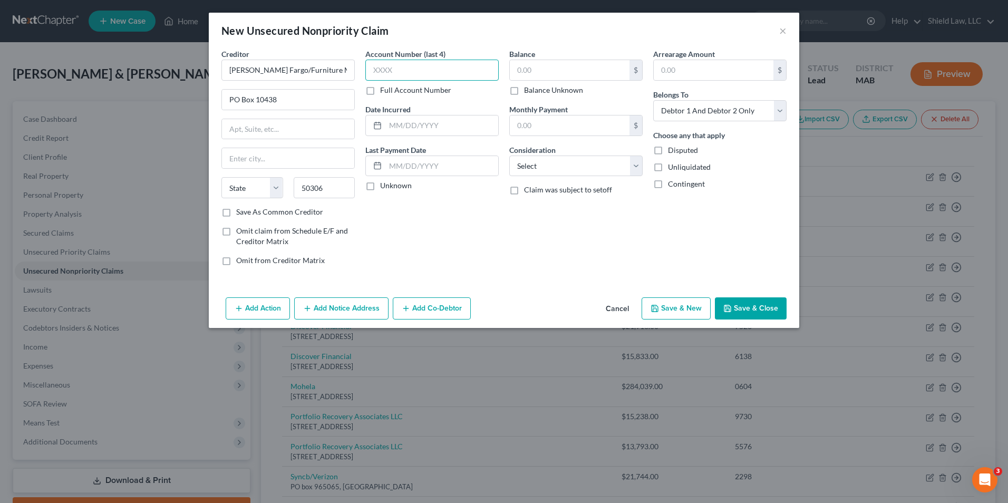
click at [375, 69] on input "text" at bounding box center [431, 70] width 133 height 21
click at [493, 73] on input "text" at bounding box center [570, 70] width 120 height 20
click at [493, 305] on button "Save & New" at bounding box center [676, 308] width 69 height 22
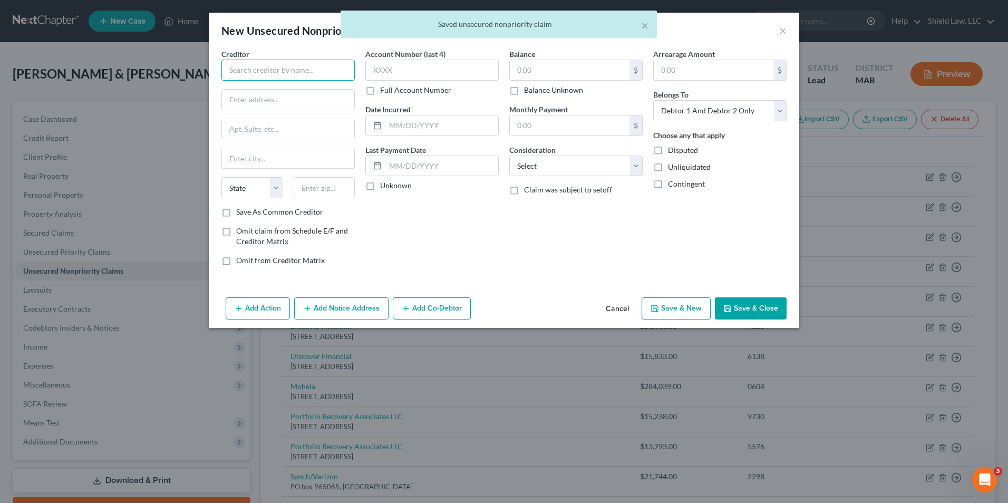
click at [254, 65] on input "text" at bounding box center [287, 70] width 133 height 21
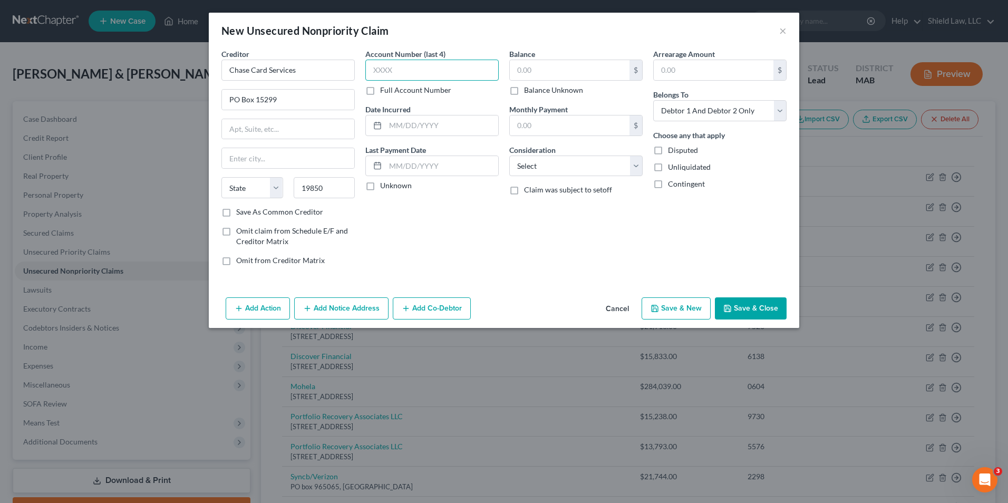
click at [402, 61] on input "text" at bounding box center [431, 70] width 133 height 21
click at [493, 64] on input "text" at bounding box center [570, 70] width 120 height 20
click at [493, 306] on button "Save & New" at bounding box center [676, 308] width 69 height 22
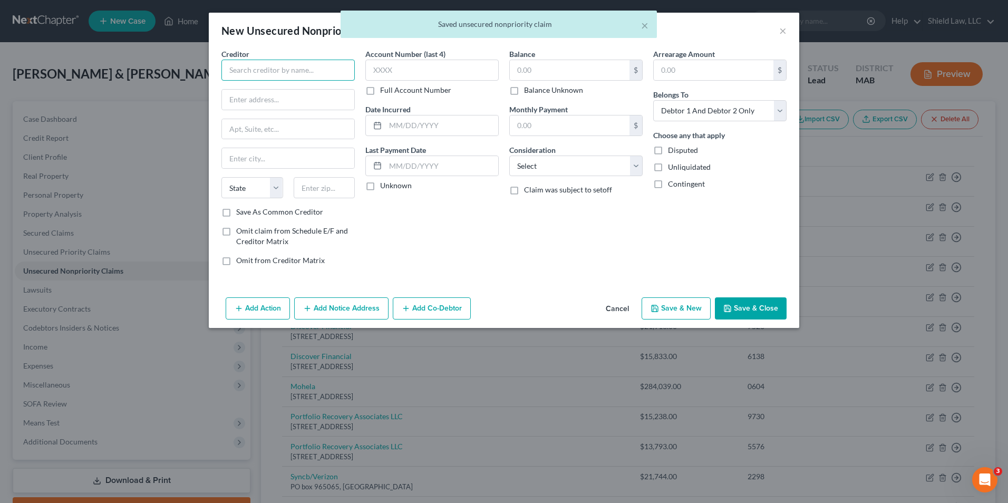
click at [266, 66] on input "text" at bounding box center [287, 70] width 133 height 21
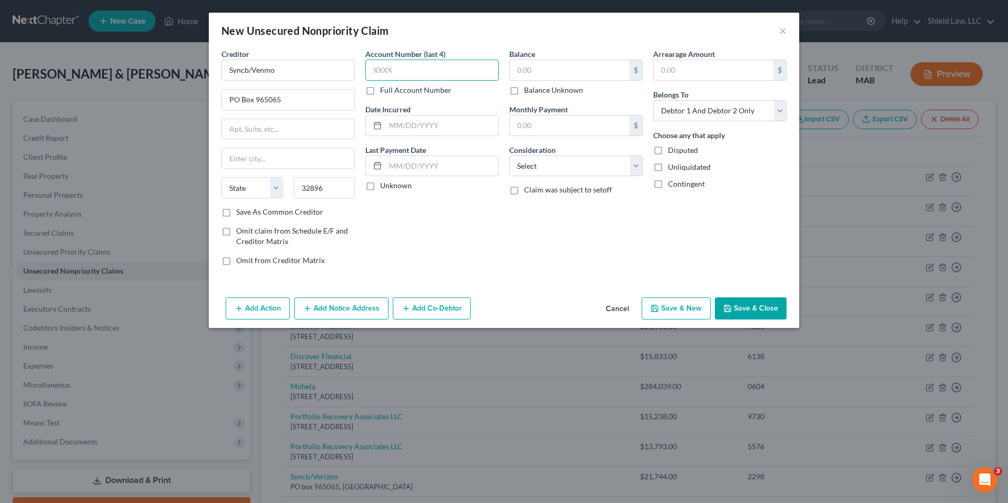
click at [422, 62] on input "text" at bounding box center [431, 70] width 133 height 21
click at [493, 61] on input "text" at bounding box center [570, 70] width 120 height 20
click at [493, 309] on button "Save & New" at bounding box center [676, 308] width 69 height 22
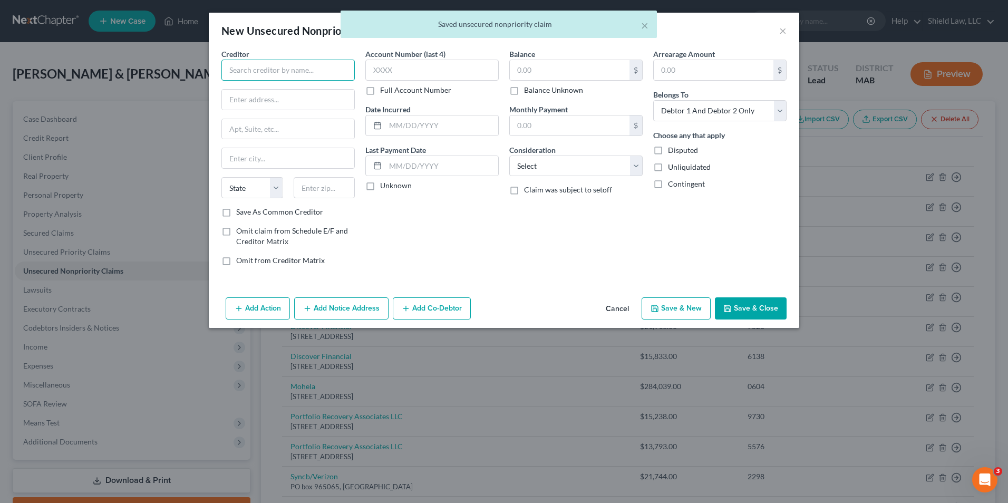
click at [311, 68] on input "text" at bounding box center [287, 70] width 133 height 21
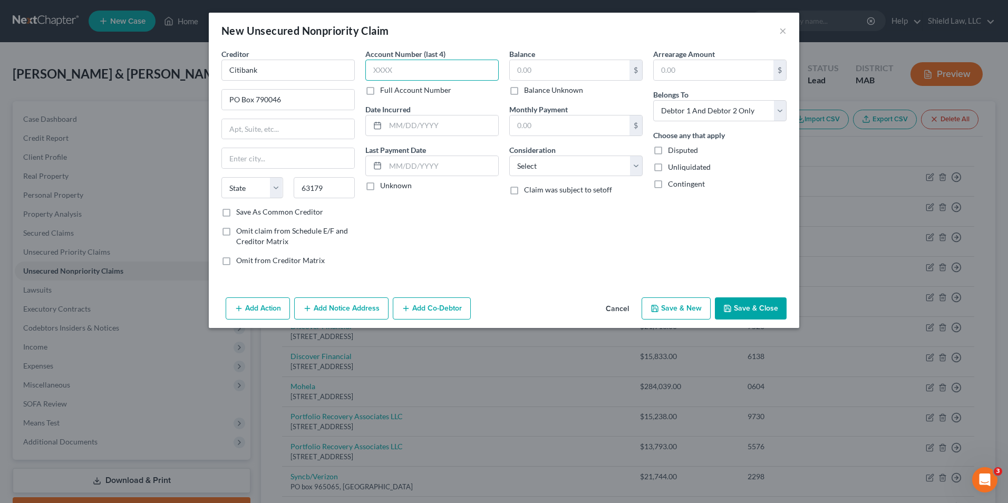
click at [379, 67] on input "text" at bounding box center [431, 70] width 133 height 21
click at [493, 69] on input "text" at bounding box center [570, 70] width 120 height 20
click at [493, 306] on button "Save & New" at bounding box center [676, 308] width 69 height 22
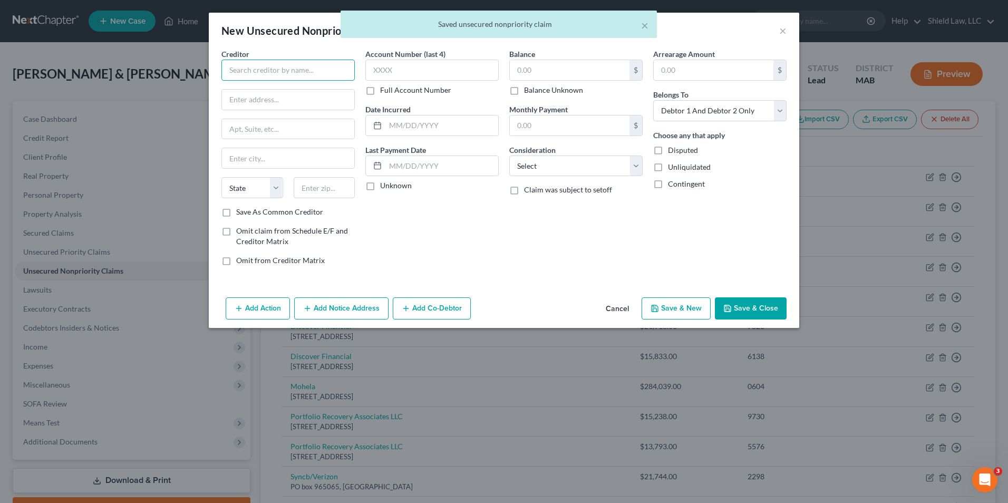
click at [295, 62] on input "text" at bounding box center [287, 70] width 133 height 21
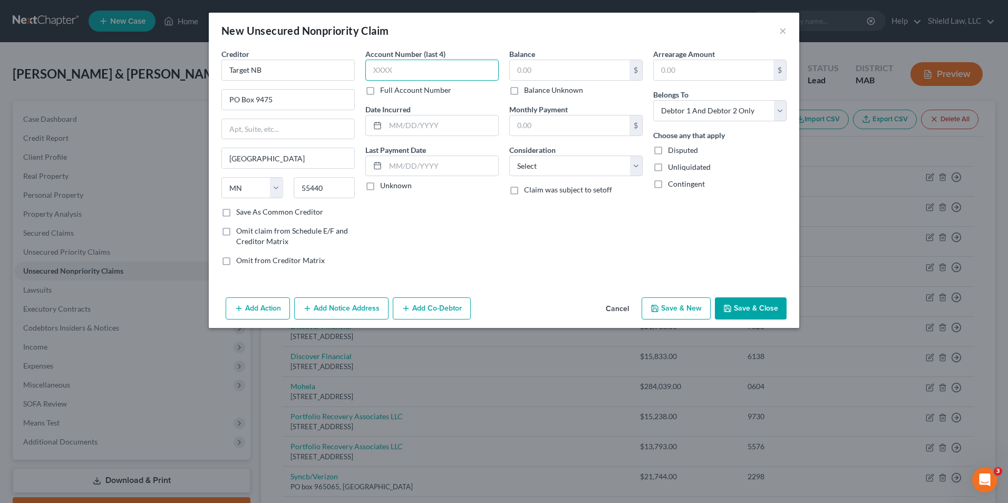
click at [453, 76] on input "text" at bounding box center [431, 70] width 133 height 21
click at [493, 78] on input "text" at bounding box center [570, 70] width 120 height 20
click at [493, 306] on icon "button" at bounding box center [655, 308] width 8 height 8
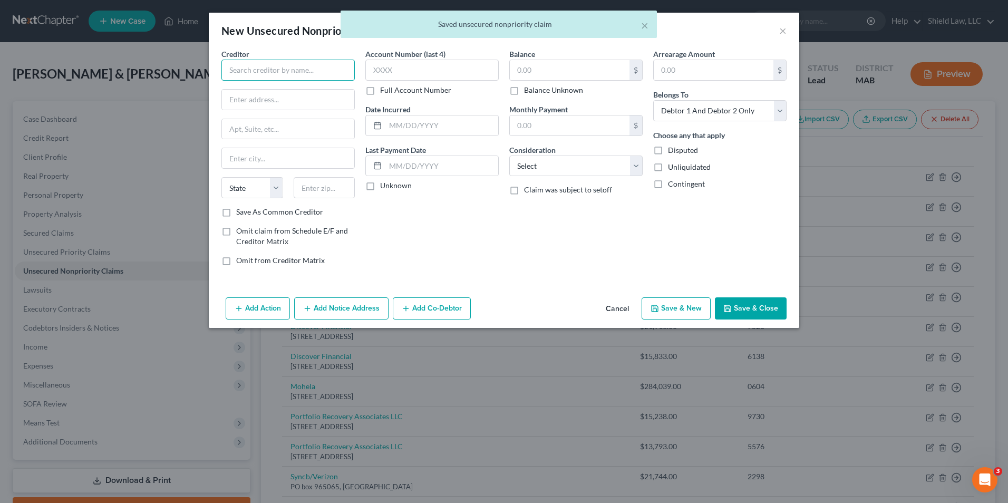
click at [251, 73] on input "text" at bounding box center [287, 70] width 133 height 21
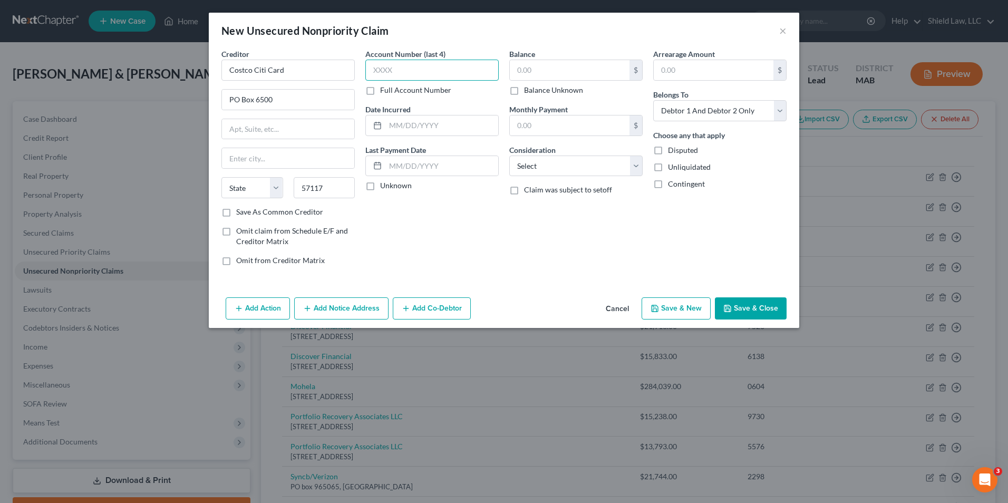
click at [379, 73] on input "text" at bounding box center [431, 70] width 133 height 21
click at [493, 78] on input "text" at bounding box center [570, 70] width 120 height 20
click at [493, 311] on button "Save & New" at bounding box center [676, 308] width 69 height 22
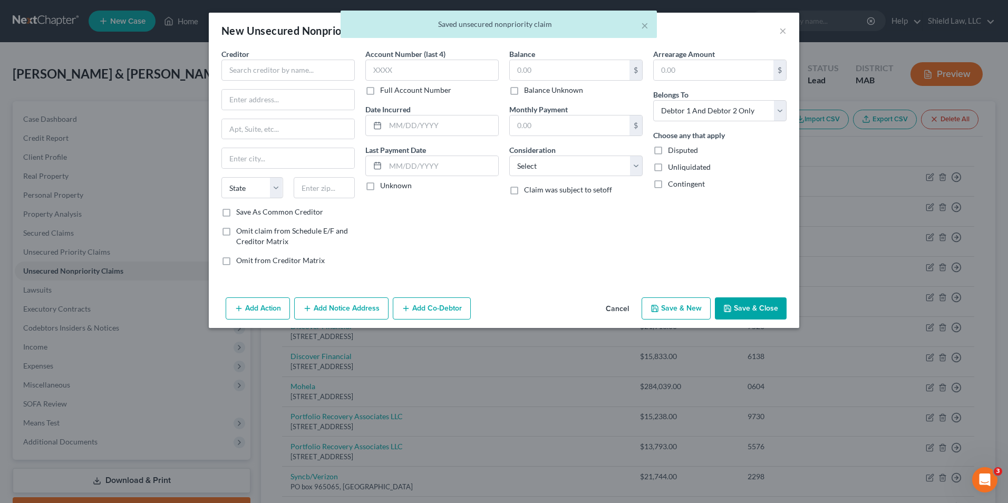
click at [282, 81] on div "Creditor * State [US_STATE] AK AR AZ CA CO [GEOGRAPHIC_DATA] DE DC [GEOGRAPHIC_…" at bounding box center [287, 128] width 133 height 158
click at [284, 73] on input "text" at bounding box center [287, 70] width 133 height 21
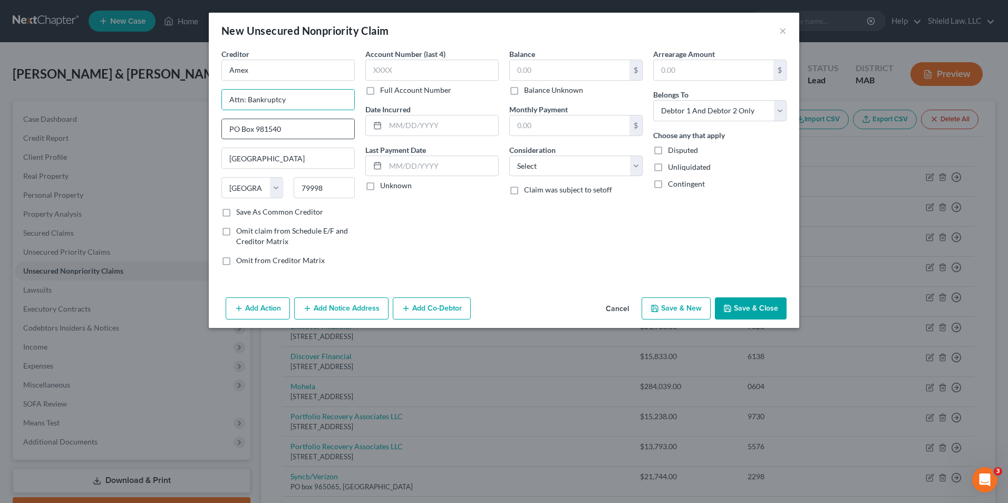
click at [293, 125] on input "PO Box 981540" at bounding box center [288, 129] width 132 height 20
drag, startPoint x: 293, startPoint y: 126, endPoint x: 255, endPoint y: 123, distance: 37.5
click at [255, 123] on input "PO Box 981540" at bounding box center [288, 129] width 132 height 20
click at [390, 204] on div "Account Number (last 4) Full Account Number Date Incurred Last Payment Date Unk…" at bounding box center [432, 162] width 144 height 226
click at [427, 69] on input "text" at bounding box center [431, 70] width 133 height 21
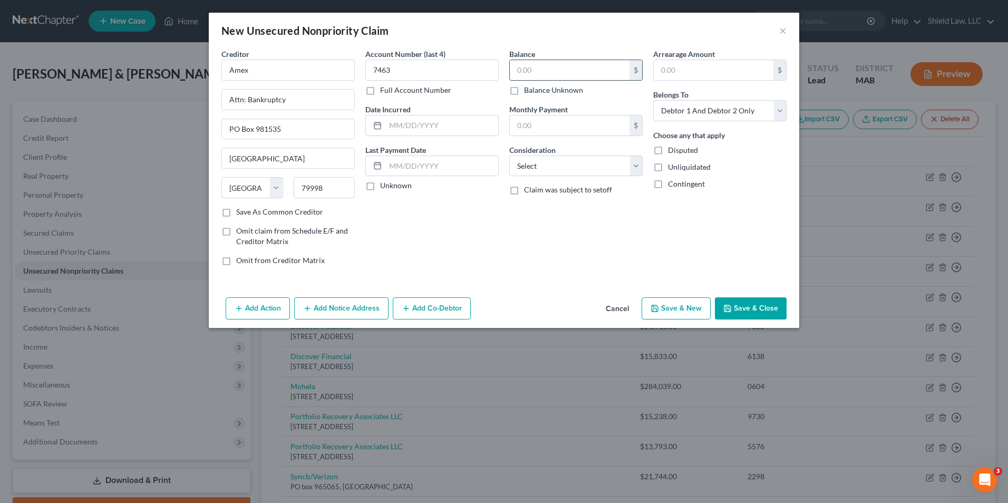
click at [493, 69] on input "text" at bounding box center [570, 70] width 120 height 20
click at [493, 298] on button "Save & New" at bounding box center [676, 308] width 69 height 22
click at [332, 75] on input "text" at bounding box center [287, 70] width 133 height 21
click at [390, 75] on input "text" at bounding box center [431, 70] width 133 height 21
click at [493, 70] on input "text" at bounding box center [570, 70] width 120 height 20
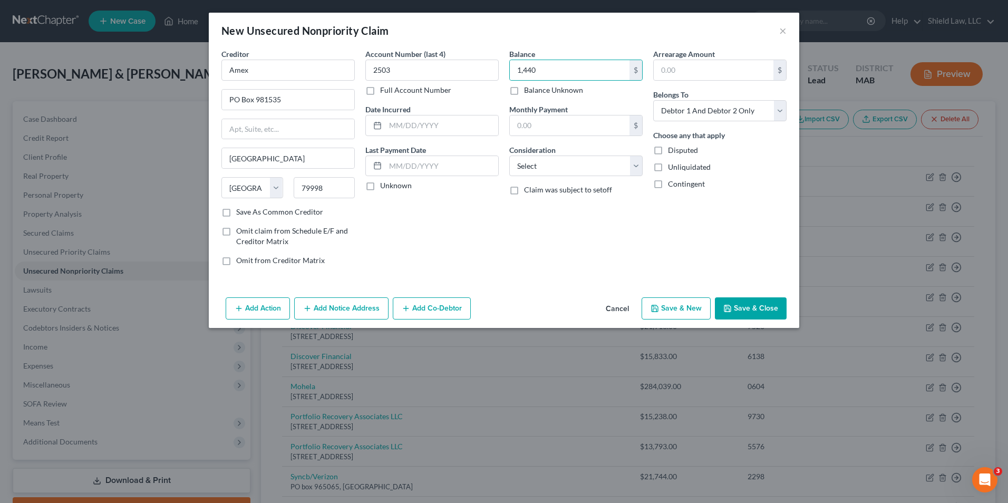
click at [493, 300] on button "Save & New" at bounding box center [676, 308] width 69 height 22
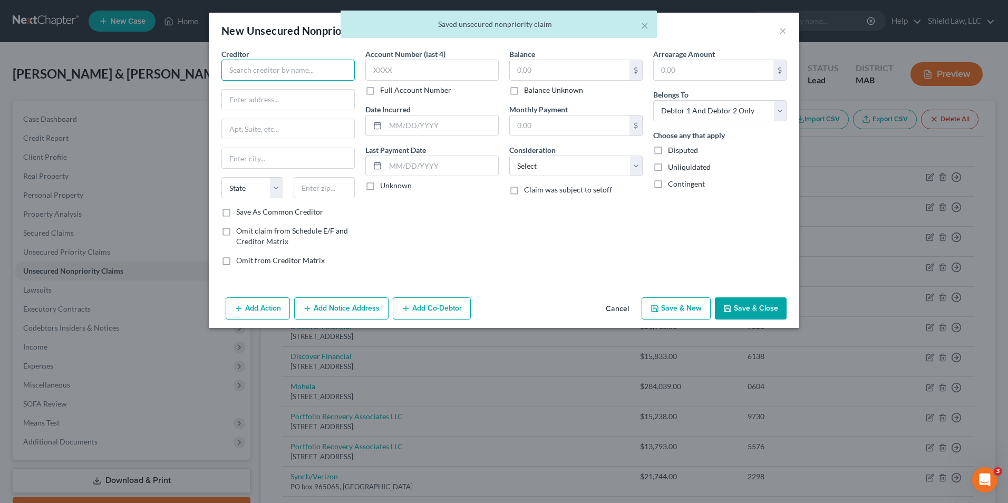
click at [304, 75] on input "text" at bounding box center [287, 70] width 133 height 21
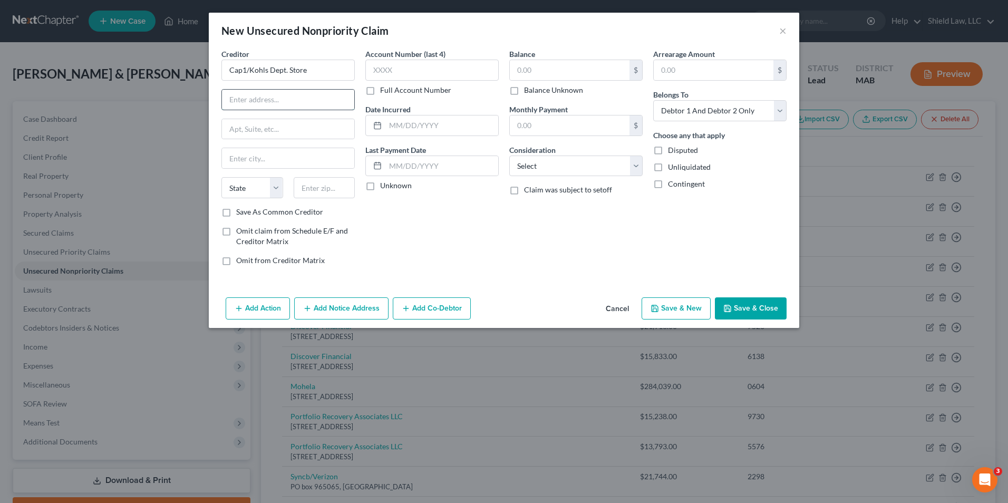
click at [268, 104] on input "text" at bounding box center [288, 100] width 132 height 20
click at [267, 123] on input "q" at bounding box center [288, 129] width 132 height 20
click at [465, 67] on input "text" at bounding box center [431, 70] width 133 height 21
click at [493, 61] on input "text" at bounding box center [570, 70] width 120 height 20
click at [493, 307] on button "Save & New" at bounding box center [676, 308] width 69 height 22
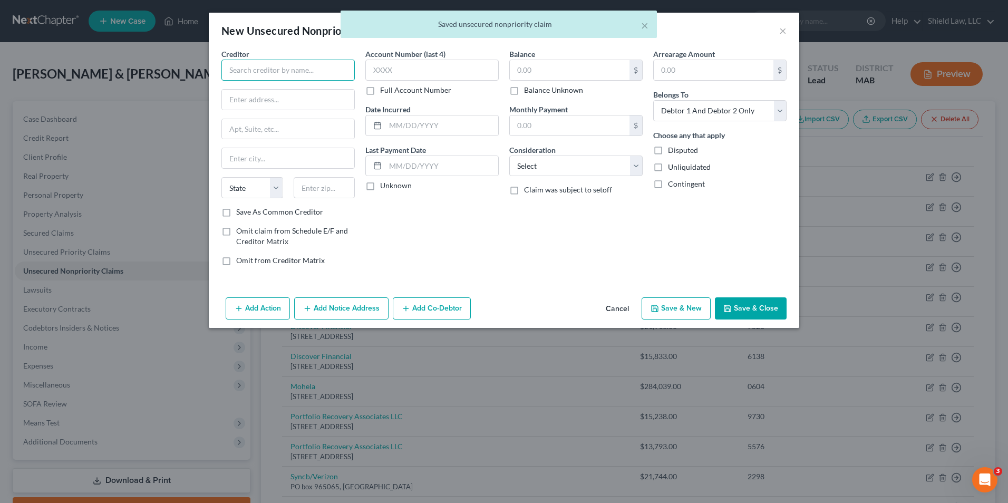
click at [289, 76] on input "text" at bounding box center [287, 70] width 133 height 21
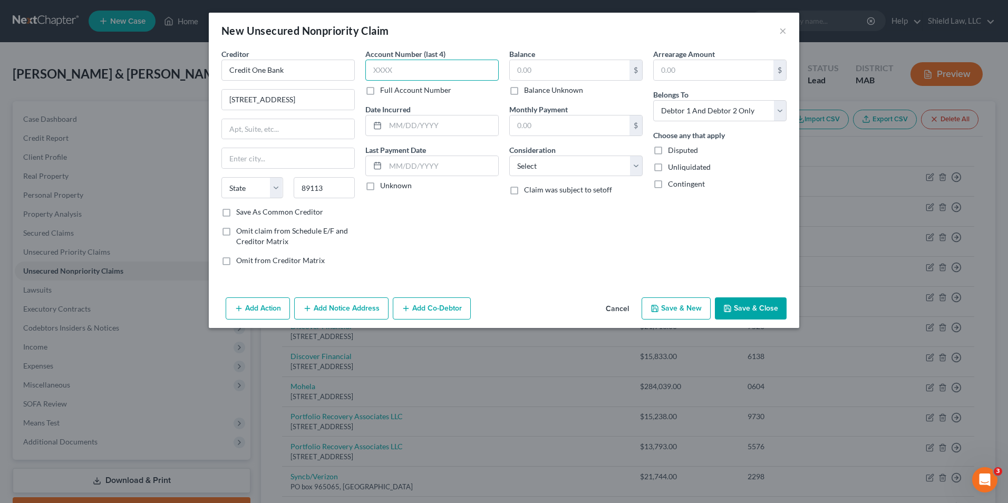
click at [380, 71] on input "text" at bounding box center [431, 70] width 133 height 21
click at [493, 63] on input "text" at bounding box center [570, 70] width 120 height 20
click at [493, 304] on icon "button" at bounding box center [655, 308] width 8 height 8
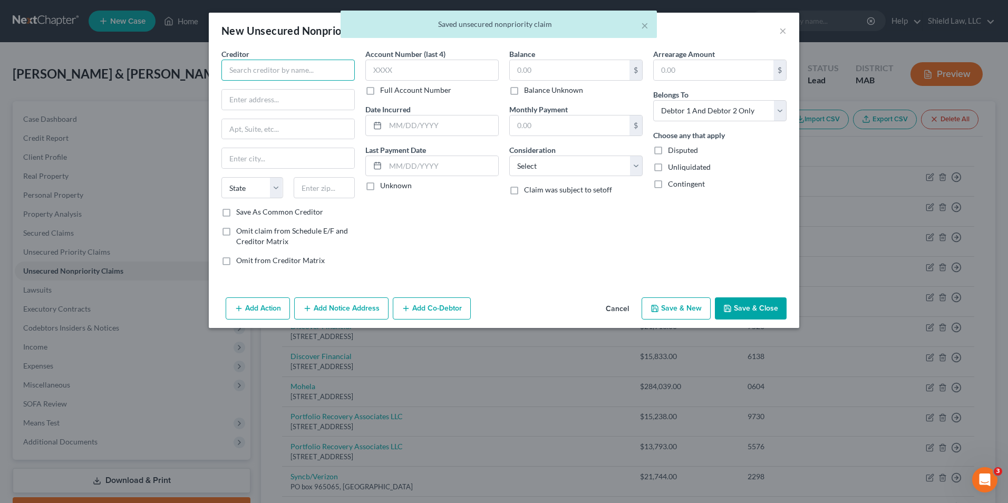
click at [268, 71] on input "text" at bounding box center [287, 70] width 133 height 21
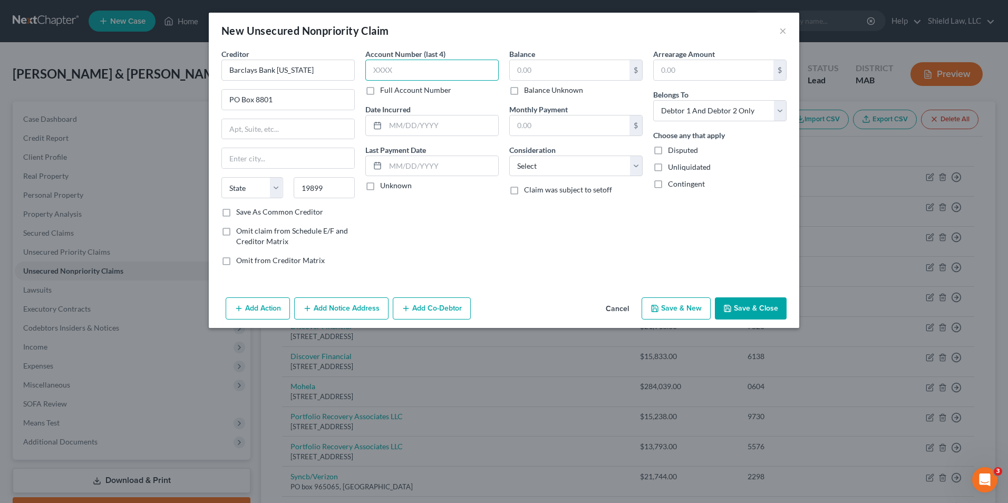
click at [394, 67] on input "text" at bounding box center [431, 70] width 133 height 21
drag, startPoint x: 551, startPoint y: 62, endPoint x: 557, endPoint y: 65, distance: 6.4
click at [493, 65] on input "text" at bounding box center [570, 70] width 120 height 20
click at [493, 317] on button "Save & Close" at bounding box center [751, 308] width 72 height 22
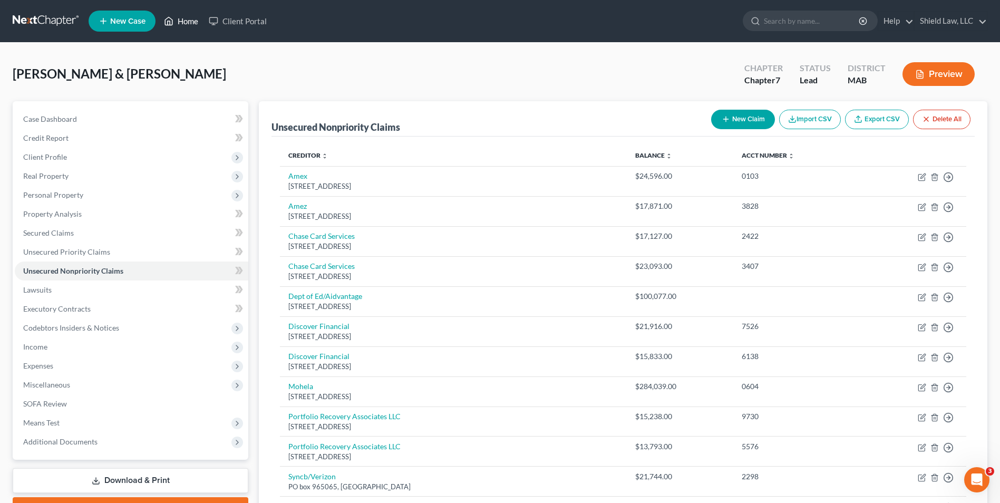
click at [175, 22] on link "Home" at bounding box center [181, 21] width 45 height 19
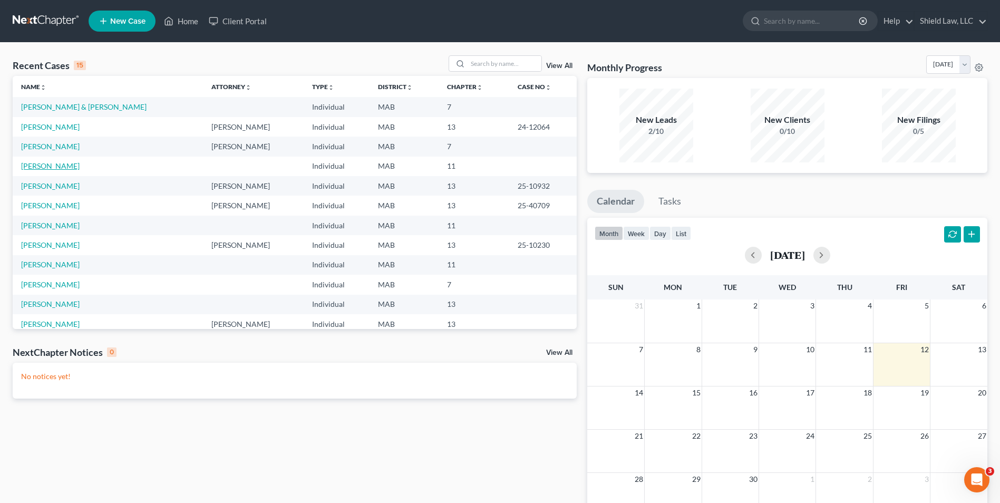
click at [46, 164] on link "[PERSON_NAME]" at bounding box center [50, 165] width 59 height 9
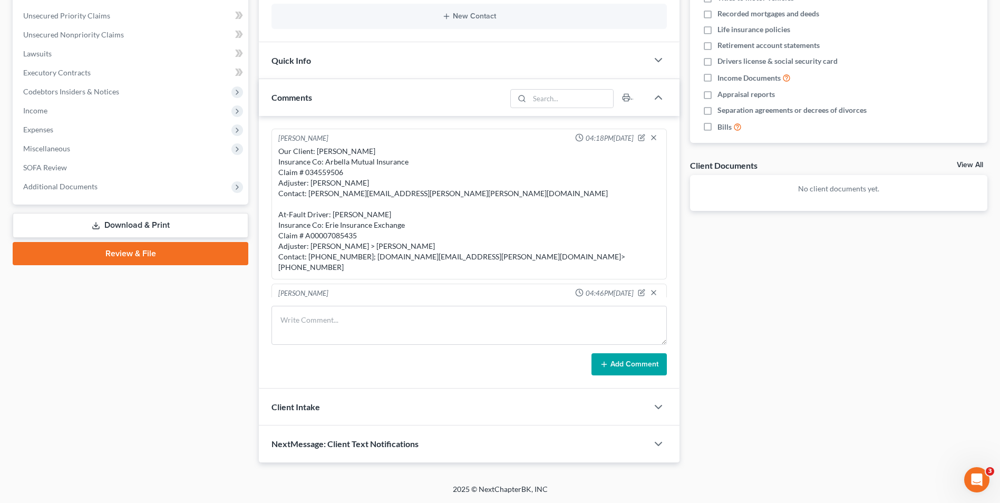
scroll to position [92, 0]
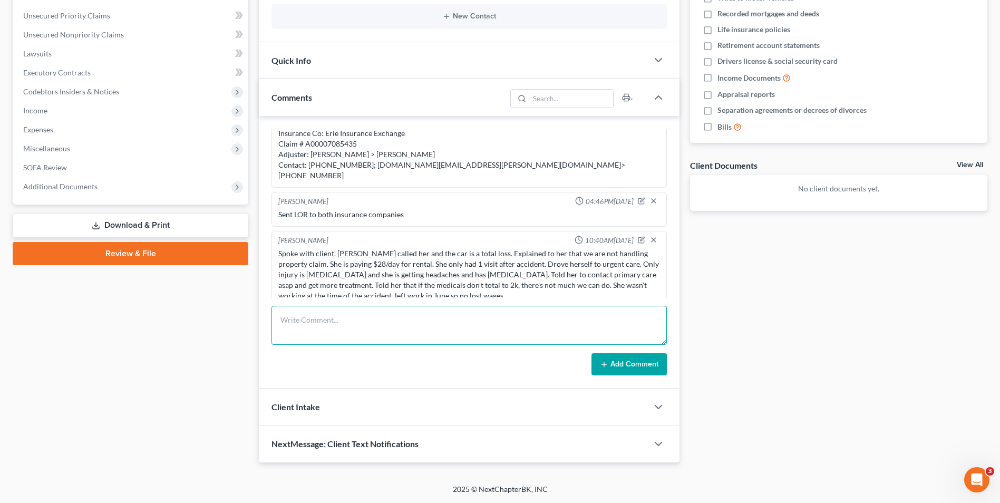
click at [371, 312] on textarea at bounding box center [469, 325] width 395 height 39
click at [493, 360] on button "Add Comment" at bounding box center [629, 364] width 75 height 22
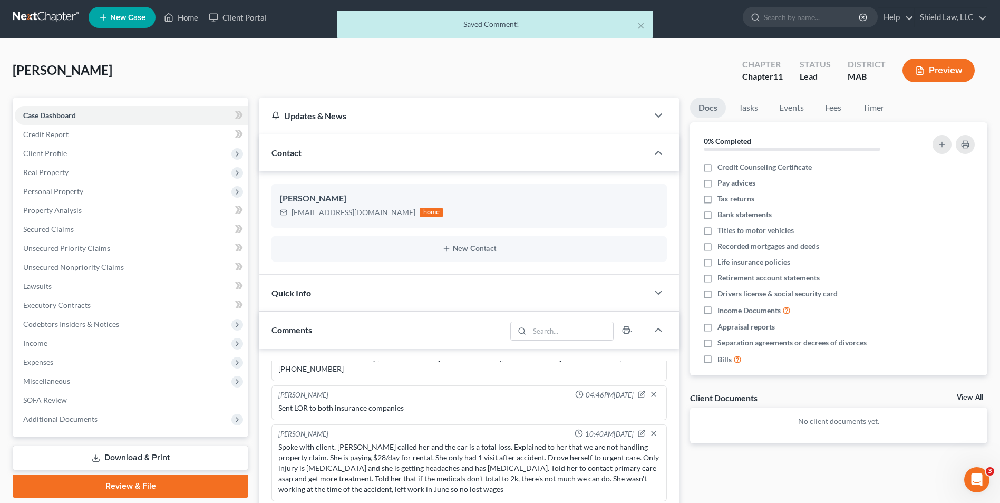
scroll to position [0, 0]
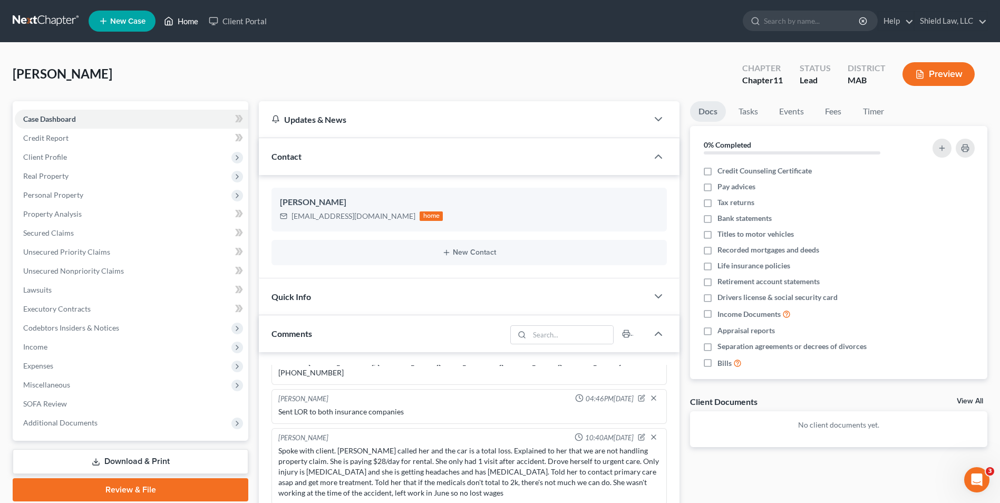
click at [182, 15] on link "Home" at bounding box center [181, 21] width 45 height 19
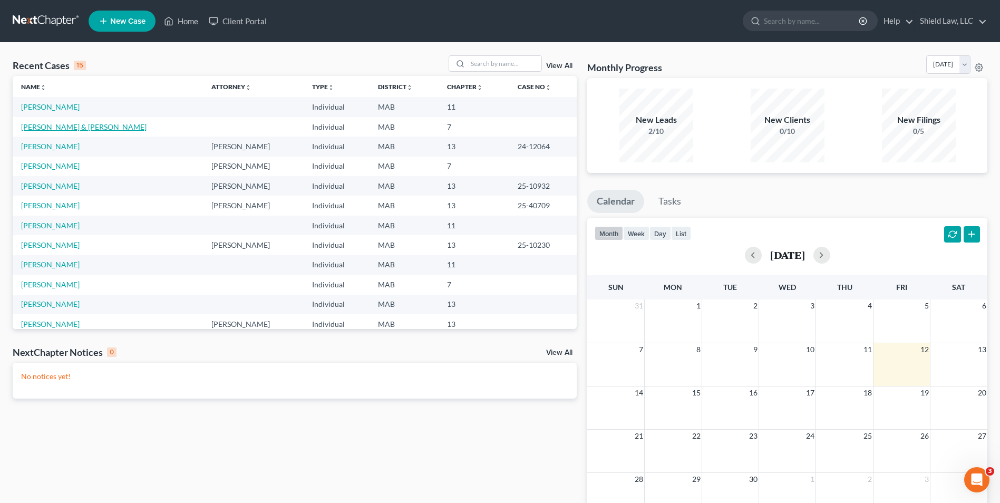
click at [69, 129] on link "[PERSON_NAME] & [PERSON_NAME]" at bounding box center [84, 126] width 126 height 9
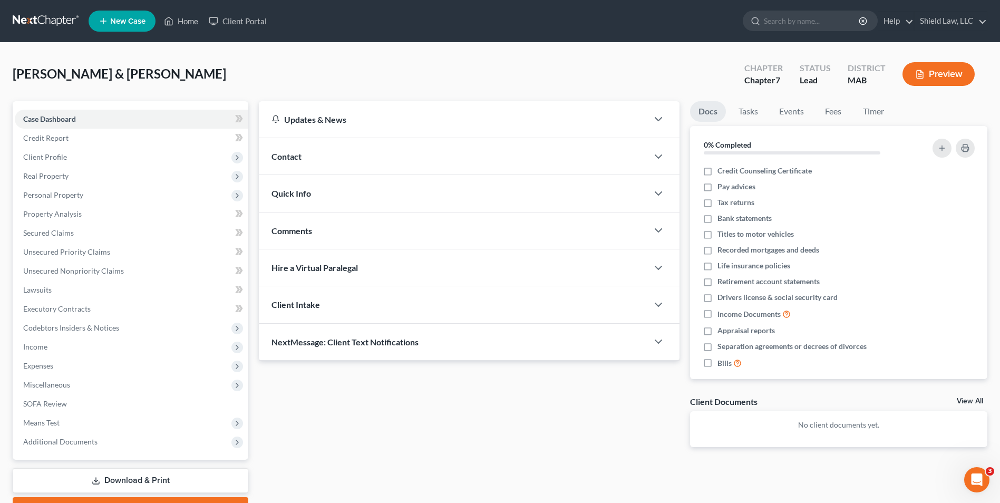
click at [346, 158] on div "Contact" at bounding box center [453, 156] width 389 height 36
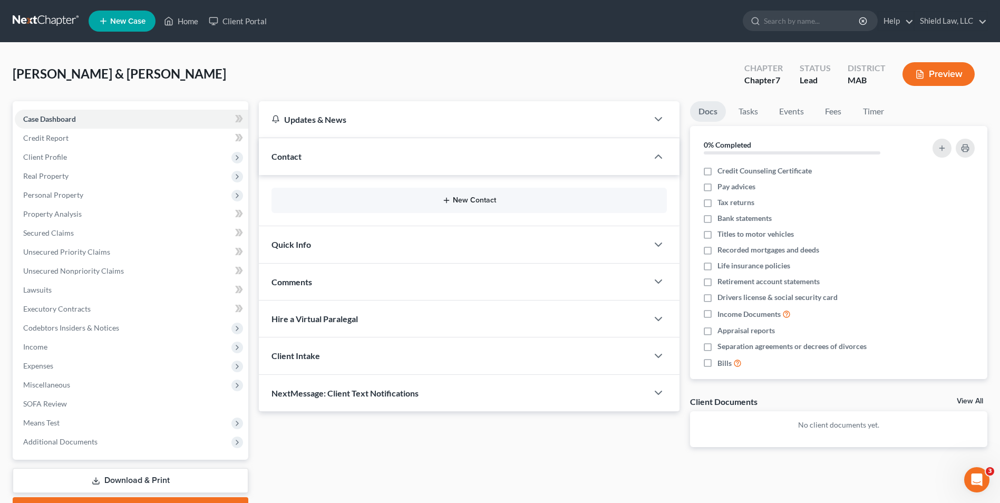
click at [482, 206] on div "New Contact" at bounding box center [469, 200] width 395 height 25
click at [481, 201] on button "New Contact" at bounding box center [469, 200] width 379 height 8
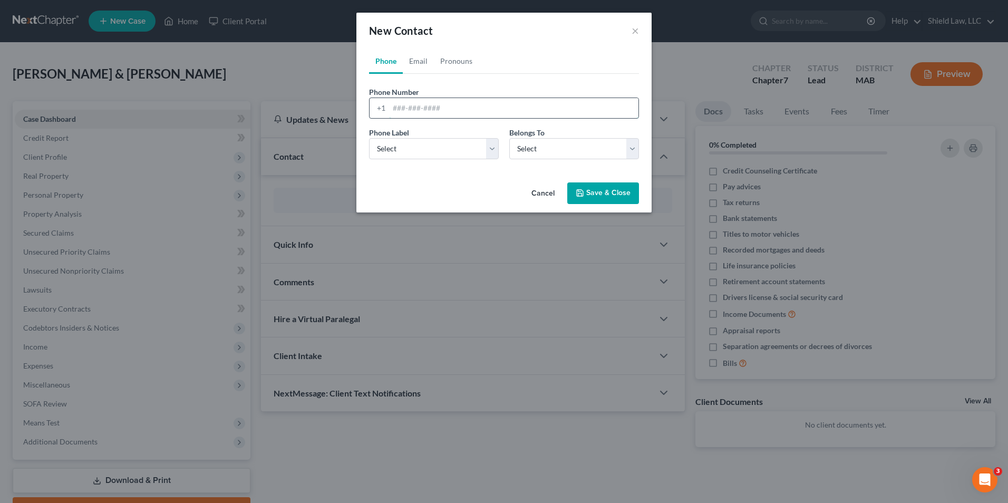
click at [423, 113] on input "tel" at bounding box center [513, 108] width 249 height 20
click at [431, 148] on select "Select Mobile Home Work Other" at bounding box center [434, 148] width 130 height 21
click at [369, 138] on select "Select Mobile Home Work Other" at bounding box center [434, 148] width 130 height 21
drag, startPoint x: 532, startPoint y: 154, endPoint x: 534, endPoint y: 160, distance: 6.5
click at [493, 154] on select "Select Client Spouse Other" at bounding box center [574, 148] width 130 height 21
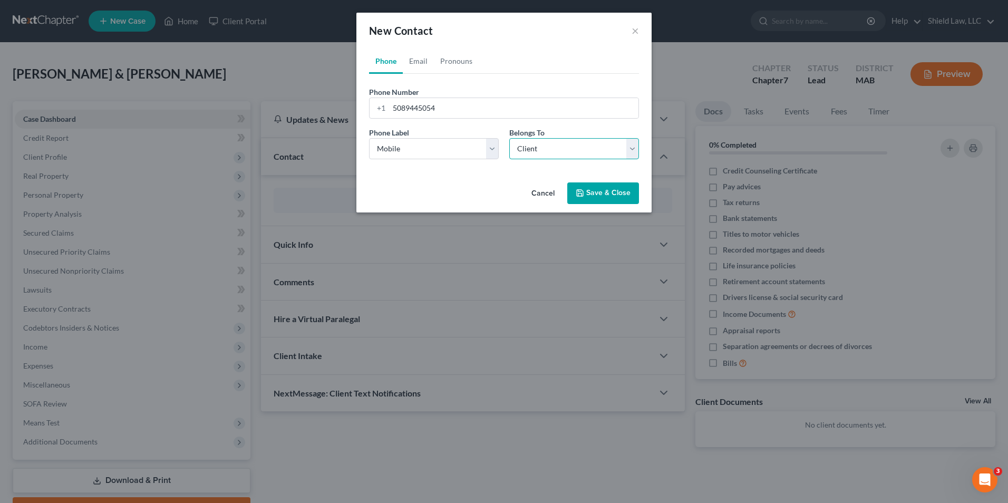
click at [493, 138] on select "Select Client Spouse Other" at bounding box center [574, 148] width 130 height 21
click at [493, 188] on button "Save & Close" at bounding box center [603, 193] width 72 height 22
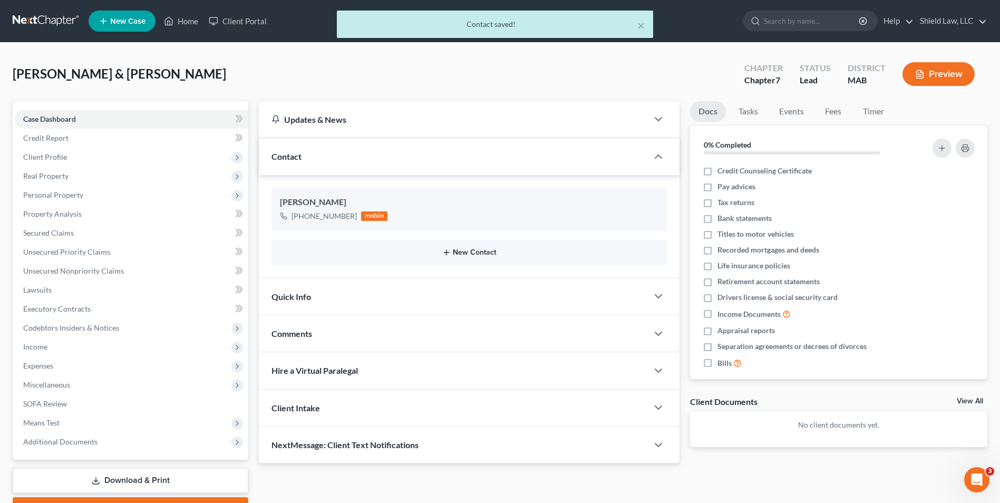
click at [454, 253] on button "New Contact" at bounding box center [469, 252] width 379 height 8
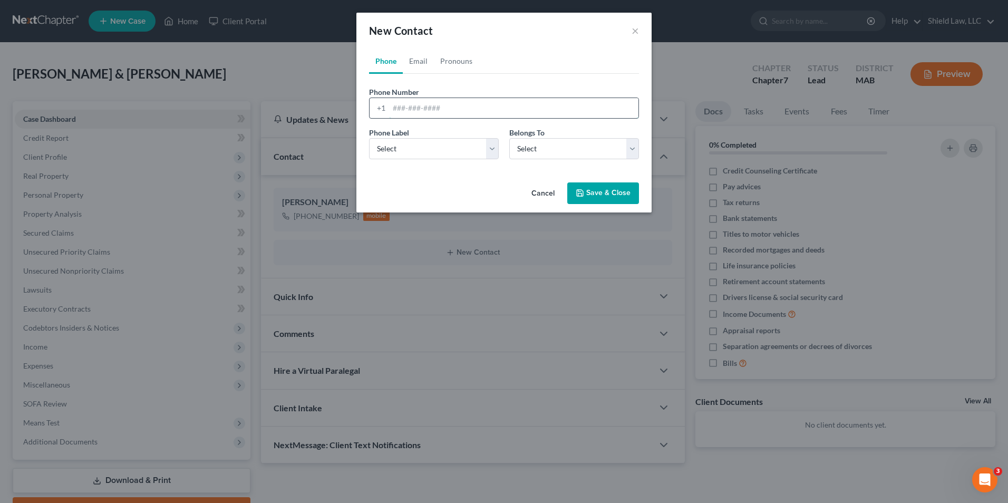
click at [454, 108] on input "tel" at bounding box center [513, 108] width 249 height 20
click at [451, 143] on select "Select Mobile Home Work Other" at bounding box center [434, 148] width 130 height 21
click at [369, 138] on select "Select Mobile Home Work Other" at bounding box center [434, 148] width 130 height 21
click at [493, 155] on select "Select Client Spouse Other" at bounding box center [574, 148] width 130 height 21
click at [493, 138] on select "Select Client Spouse Other" at bounding box center [574, 148] width 130 height 21
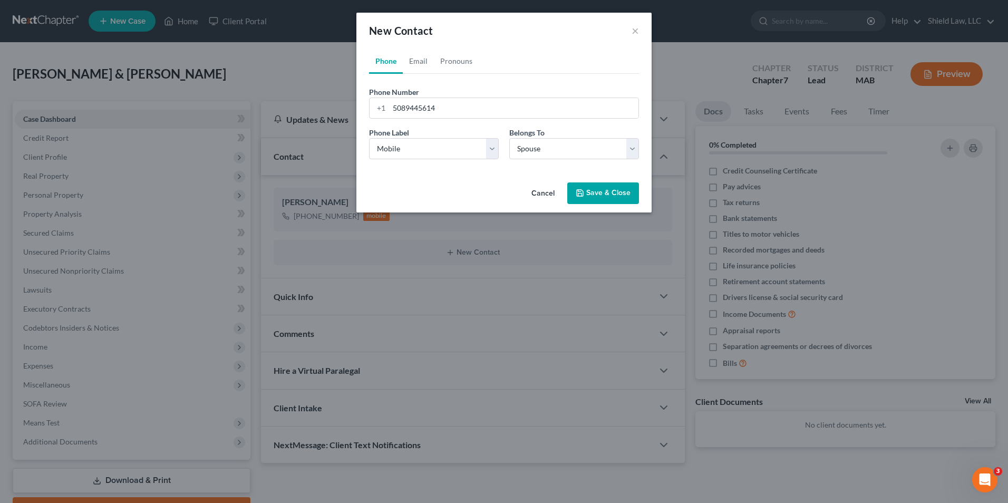
click at [493, 198] on button "Save & Close" at bounding box center [603, 193] width 72 height 22
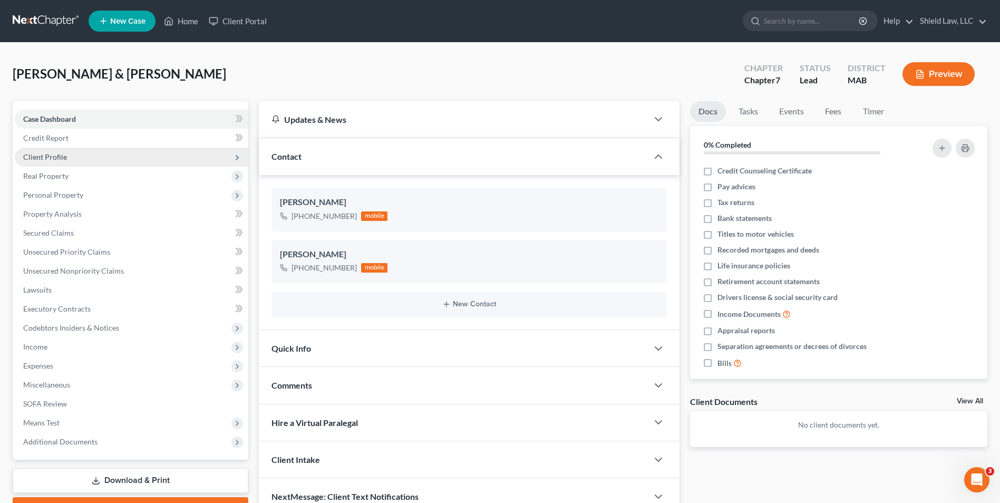
click at [72, 158] on span "Client Profile" at bounding box center [132, 157] width 234 height 19
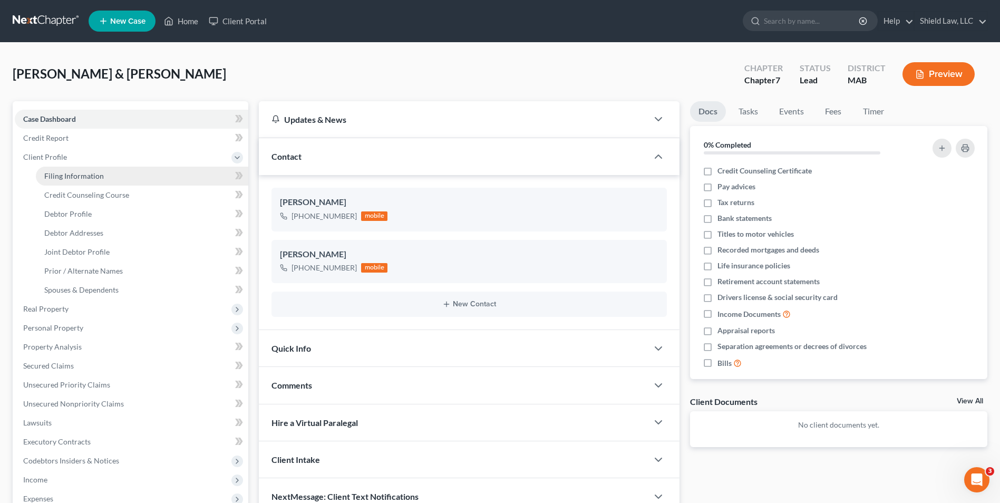
click at [101, 179] on span "Filing Information" at bounding box center [74, 175] width 60 height 9
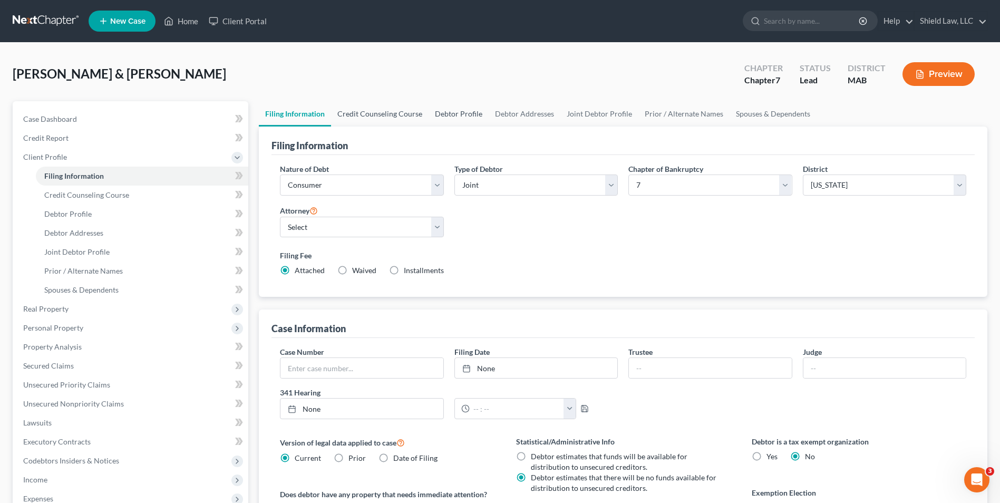
click at [383, 122] on link "Credit Counseling Course" at bounding box center [380, 113] width 98 height 25
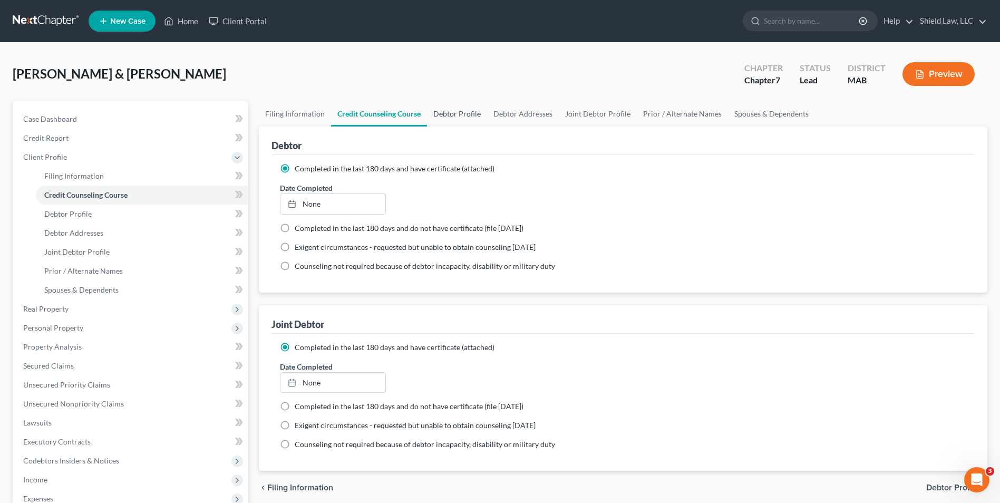
click at [457, 114] on link "Debtor Profile" at bounding box center [457, 113] width 60 height 25
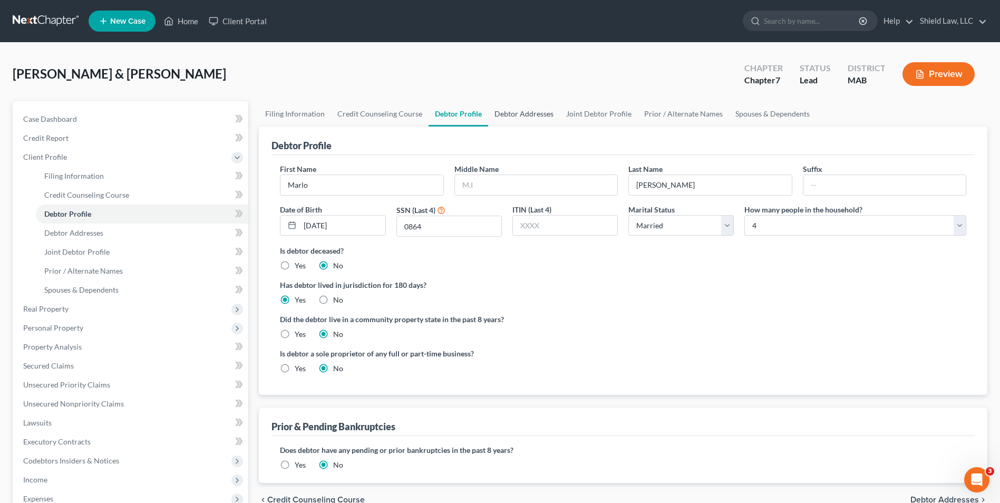
click at [493, 117] on link "Debtor Addresses" at bounding box center [524, 113] width 72 height 25
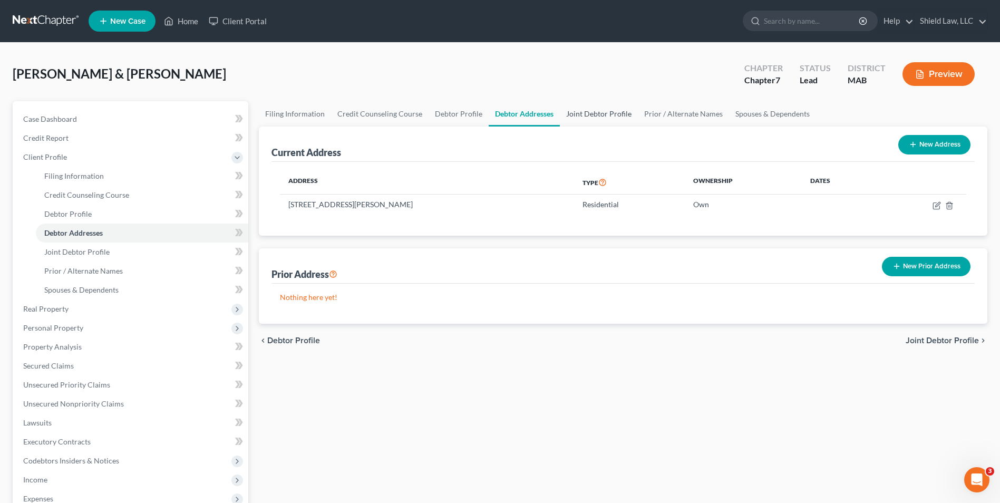
click at [493, 110] on link "Joint Debtor Profile" at bounding box center [599, 113] width 78 height 25
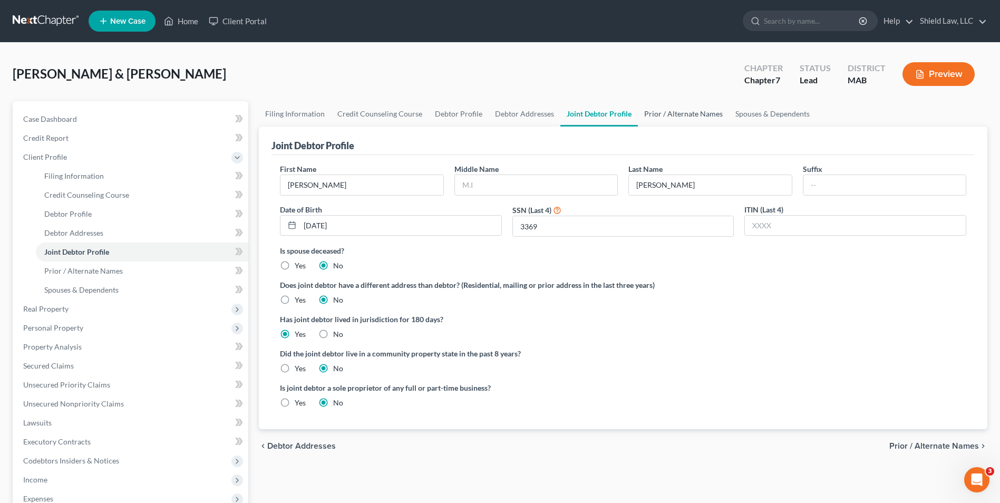
click at [493, 114] on link "Prior / Alternate Names" at bounding box center [683, 113] width 91 height 25
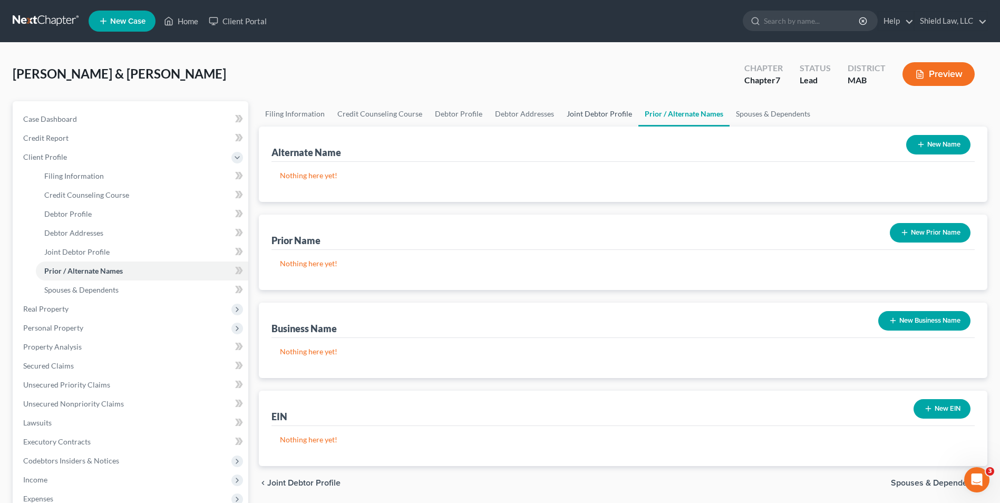
click at [493, 105] on link "Joint Debtor Profile" at bounding box center [600, 113] width 78 height 25
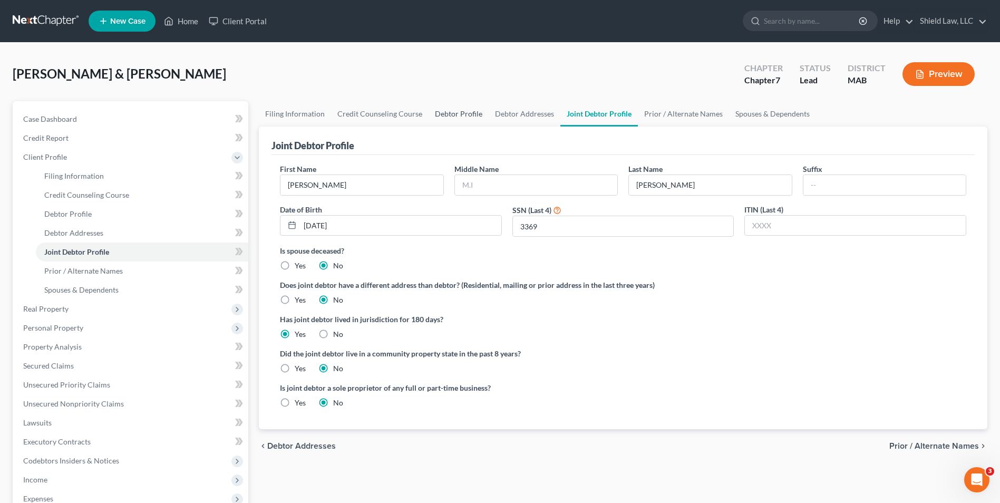
click at [472, 108] on link "Debtor Profile" at bounding box center [459, 113] width 60 height 25
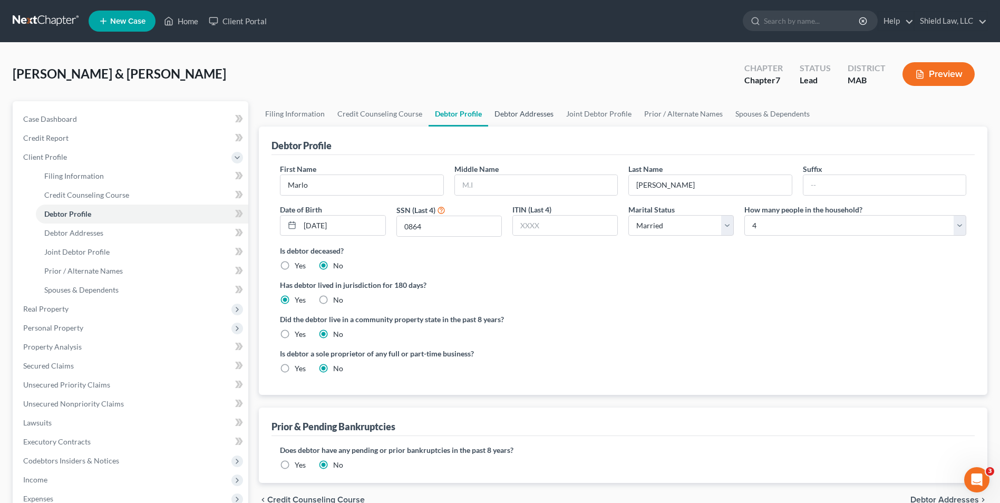
click at [493, 108] on link "Debtor Addresses" at bounding box center [524, 113] width 72 height 25
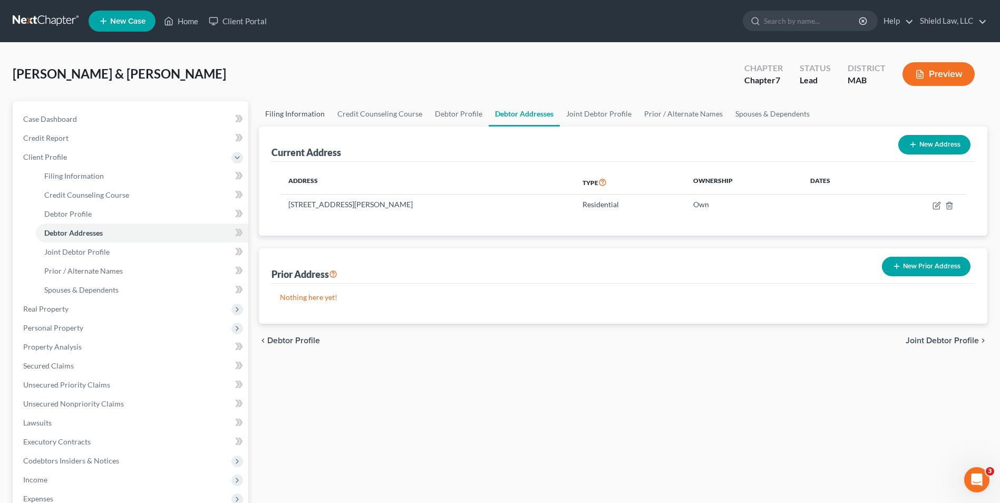
click at [298, 119] on link "Filing Information" at bounding box center [295, 113] width 72 height 25
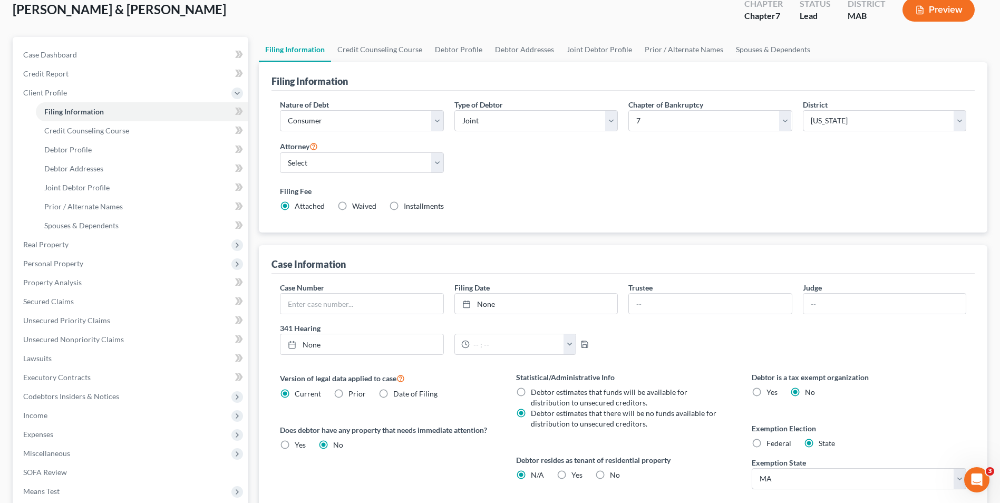
scroll to position [53, 0]
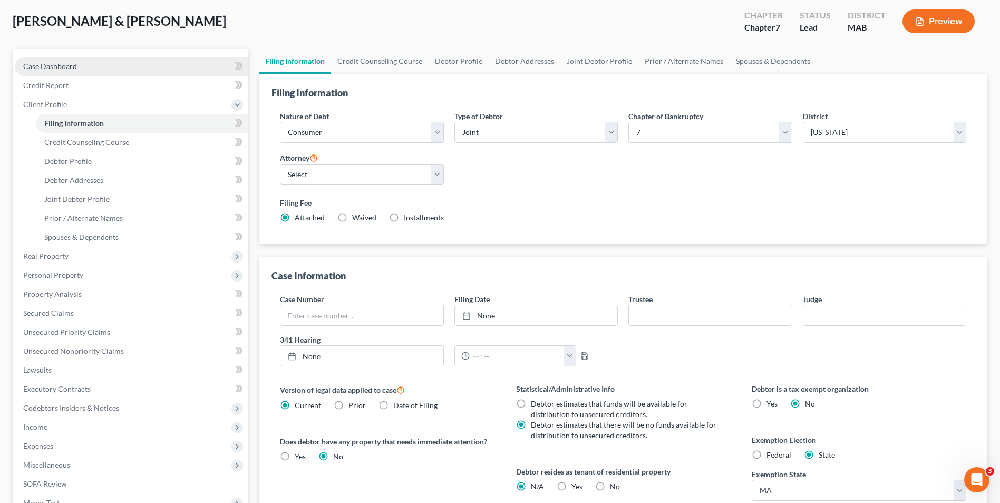
click at [119, 66] on link "Case Dashboard" at bounding box center [132, 66] width 234 height 19
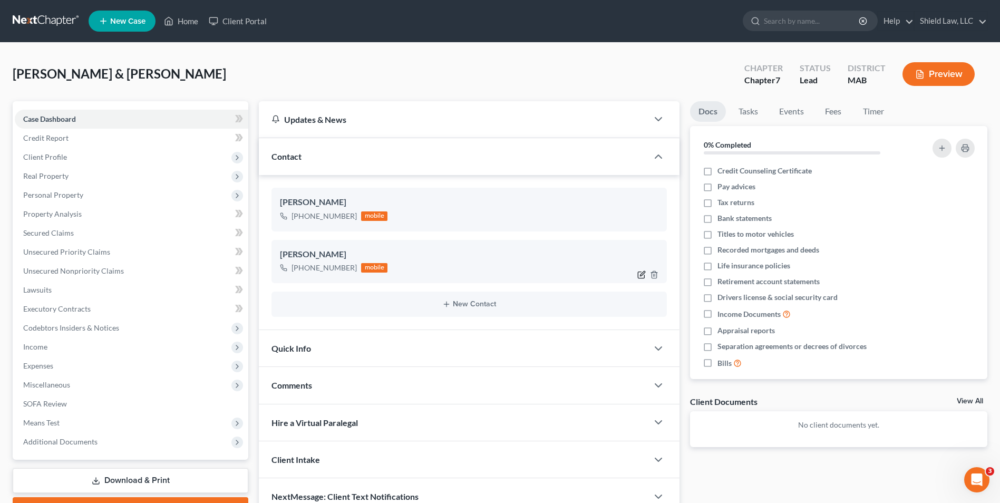
click at [493, 272] on icon "button" at bounding box center [642, 275] width 8 height 8
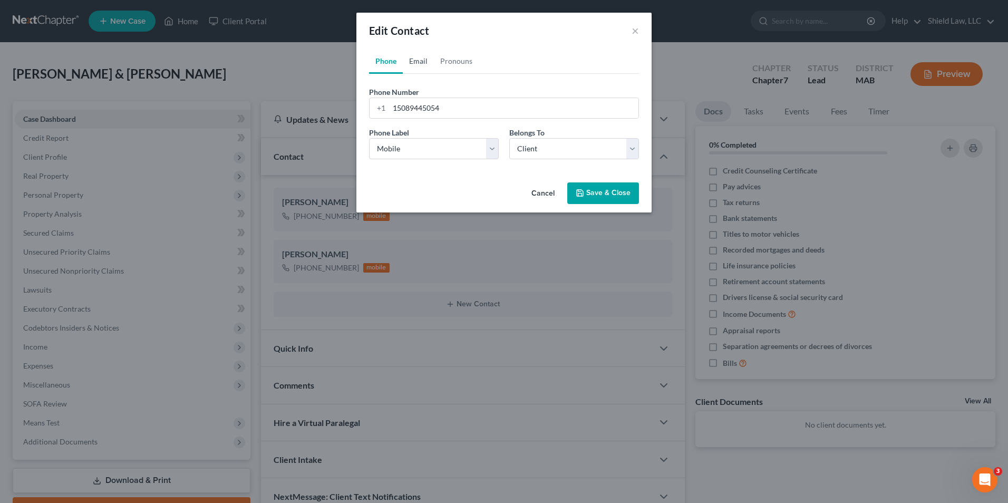
drag, startPoint x: 411, startPoint y: 59, endPoint x: 420, endPoint y: 112, distance: 54.0
click at [411, 59] on link "Email" at bounding box center [418, 61] width 31 height 25
click at [420, 111] on input "email" at bounding box center [513, 108] width 249 height 20
click at [420, 110] on input "[EMAIL_ADDRESS][DOMAIN_NAME]" at bounding box center [513, 108] width 249 height 20
click at [423, 105] on input "[EMAIL_ADDRESS][DOMAIN_NAME]" at bounding box center [513, 108] width 249 height 20
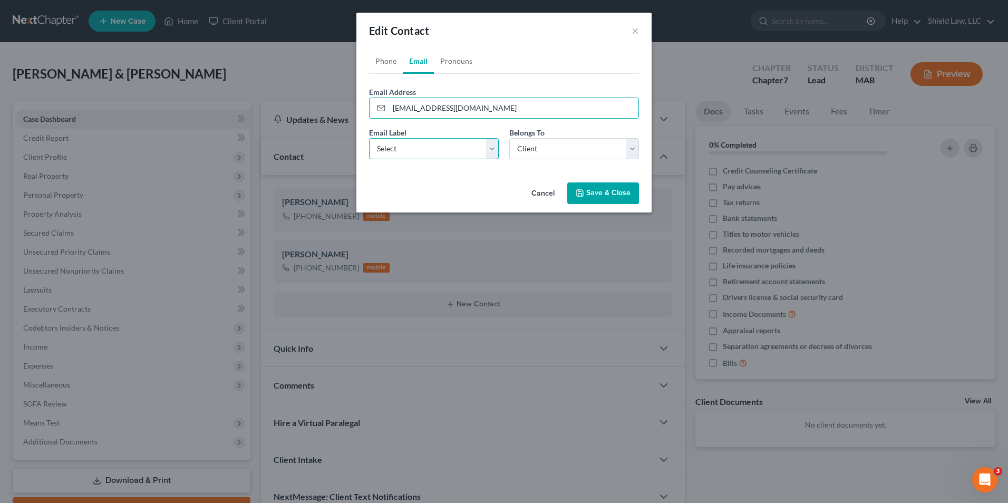
drag, startPoint x: 470, startPoint y: 152, endPoint x: 467, endPoint y: 160, distance: 7.8
click at [469, 151] on select "Select Home Work Other" at bounding box center [434, 148] width 130 height 21
click at [369, 138] on select "Select Home Work Other" at bounding box center [434, 148] width 130 height 21
click at [448, 149] on select "Select Home Work Other" at bounding box center [434, 148] width 130 height 21
click at [369, 138] on select "Select Home Work Other" at bounding box center [434, 148] width 130 height 21
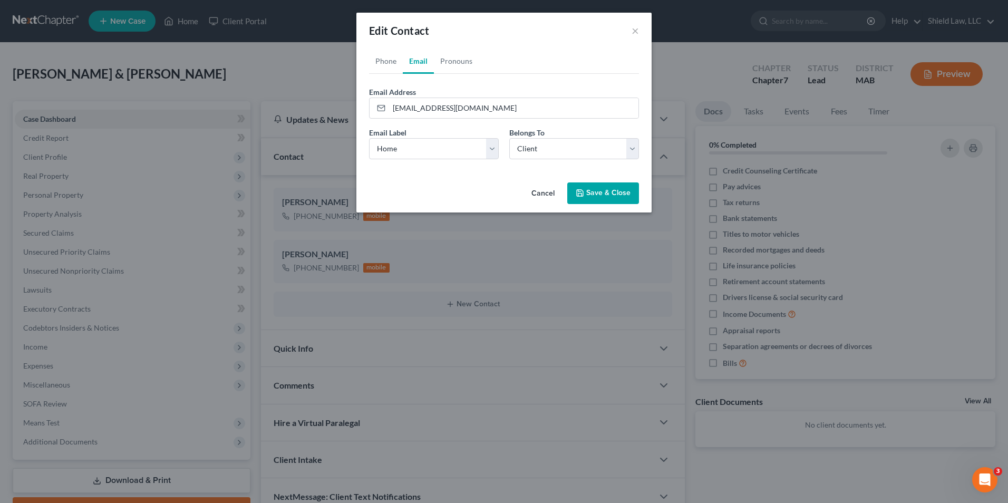
click at [493, 194] on button "Save & Close" at bounding box center [603, 193] width 72 height 22
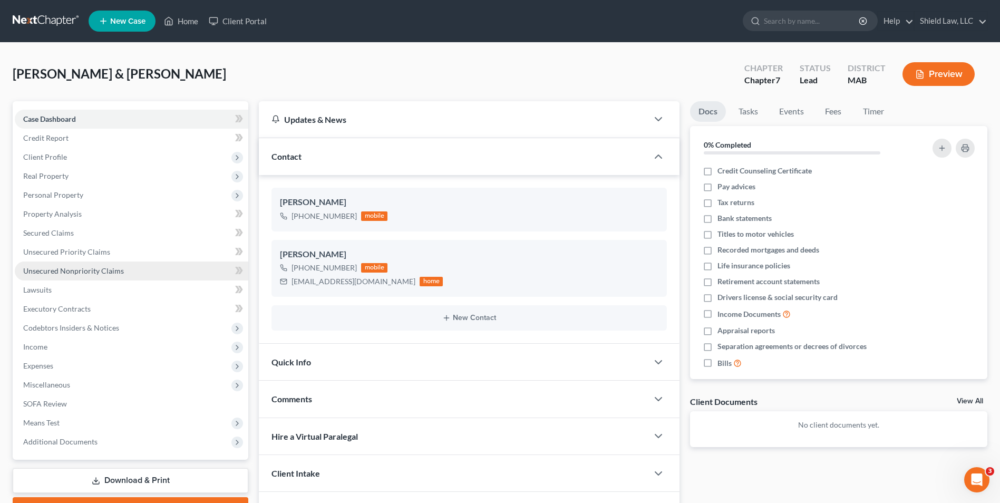
click at [105, 275] on link "Unsecured Nonpriority Claims" at bounding box center [132, 271] width 234 height 19
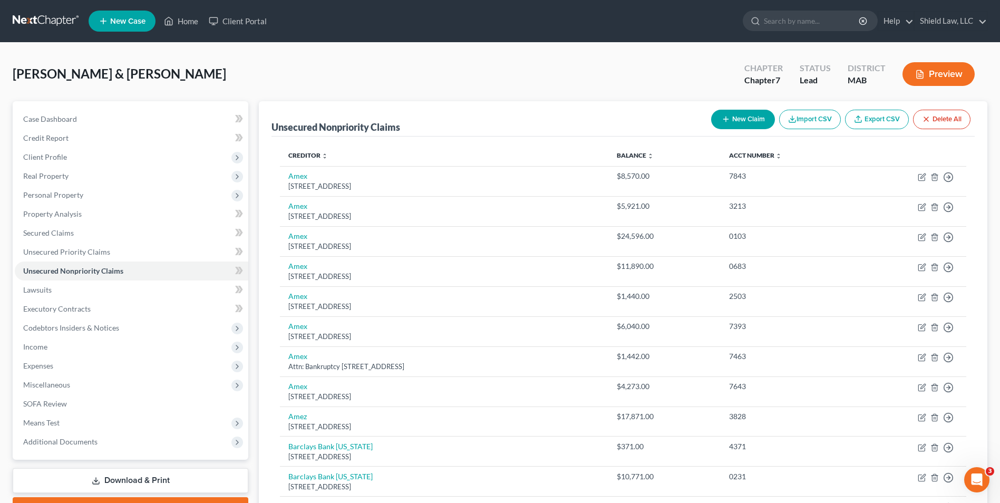
click at [493, 121] on button "New Claim" at bounding box center [743, 120] width 64 height 20
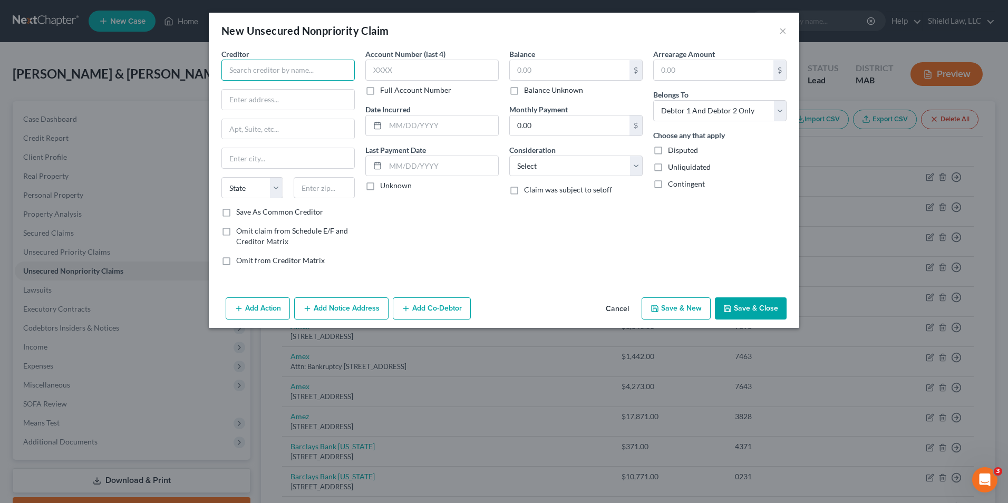
drag, startPoint x: 298, startPoint y: 64, endPoint x: 297, endPoint y: 54, distance: 9.6
click at [297, 55] on div "Creditor *" at bounding box center [287, 65] width 133 height 32
click at [400, 55] on label "Account Number (last 4)" at bounding box center [405, 54] width 80 height 11
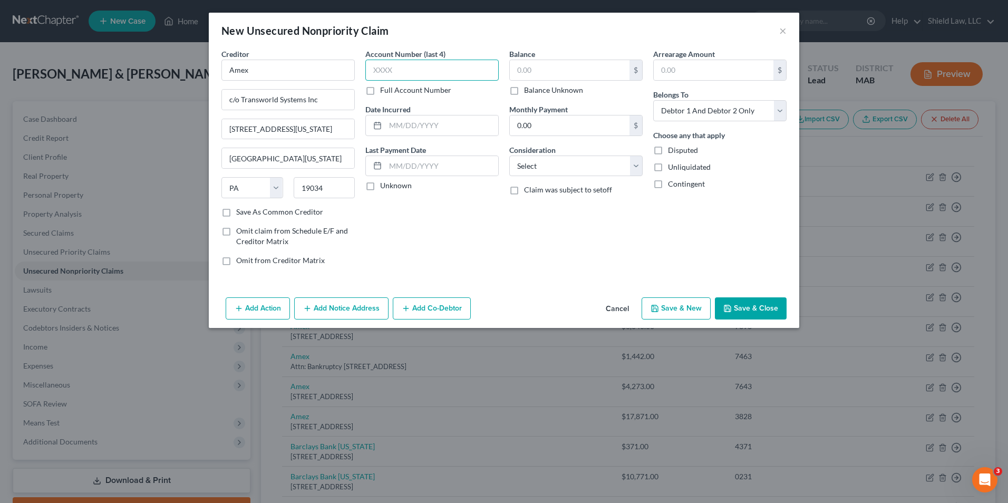
click at [400, 65] on input "text" at bounding box center [431, 70] width 133 height 21
click at [493, 73] on input "text" at bounding box center [570, 70] width 120 height 20
click at [493, 308] on button "Save & Close" at bounding box center [751, 308] width 72 height 22
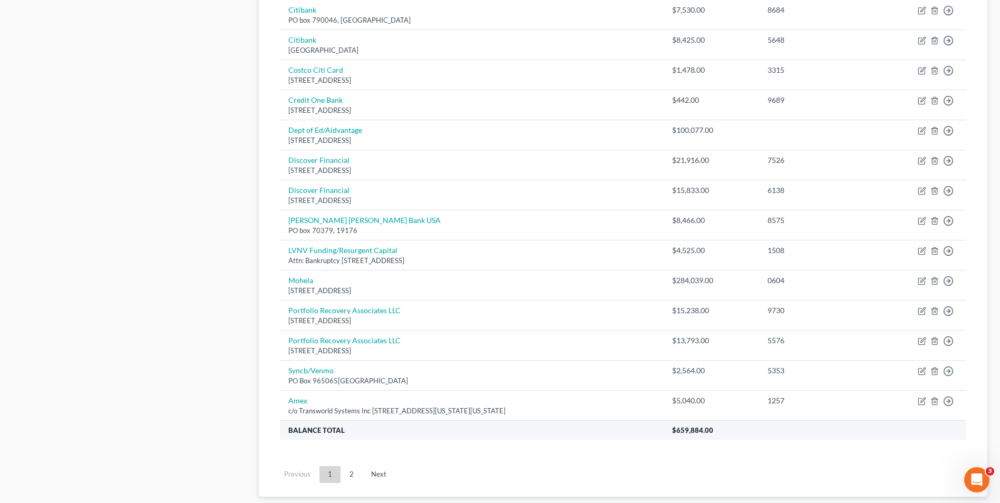
scroll to position [745, 0]
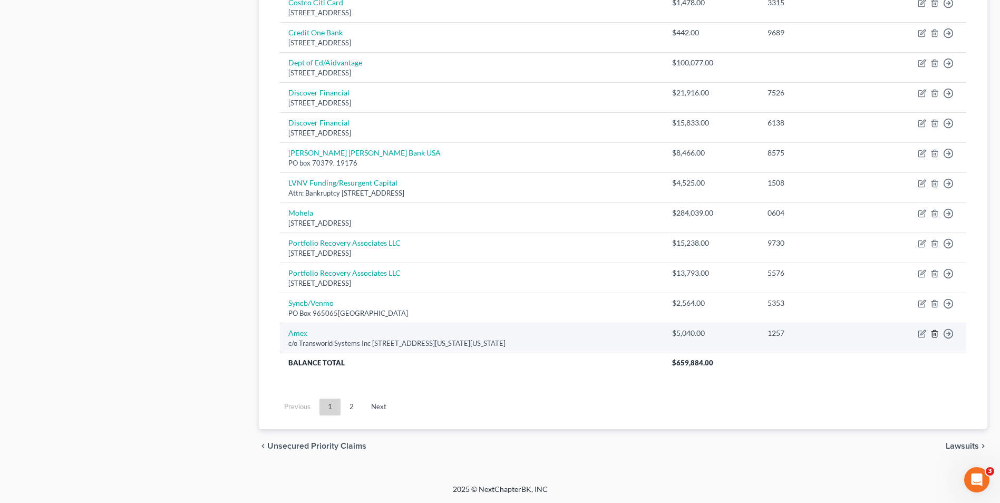
click at [493, 335] on line "button" at bounding box center [935, 334] width 0 height 2
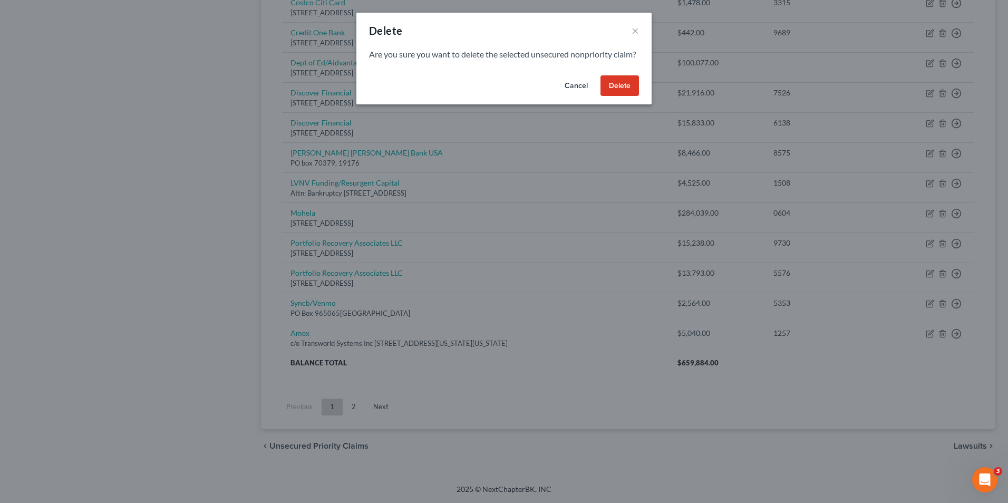
click at [493, 96] on button "Delete" at bounding box center [620, 85] width 38 height 21
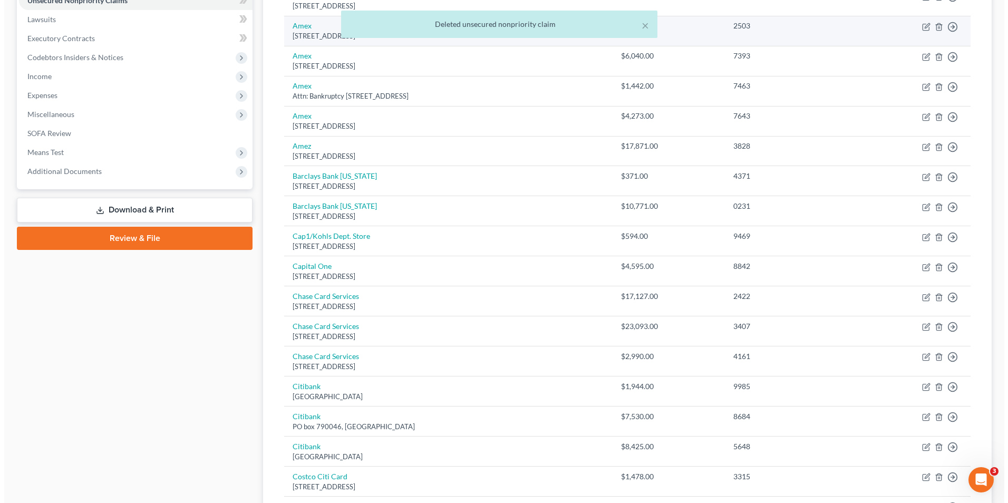
scroll to position [59, 0]
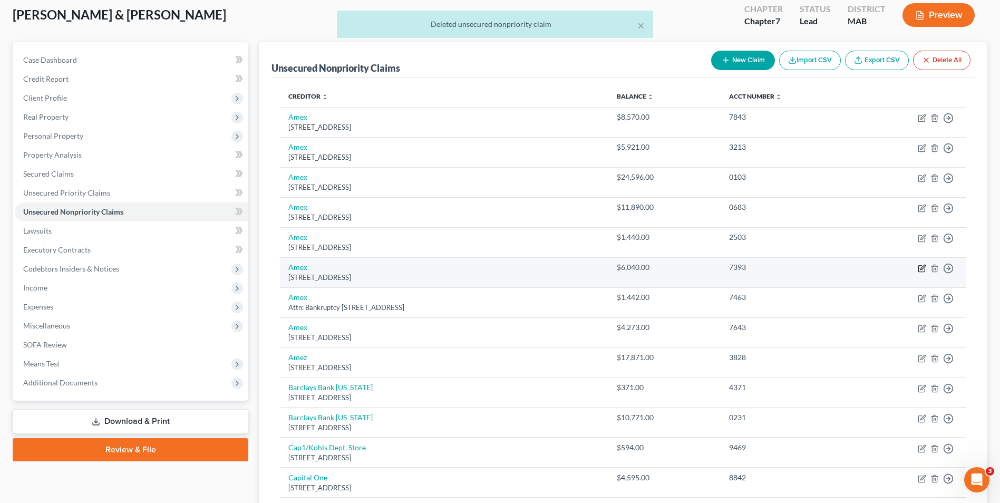
click at [493, 272] on icon "button" at bounding box center [922, 268] width 6 height 6
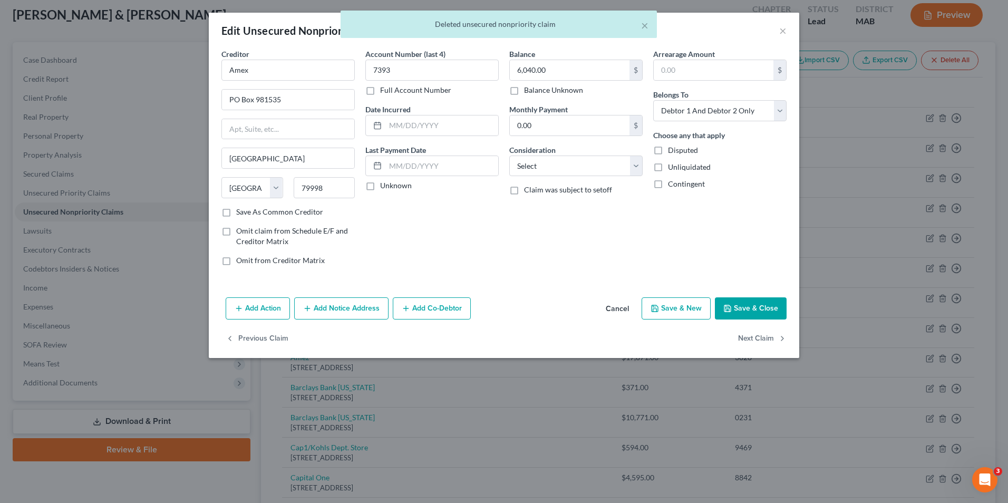
drag, startPoint x: 353, startPoint y: 302, endPoint x: 369, endPoint y: 275, distance: 31.0
click at [354, 302] on button "Add Notice Address" at bounding box center [341, 308] width 94 height 22
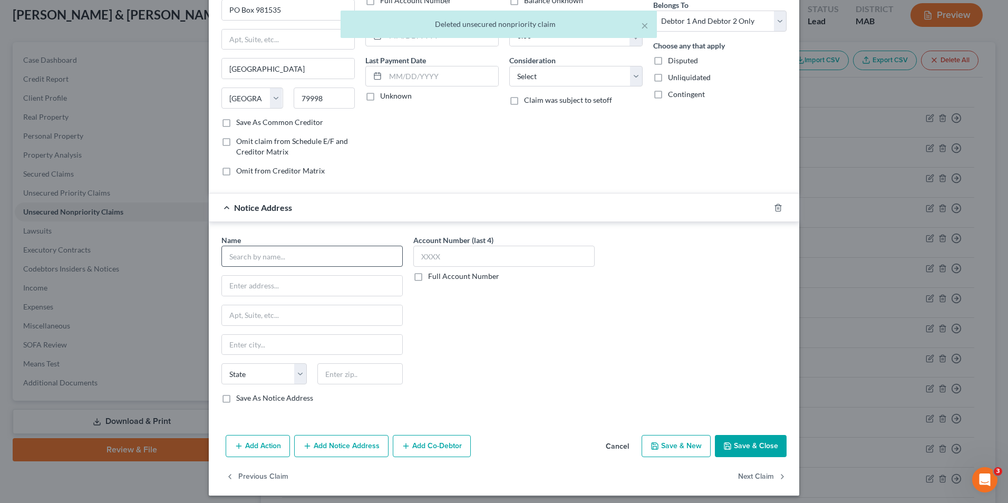
scroll to position [95, 0]
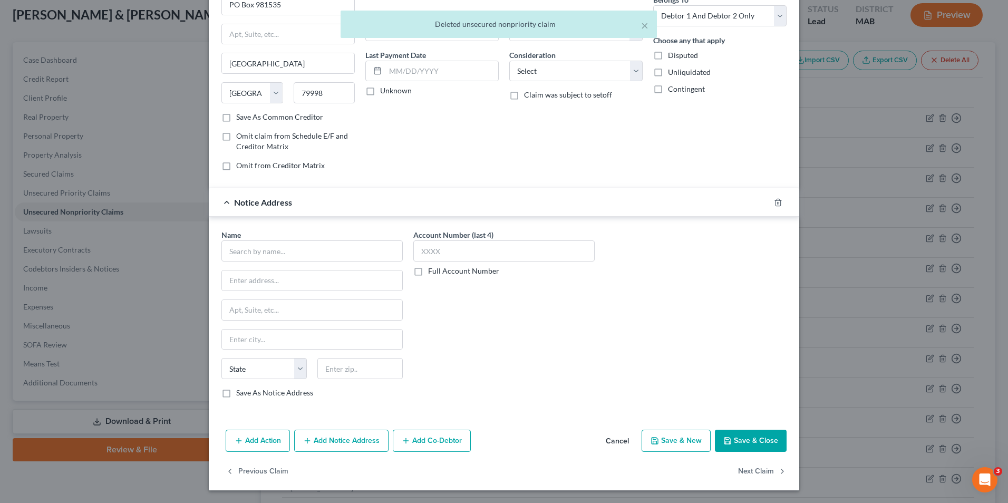
click at [279, 240] on div "Name *" at bounding box center [311, 245] width 181 height 32
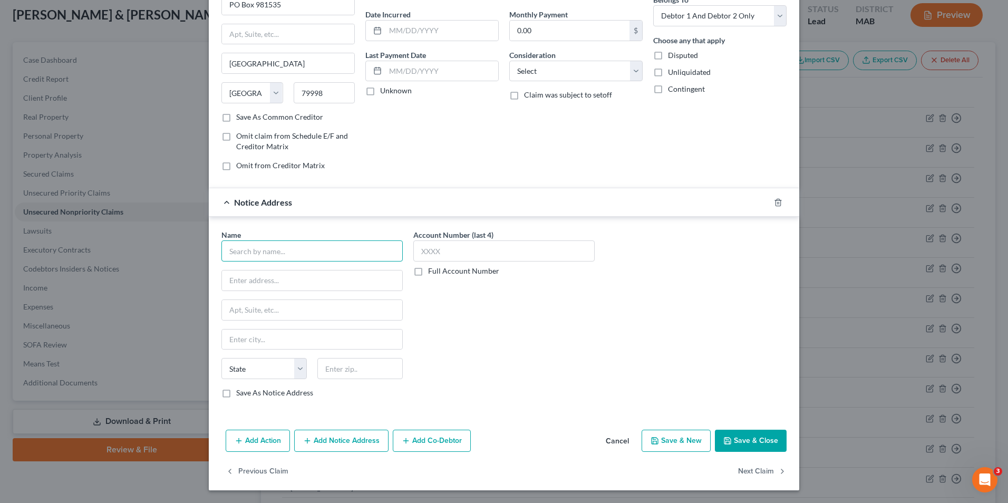
click at [286, 247] on input "text" at bounding box center [311, 250] width 181 height 21
click at [319, 364] on input "text" at bounding box center [359, 368] width 85 height 21
click at [484, 354] on div "Account Number (last 4) Full Account Number" at bounding box center [504, 317] width 192 height 177
click at [443, 250] on input "text" at bounding box center [503, 250] width 181 height 21
drag, startPoint x: 732, startPoint y: 440, endPoint x: 728, endPoint y: 435, distance: 6.4
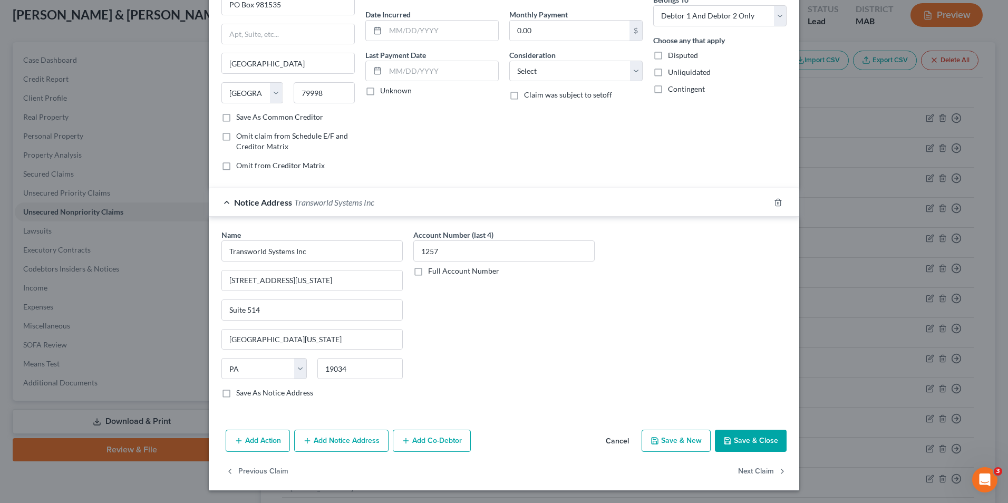
click at [493, 440] on button "Save & Close" at bounding box center [751, 441] width 72 height 22
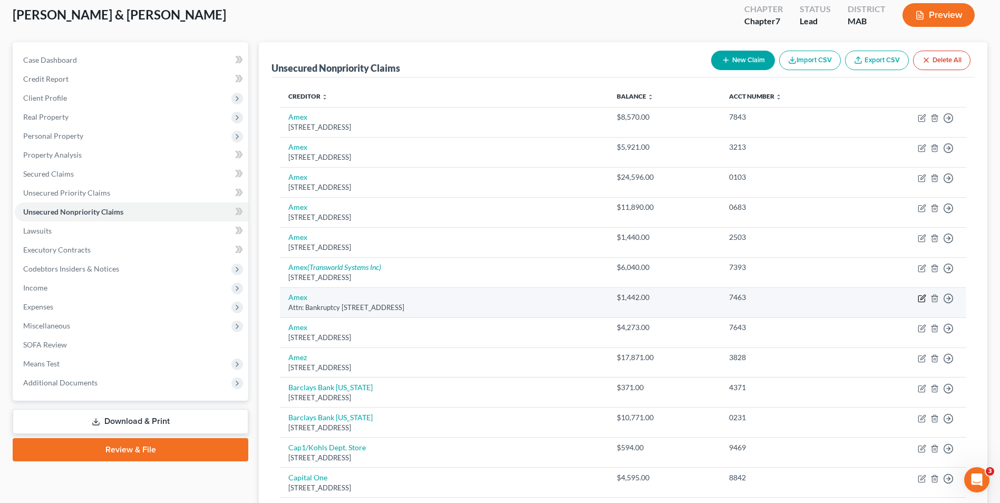
click at [493, 300] on icon "button" at bounding box center [922, 298] width 8 height 8
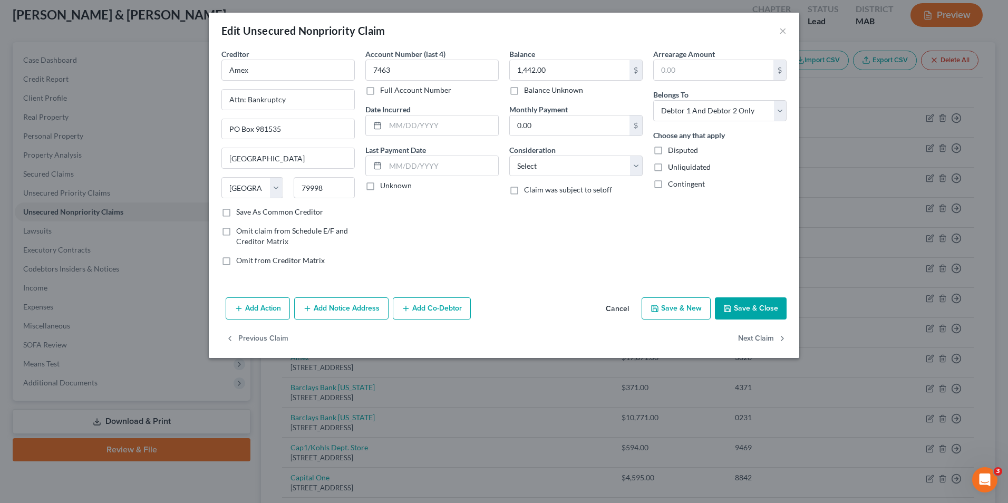
click at [368, 304] on button "Add Notice Address" at bounding box center [341, 308] width 94 height 22
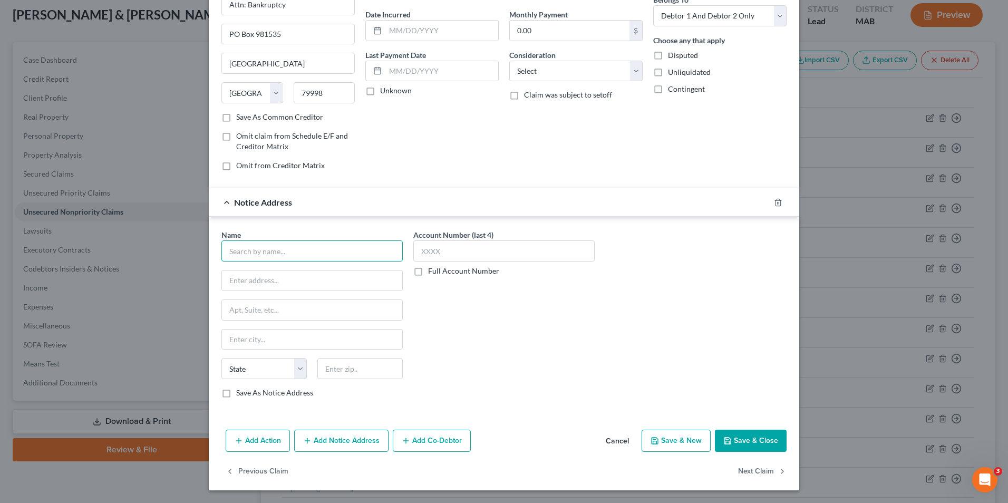
click at [307, 253] on input "text" at bounding box center [311, 250] width 181 height 21
click at [493, 248] on input "text" at bounding box center [503, 250] width 181 height 21
drag, startPoint x: 732, startPoint y: 435, endPoint x: 723, endPoint y: 432, distance: 9.9
click at [493, 435] on button "Save & Close" at bounding box center [751, 441] width 72 height 22
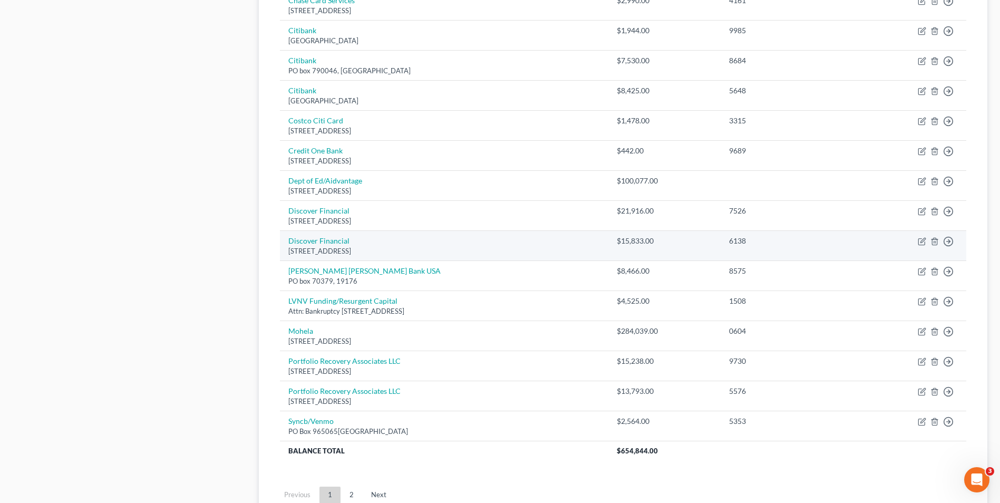
scroll to position [692, 0]
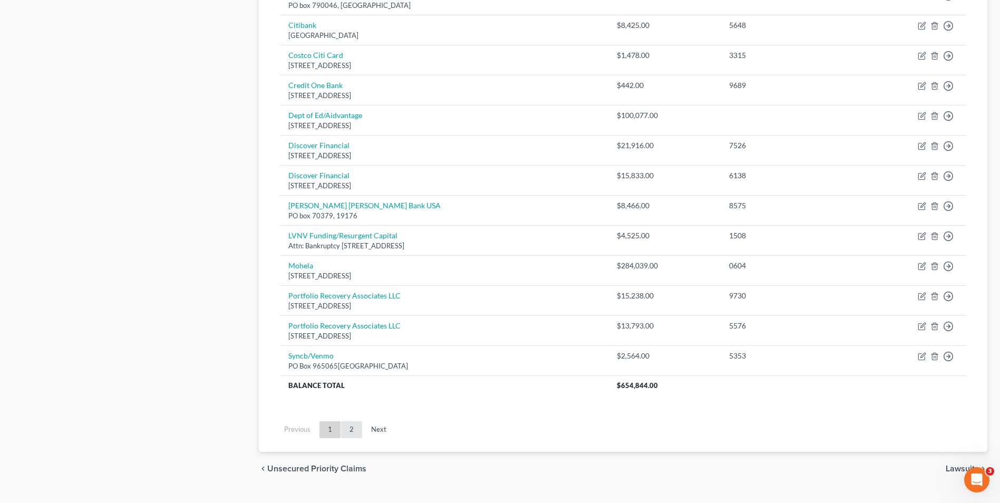
click at [343, 427] on link "2" at bounding box center [351, 429] width 21 height 17
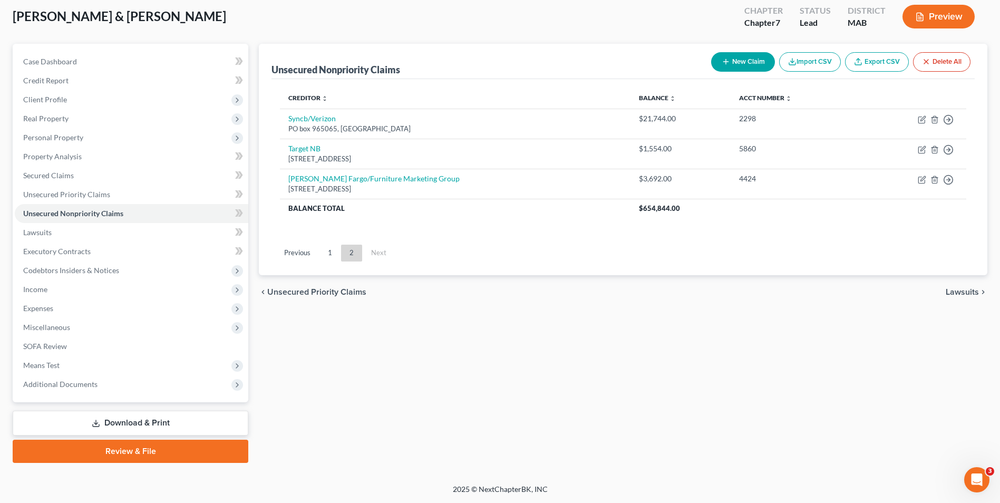
drag, startPoint x: 324, startPoint y: 258, endPoint x: 400, endPoint y: 242, distance: 77.2
click at [325, 258] on link "1" at bounding box center [330, 253] width 21 height 17
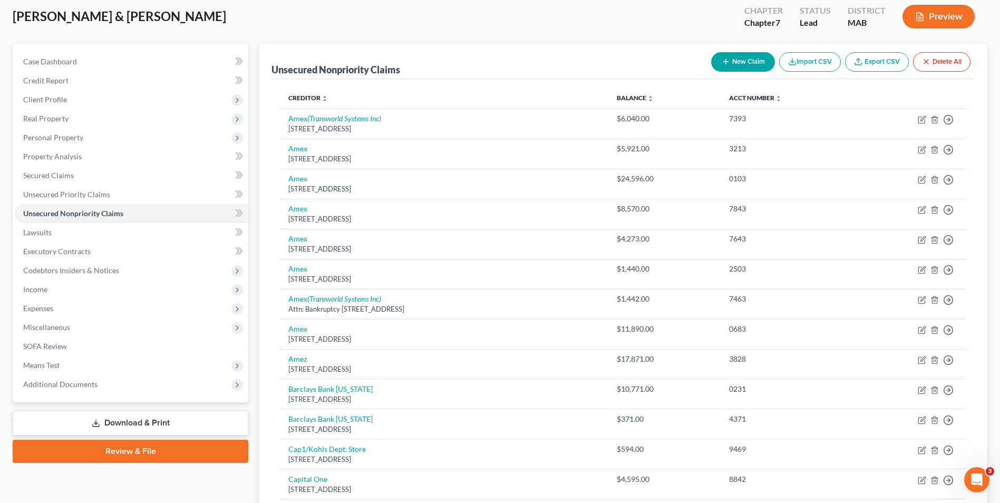
click at [493, 57] on button "New Claim" at bounding box center [743, 62] width 64 height 20
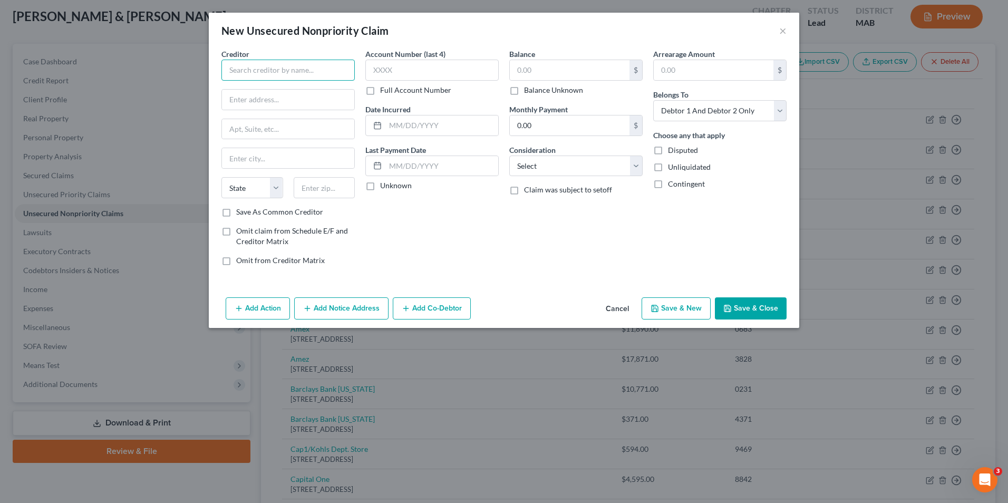
click at [265, 77] on input "text" at bounding box center [287, 70] width 133 height 21
click at [397, 65] on input "text" at bounding box center [431, 70] width 133 height 21
click at [493, 65] on input "text" at bounding box center [570, 70] width 120 height 20
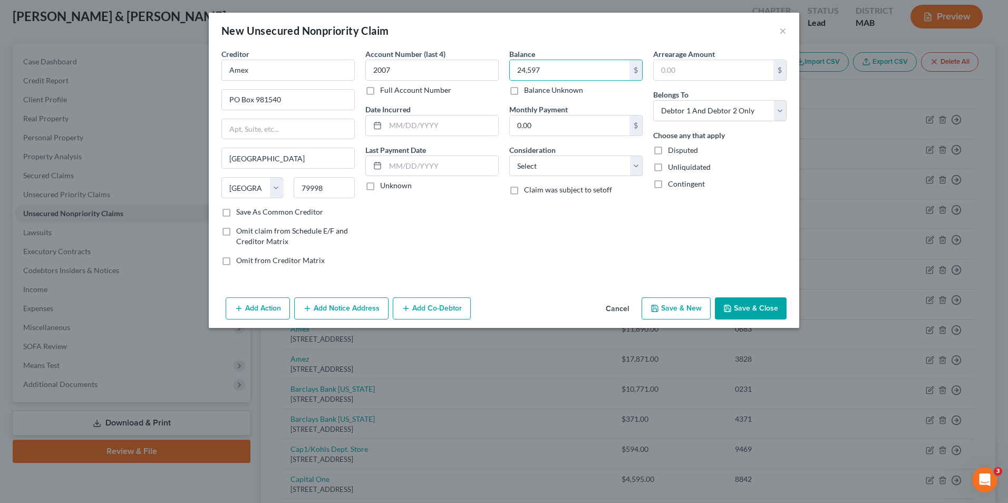
click at [493, 297] on button "Save & Close" at bounding box center [751, 308] width 72 height 22
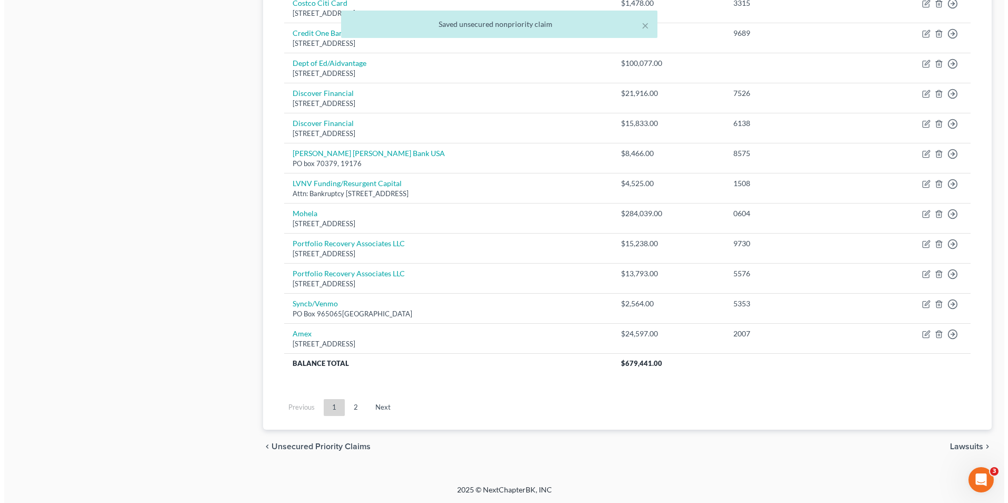
scroll to position [745, 0]
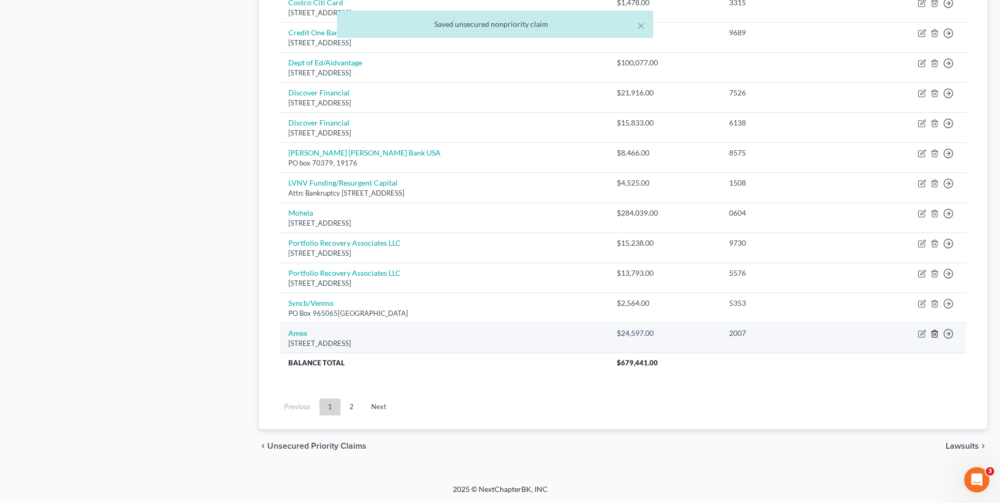
click at [493, 333] on icon "button" at bounding box center [935, 334] width 8 height 8
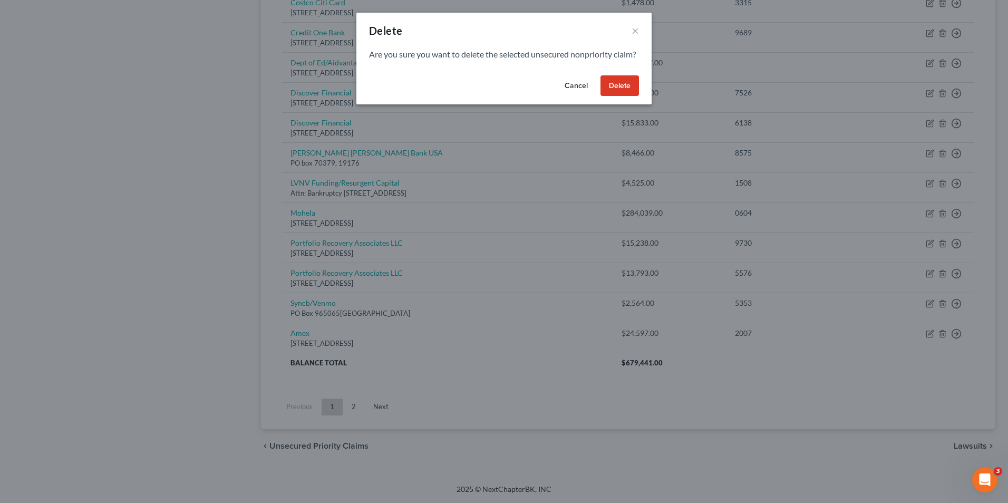
click at [493, 94] on button "Delete" at bounding box center [620, 85] width 38 height 21
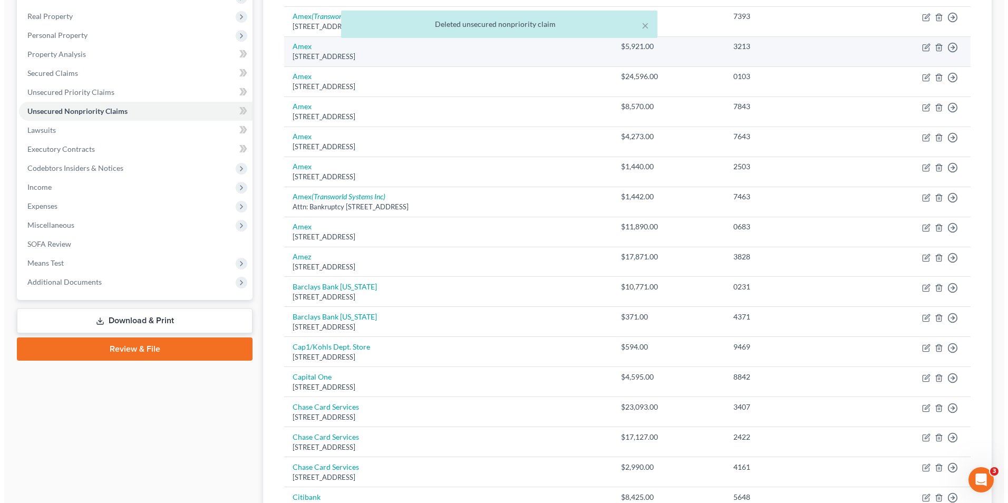
scroll to position [0, 0]
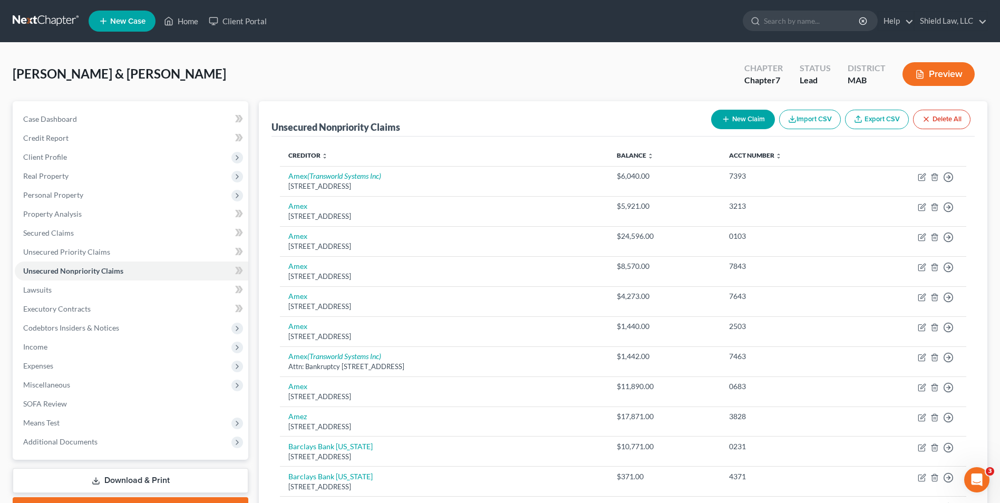
click at [493, 118] on icon "button" at bounding box center [726, 119] width 8 height 8
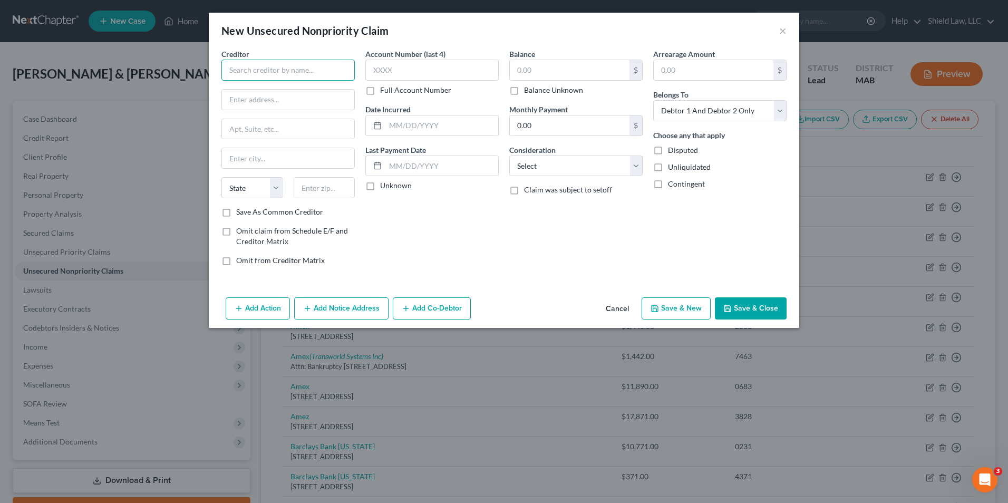
click at [269, 79] on input "text" at bounding box center [287, 70] width 133 height 21
click at [416, 63] on input "text" at bounding box center [431, 70] width 133 height 21
click at [493, 68] on input "text" at bounding box center [570, 70] width 120 height 20
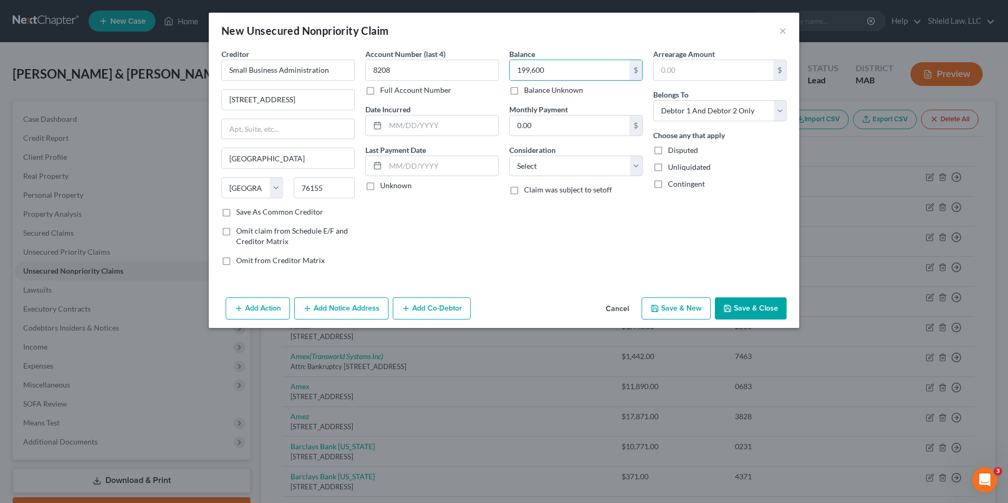
click at [493, 306] on icon "button" at bounding box center [727, 308] width 8 height 8
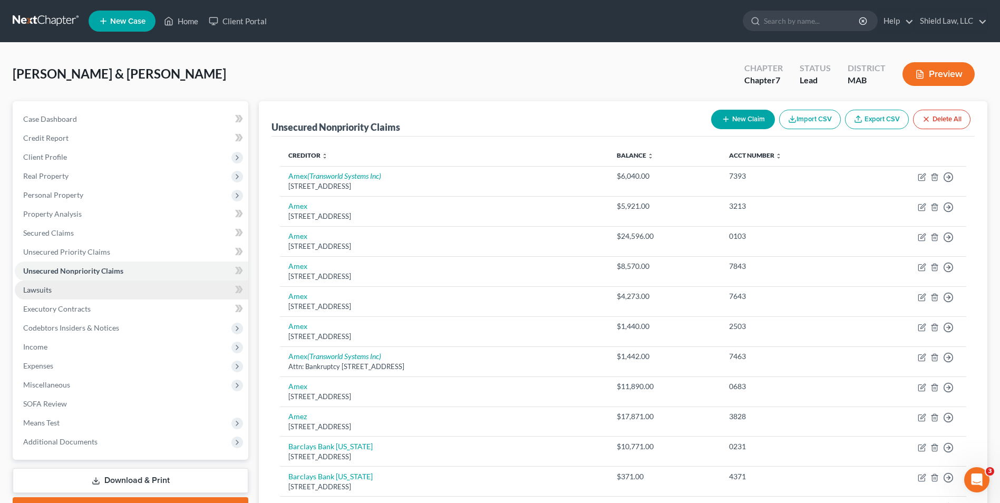
click at [59, 294] on link "Lawsuits" at bounding box center [132, 290] width 234 height 19
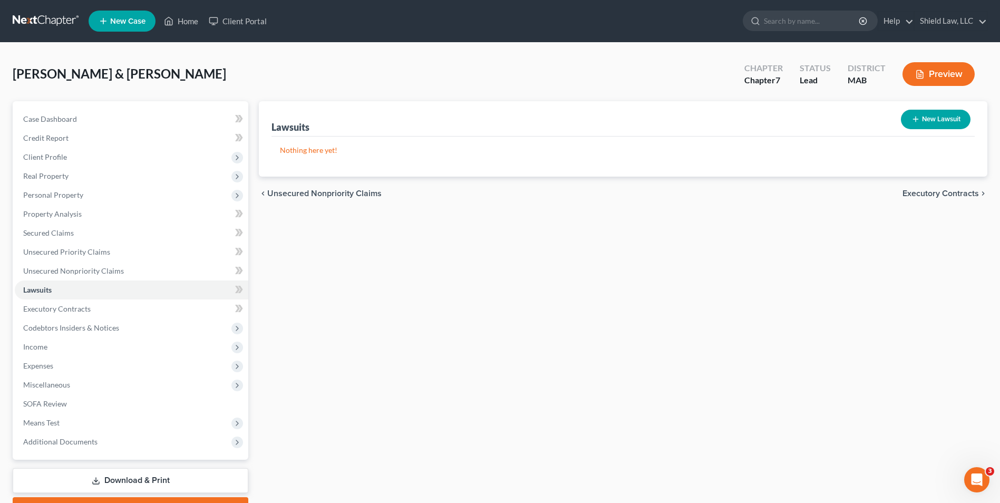
click at [493, 128] on button "New Lawsuit" at bounding box center [936, 120] width 70 height 20
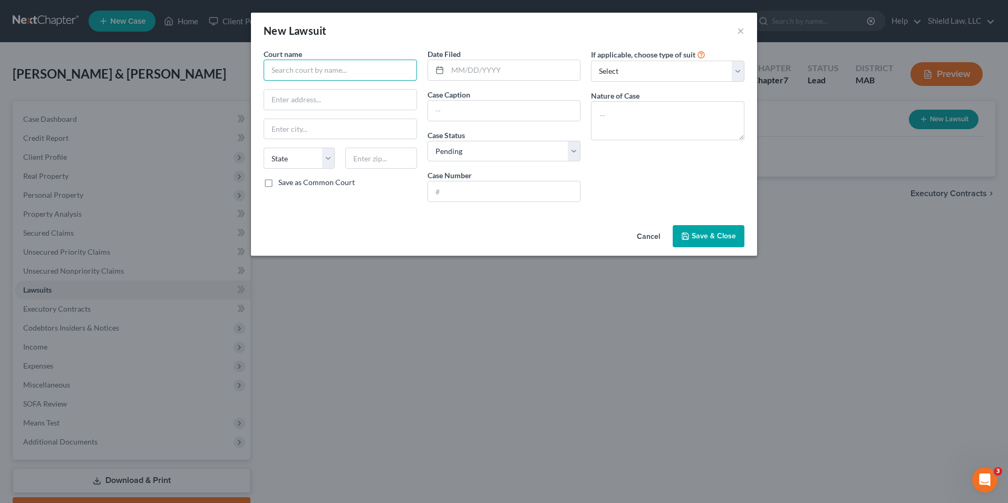
click at [294, 71] on input "text" at bounding box center [340, 70] width 153 height 21
click at [300, 84] on div "[GEOGRAPHIC_DATA]" at bounding box center [327, 88] width 110 height 11
drag, startPoint x: 437, startPoint y: 73, endPoint x: 442, endPoint y: 71, distance: 5.5
click at [437, 73] on icon at bounding box center [440, 70] width 8 height 8
click at [449, 69] on input "text" at bounding box center [514, 70] width 133 height 20
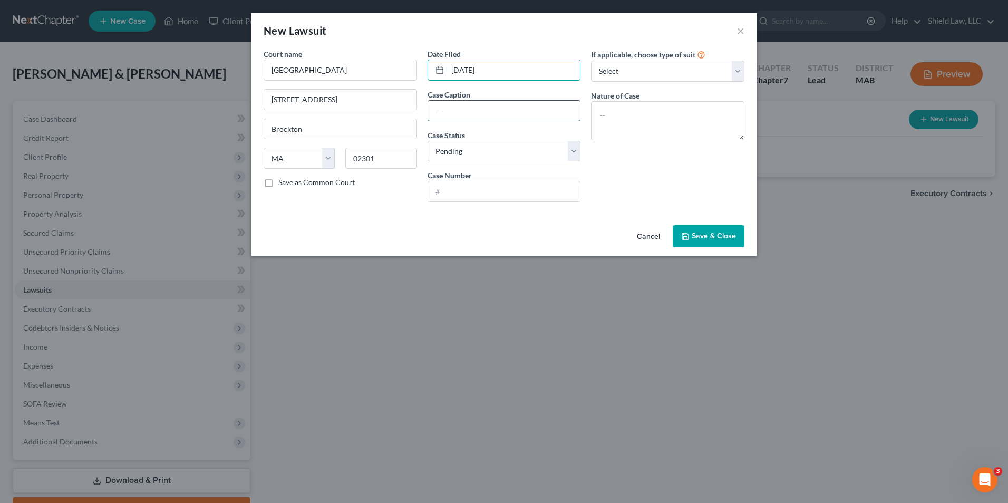
click at [473, 101] on input "text" at bounding box center [504, 111] width 152 height 20
click at [483, 100] on div "American Express National Bank v. [PERSON_NAME]" at bounding box center [504, 110] width 153 height 21
click at [488, 113] on input "American Express National Bank v. [PERSON_NAME]" at bounding box center [504, 111] width 152 height 20
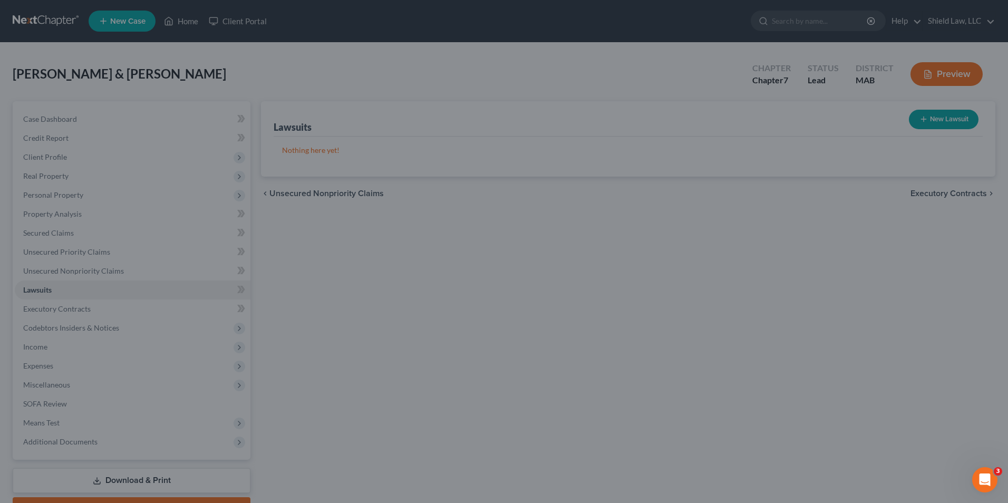
click at [493, 369] on div "New Lawsuit × Court name * [GEOGRAPHIC_DATA] [GEOGRAPHIC_DATA] [GEOGRAPHIC_DATA…" at bounding box center [504, 251] width 1008 height 503
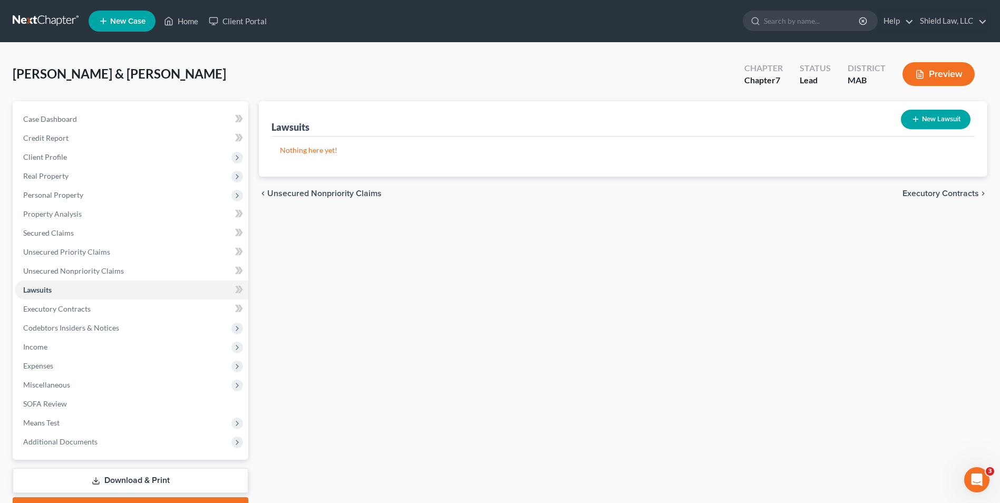
click at [493, 342] on div "Lawsuits New Lawsuit Nothing here yet! Court Name Date Filed Status Creditor Na…" at bounding box center [623, 310] width 739 height 419
click at [493, 113] on button "New Lawsuit" at bounding box center [936, 120] width 70 height 20
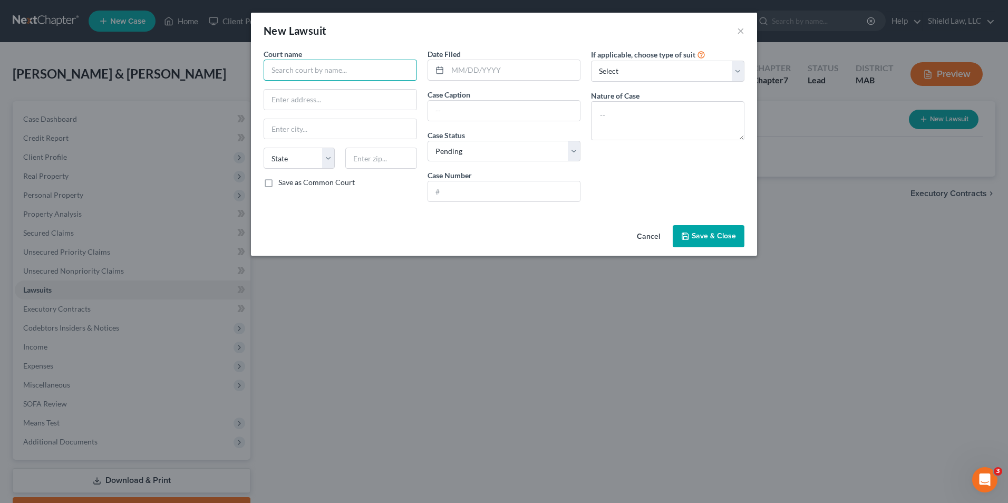
click at [362, 72] on input "text" at bounding box center [340, 70] width 153 height 21
click at [316, 90] on div "[GEOGRAPHIC_DATA]" at bounding box center [327, 88] width 110 height 11
click at [493, 71] on input "text" at bounding box center [514, 70] width 133 height 20
click at [490, 110] on input "text" at bounding box center [504, 111] width 152 height 20
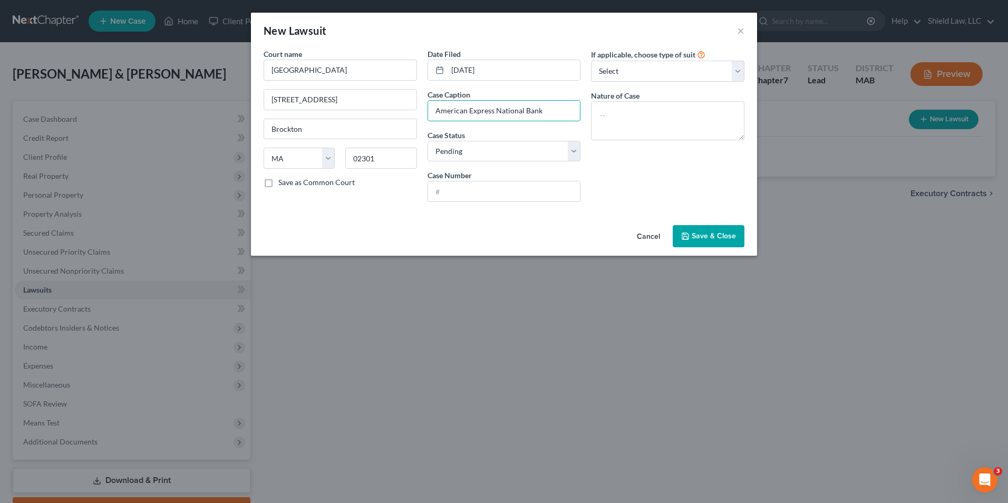
click at [394, 196] on div "Court name * [GEOGRAPHIC_DATA] [GEOGRAPHIC_DATA] [GEOGRAPHIC_DATA] [US_STATE] A…" at bounding box center [340, 130] width 164 height 162
click at [471, 184] on input "text" at bounding box center [504, 191] width 152 height 20
click at [493, 102] on input "American Express National Bank" at bounding box center [504, 111] width 152 height 20
click at [493, 194] on input "text" at bounding box center [504, 191] width 152 height 20
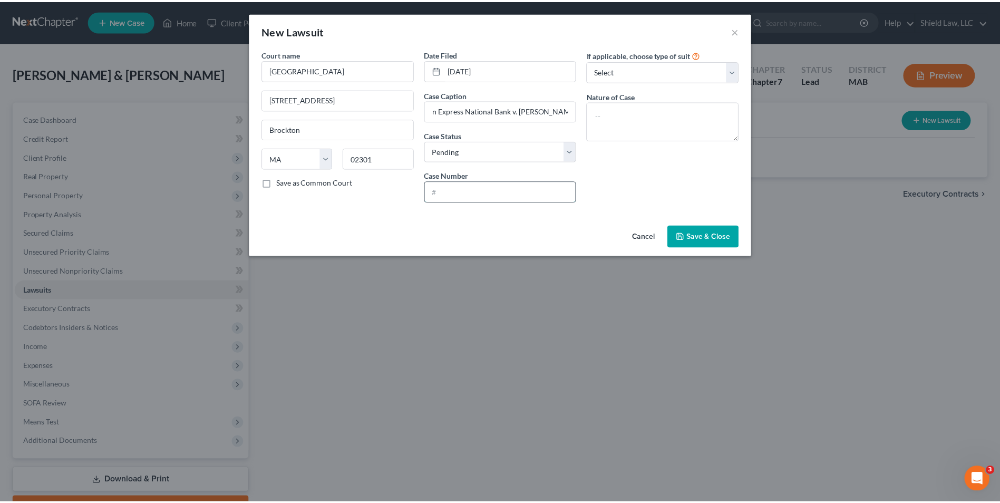
scroll to position [0, 0]
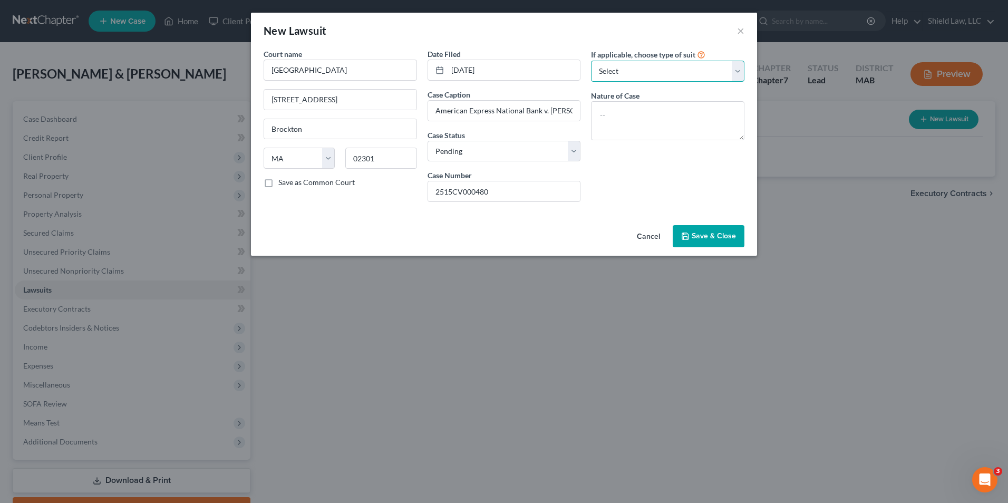
click at [493, 75] on select "Select Repossession Garnishment Foreclosure Attached, Seized, Or Levied Other" at bounding box center [667, 71] width 153 height 21
click at [493, 61] on select "Select Repossession Garnishment Foreclosure Attached, Seized, Or Levied Other" at bounding box center [667, 71] width 153 height 21
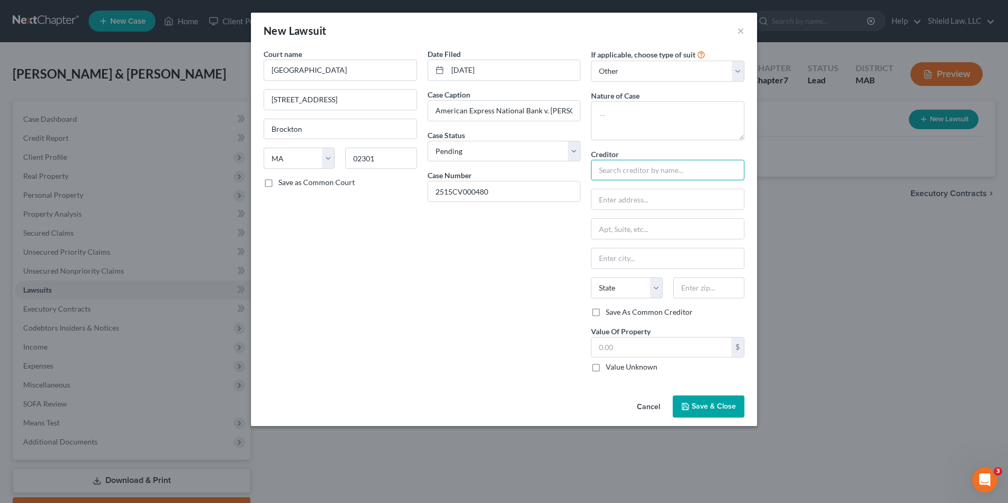
click at [493, 165] on input "text" at bounding box center [667, 170] width 153 height 21
click at [493, 204] on input "text" at bounding box center [668, 199] width 152 height 20
click at [493, 226] on div "Date Filed [DATE] Case Caption American Express National Bank v. [PERSON_NAME] …" at bounding box center [504, 215] width 164 height 332
click at [493, 197] on input "[STREET_ADDRESS]" at bounding box center [668, 199] width 152 height 20
click at [493, 405] on span "Save & Close" at bounding box center [714, 406] width 44 height 9
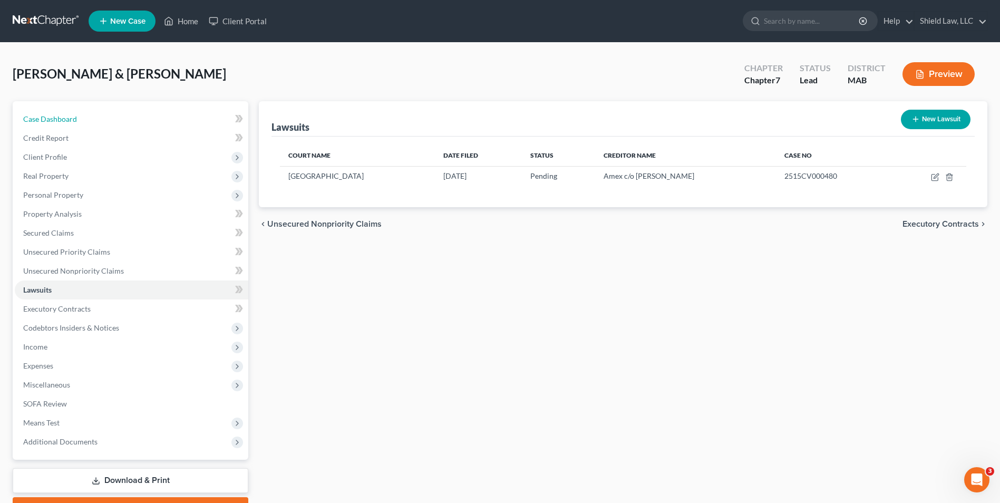
drag, startPoint x: 113, startPoint y: 120, endPoint x: 155, endPoint y: 82, distance: 56.4
click at [113, 120] on link "Case Dashboard" at bounding box center [132, 119] width 234 height 19
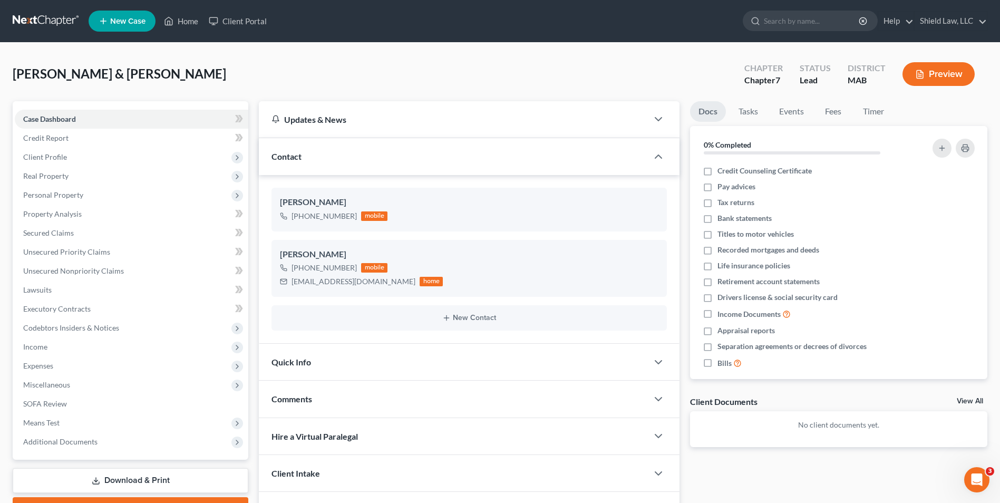
drag, startPoint x: 326, startPoint y: 410, endPoint x: 364, endPoint y: 334, distance: 84.9
click at [326, 409] on div "Comments" at bounding box center [453, 399] width 389 height 36
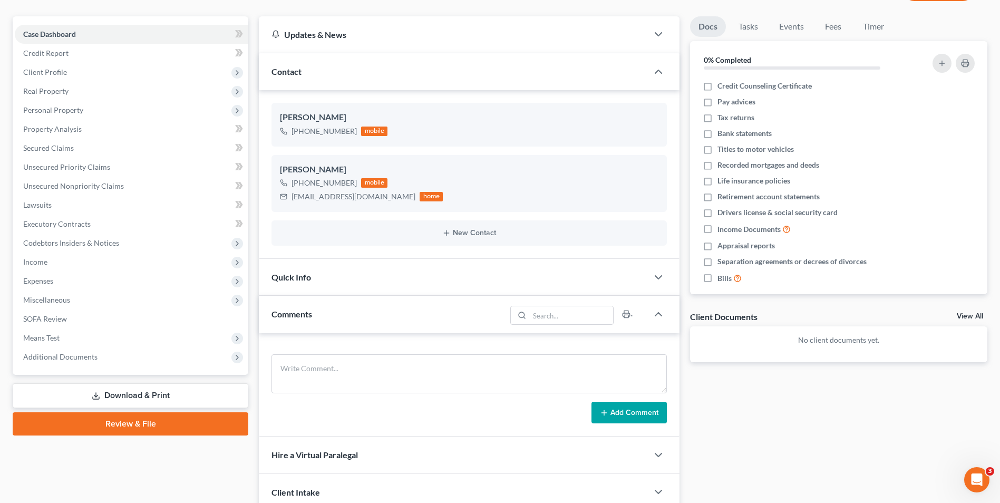
scroll to position [170, 0]
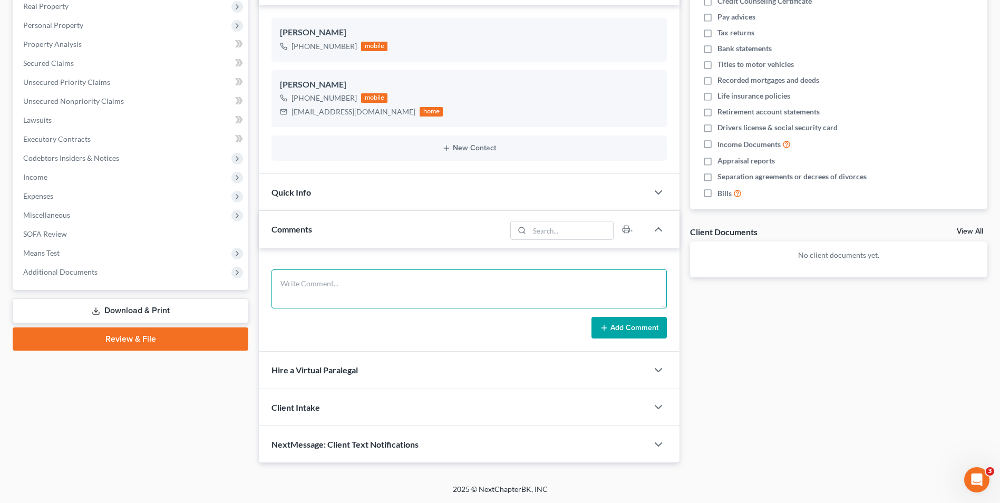
click at [347, 289] on textarea at bounding box center [469, 288] width 395 height 39
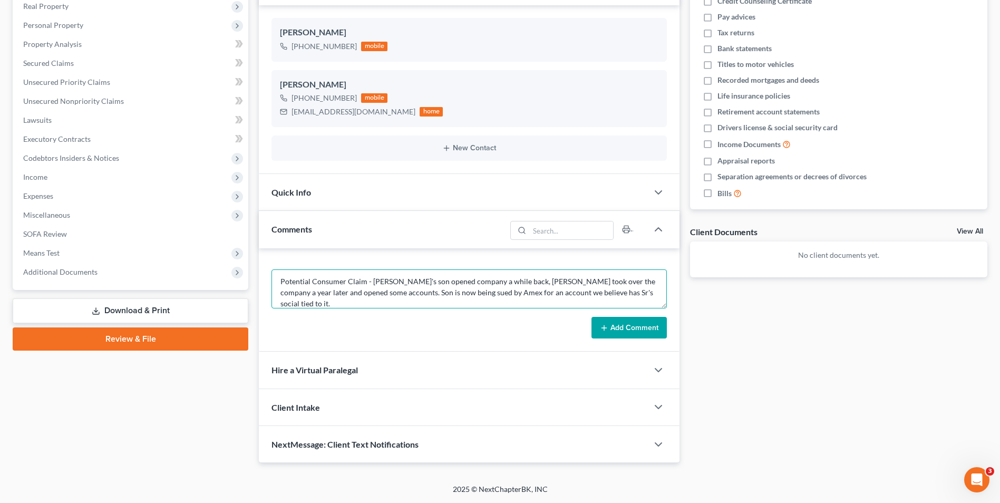
scroll to position [13, 0]
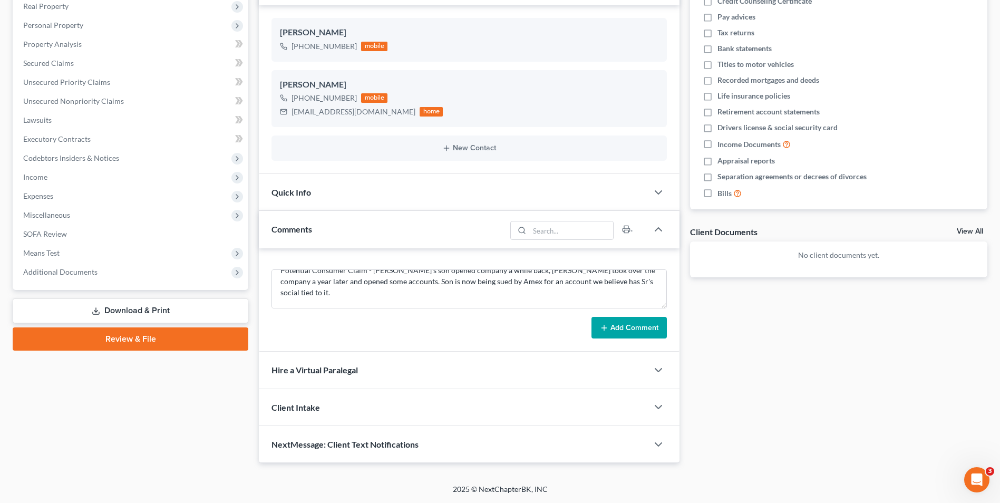
click at [493, 315] on form "Potential Consumer Claim - [PERSON_NAME]'s son opened company a while back, [PE…" at bounding box center [469, 304] width 395 height 70
click at [493, 336] on button "Add Comment" at bounding box center [629, 328] width 75 height 22
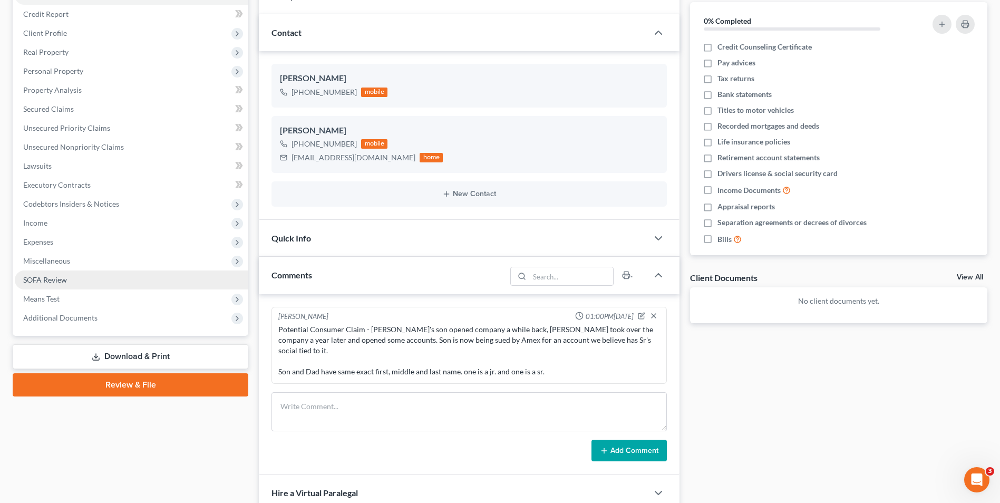
scroll to position [64, 0]
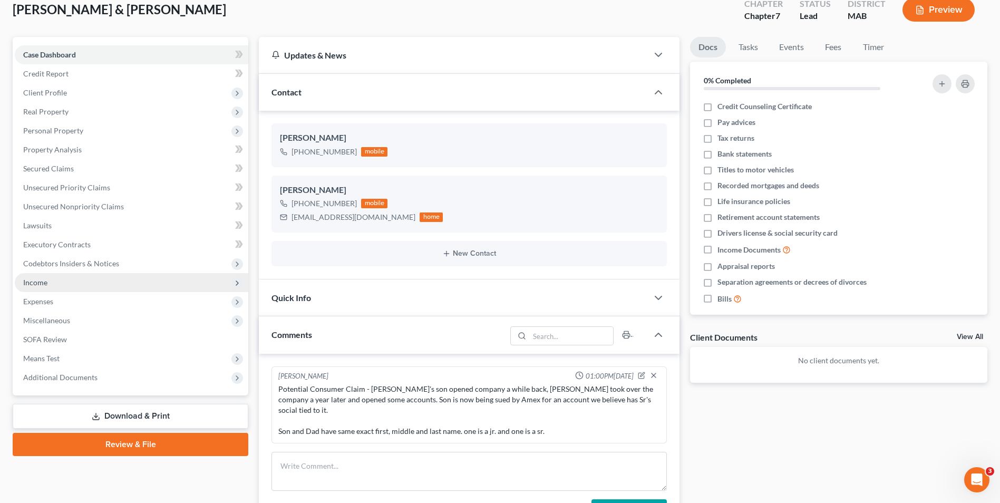
drag, startPoint x: 142, startPoint y: 411, endPoint x: 207, endPoint y: 276, distance: 149.8
click at [142, 411] on link "Download & Print" at bounding box center [131, 416] width 236 height 25
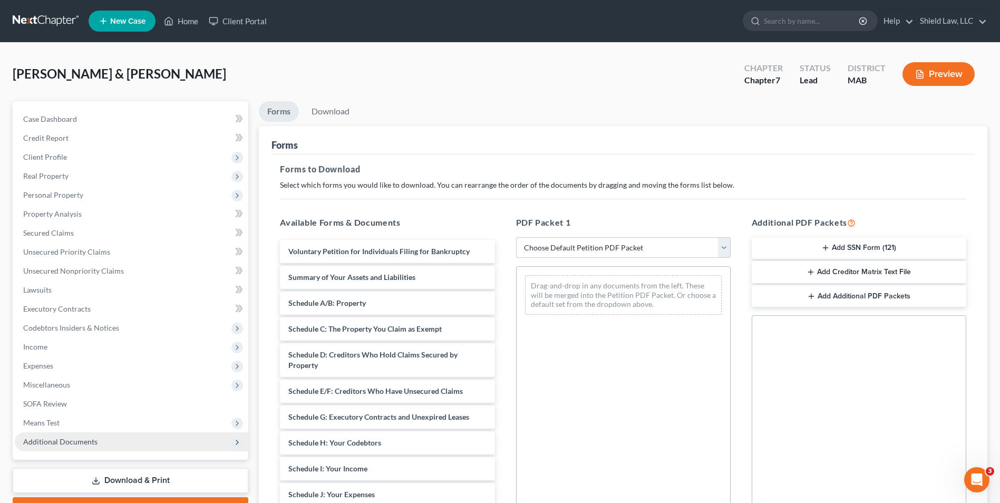
click at [53, 441] on span "Additional Documents" at bounding box center [60, 441] width 74 height 9
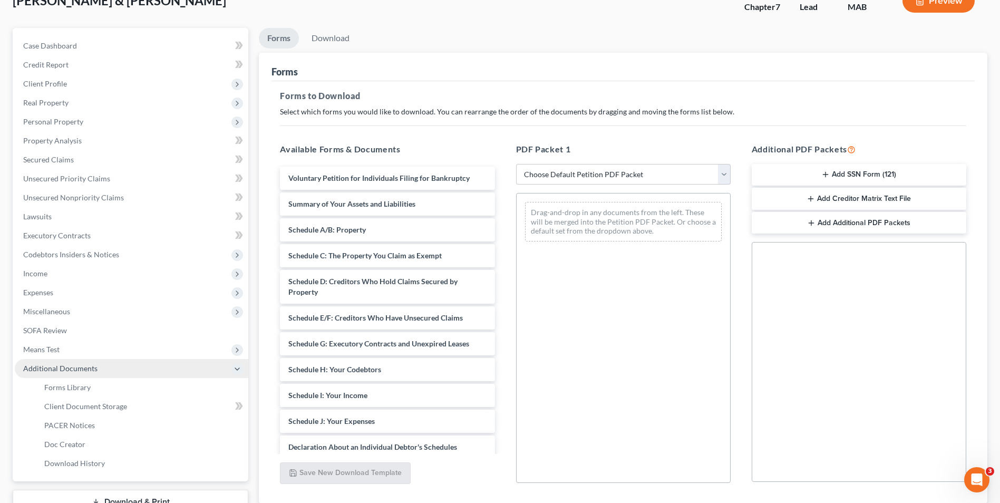
scroll to position [152, 0]
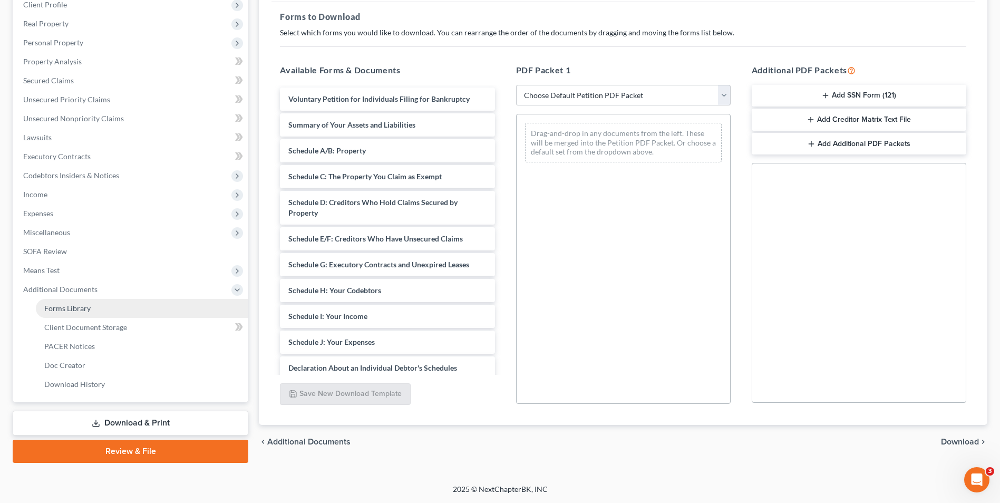
click at [105, 308] on link "Forms Library" at bounding box center [142, 308] width 213 height 19
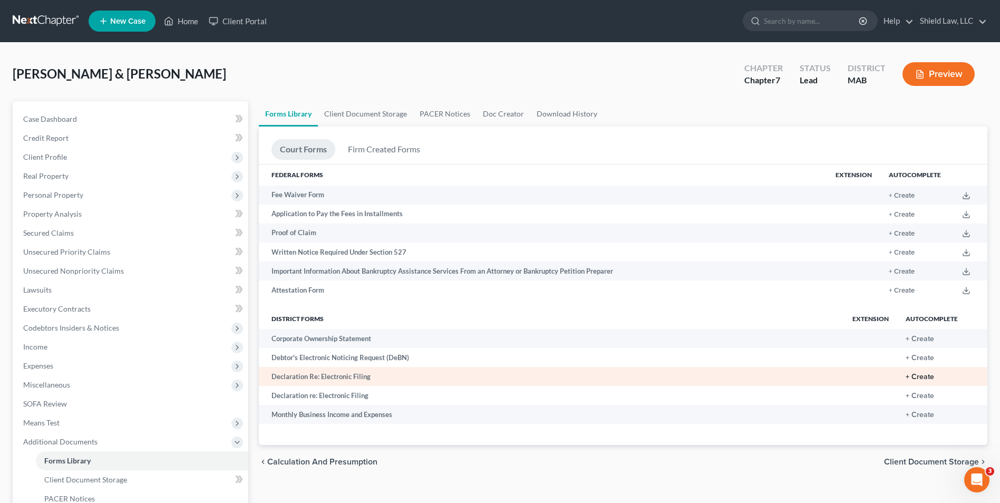
click at [493, 378] on button "+ Create" at bounding box center [920, 376] width 28 height 7
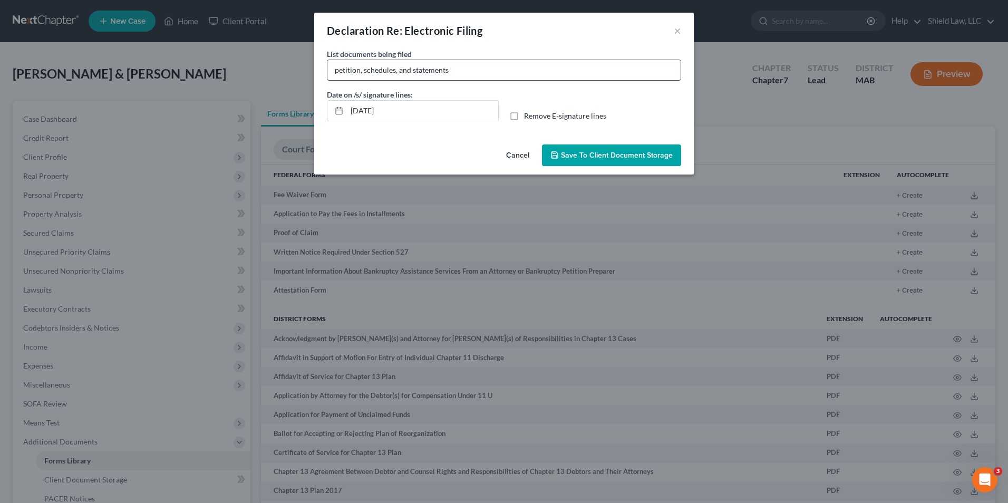
click at [453, 67] on input "petition, schedules, and statements" at bounding box center [503, 70] width 353 height 20
drag, startPoint x: 369, startPoint y: 109, endPoint x: 363, endPoint y: 110, distance: 6.3
click at [363, 110] on input "[DATE]" at bounding box center [422, 111] width 151 height 20
click at [493, 117] on label "Remove E-signature lines" at bounding box center [565, 116] width 82 height 11
click at [493, 117] on input "Remove E-signature lines" at bounding box center [531, 114] width 7 height 7
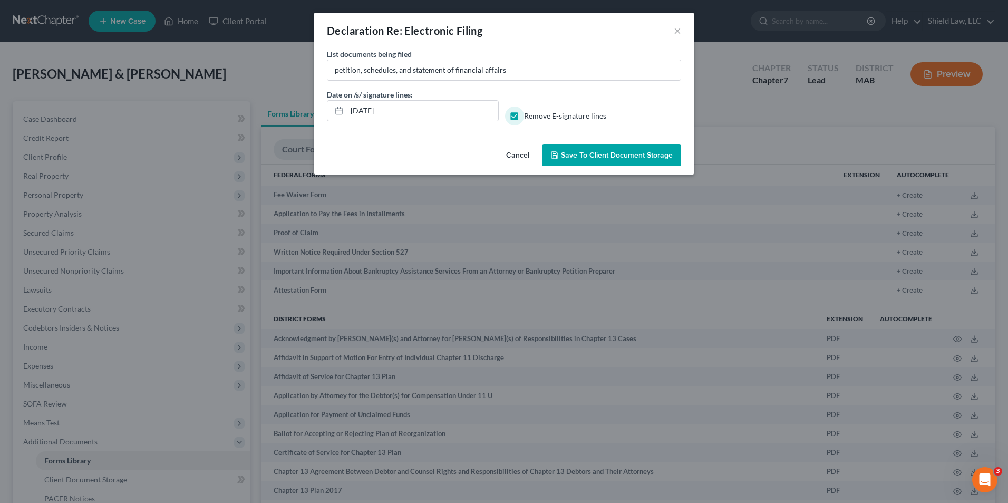
click at [493, 155] on span "Save to Client Document Storage" at bounding box center [617, 155] width 112 height 9
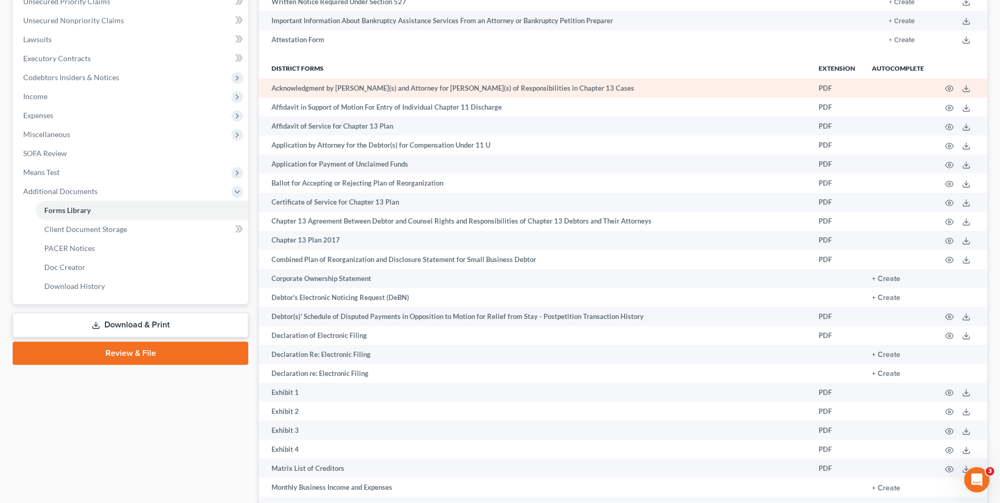
scroll to position [264, 0]
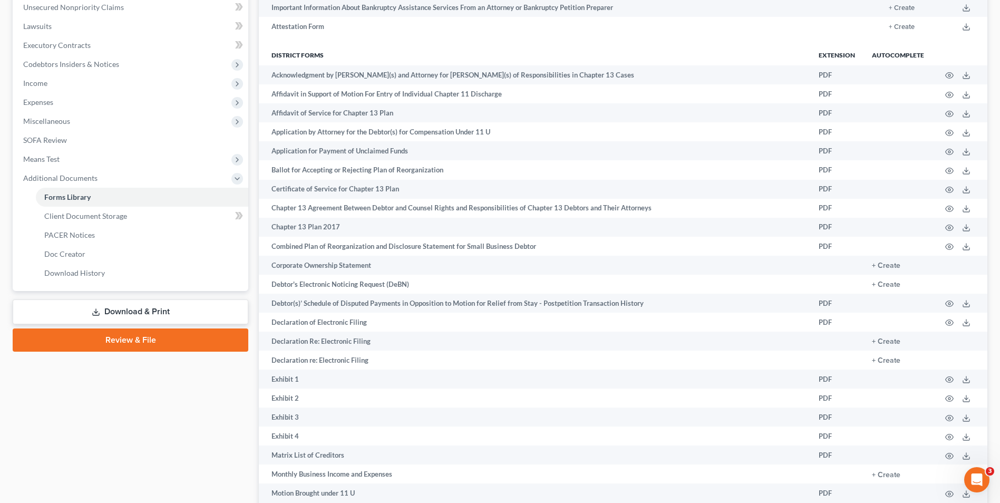
click at [150, 319] on link "Download & Print" at bounding box center [131, 312] width 236 height 25
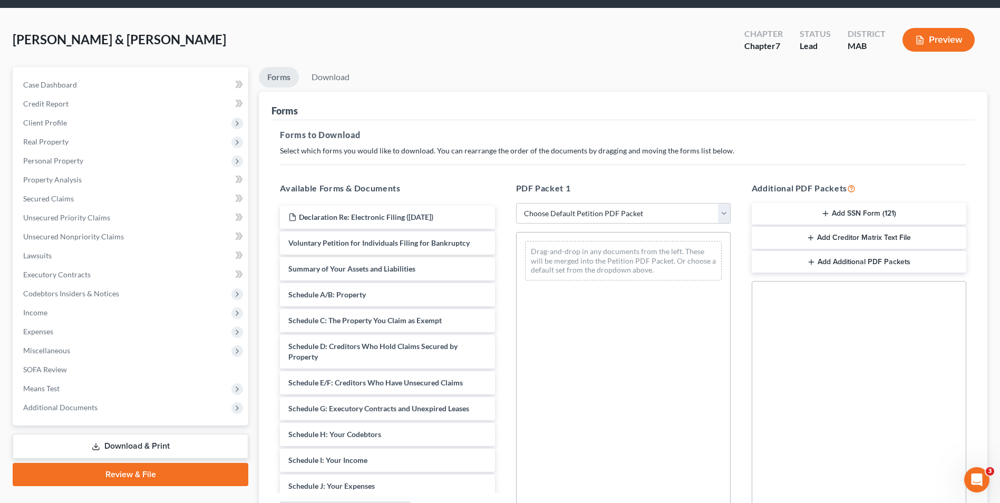
scroll to position [53, 0]
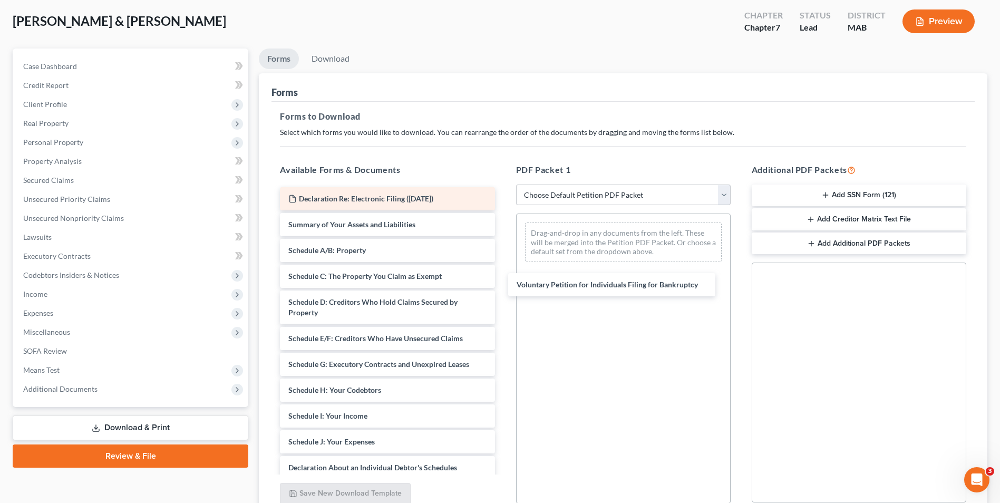
drag, startPoint x: 441, startPoint y: 221, endPoint x: 461, endPoint y: 202, distance: 27.2
click at [493, 281] on div "Voluntary Petition for Individuals Filing for Bankruptcy Declaration Re: Electr…" at bounding box center [387, 444] width 231 height 515
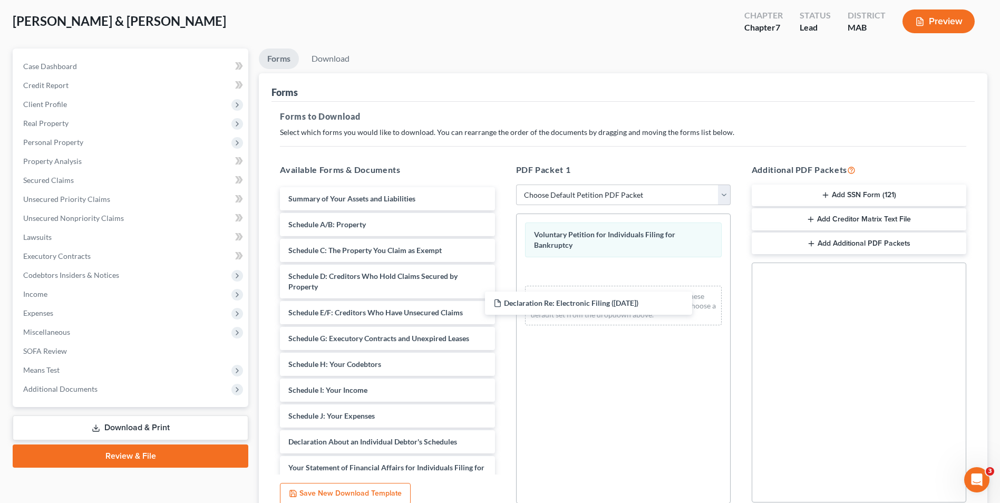
drag, startPoint x: 366, startPoint y: 200, endPoint x: 514, endPoint y: 273, distance: 164.4
click at [493, 316] on div "Declaration Re: Electronic Filing ([DATE]) Declaration Re: Electronic Filing ([…" at bounding box center [387, 431] width 231 height 489
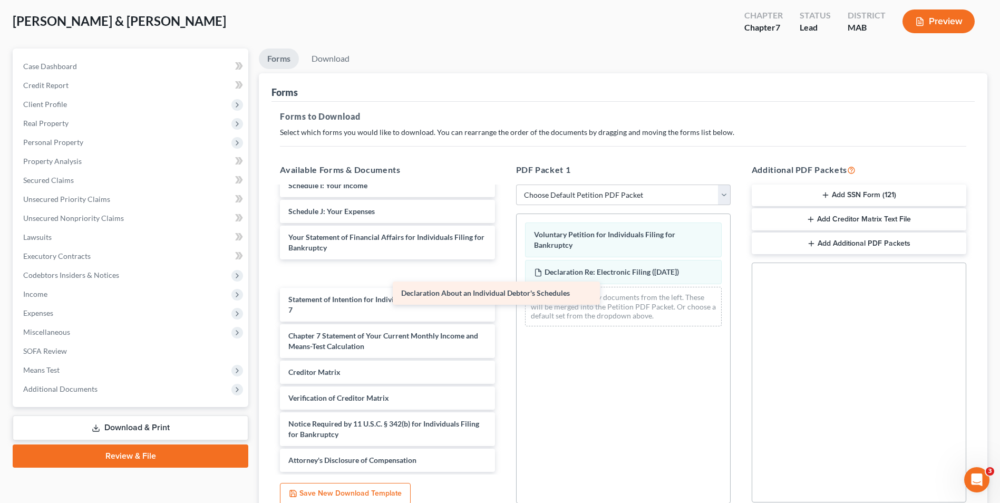
scroll to position [179, 0]
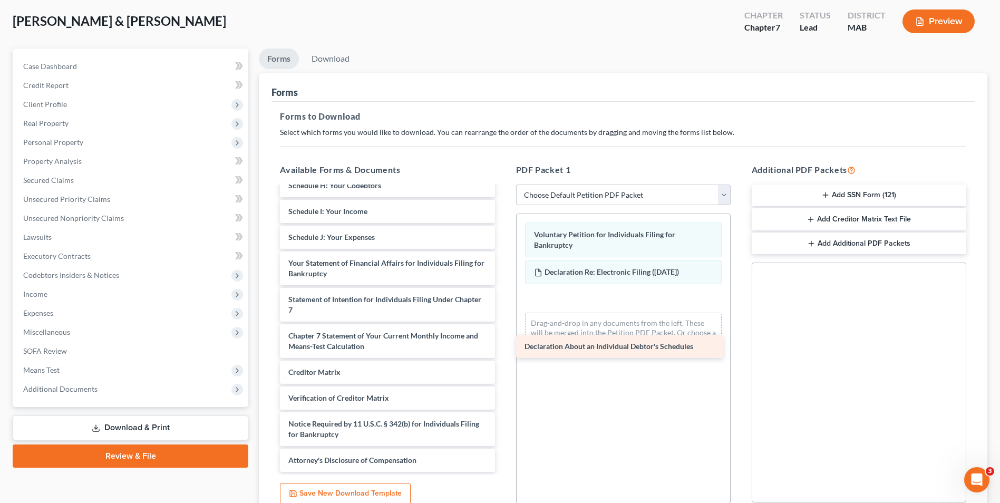
drag, startPoint x: 381, startPoint y: 245, endPoint x: 630, endPoint y: 338, distance: 265.1
click at [493, 351] on div "Declaration About an Individual Debtor's Schedules Summary of Your Assets and L…" at bounding box center [387, 240] width 231 height 464
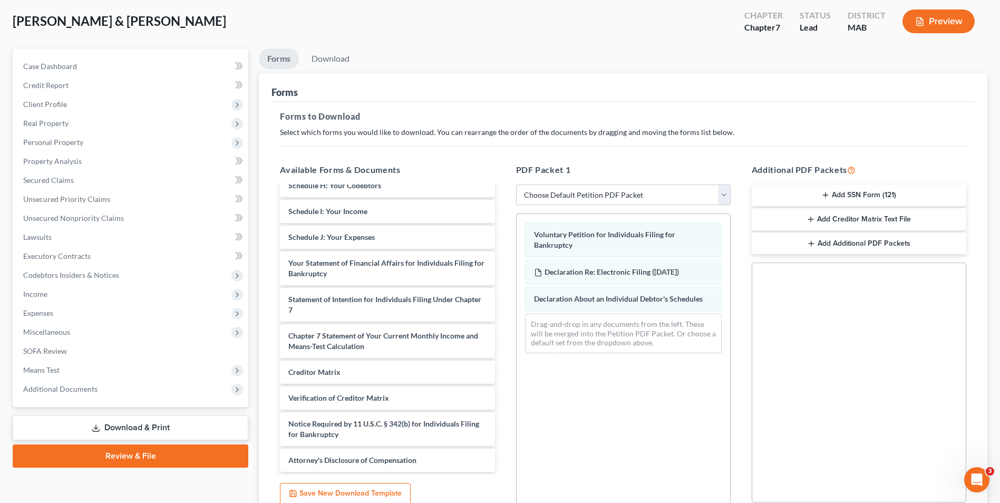
click at [493, 193] on button "Add SSN Form (121)" at bounding box center [859, 196] width 215 height 22
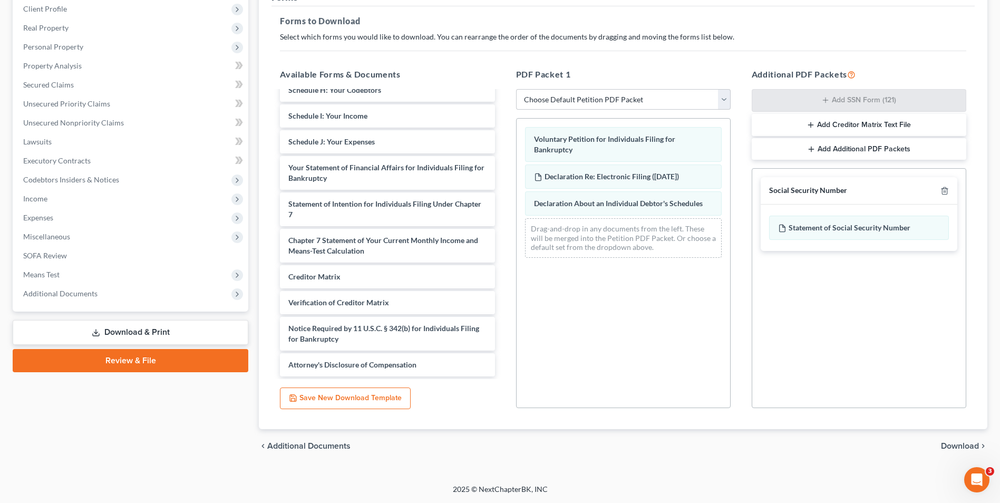
click at [493, 447] on span "Download" at bounding box center [960, 446] width 38 height 8
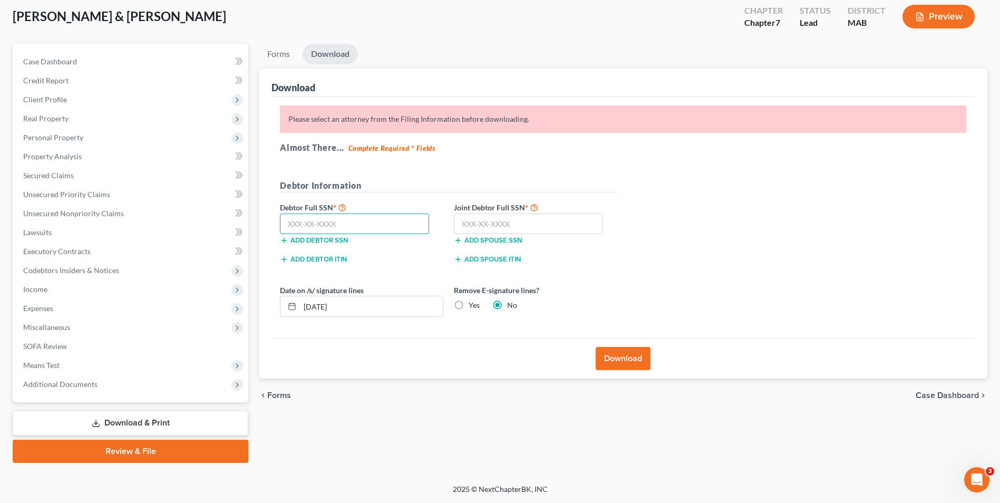
click at [387, 216] on input "text" at bounding box center [354, 224] width 149 height 21
click at [466, 219] on input "text" at bounding box center [528, 224] width 149 height 21
click at [402, 225] on input "text" at bounding box center [354, 224] width 149 height 21
click at [321, 305] on input "[DATE]" at bounding box center [371, 306] width 143 height 20
drag, startPoint x: 323, startPoint y: 305, endPoint x: 316, endPoint y: 306, distance: 7.0
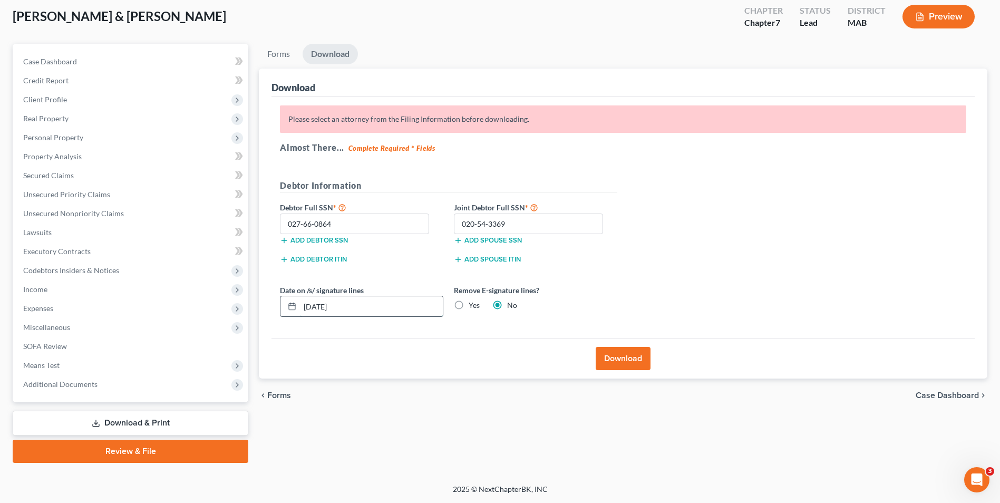
click at [316, 306] on input "[DATE]" at bounding box center [371, 306] width 143 height 20
click at [469, 304] on label "Yes" at bounding box center [474, 305] width 11 height 11
click at [473, 304] on input "Yes" at bounding box center [476, 303] width 7 height 7
click at [493, 356] on button "Download" at bounding box center [623, 358] width 55 height 23
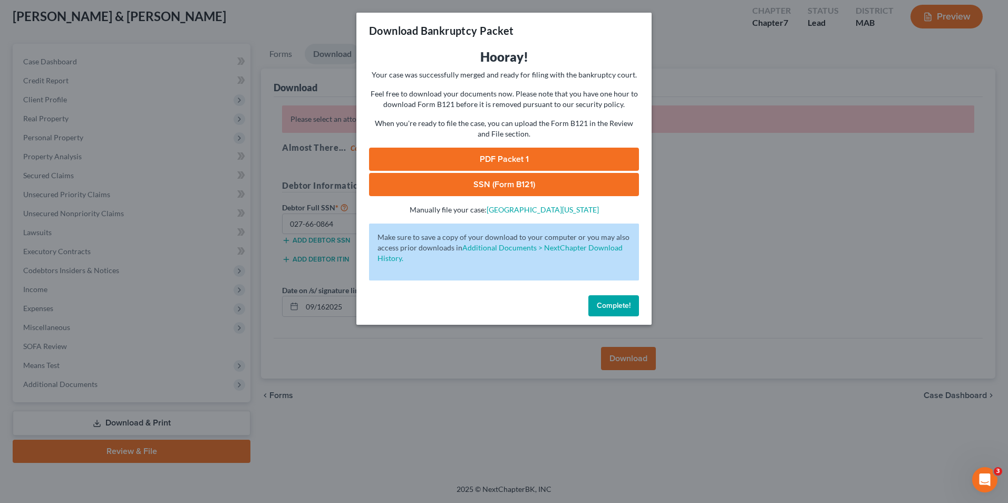
drag, startPoint x: 630, startPoint y: 301, endPoint x: 618, endPoint y: 277, distance: 25.9
click at [493, 301] on span "Complete!" at bounding box center [614, 305] width 34 height 9
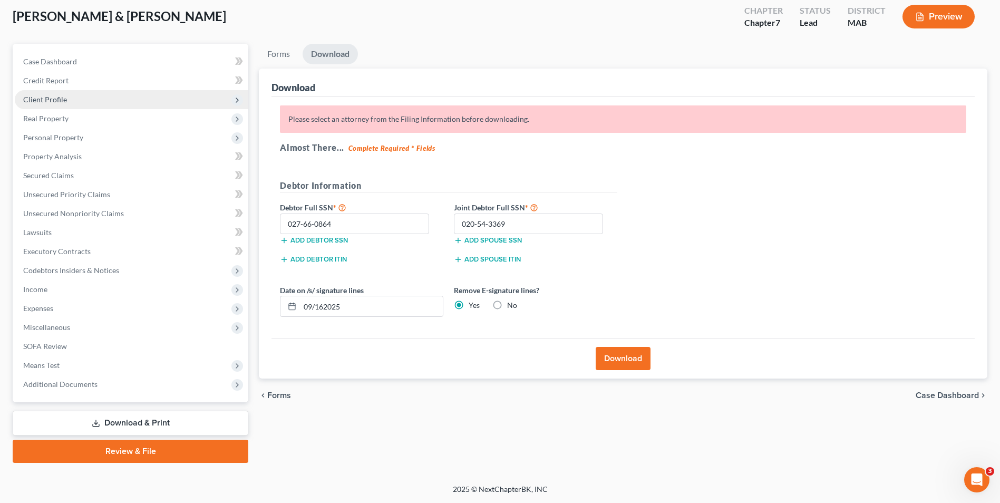
click at [50, 96] on span "Client Profile" at bounding box center [45, 99] width 44 height 9
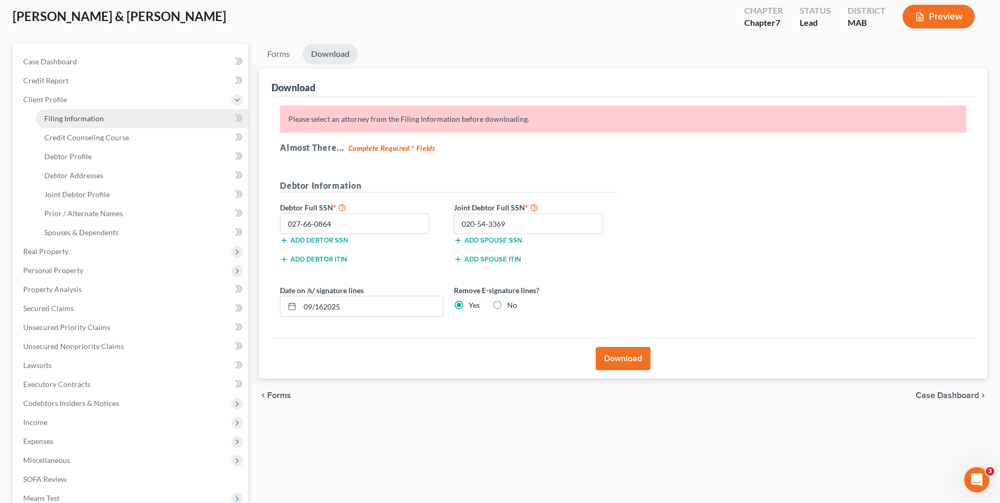
click at [74, 112] on link "Filing Information" at bounding box center [142, 118] width 213 height 19
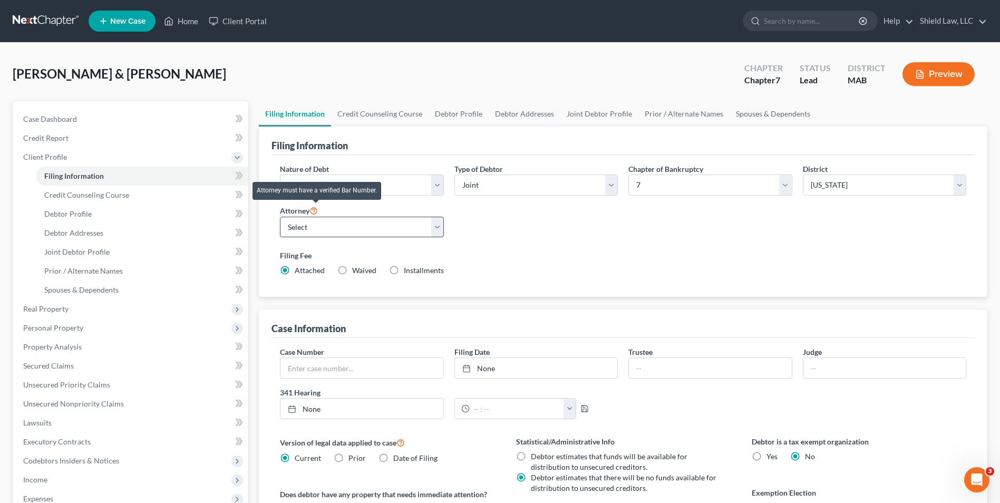
click at [321, 214] on div "Attorney Select [PERSON_NAME] - MA" at bounding box center [361, 221] width 163 height 34
click at [325, 225] on select "Select [PERSON_NAME] - MA" at bounding box center [361, 227] width 163 height 21
click at [280, 217] on select "Select [PERSON_NAME] - MA" at bounding box center [361, 227] width 163 height 21
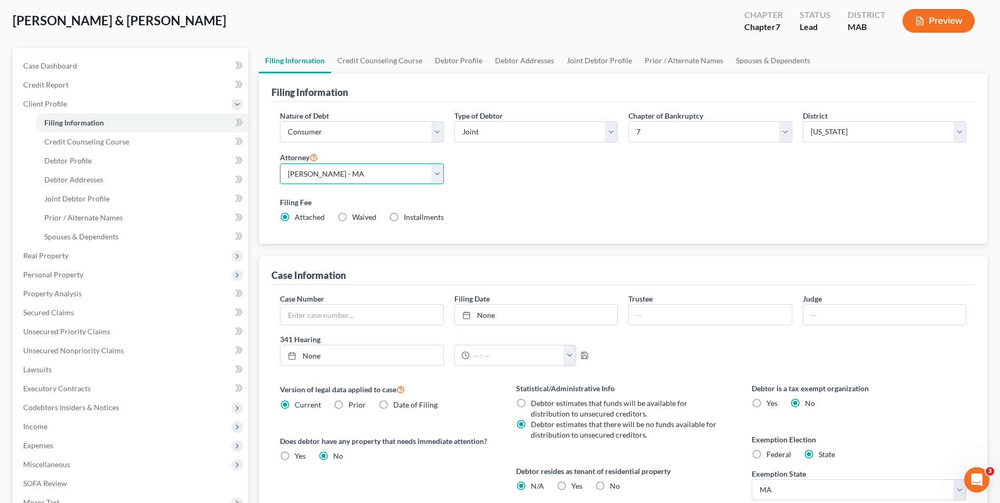
scroll to position [158, 0]
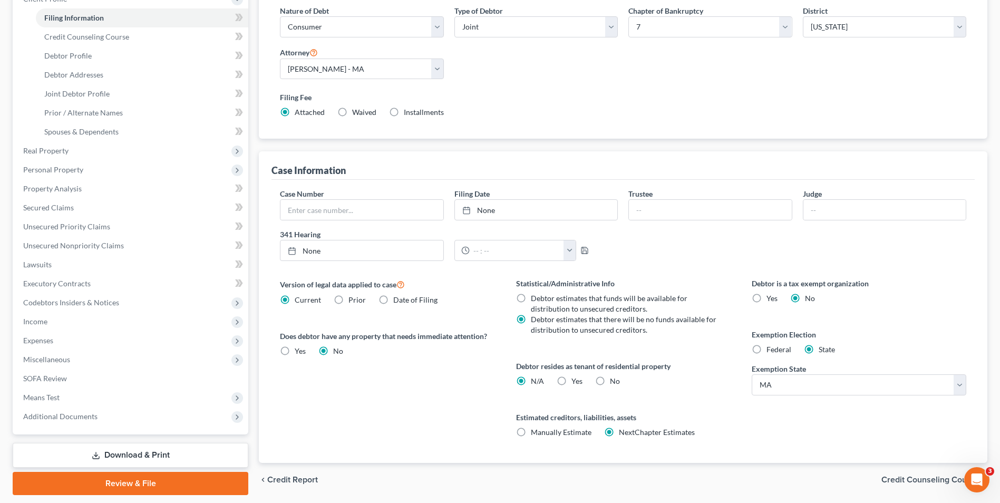
drag, startPoint x: 195, startPoint y: 448, endPoint x: 317, endPoint y: 265, distance: 219.8
click at [195, 447] on link "Download & Print" at bounding box center [131, 455] width 236 height 25
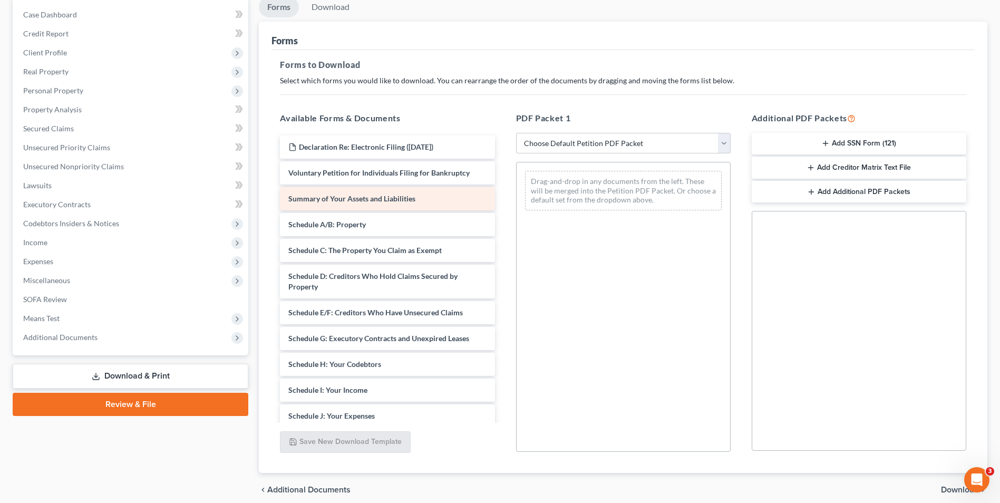
scroll to position [105, 0]
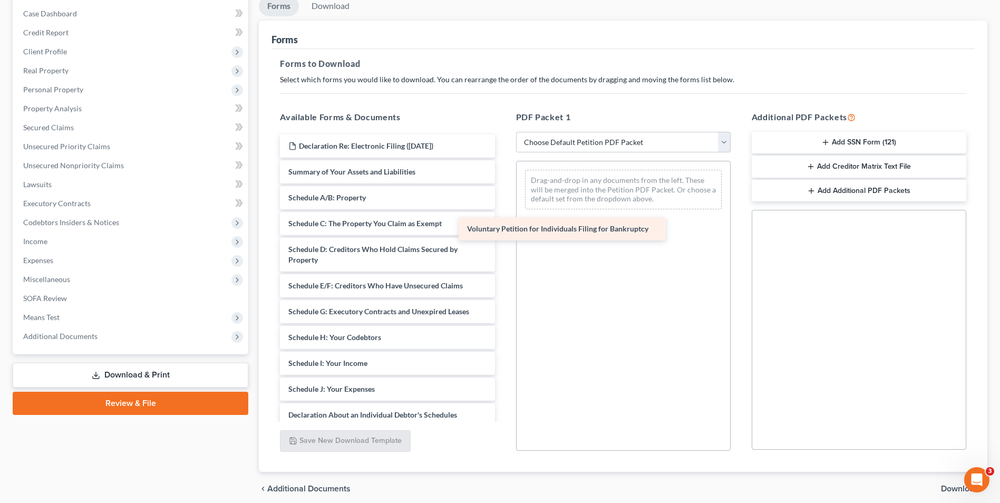
drag, startPoint x: 424, startPoint y: 169, endPoint x: 602, endPoint y: 226, distance: 187.1
click at [493, 226] on div "Voluntary Petition for Individuals Filing for Bankruptcy Declaration Re: Electr…" at bounding box center [387, 391] width 231 height 515
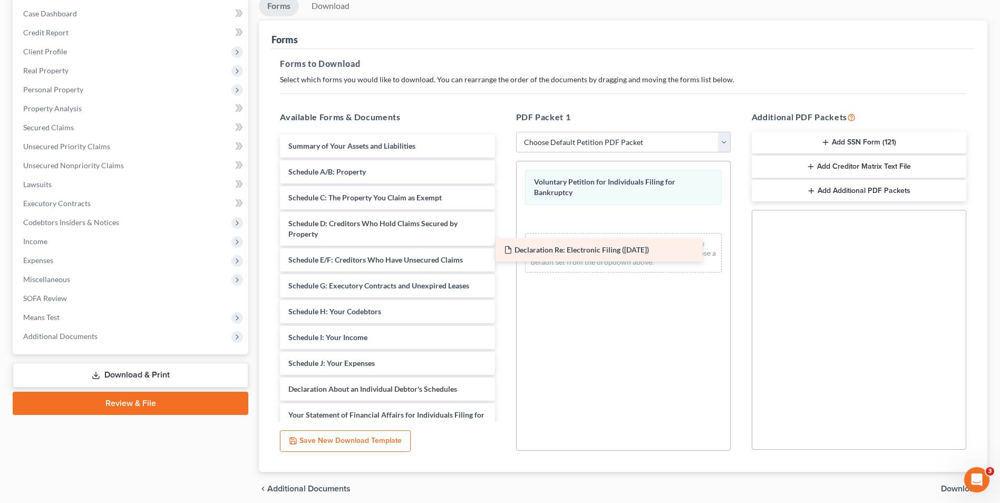
drag, startPoint x: 377, startPoint y: 148, endPoint x: 592, endPoint y: 253, distance: 239.6
click at [493, 253] on div "Declaration Re: Electronic Filing ([DATE]) Declaration Re: Electronic Filing ([…" at bounding box center [387, 378] width 231 height 489
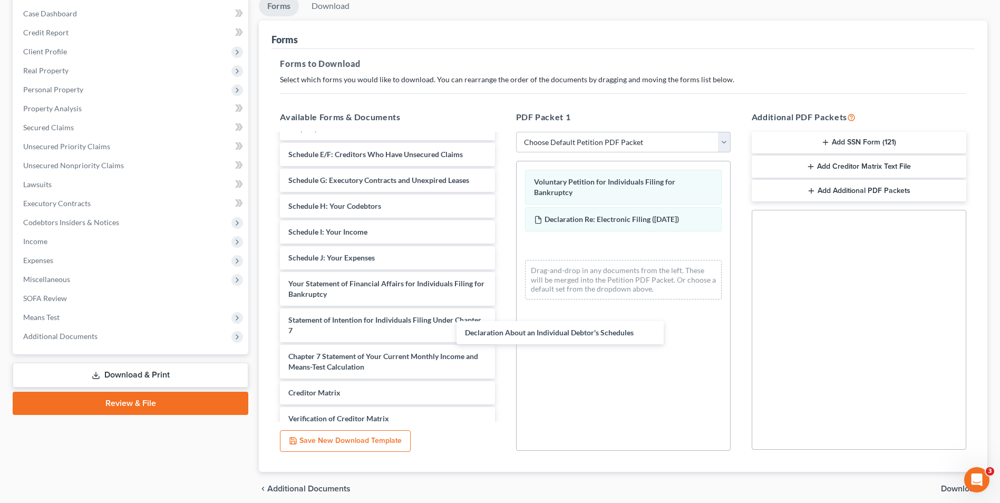
drag, startPoint x: 392, startPoint y: 279, endPoint x: 682, endPoint y: 267, distance: 290.3
click at [493, 331] on div "Declaration About an Individual Debtor's Schedules Summary of Your Assets and L…" at bounding box center [387, 261] width 231 height 464
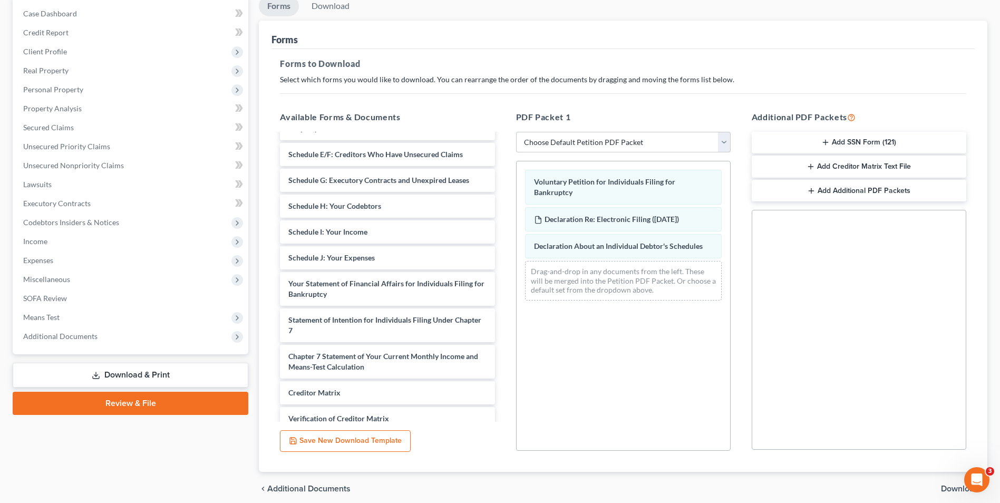
click at [493, 147] on button "Add SSN Form (121)" at bounding box center [859, 143] width 215 height 22
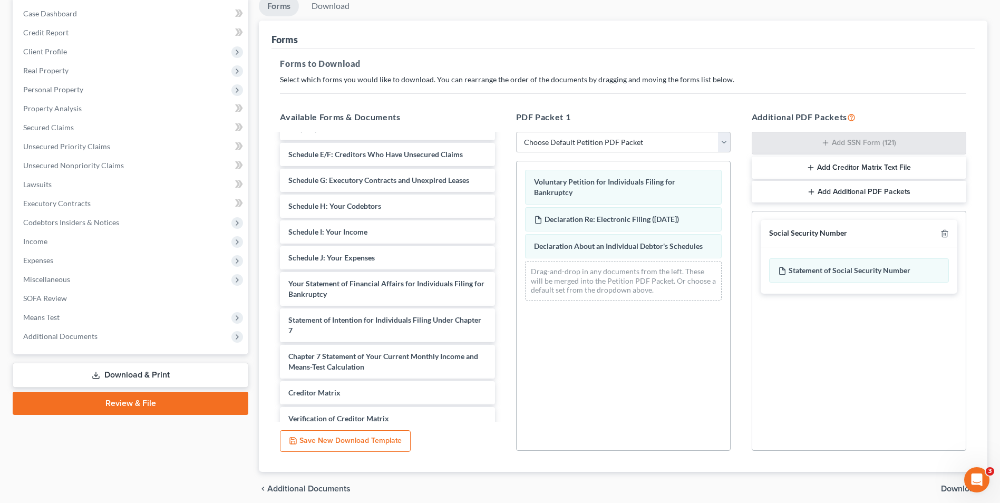
click at [493, 490] on span "Download" at bounding box center [960, 489] width 38 height 8
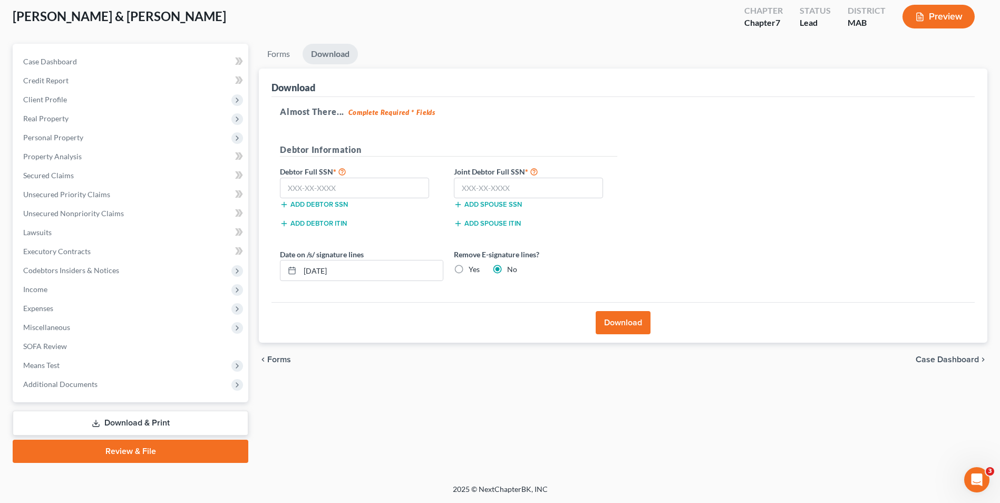
scroll to position [57, 0]
click at [366, 184] on input "text" at bounding box center [354, 188] width 149 height 21
click at [485, 184] on input "text" at bounding box center [528, 188] width 149 height 21
drag, startPoint x: 345, startPoint y: 272, endPoint x: 315, endPoint y: 274, distance: 30.1
click at [315, 274] on input "[DATE]" at bounding box center [371, 270] width 143 height 20
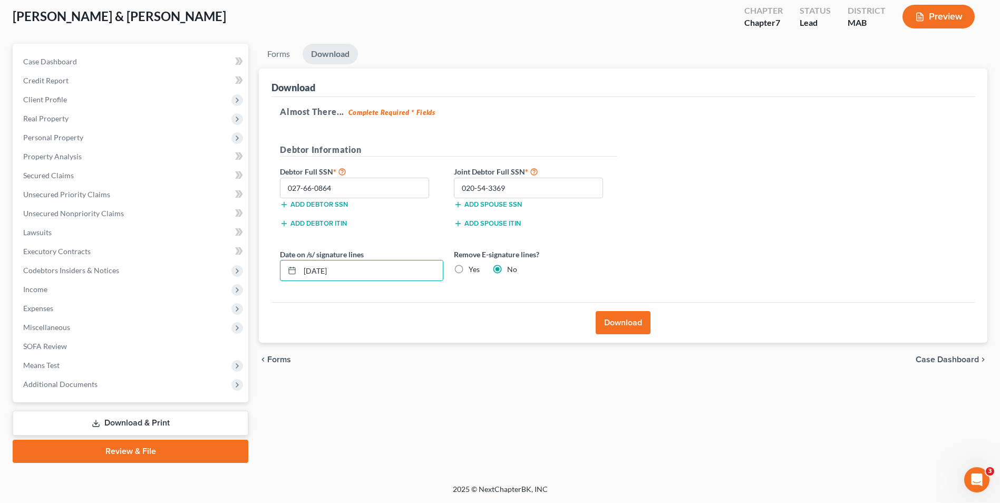
click at [469, 268] on label "Yes" at bounding box center [474, 269] width 11 height 11
click at [473, 268] on input "Yes" at bounding box center [476, 267] width 7 height 7
click at [493, 321] on button "Download" at bounding box center [623, 322] width 55 height 23
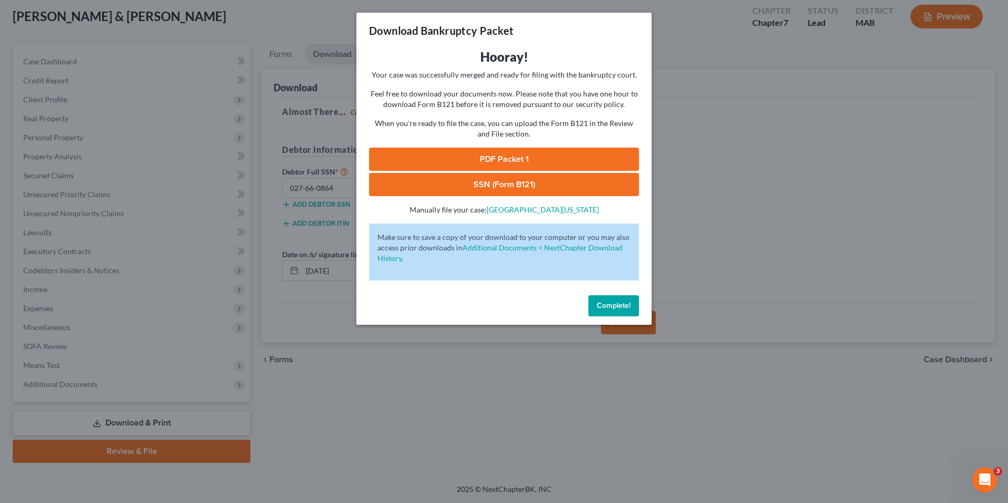
click at [493, 148] on link "PDF Packet 1" at bounding box center [504, 159] width 270 height 23
click at [493, 183] on link "SSN (Form B121)" at bounding box center [504, 184] width 270 height 23
drag, startPoint x: 604, startPoint y: 301, endPoint x: 223, endPoint y: 86, distance: 437.3
click at [493, 302] on span "Complete!" at bounding box center [614, 305] width 34 height 9
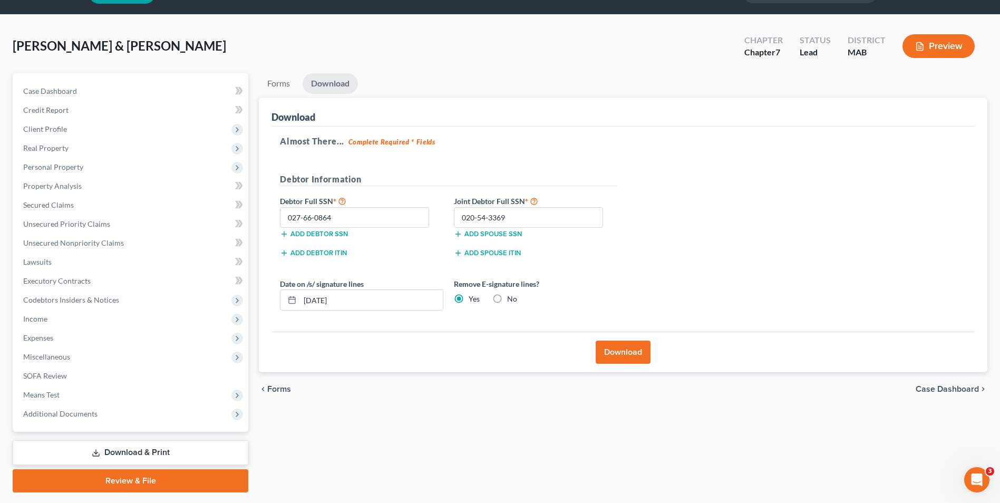
scroll to position [0, 0]
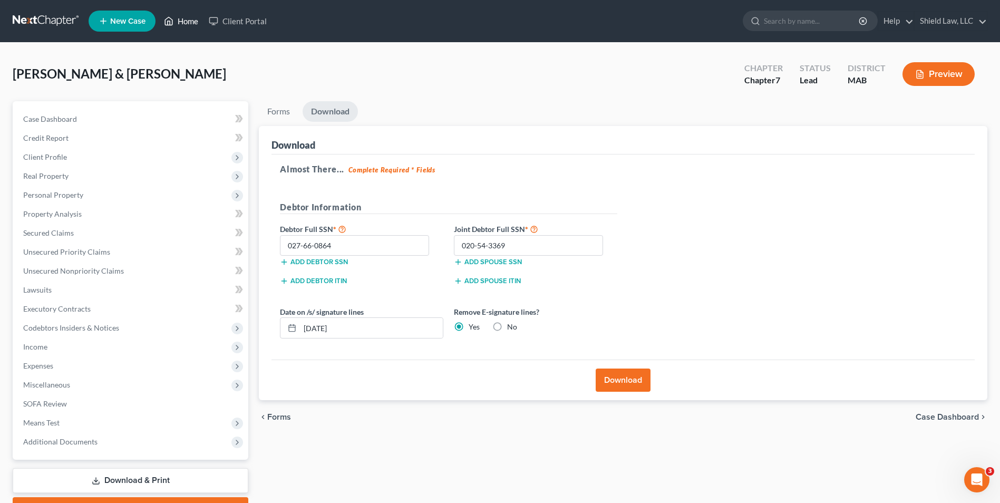
click at [179, 26] on link "Home" at bounding box center [181, 21] width 45 height 19
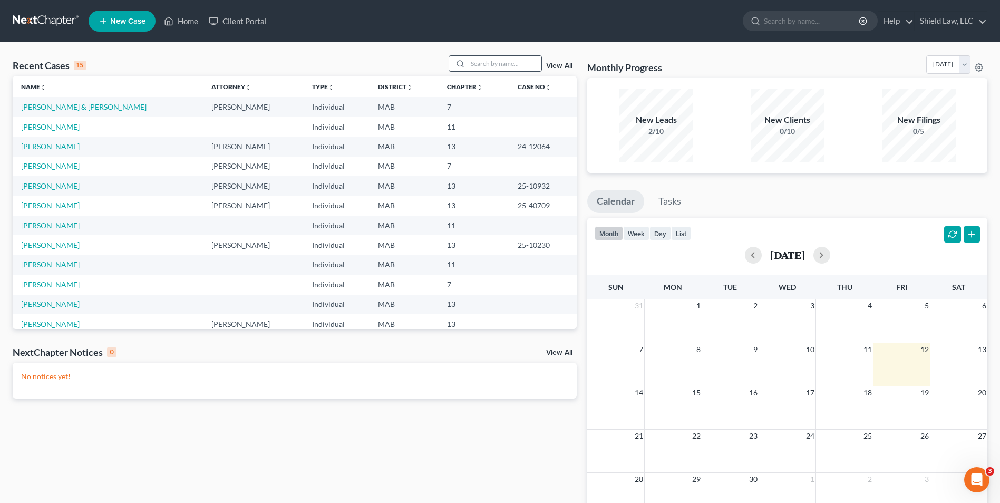
click at [493, 63] on input "search" at bounding box center [505, 63] width 74 height 15
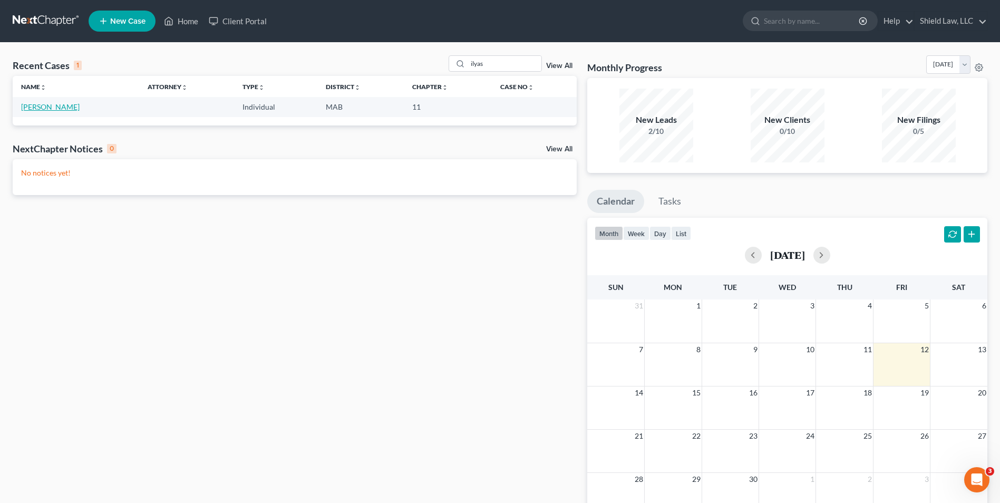
click at [44, 108] on link "[PERSON_NAME]" at bounding box center [50, 106] width 59 height 9
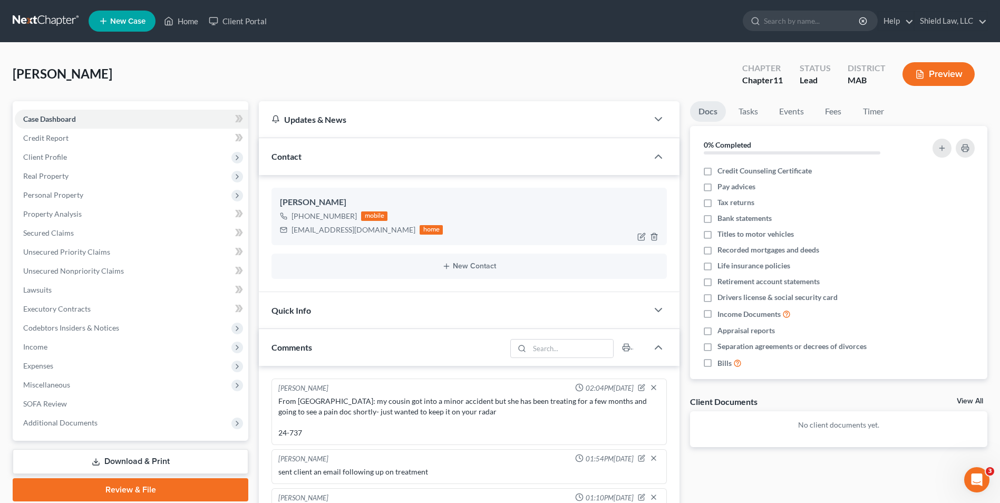
scroll to position [250, 0]
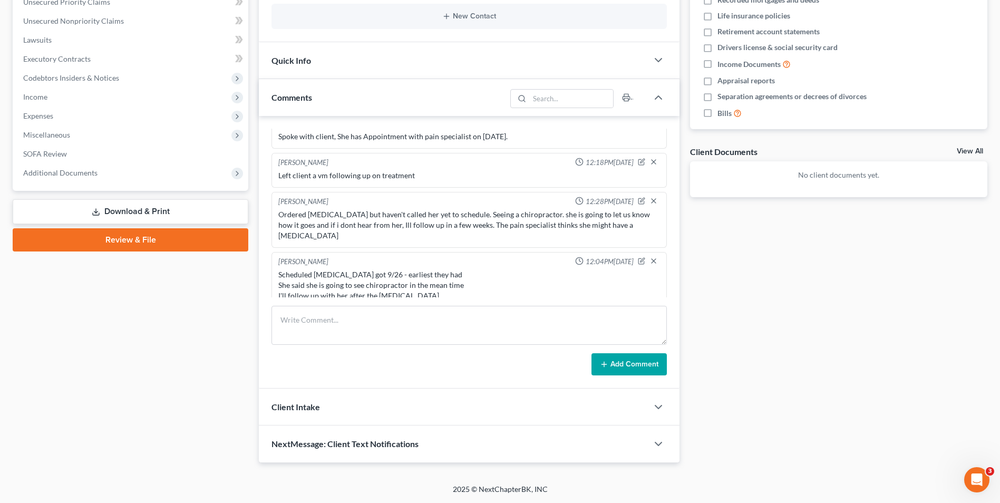
click at [493, 334] on div "Docs Tasks Events Fees Timer 0% Completed Nothing here yet! Credit Counseling C…" at bounding box center [839, 157] width 308 height 612
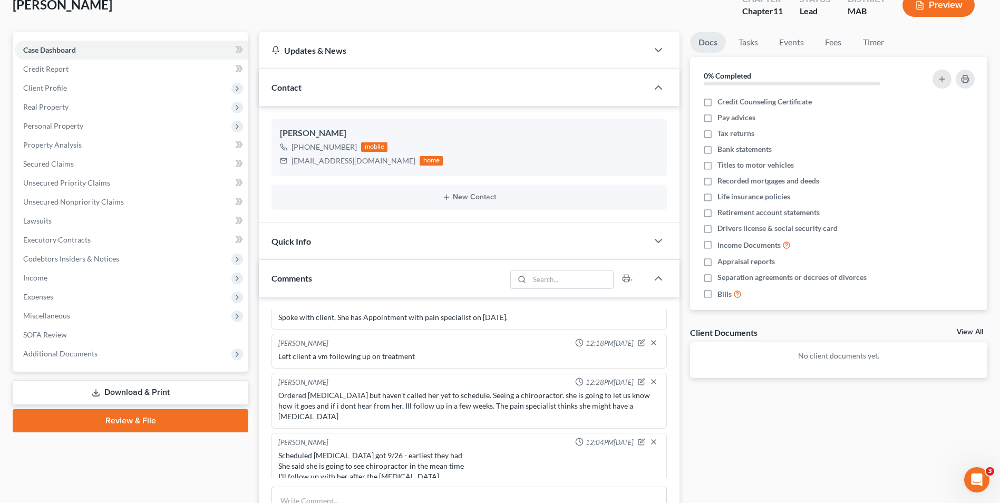
scroll to position [0, 0]
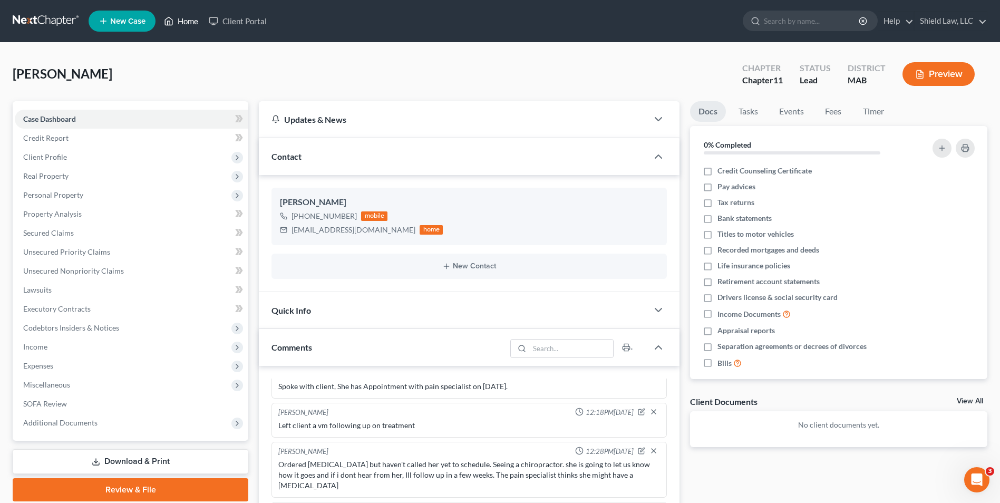
click at [188, 13] on link "Home" at bounding box center [181, 21] width 45 height 19
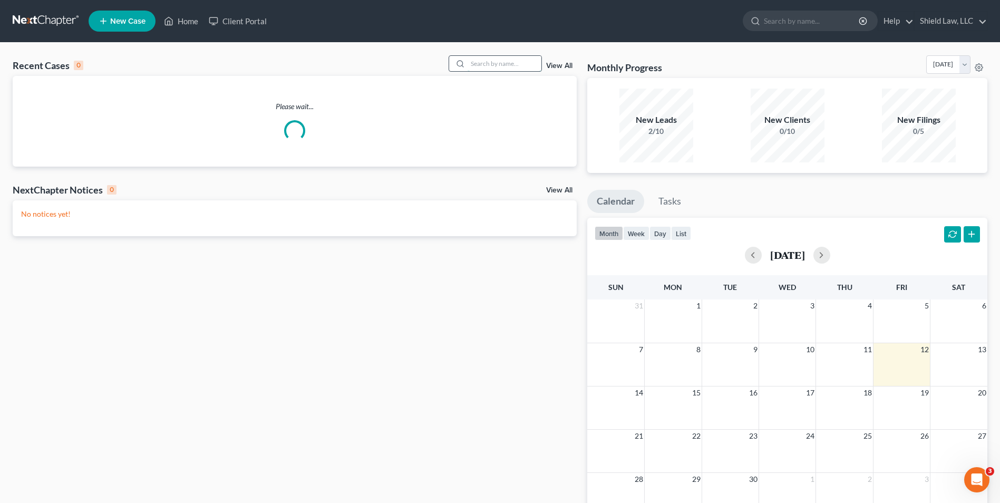
click at [493, 60] on input "search" at bounding box center [505, 63] width 74 height 15
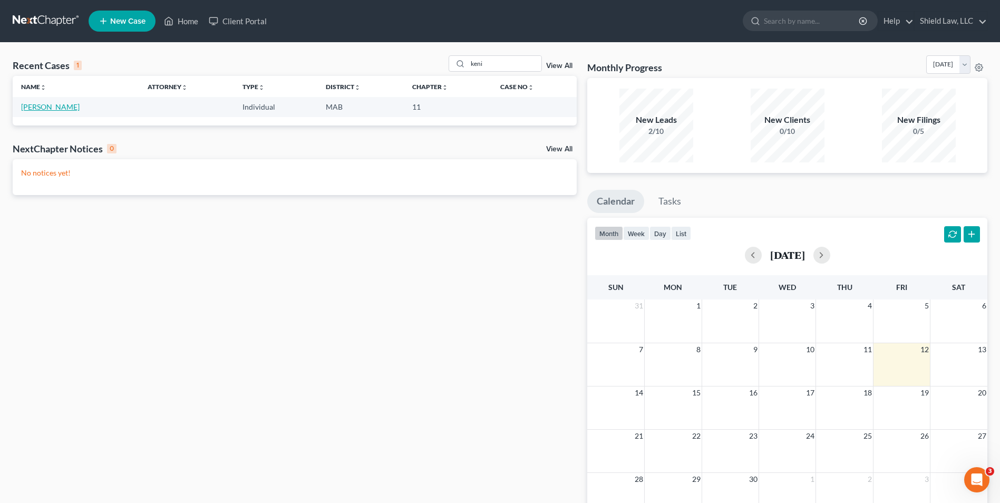
click at [33, 104] on link "[PERSON_NAME]" at bounding box center [50, 106] width 59 height 9
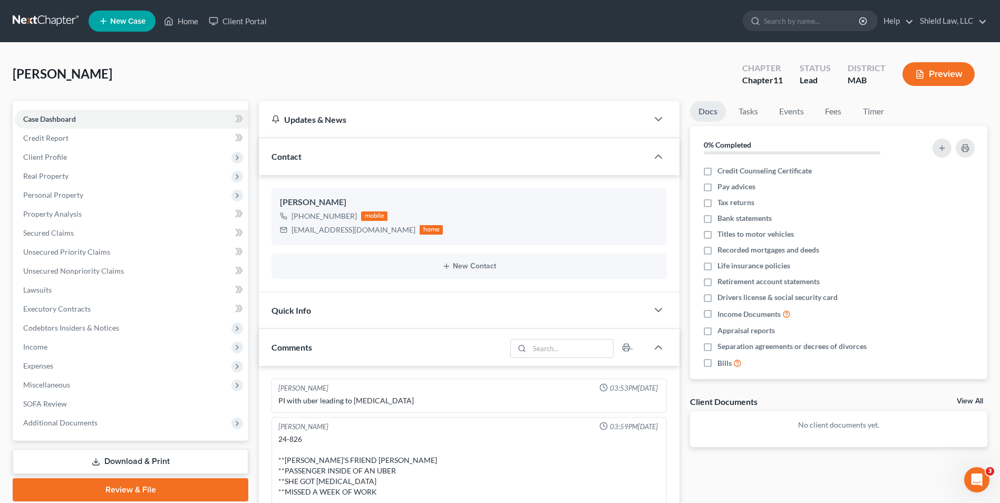
scroll to position [832, 0]
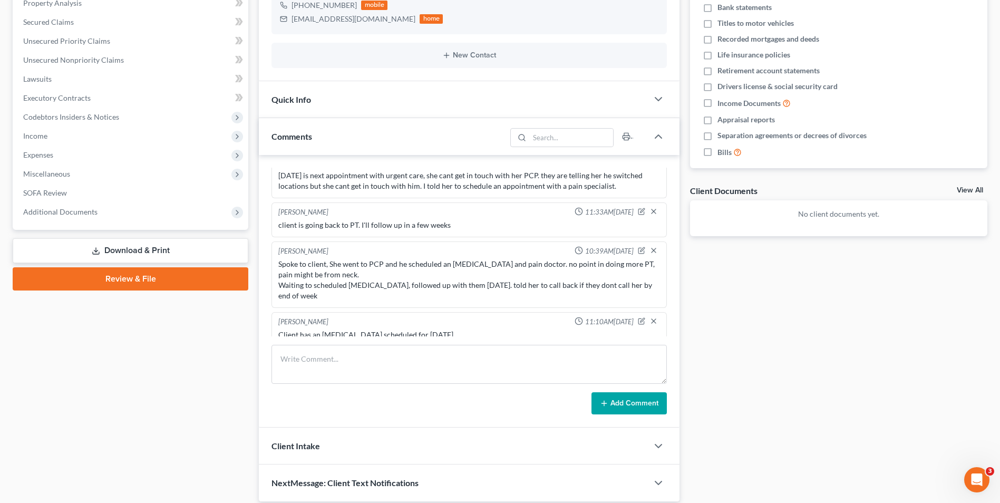
drag, startPoint x: 793, startPoint y: 384, endPoint x: 416, endPoint y: 317, distance: 382.3
click at [493, 383] on div "Docs Tasks Events Fees Timer 0% Completed Nothing here yet! Credit Counseling C…" at bounding box center [839, 196] width 308 height 612
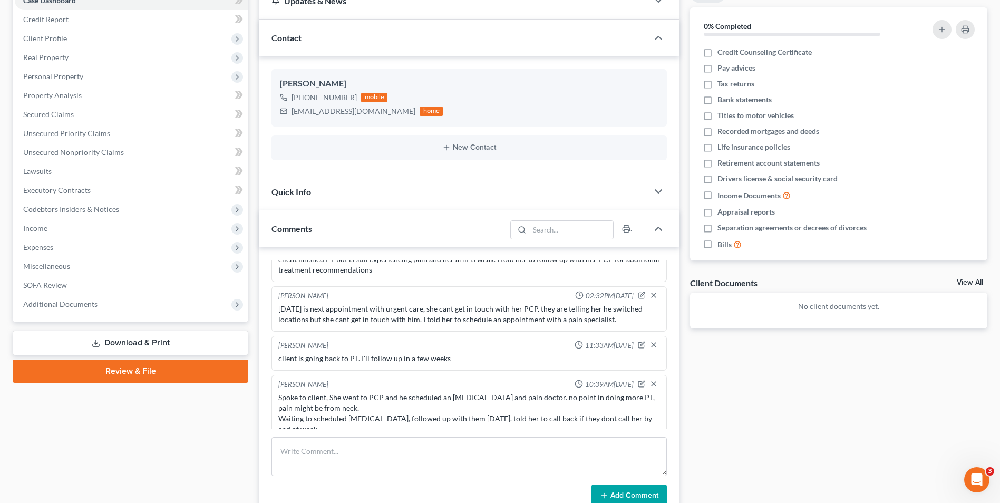
scroll to position [0, 0]
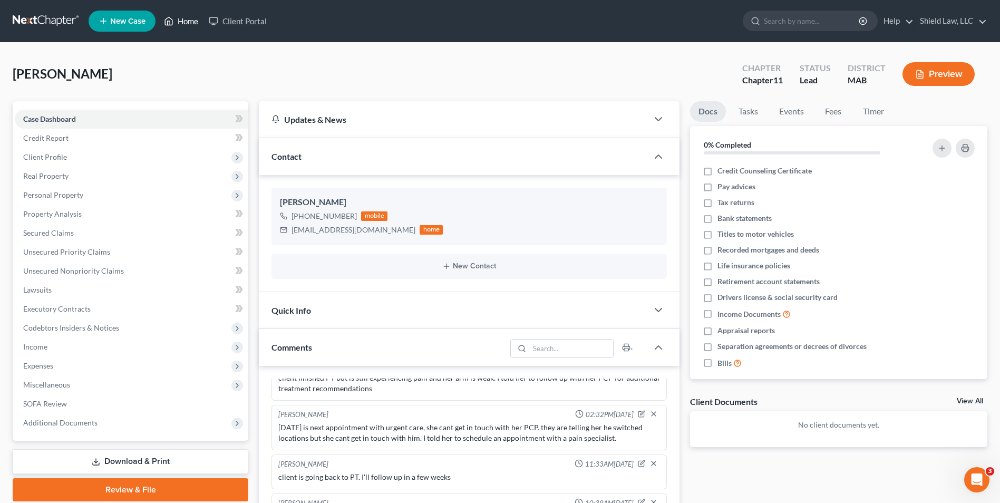
drag, startPoint x: 195, startPoint y: 21, endPoint x: 188, endPoint y: 2, distance: 20.2
click at [195, 21] on link "Home" at bounding box center [181, 21] width 45 height 19
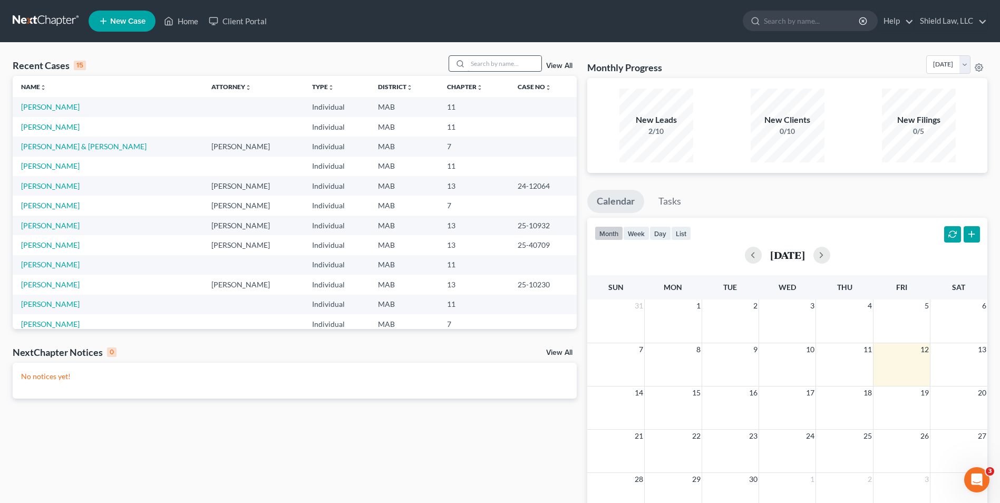
click at [493, 62] on input "search" at bounding box center [505, 63] width 74 height 15
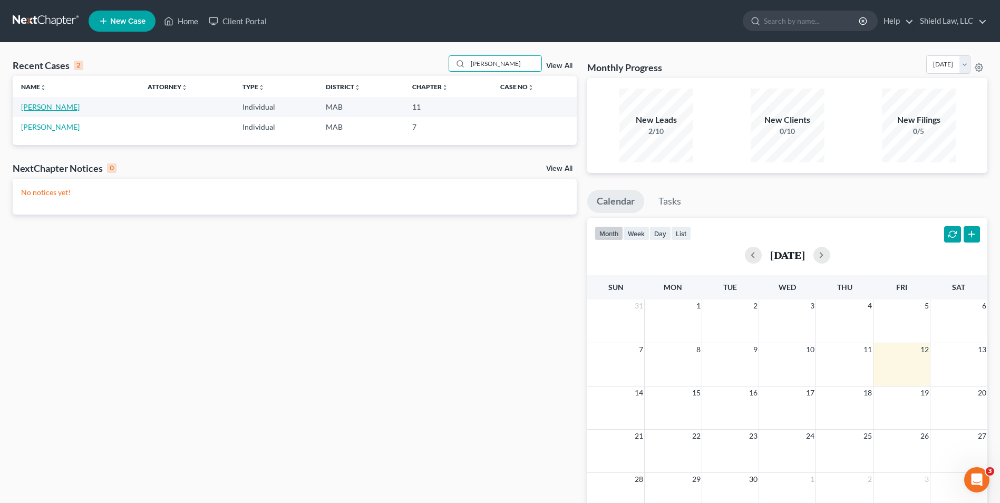
click at [51, 109] on link "[PERSON_NAME]" at bounding box center [50, 106] width 59 height 9
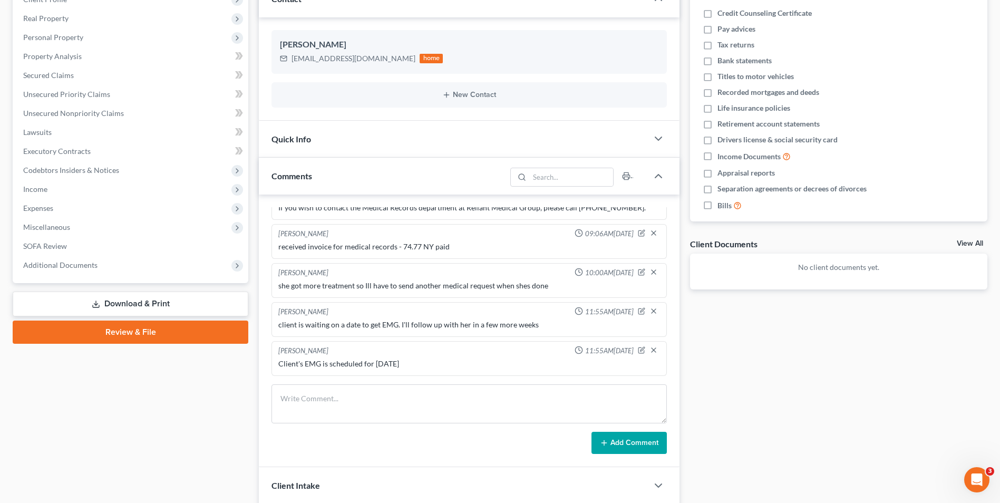
scroll to position [158, 0]
click at [493, 366] on div "Docs Tasks Events Fees Timer 0% Completed Nothing here yet! Credit Counseling C…" at bounding box center [839, 242] width 308 height 598
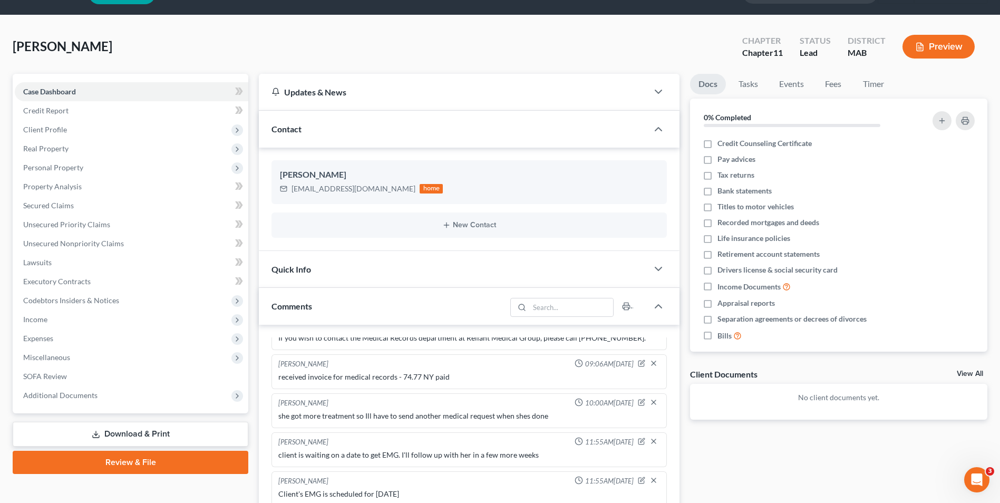
scroll to position [0, 0]
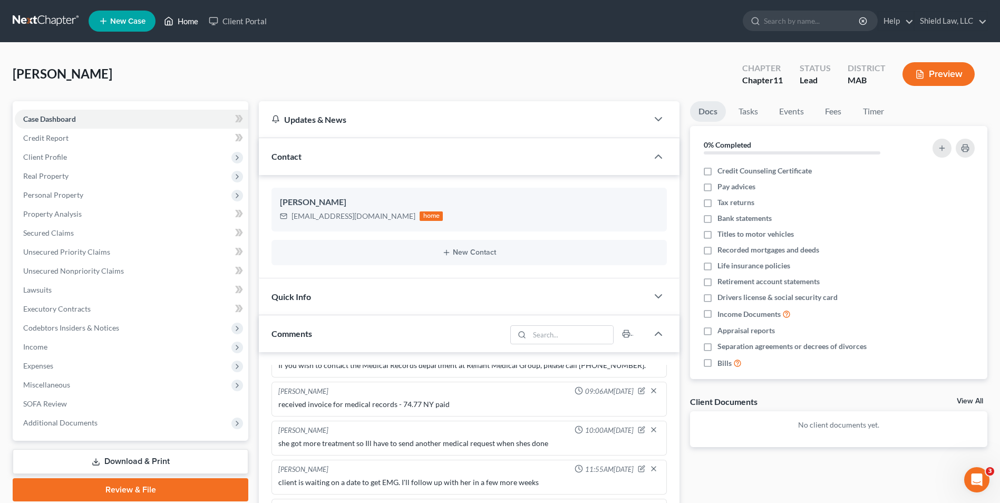
click at [177, 20] on link "Home" at bounding box center [181, 21] width 45 height 19
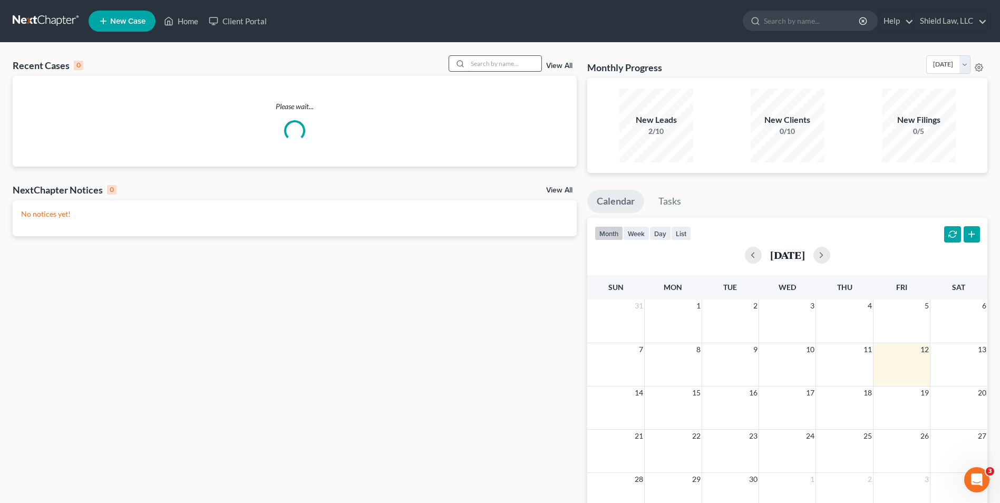
click at [493, 63] on input "search" at bounding box center [505, 63] width 74 height 15
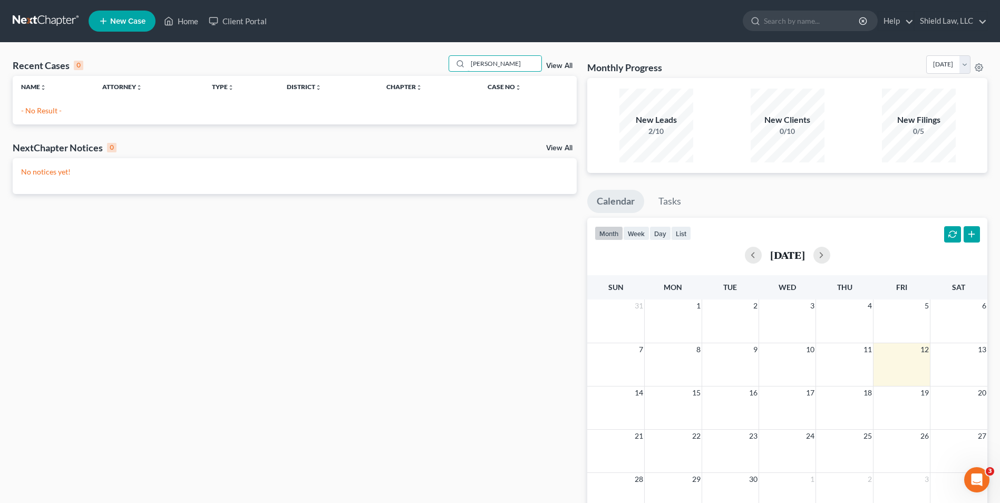
drag, startPoint x: 512, startPoint y: 62, endPoint x: 404, endPoint y: 59, distance: 108.2
click at [407, 60] on div "Recent Cases 0 [PERSON_NAME] View All" at bounding box center [295, 65] width 564 height 21
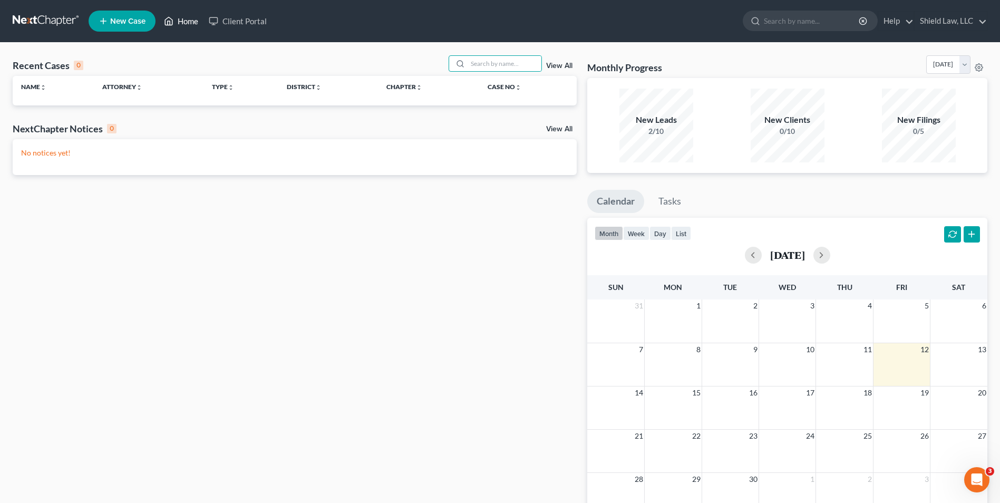
click at [170, 18] on icon at bounding box center [168, 21] width 9 height 13
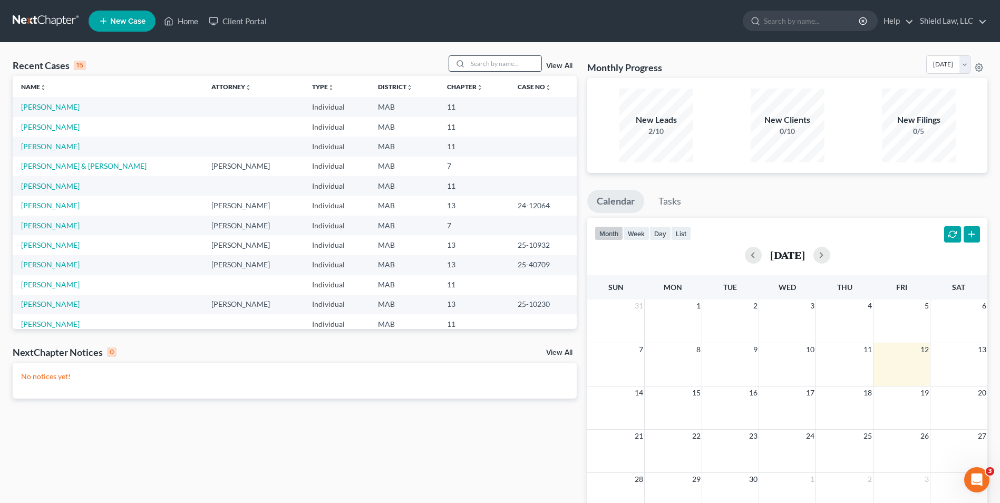
click at [484, 66] on input "search" at bounding box center [505, 63] width 74 height 15
click at [493, 63] on input "search" at bounding box center [505, 63] width 74 height 15
click at [482, 58] on input "search" at bounding box center [505, 63] width 74 height 15
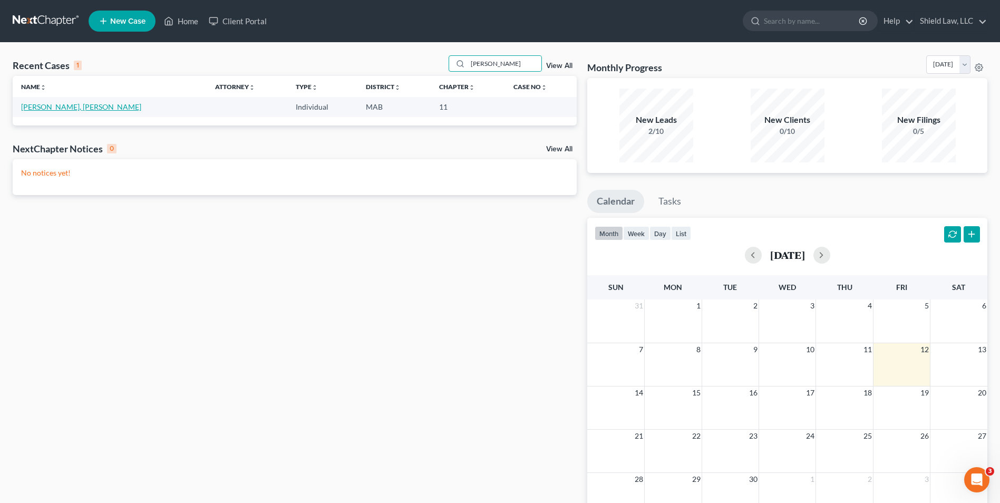
click at [58, 105] on link "[PERSON_NAME], [PERSON_NAME]" at bounding box center [81, 106] width 120 height 9
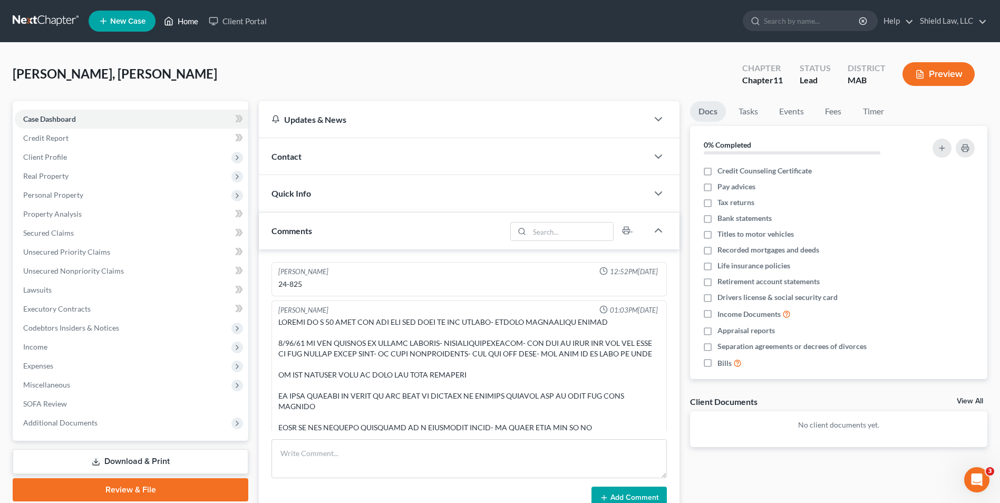
click at [180, 19] on link "Home" at bounding box center [181, 21] width 45 height 19
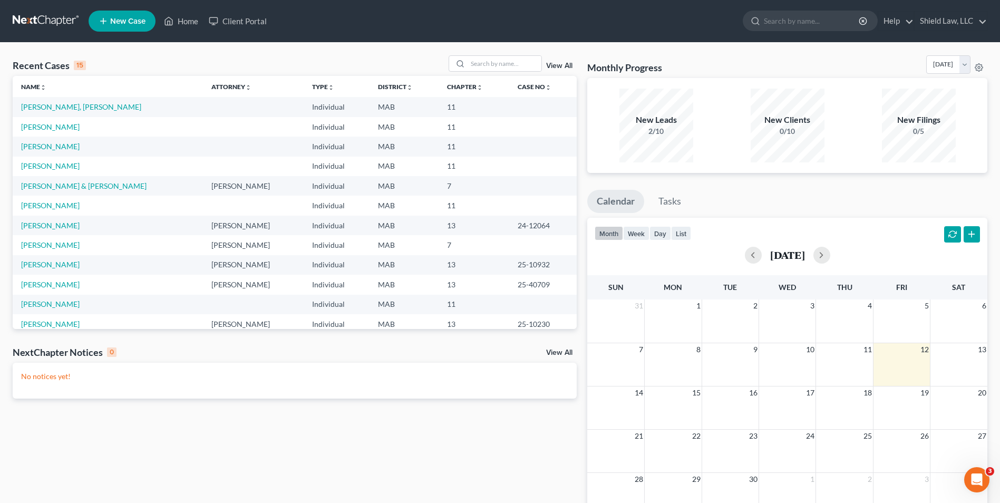
click at [46, 210] on td "[PERSON_NAME]" at bounding box center [108, 206] width 190 height 20
click at [46, 210] on link "[PERSON_NAME]" at bounding box center [50, 205] width 59 height 9
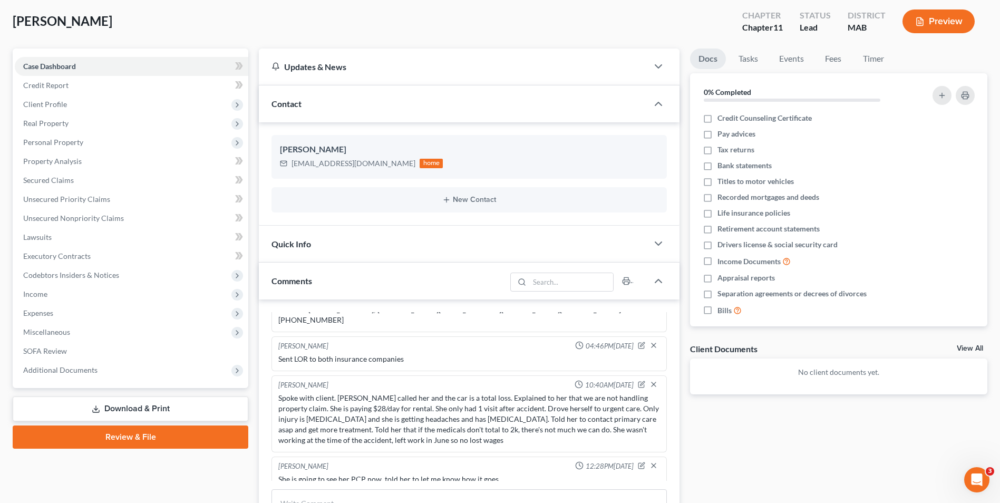
scroll to position [211, 0]
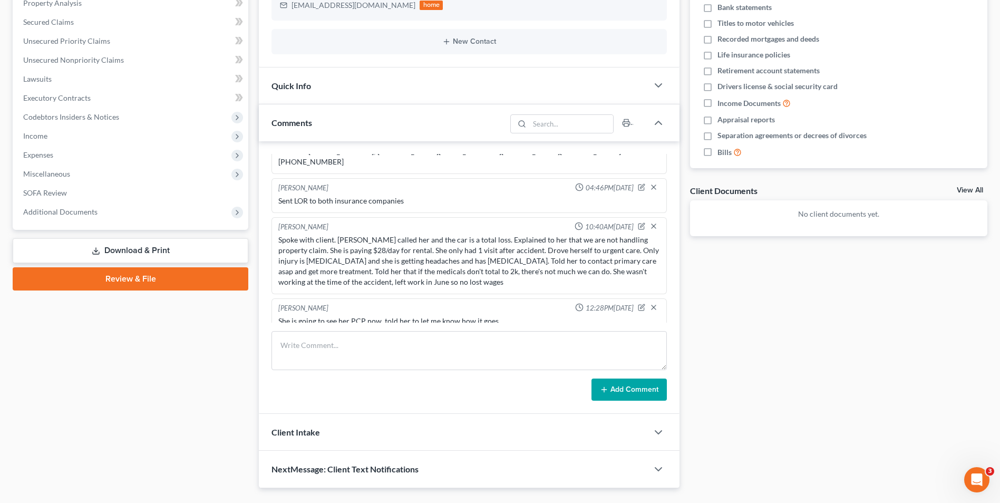
click at [284, 331] on div "[PERSON_NAME] 04:18PM[DATE] Our Client: [PERSON_NAME] Insurance Co: Arbella Mut…" at bounding box center [469, 277] width 421 height 273
click at [285, 345] on textarea at bounding box center [469, 350] width 395 height 39
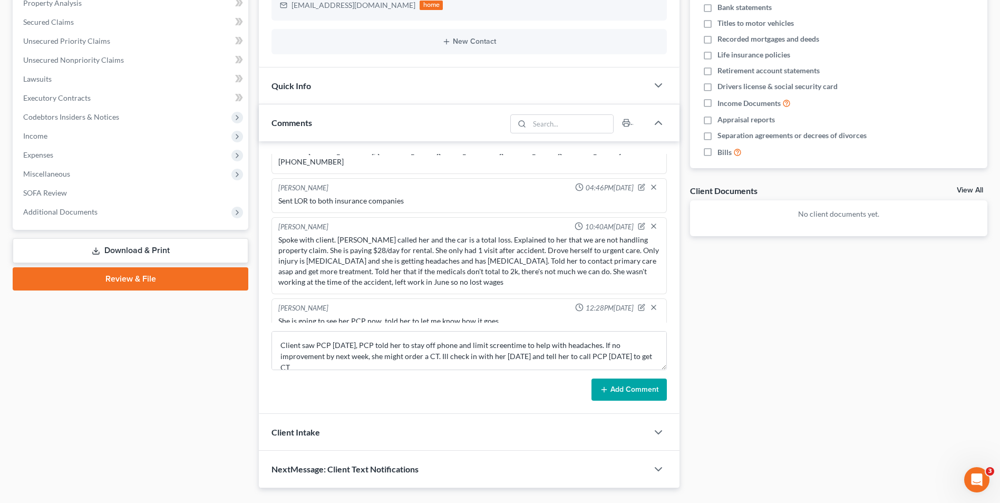
click at [493, 384] on button "Add Comment" at bounding box center [629, 390] width 75 height 22
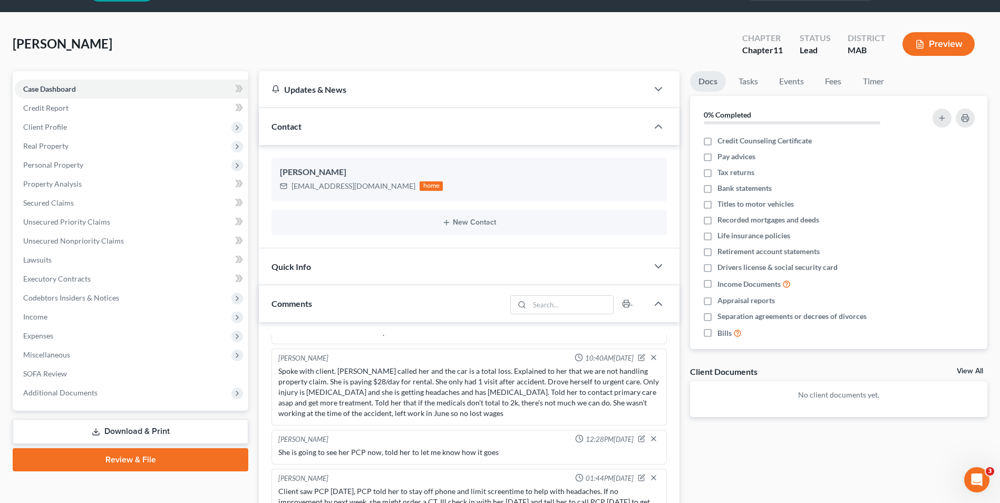
scroll to position [0, 0]
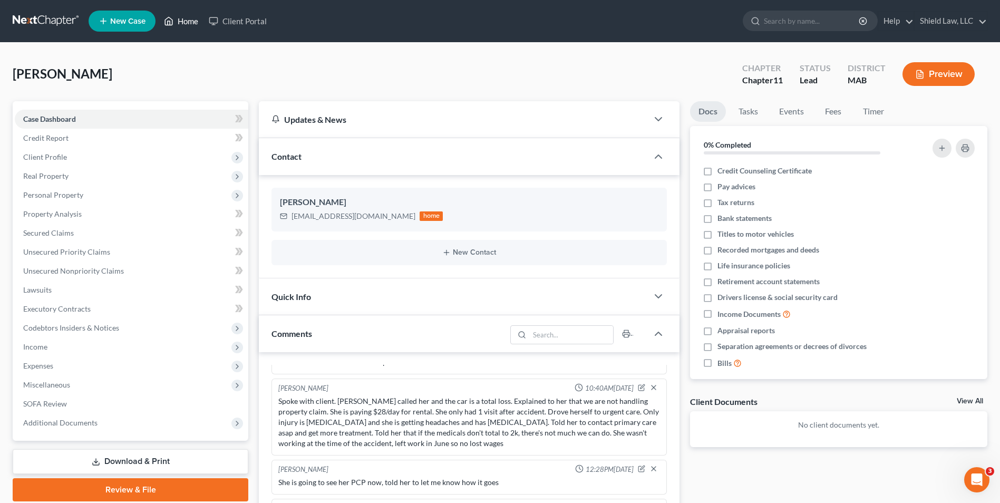
drag, startPoint x: 174, startPoint y: 20, endPoint x: 513, endPoint y: 69, distance: 342.1
click at [173, 20] on icon at bounding box center [168, 21] width 9 height 13
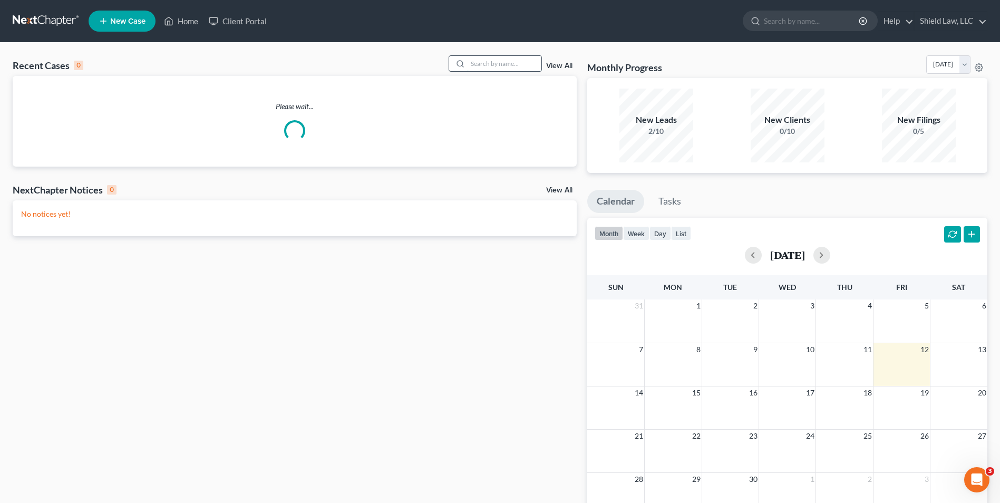
click at [493, 69] on input "search" at bounding box center [505, 63] width 74 height 15
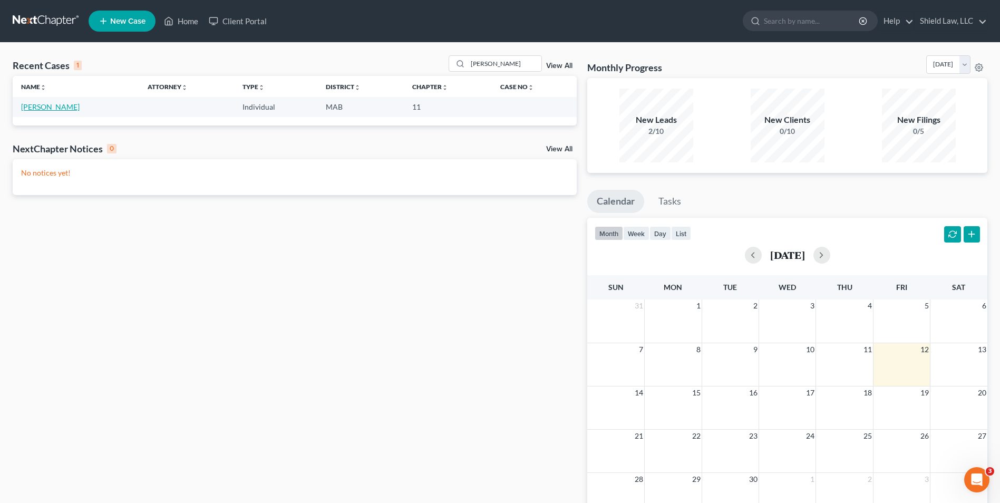
click at [38, 103] on link "[PERSON_NAME]" at bounding box center [50, 106] width 59 height 9
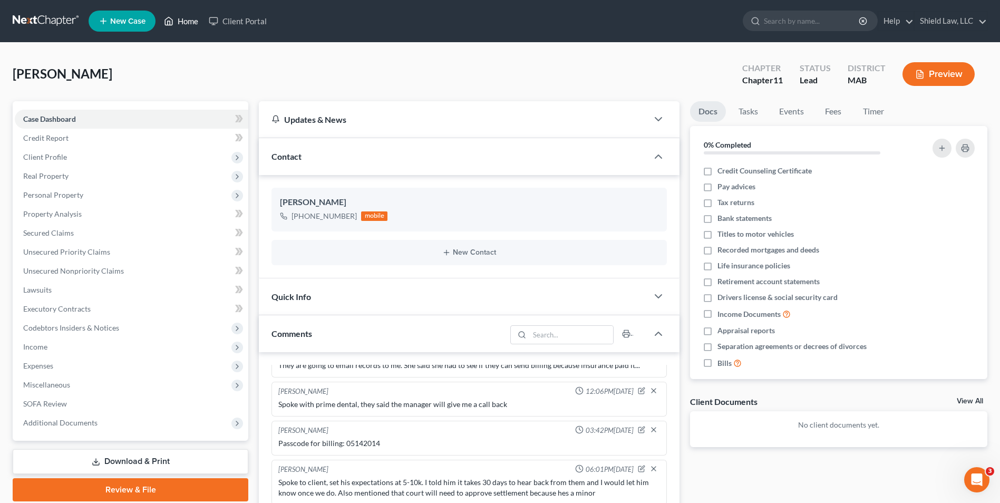
drag, startPoint x: 172, startPoint y: 19, endPoint x: 400, endPoint y: 47, distance: 229.6
click at [172, 19] on icon at bounding box center [169, 21] width 7 height 8
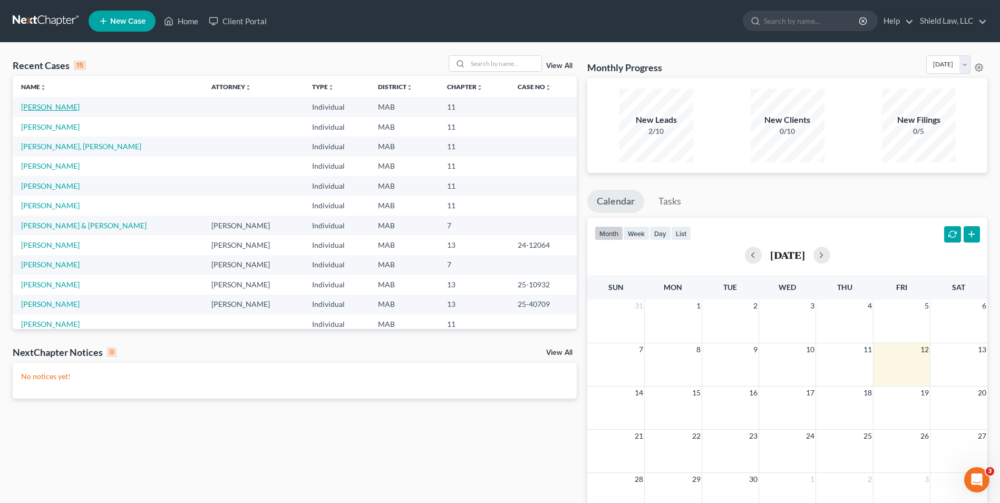
click at [42, 109] on link "[PERSON_NAME]" at bounding box center [50, 106] width 59 height 9
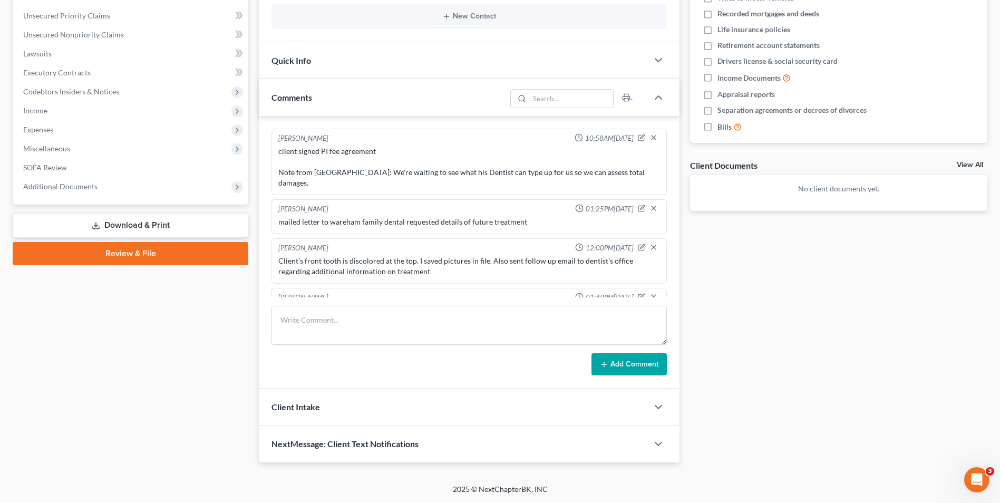
scroll to position [665, 0]
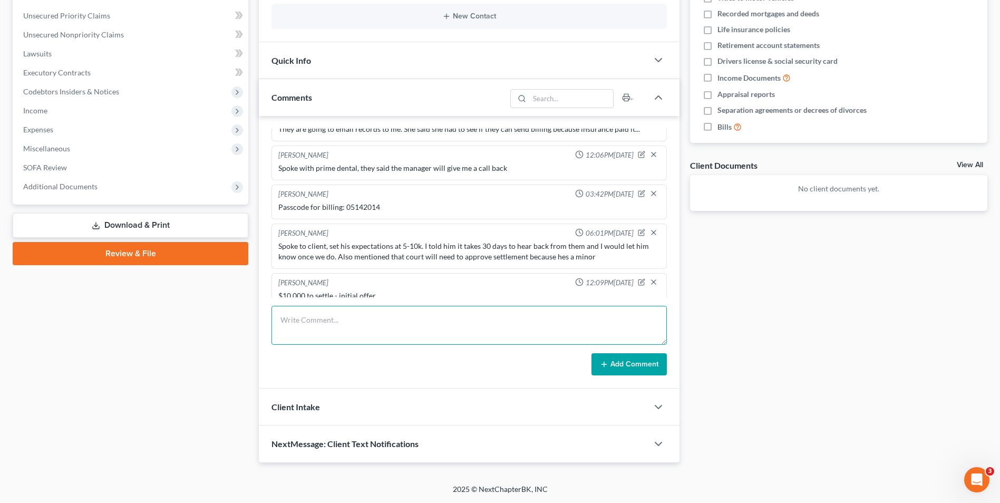
click at [379, 331] on textarea at bounding box center [469, 325] width 395 height 39
click at [493, 362] on button "Add Comment" at bounding box center [629, 364] width 75 height 22
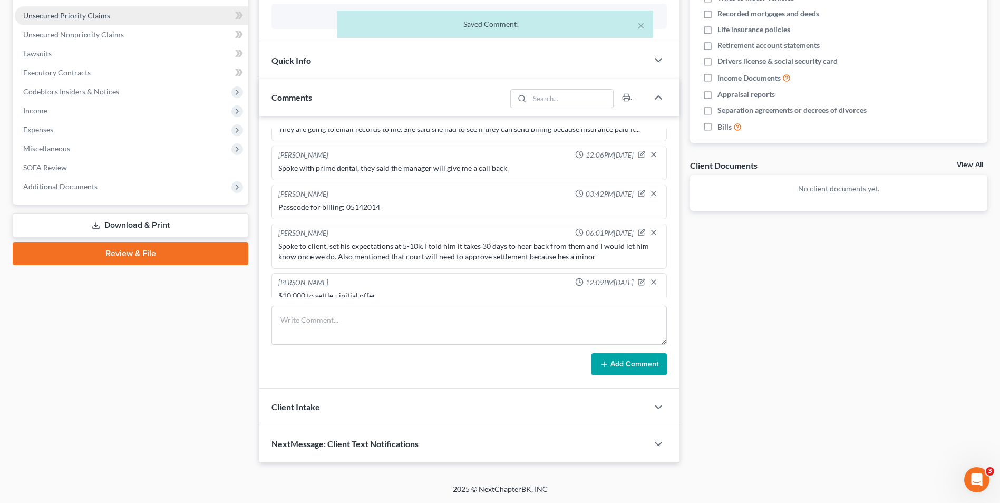
scroll to position [704, 0]
